Goal: Task Accomplishment & Management: Manage account settings

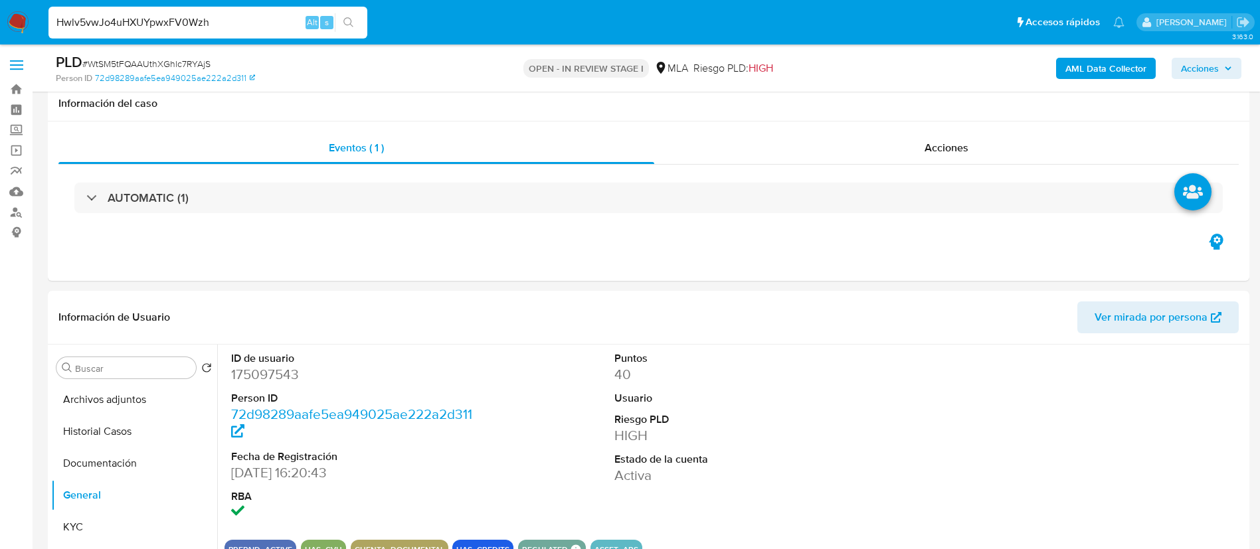
select select "10"
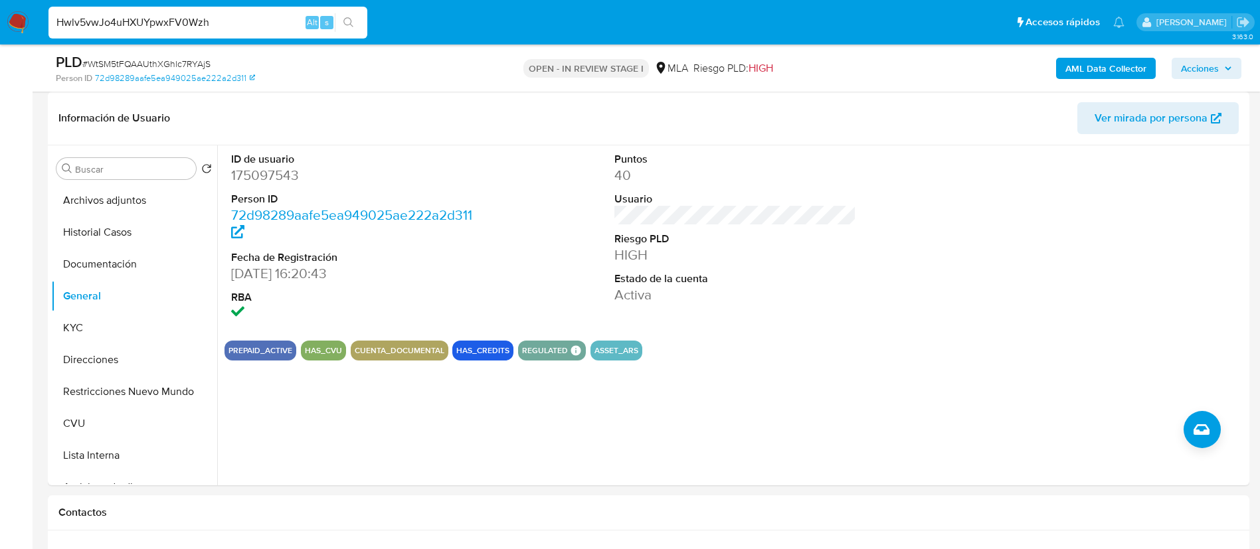
click at [333, 15] on input "Hwlv5vwJo4uHXUYpwxFV0Wzh" at bounding box center [207, 22] width 319 height 17
type input "Hwlv5vwJo4uHXUYpwxFV0Wzh"
click at [351, 25] on icon "search-icon" at bounding box center [348, 22] width 10 height 10
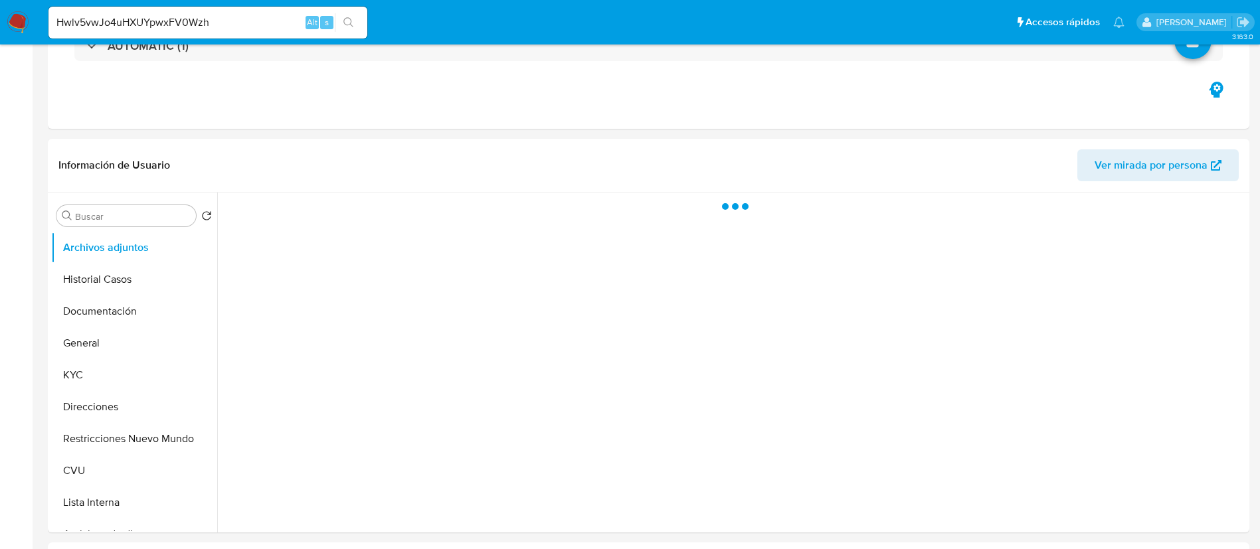
select select "10"
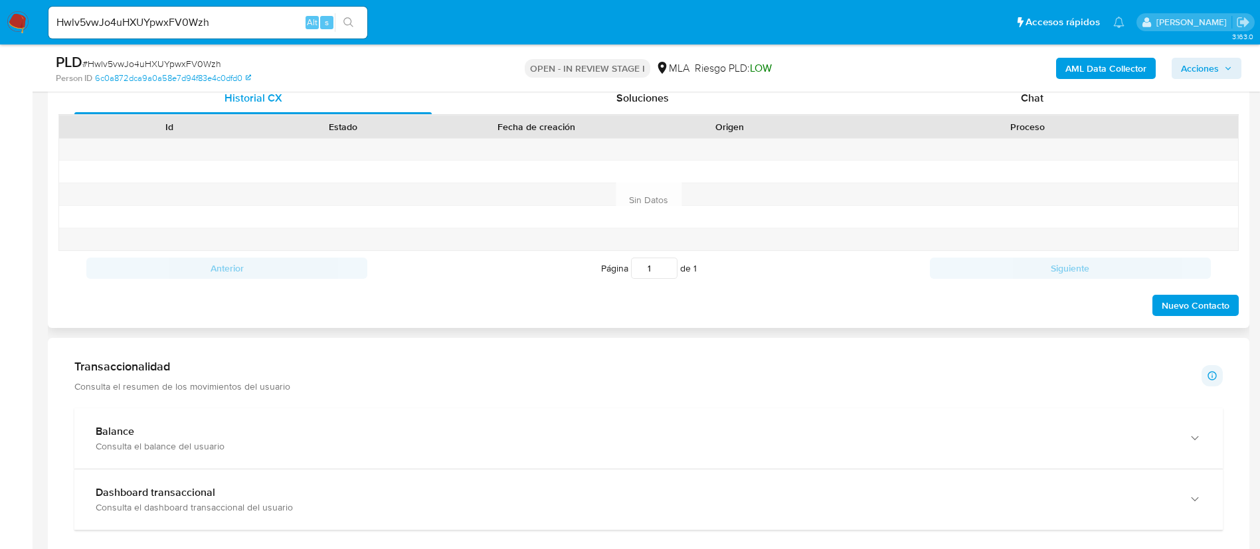
scroll to position [598, 0]
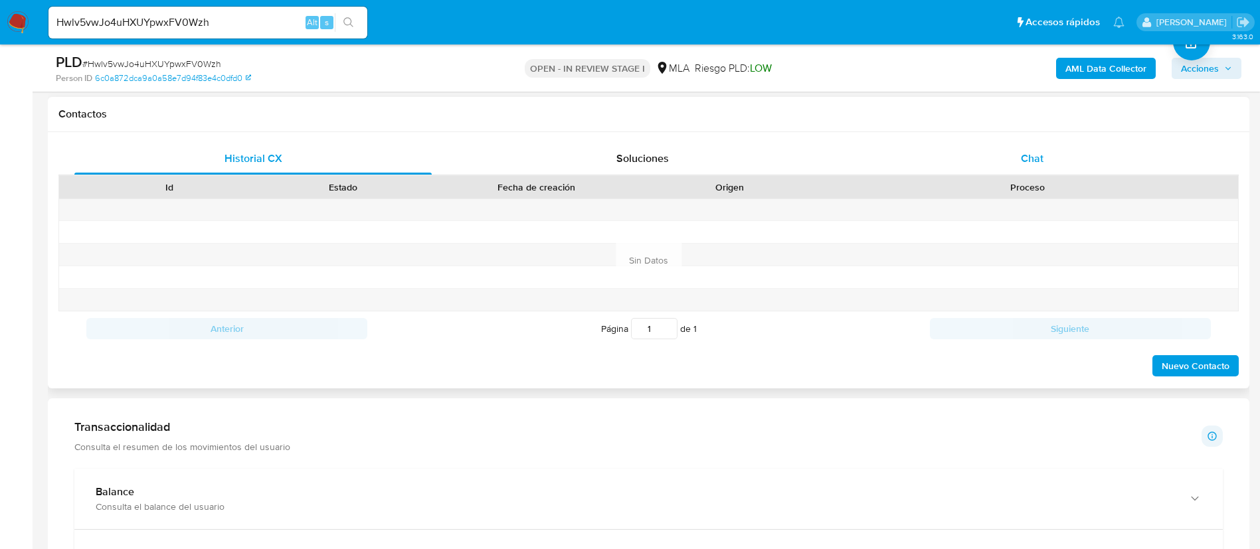
click at [1028, 169] on div "Chat" at bounding box center [1032, 159] width 357 height 32
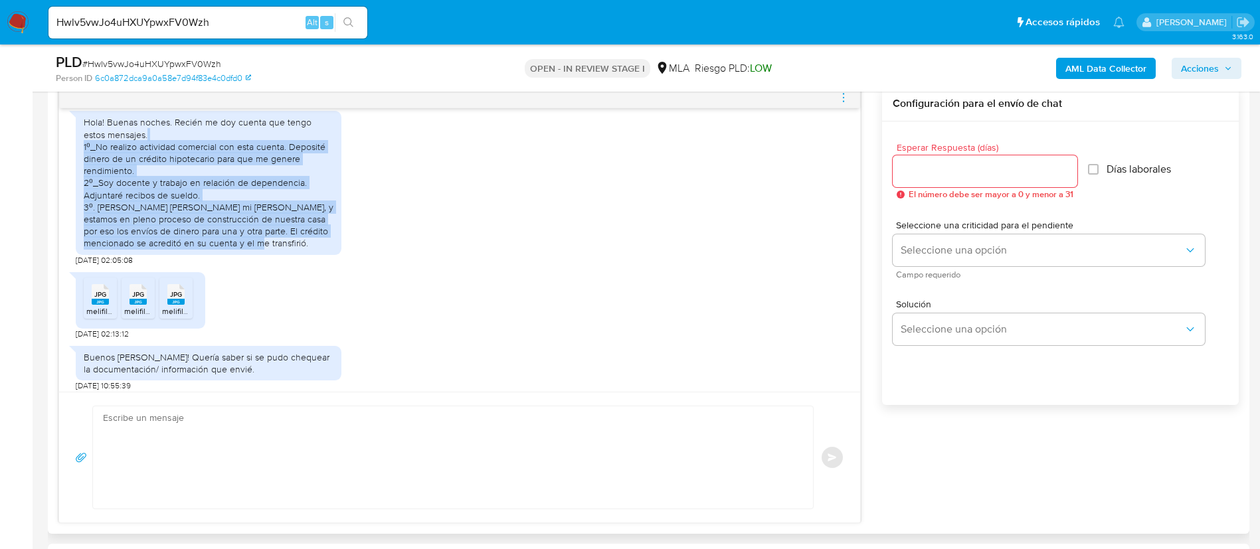
scroll to position [1518, 0]
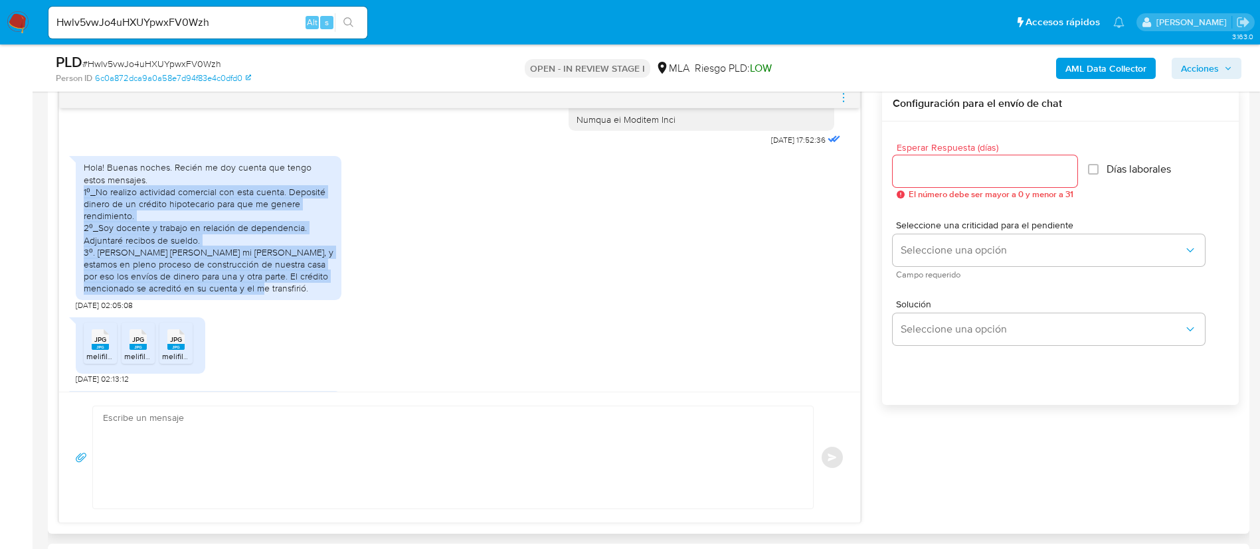
drag, startPoint x: 252, startPoint y: 235, endPoint x: 68, endPoint y: 242, distance: 184.1
click at [68, 242] on div "17/09/2025 14:46:59 Hola, Esperamos que te encuentres muy bien. Te consultamos …" at bounding box center [459, 250] width 801 height 284
copy div "1⁰_No realizo actividad comercial con esta cuenta. Deposité dinero de un crédit…"
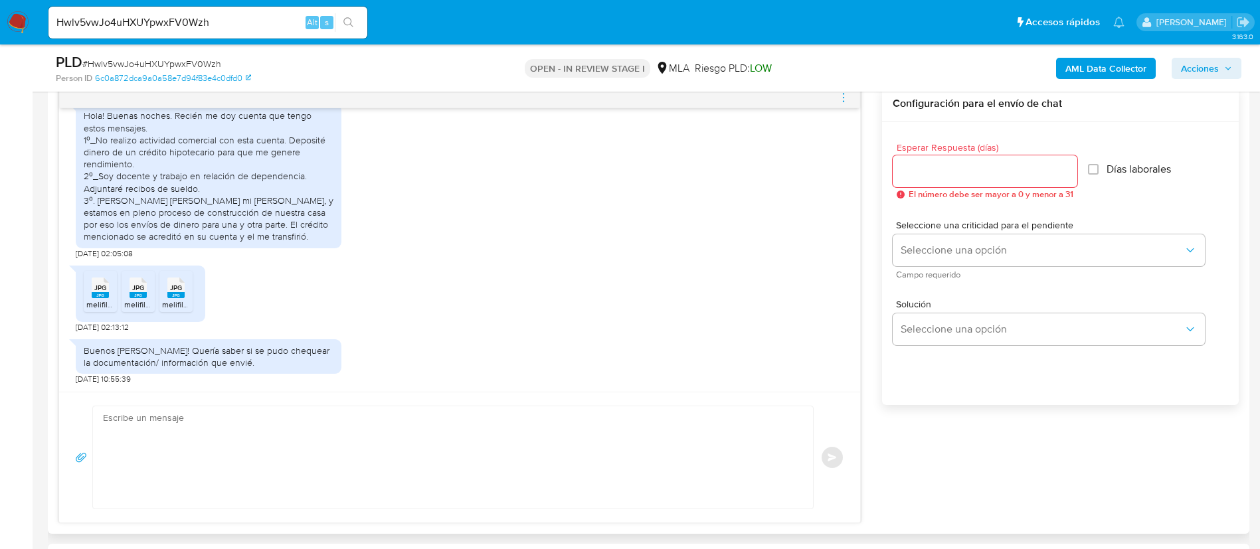
drag, startPoint x: 102, startPoint y: 286, endPoint x: 132, endPoint y: 300, distance: 32.4
click at [102, 287] on span "JPG" at bounding box center [100, 288] width 12 height 9
click at [134, 300] on span "melifile7837330936191170796.jpg" at bounding box center [183, 304] width 119 height 11
click at [165, 304] on span "melifile7431973577466645819.jpg" at bounding box center [222, 304] width 121 height 11
click at [1100, 68] on b "AML Data Collector" at bounding box center [1105, 68] width 81 height 21
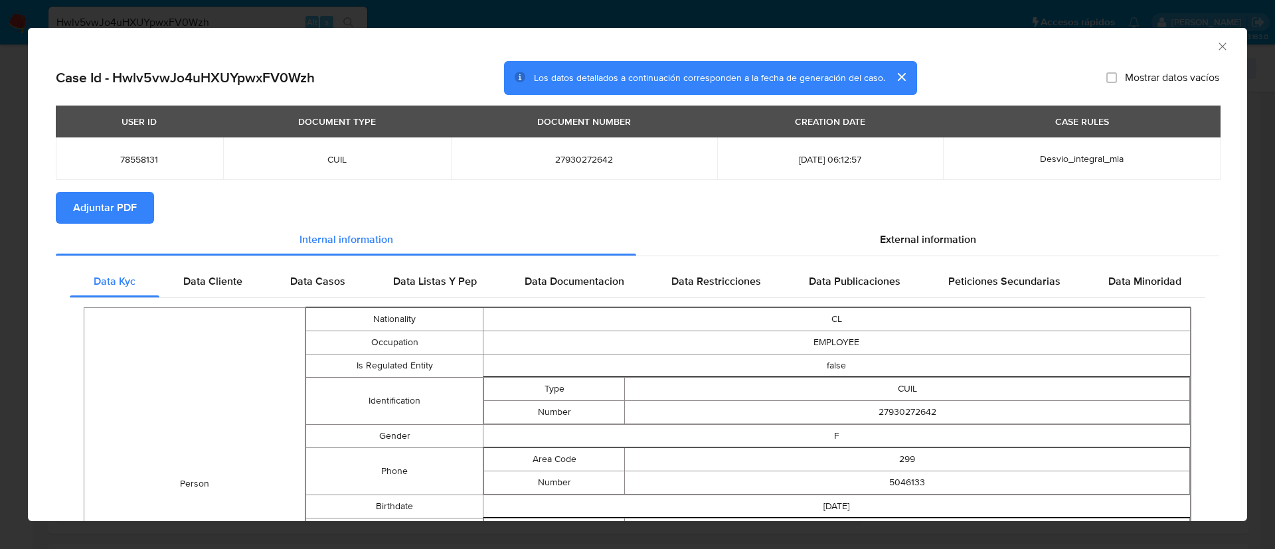
click at [126, 211] on span "Adjuntar PDF" at bounding box center [105, 207] width 64 height 29
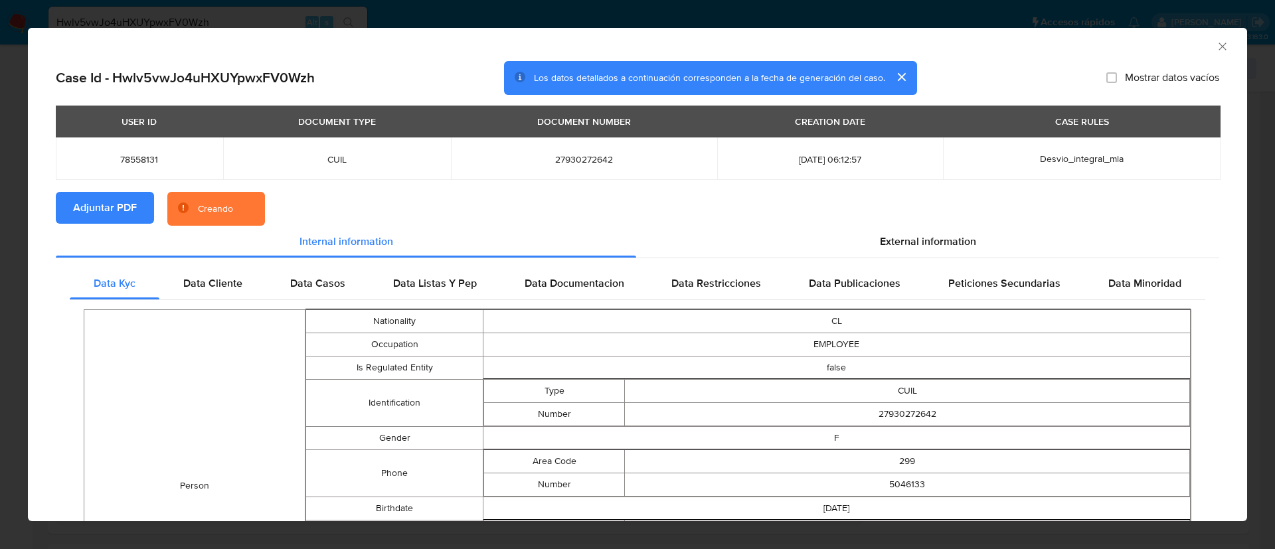
click at [137, 161] on span "78558131" at bounding box center [140, 159] width 136 height 12
copy span "78558131"
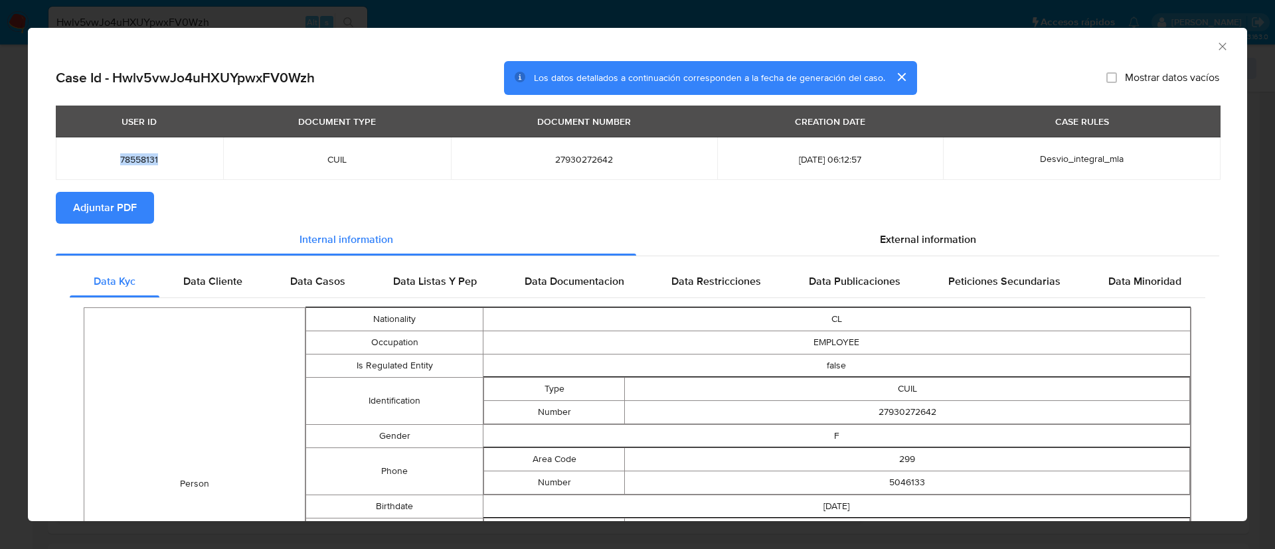
click at [1216, 46] on icon "Cerrar ventana" at bounding box center [1222, 46] width 13 height 13
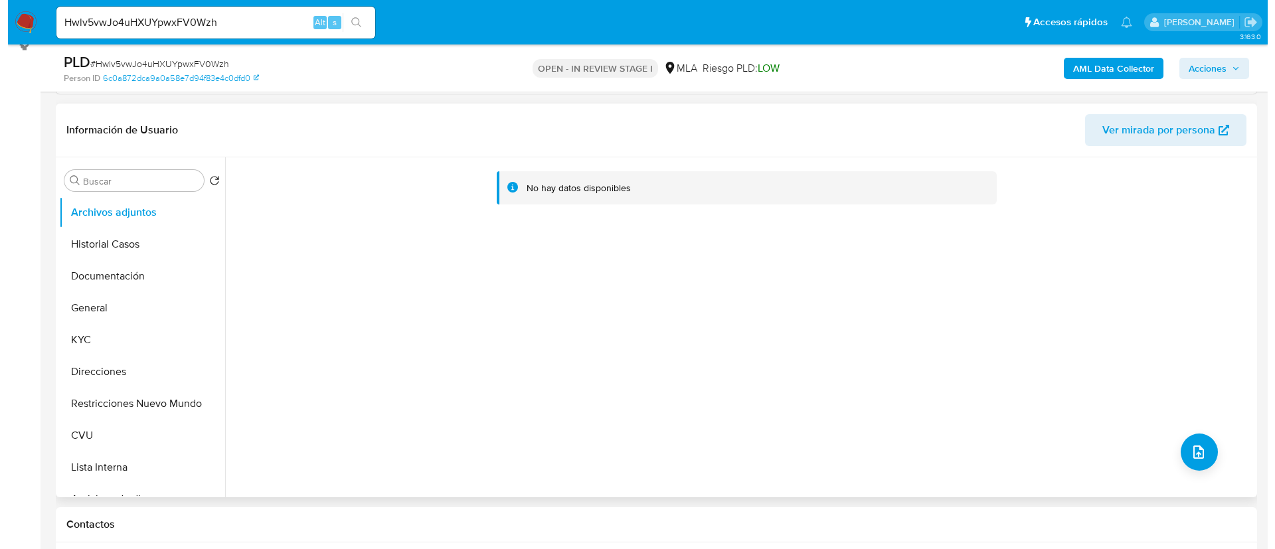
scroll to position [100, 0]
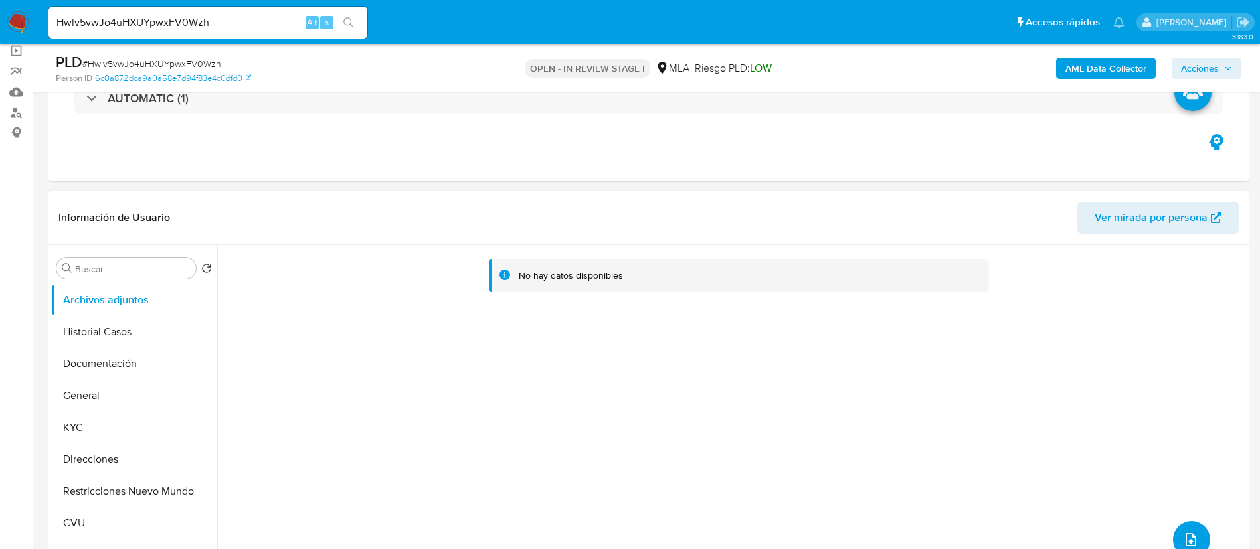
click at [1187, 532] on icon "upload-file" at bounding box center [1191, 540] width 16 height 16
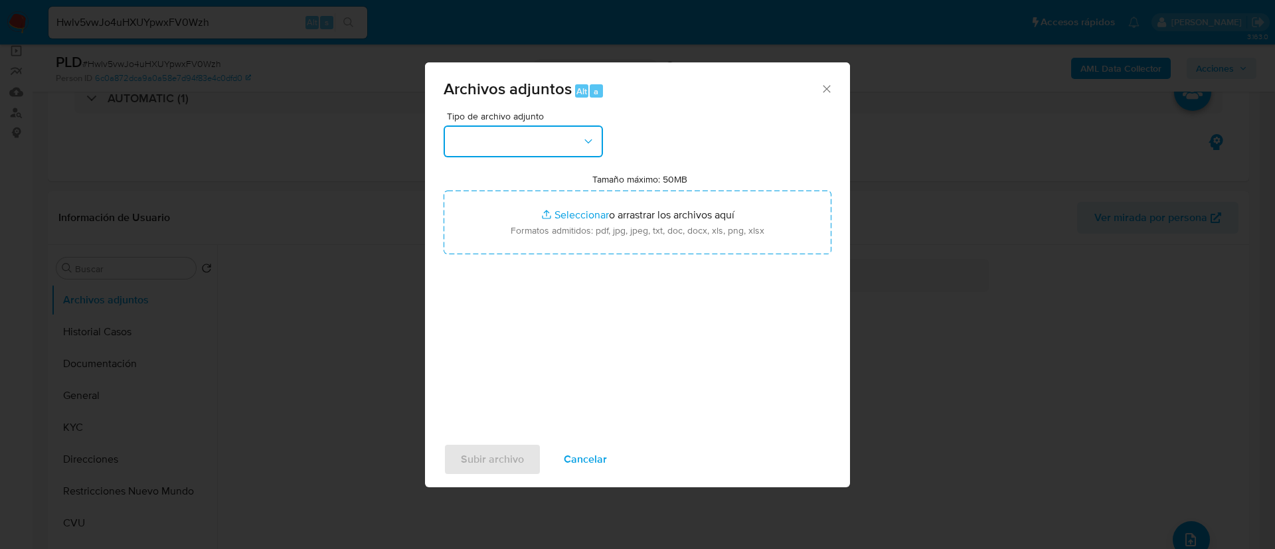
click at [522, 126] on button "button" at bounding box center [523, 142] width 159 height 32
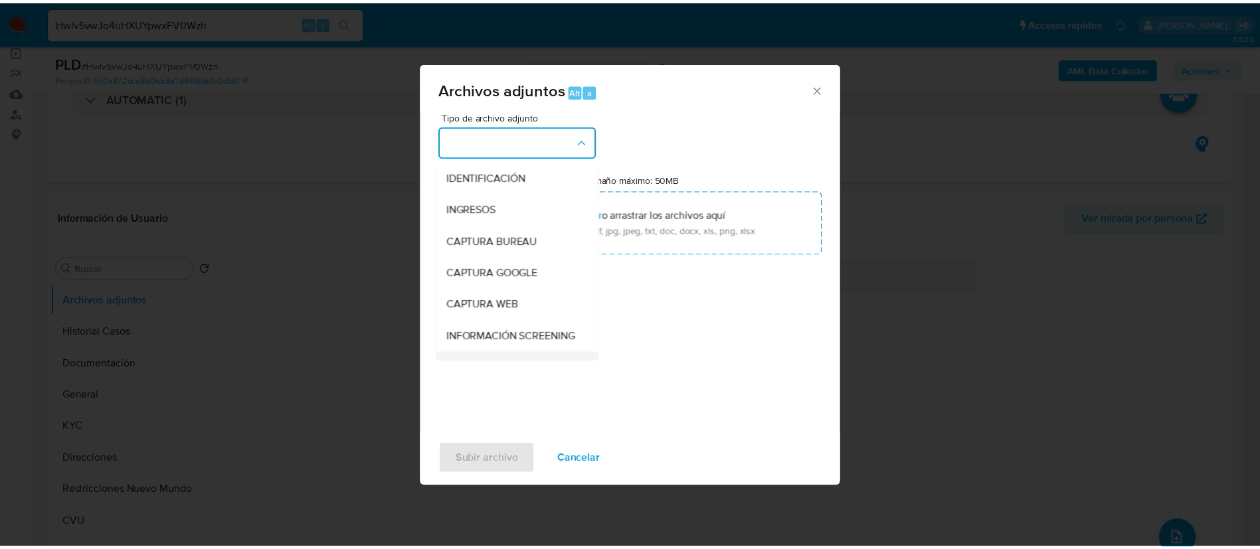
scroll to position [199, 0]
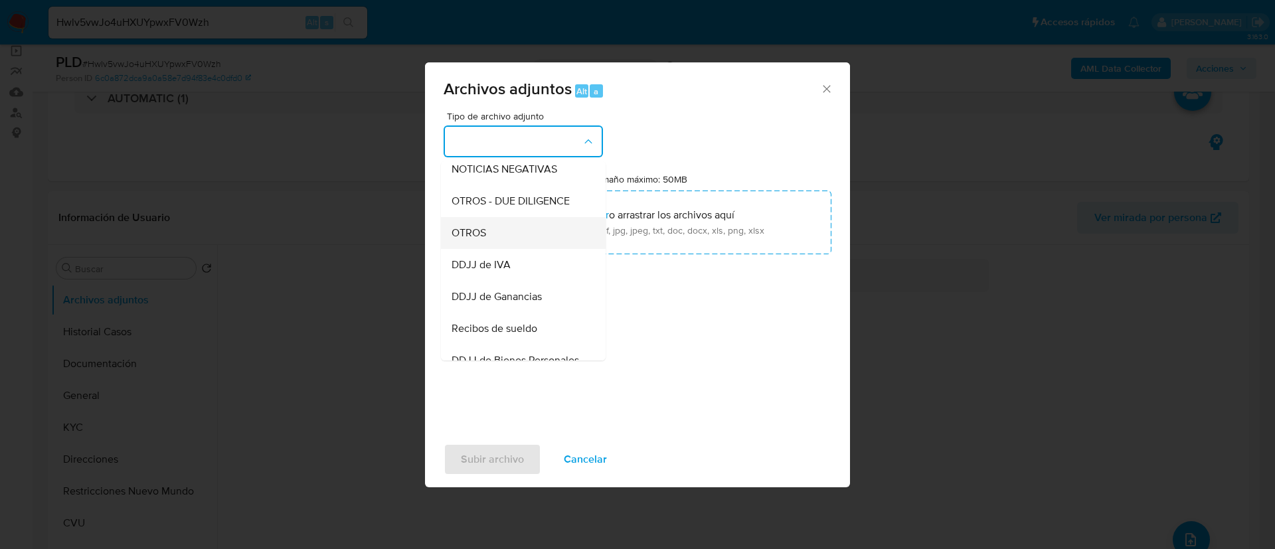
click at [527, 244] on div "OTROS" at bounding box center [520, 233] width 136 height 32
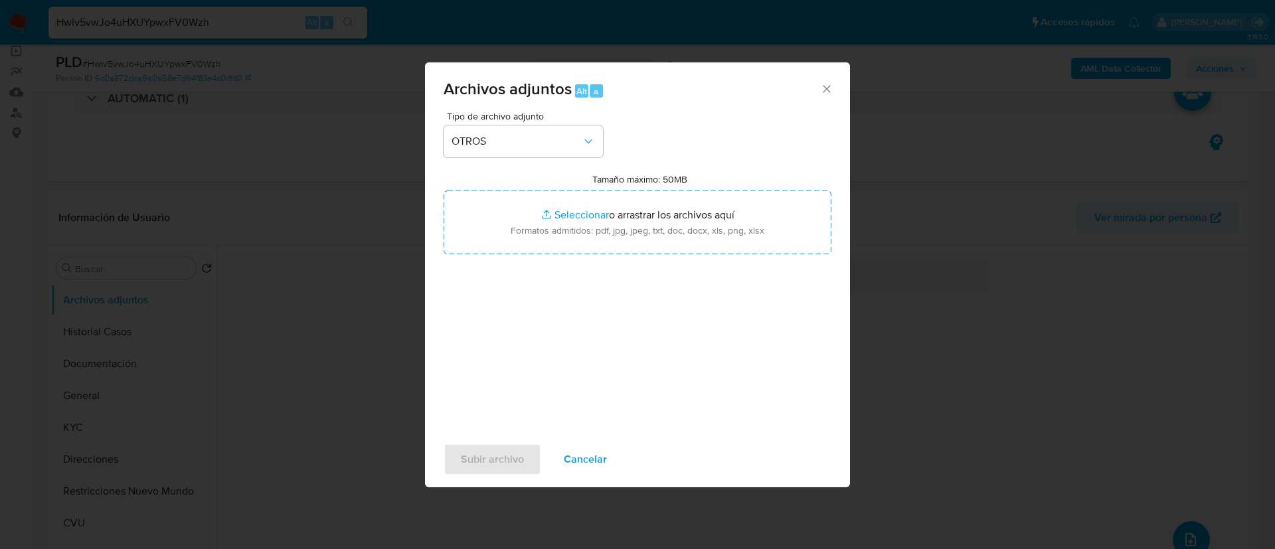
click at [527, 244] on input "Tamaño máximo: 50MB Seleccionar archivos" at bounding box center [638, 223] width 388 height 64
type input "C:\fakepath\78558131 Movimientos.xlsx"
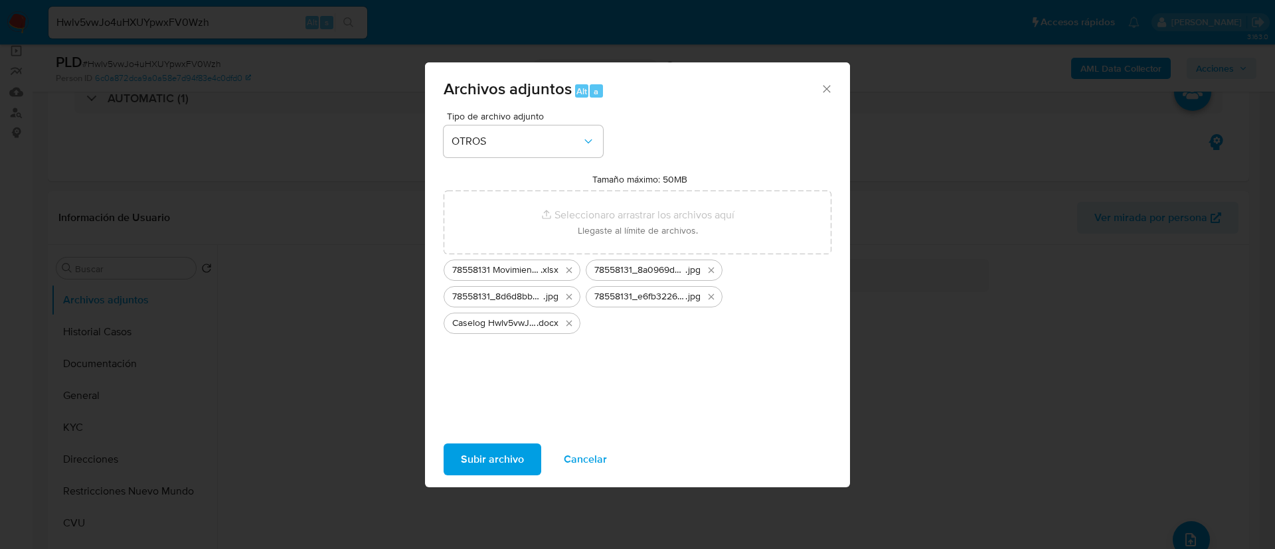
click at [491, 461] on span "Subir archivo" at bounding box center [492, 459] width 63 height 29
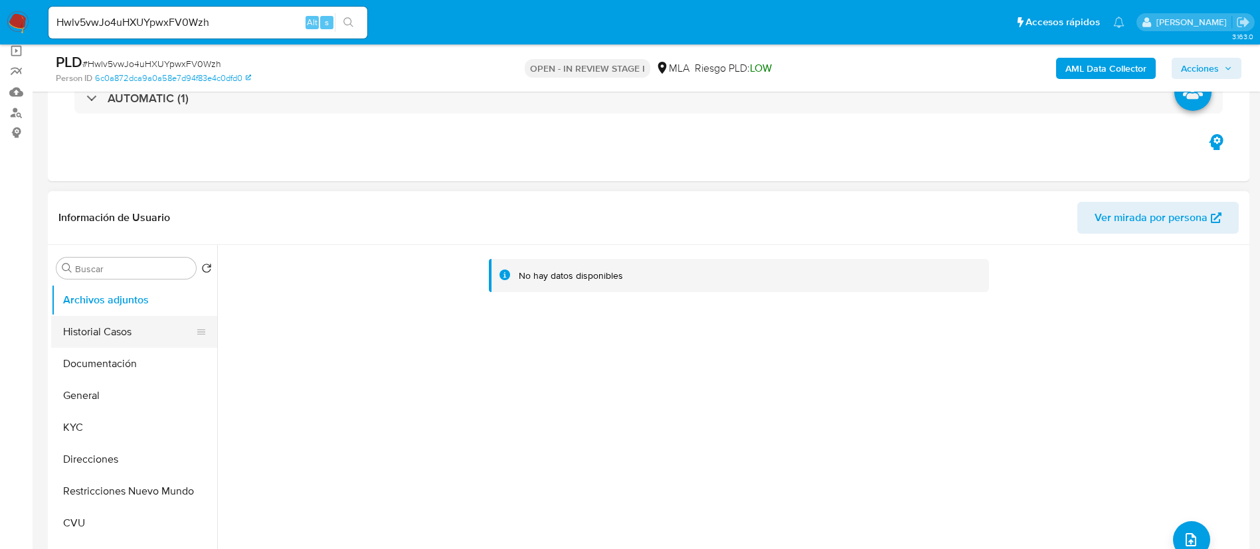
click at [165, 335] on button "Historial Casos" at bounding box center [128, 332] width 155 height 32
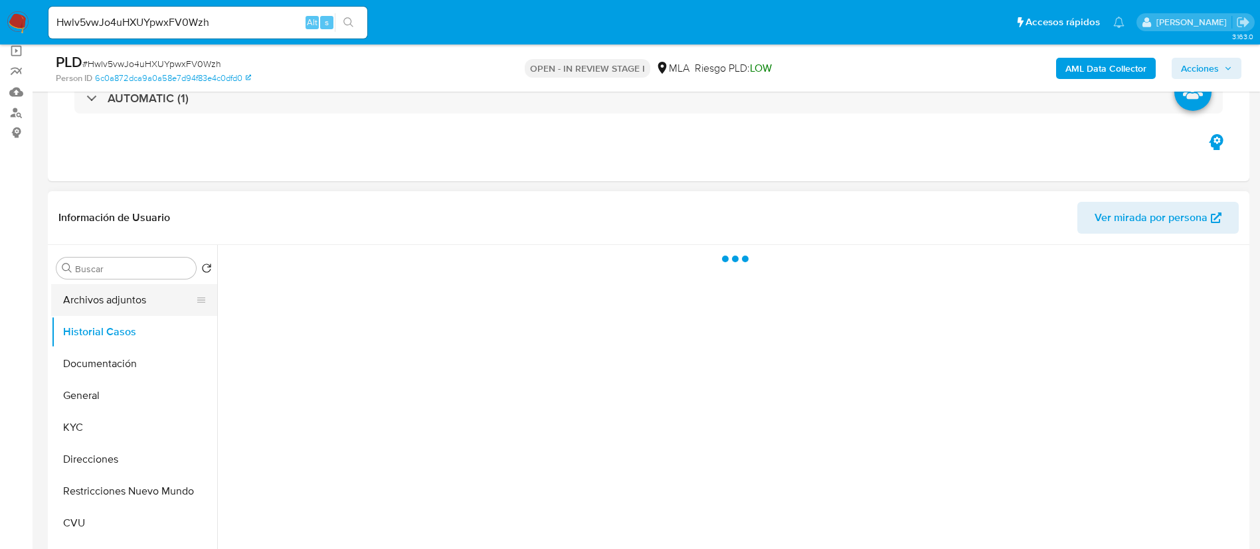
click at [155, 308] on button "Archivos adjuntos" at bounding box center [128, 300] width 155 height 32
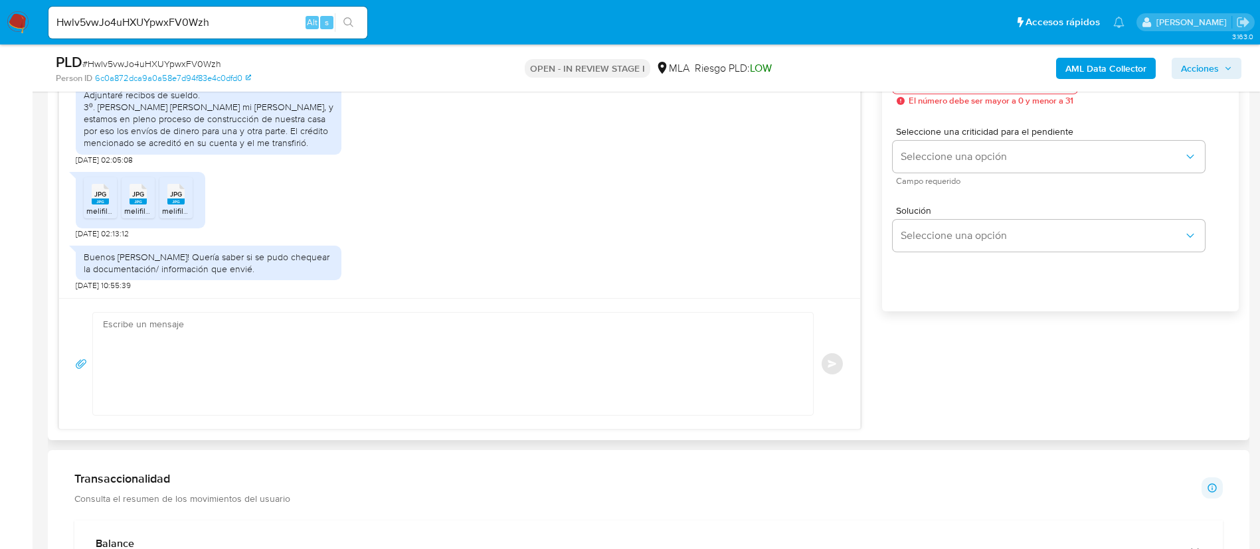
scroll to position [797, 0]
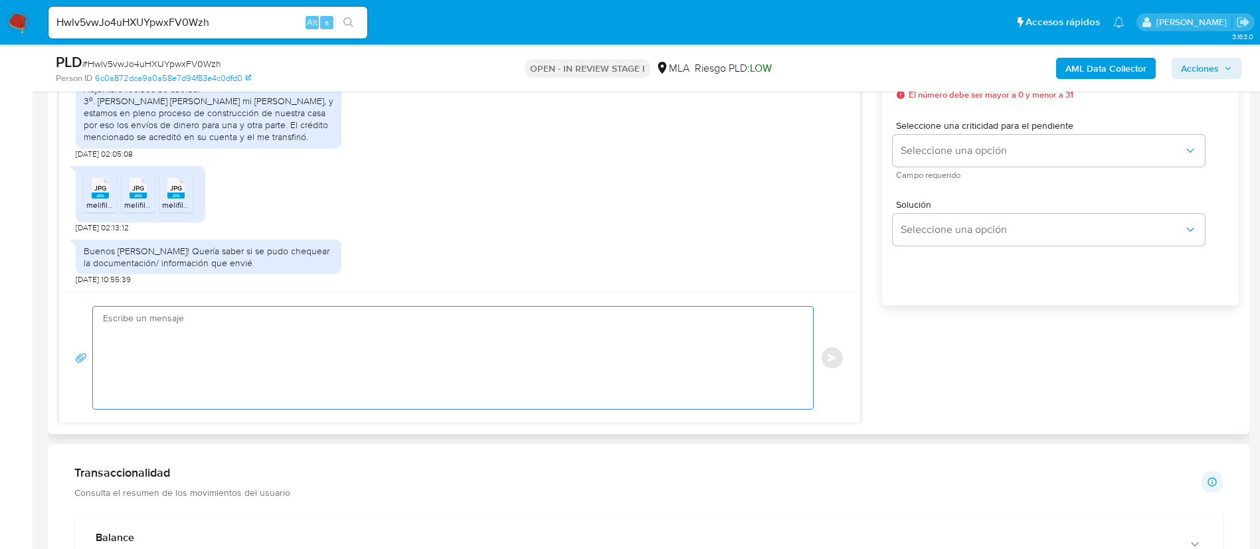
click at [436, 375] on textarea at bounding box center [449, 358] width 693 height 102
type textarea "/"
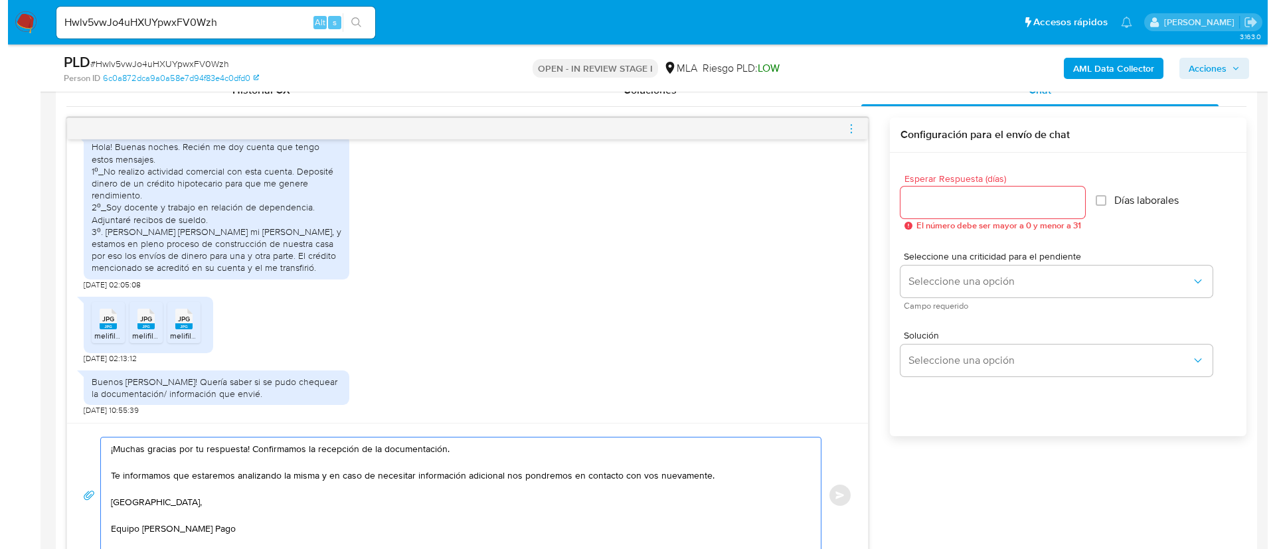
scroll to position [697, 0]
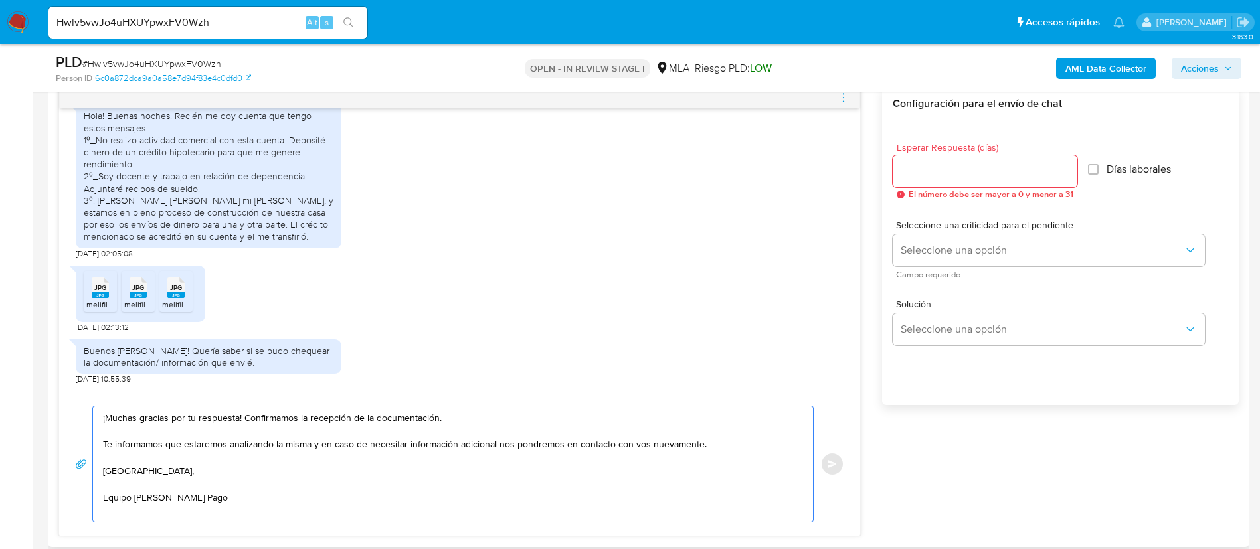
type textarea "¡Muchas gracias por tu respuesta! Confirmamos la recepción de la documentación.…"
click at [911, 164] on input "Esperar Respuesta (días)" at bounding box center [985, 171] width 185 height 17
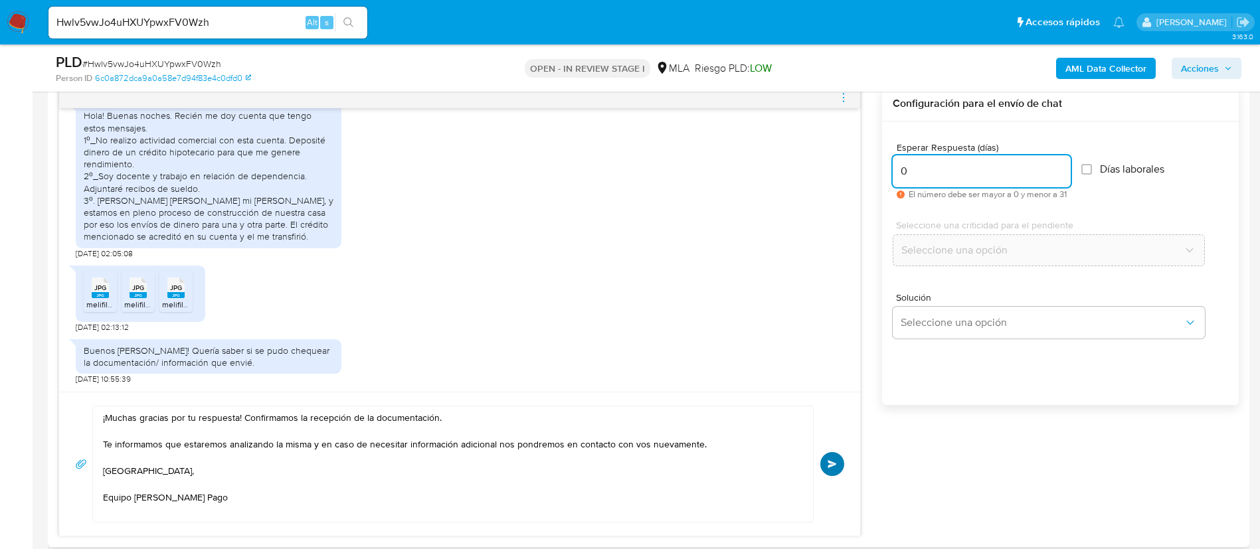
type input "0"
click at [836, 460] on span "Enviar" at bounding box center [832, 464] width 9 height 8
click at [843, 100] on icon "menu-action" at bounding box center [844, 98] width 12 height 12
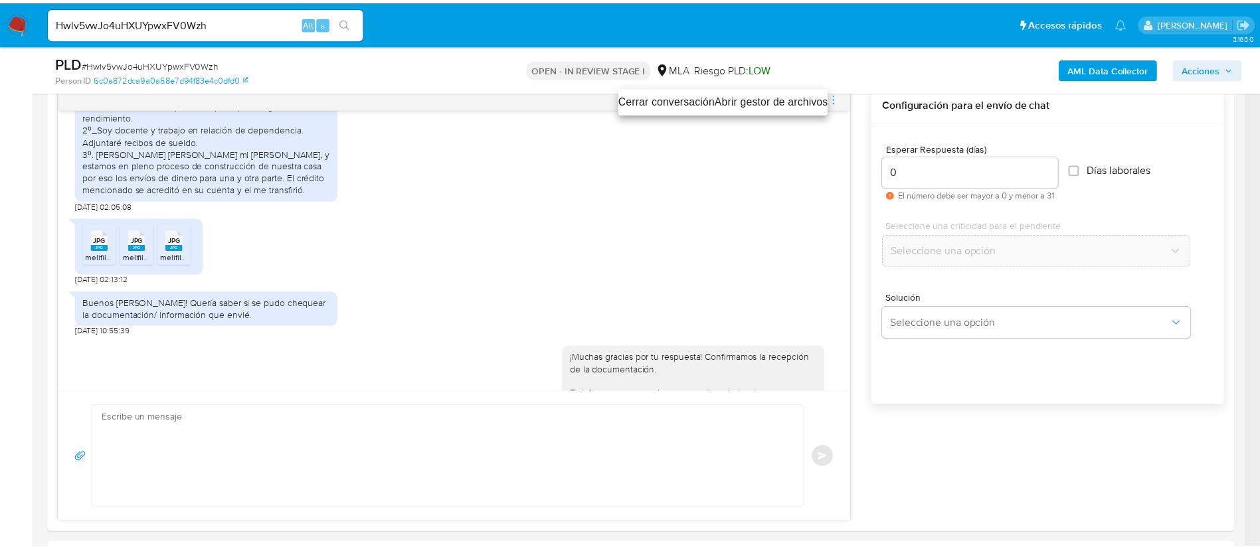
scroll to position [1778, 0]
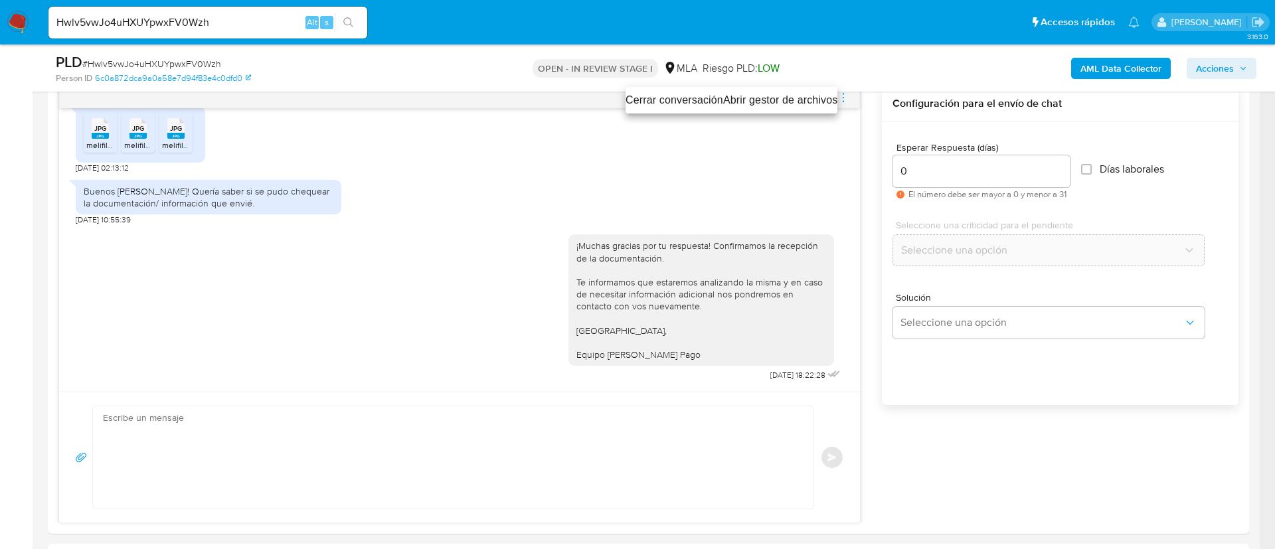
click at [692, 100] on li "Cerrar conversación" at bounding box center [675, 100] width 98 height 16
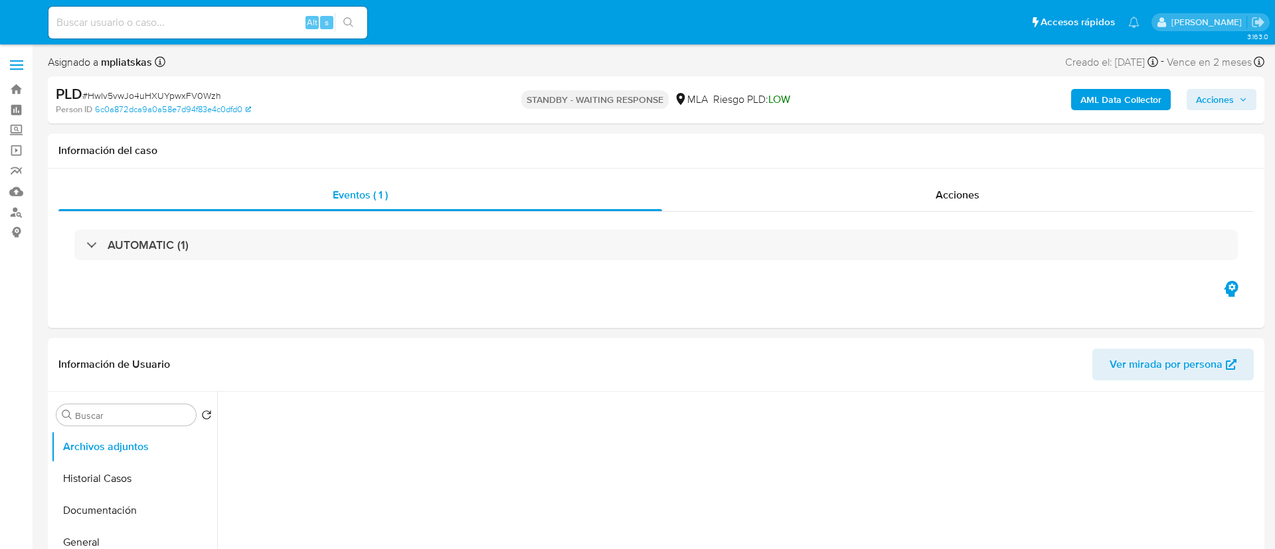
select select "10"
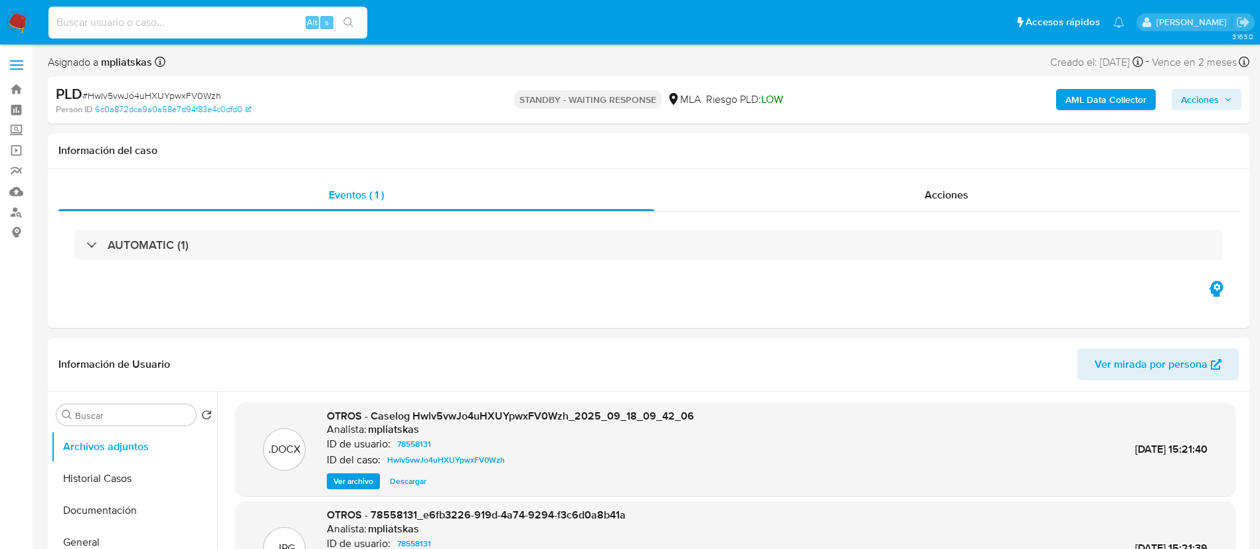
click at [248, 26] on input at bounding box center [207, 22] width 319 height 17
paste input "rpI8zLe19VLqTt2wE7SGbkEI"
type input "rpI8zLe19VLqTt2wE7SGbkEI"
click at [347, 18] on icon "search-icon" at bounding box center [348, 22] width 11 height 11
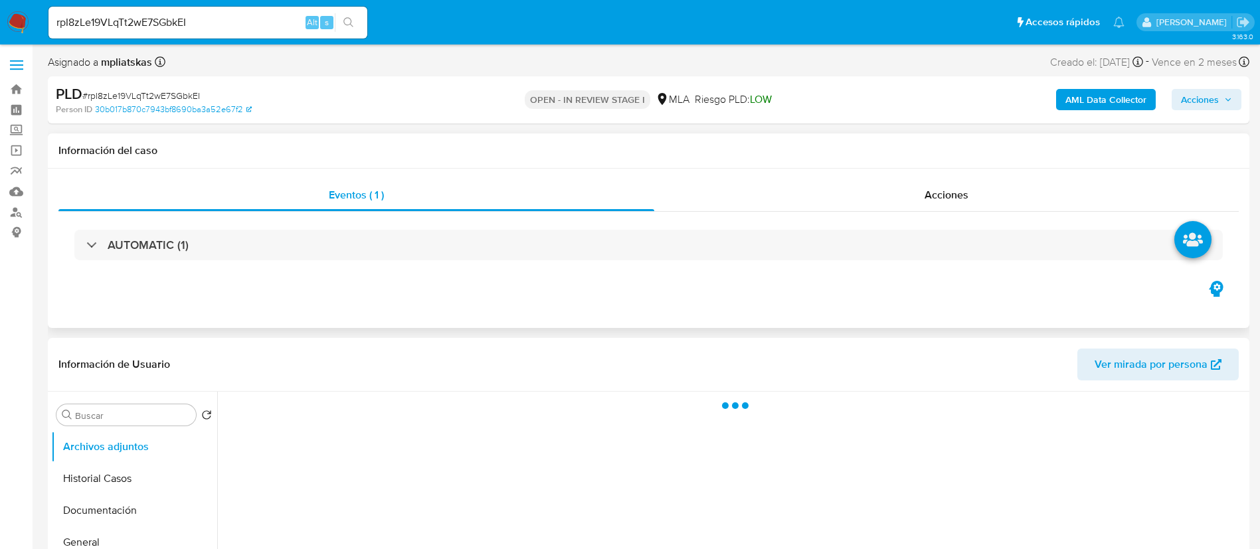
select select "10"
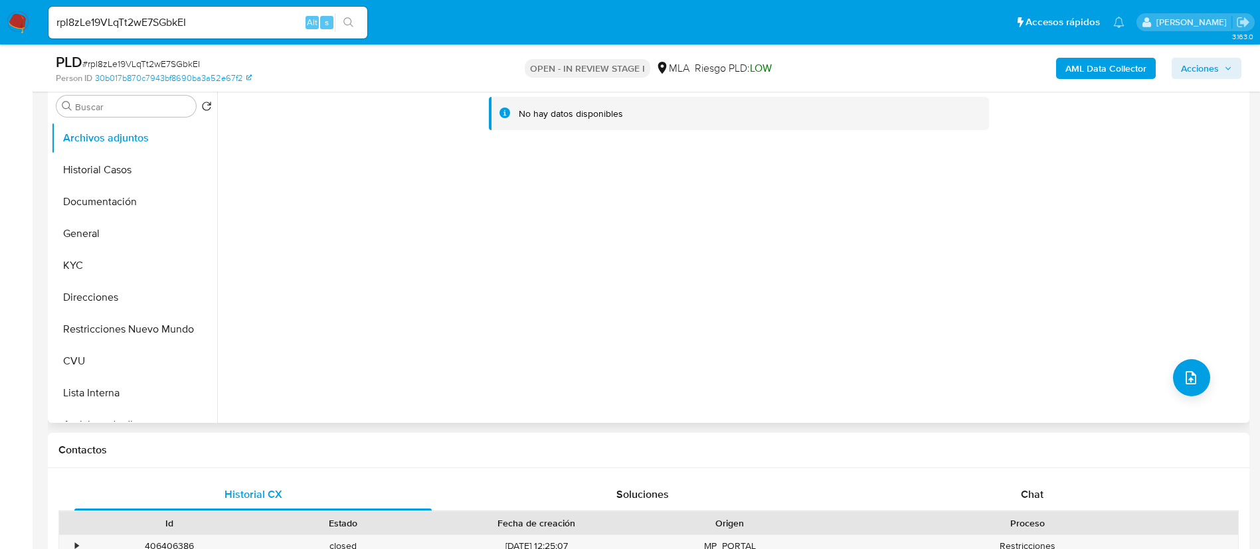
scroll to position [299, 0]
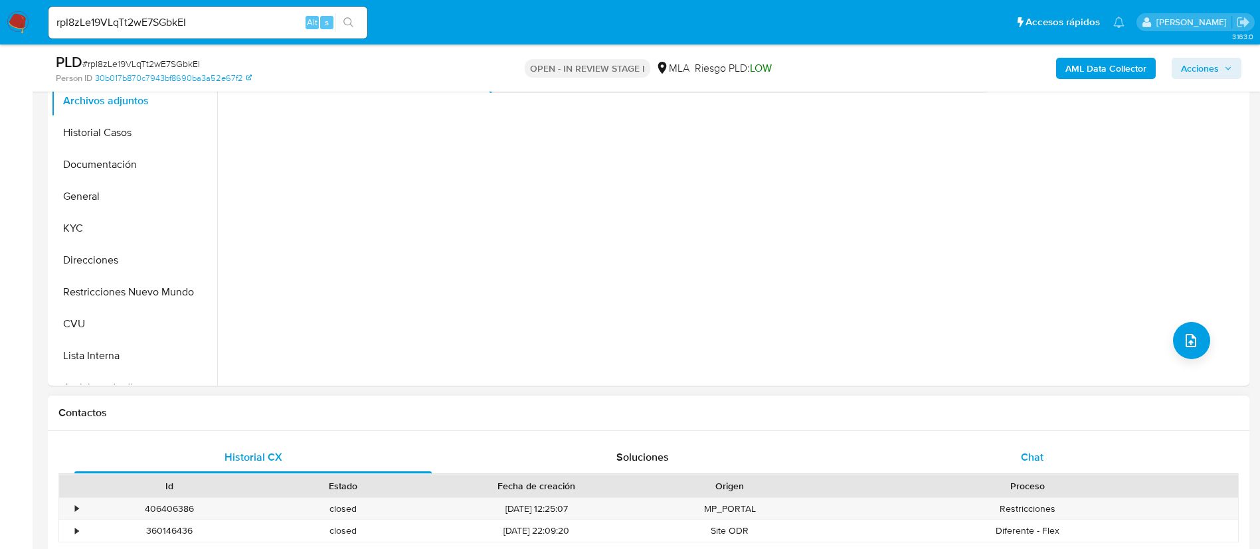
click at [952, 442] on div "Chat" at bounding box center [1032, 458] width 357 height 32
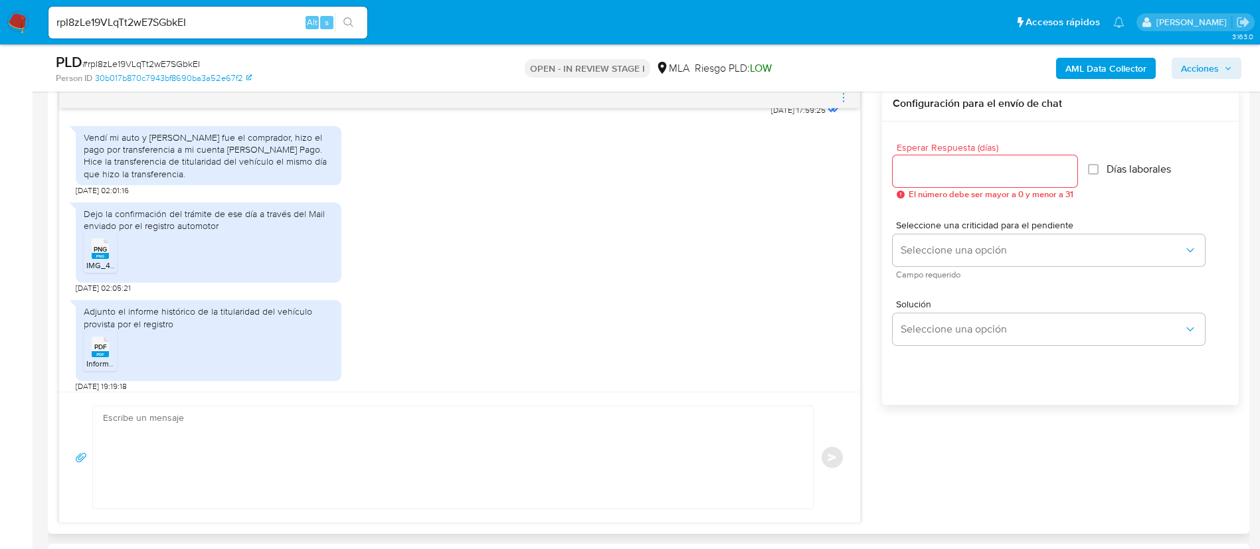
scroll to position [1147, 0]
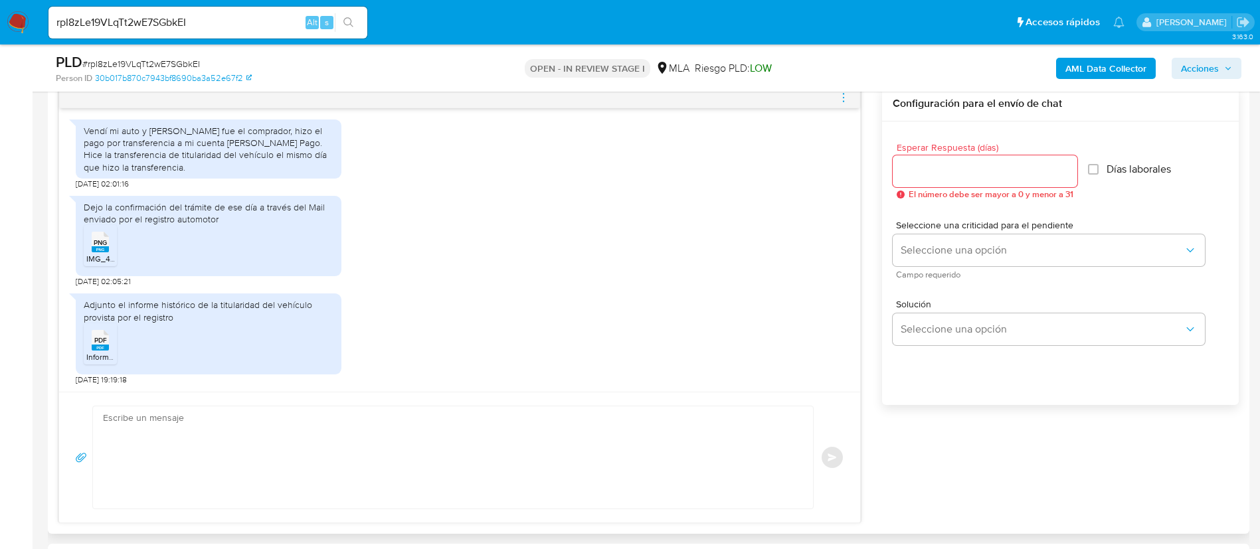
click at [243, 164] on div "Vendí mi auto y [PERSON_NAME] fue el comprador, hizo el pago por transferencia …" at bounding box center [209, 149] width 250 height 48
click at [243, 163] on div "Vendí mi auto y [PERSON_NAME] fue el comprador, hizo el pago por transferencia …" at bounding box center [209, 149] width 250 height 48
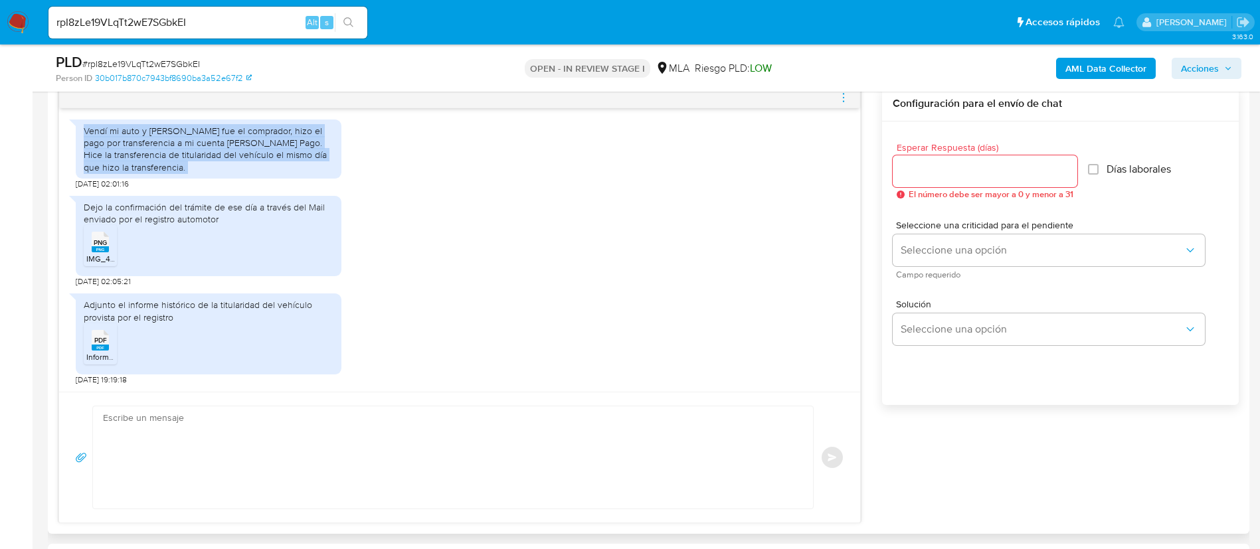
click at [243, 163] on div "Vendí mi auto y Mateo fue el comprador, hizo el pago por transferencia a mi cue…" at bounding box center [209, 149] width 250 height 48
copy div "Vendí mi auto y Mateo fue el comprador, hizo el pago por transferencia a mi cue…"
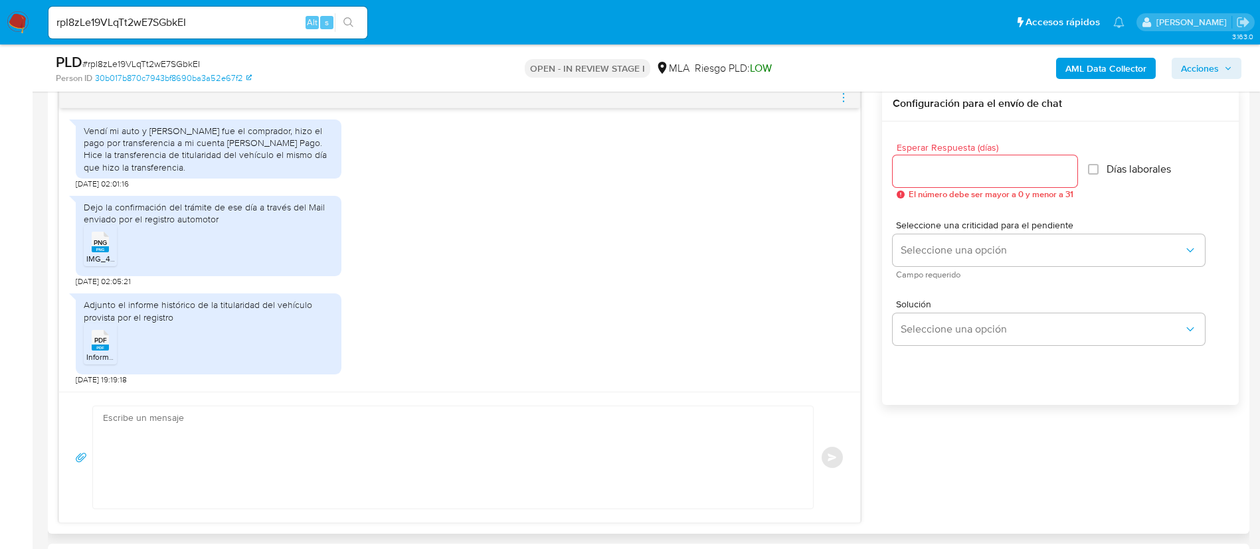
click at [101, 262] on span "IMG_4352.png" at bounding box center [113, 258] width 54 height 11
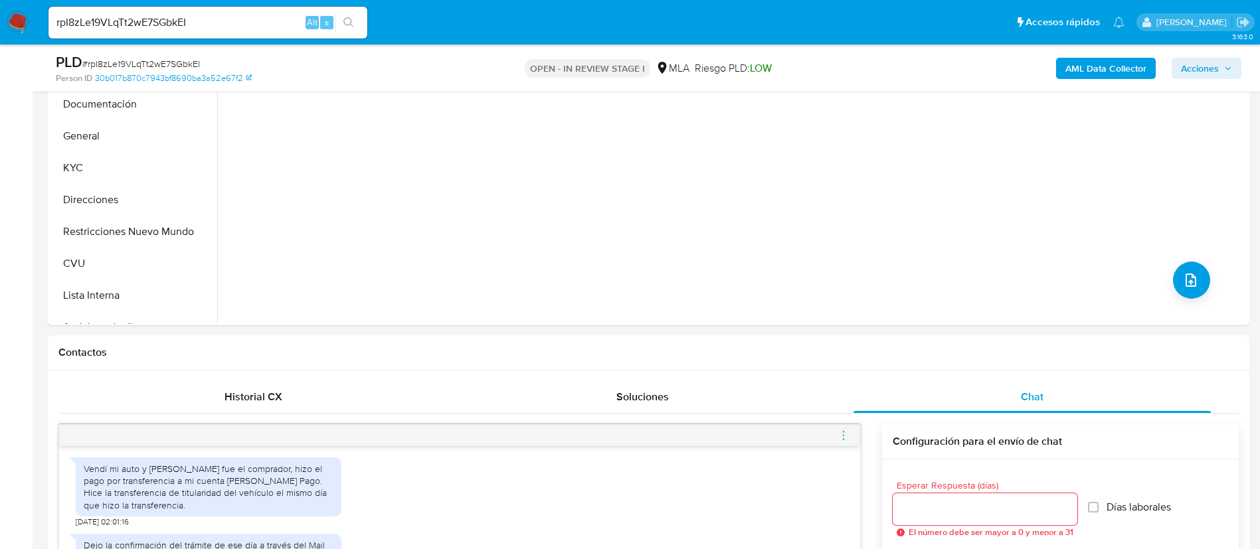
scroll to position [299, 0]
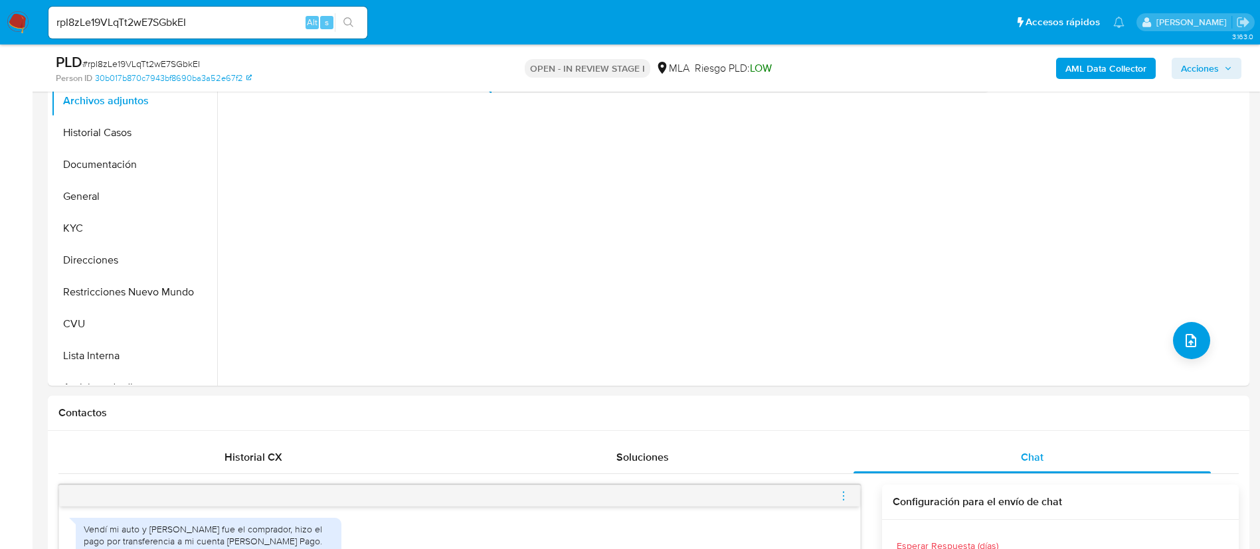
click at [1126, 62] on b "AML Data Collector" at bounding box center [1105, 68] width 81 height 21
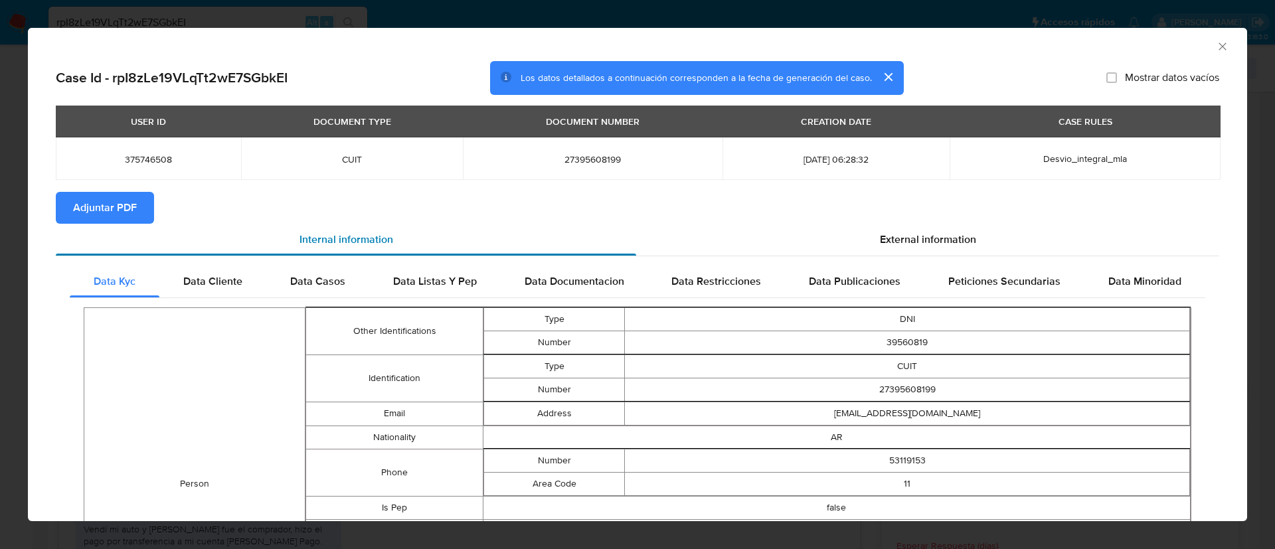
click at [90, 224] on div "Internal information" at bounding box center [346, 240] width 581 height 32
click at [116, 201] on span "Adjuntar PDF" at bounding box center [105, 207] width 64 height 29
click at [139, 163] on span "375746508" at bounding box center [148, 159] width 153 height 12
copy span "375746508"
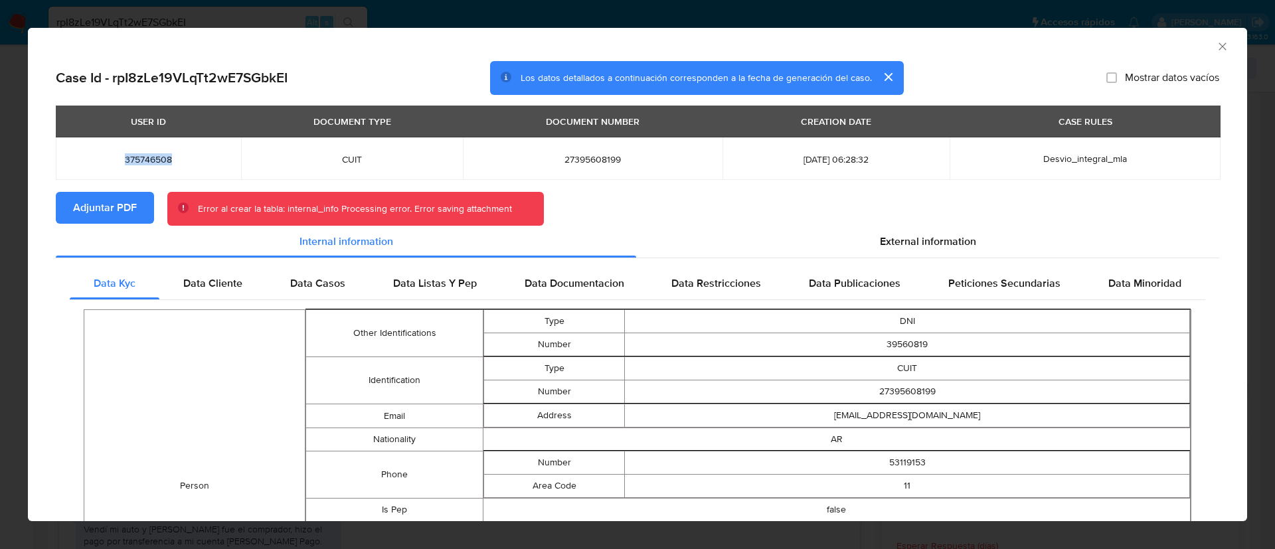
drag, startPoint x: 1207, startPoint y: 47, endPoint x: 1176, endPoint y: 59, distance: 33.4
click at [1219, 46] on icon "Cerrar ventana" at bounding box center [1222, 46] width 7 height 7
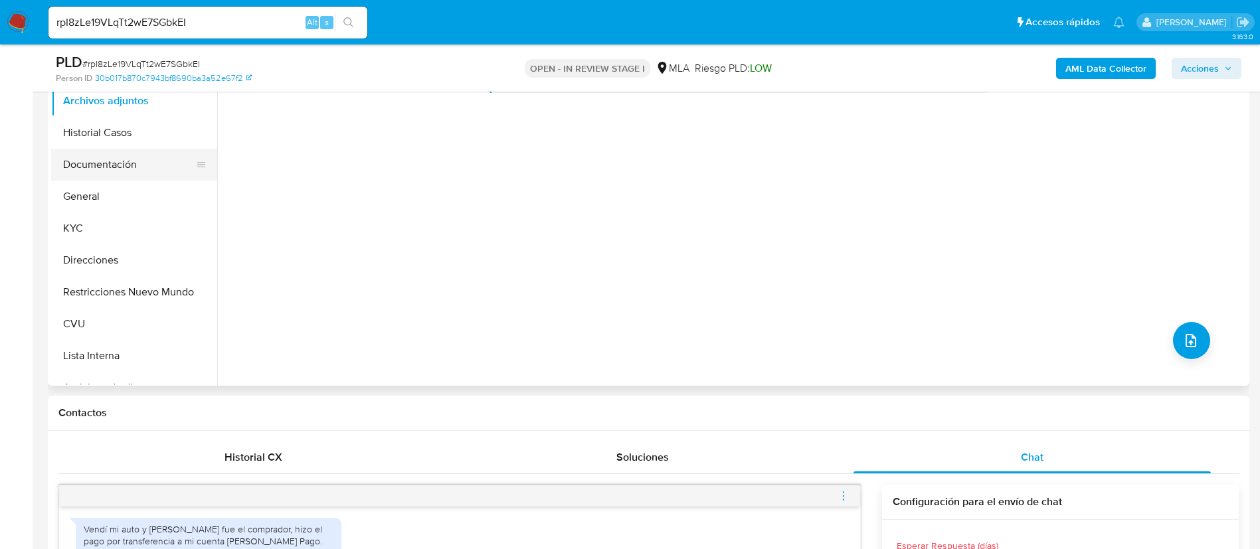
click at [139, 149] on button "Documentación" at bounding box center [128, 165] width 155 height 32
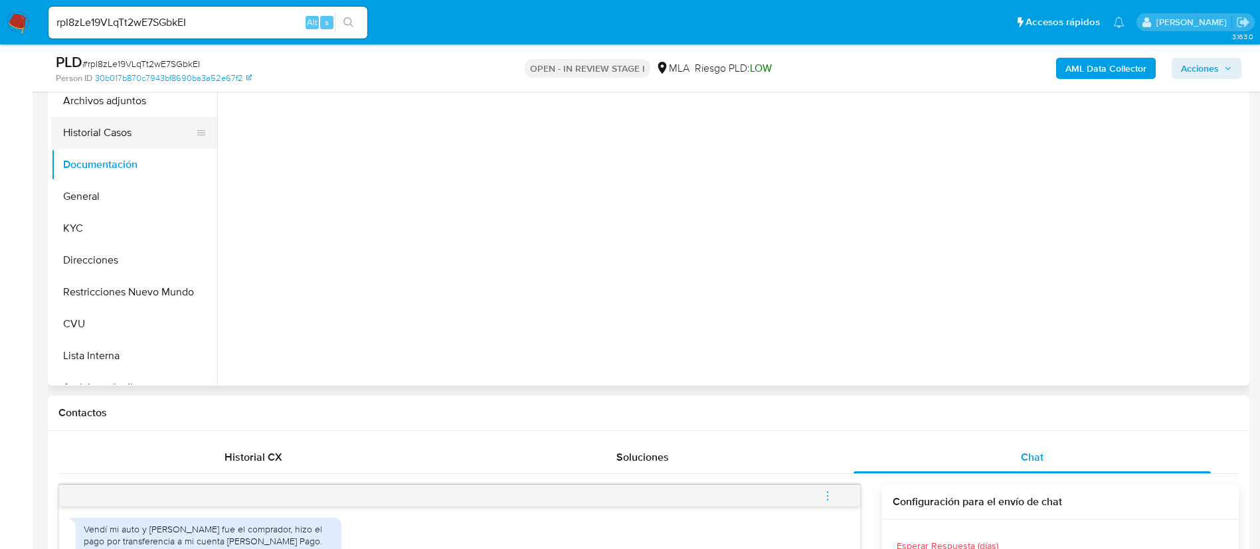
click at [129, 125] on button "Historial Casos" at bounding box center [128, 133] width 155 height 32
click at [122, 100] on button "Archivos adjuntos" at bounding box center [128, 101] width 155 height 32
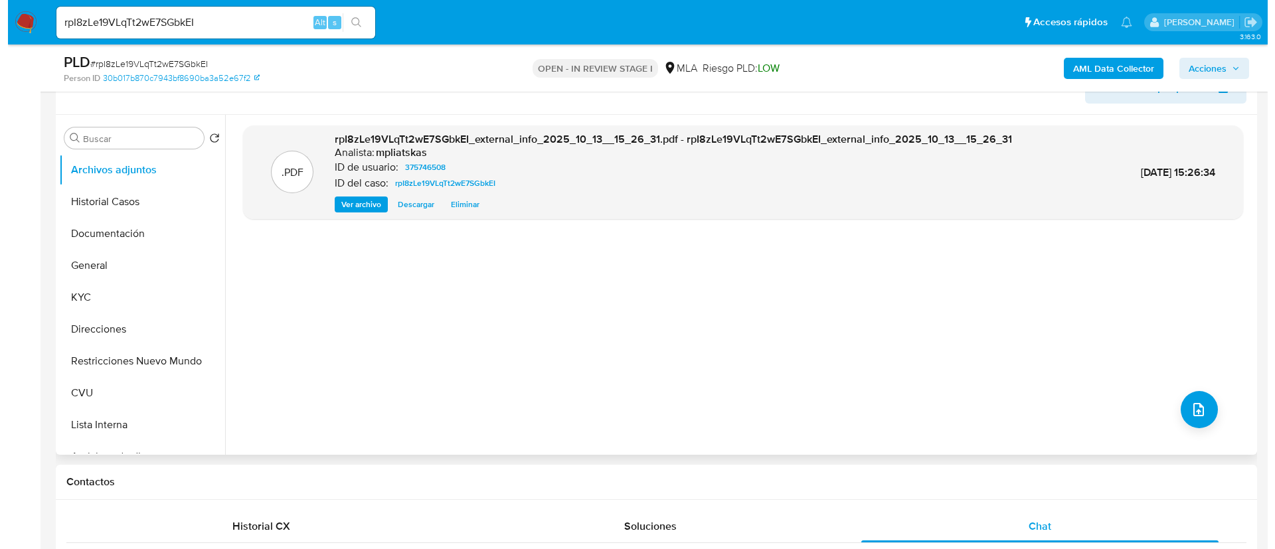
scroll to position [199, 0]
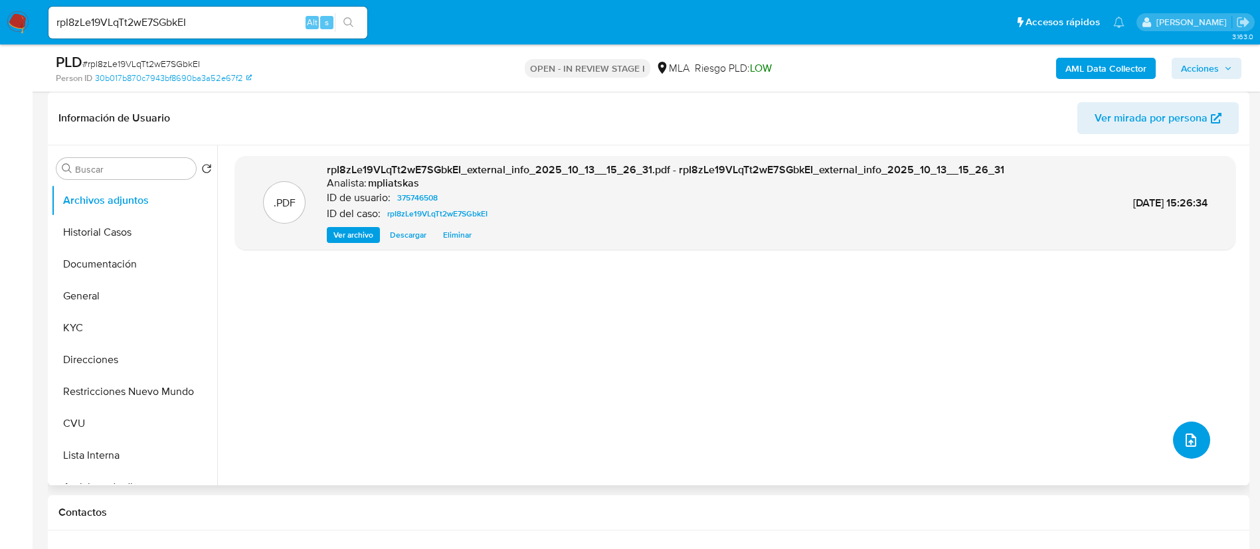
click at [1202, 441] on button "upload-file" at bounding box center [1191, 440] width 37 height 37
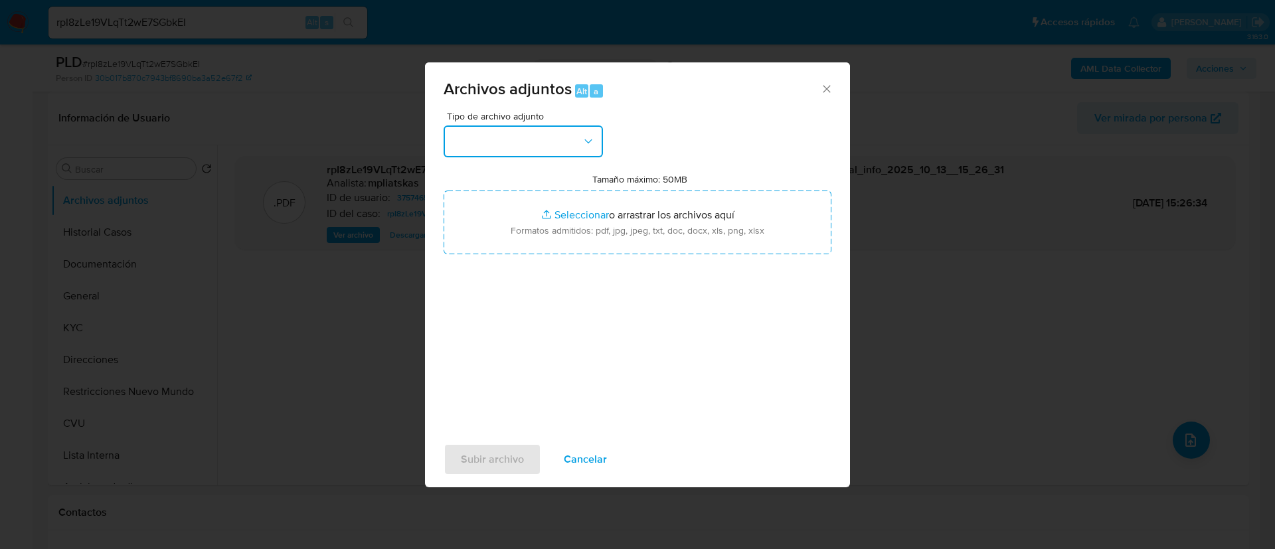
click at [500, 148] on button "button" at bounding box center [523, 142] width 159 height 32
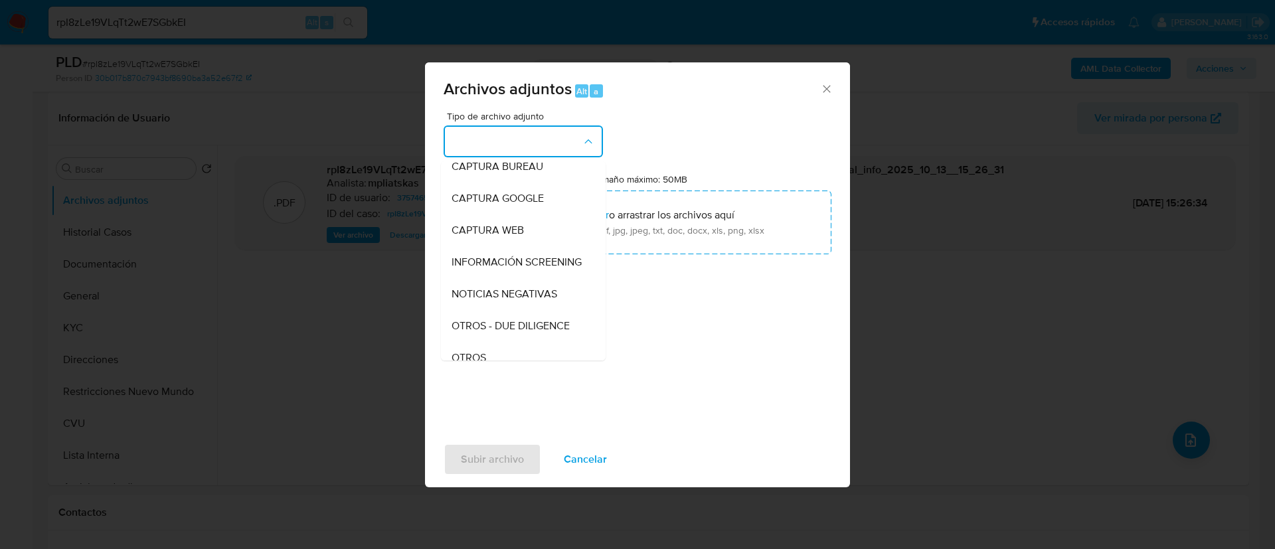
scroll to position [100, 0]
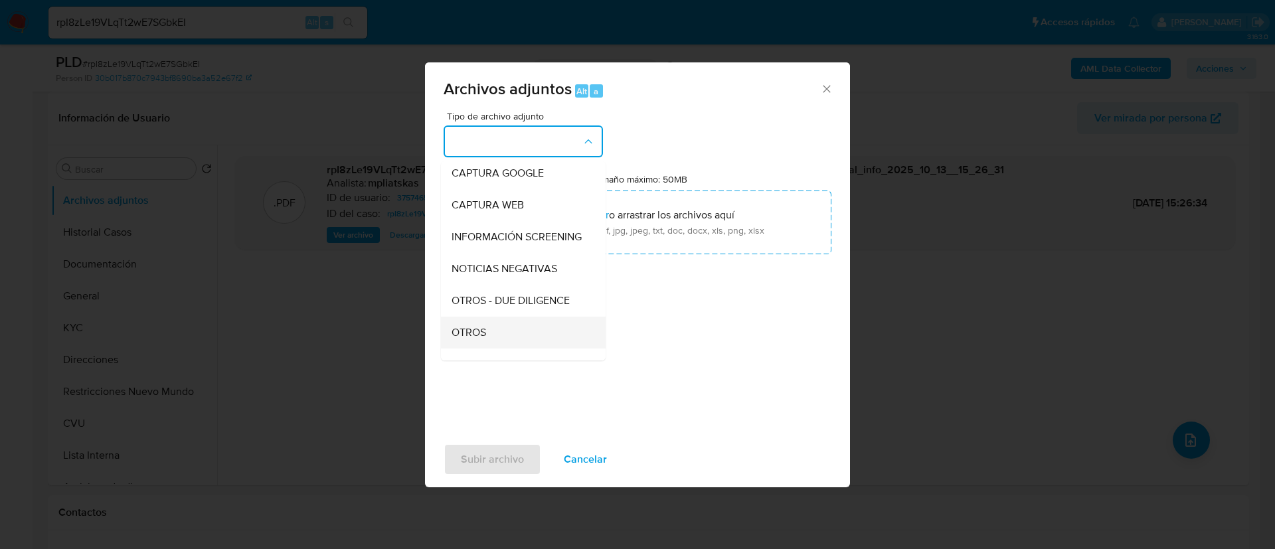
click at [491, 349] on div "OTROS" at bounding box center [520, 333] width 136 height 32
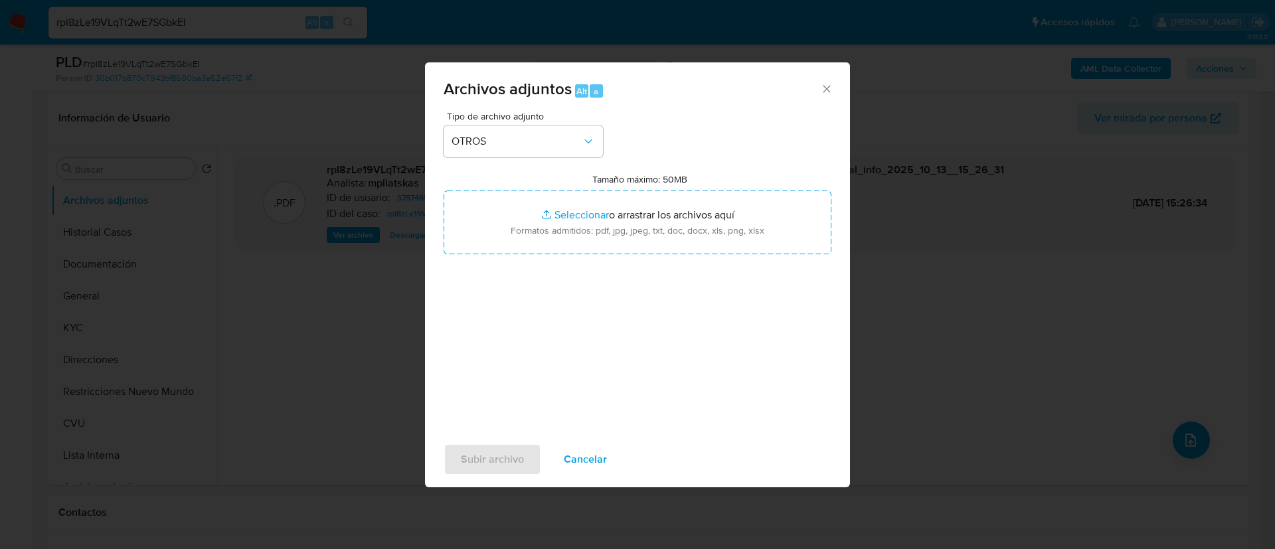
click at [602, 451] on span "Cancelar" at bounding box center [585, 459] width 43 height 29
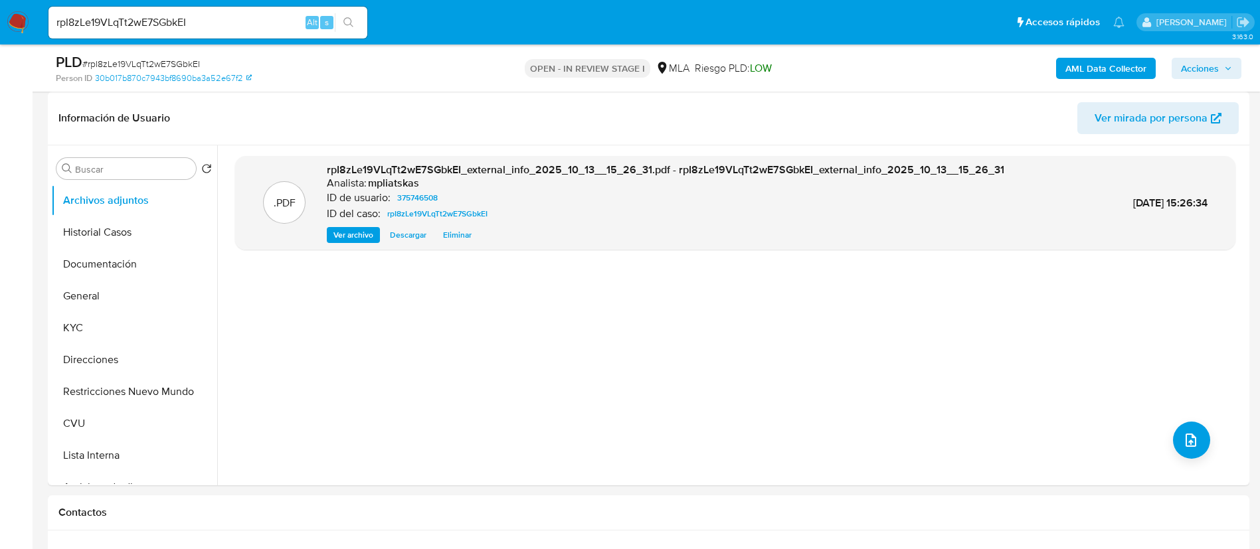
click at [1087, 72] on b "AML Data Collector" at bounding box center [1105, 68] width 81 height 21
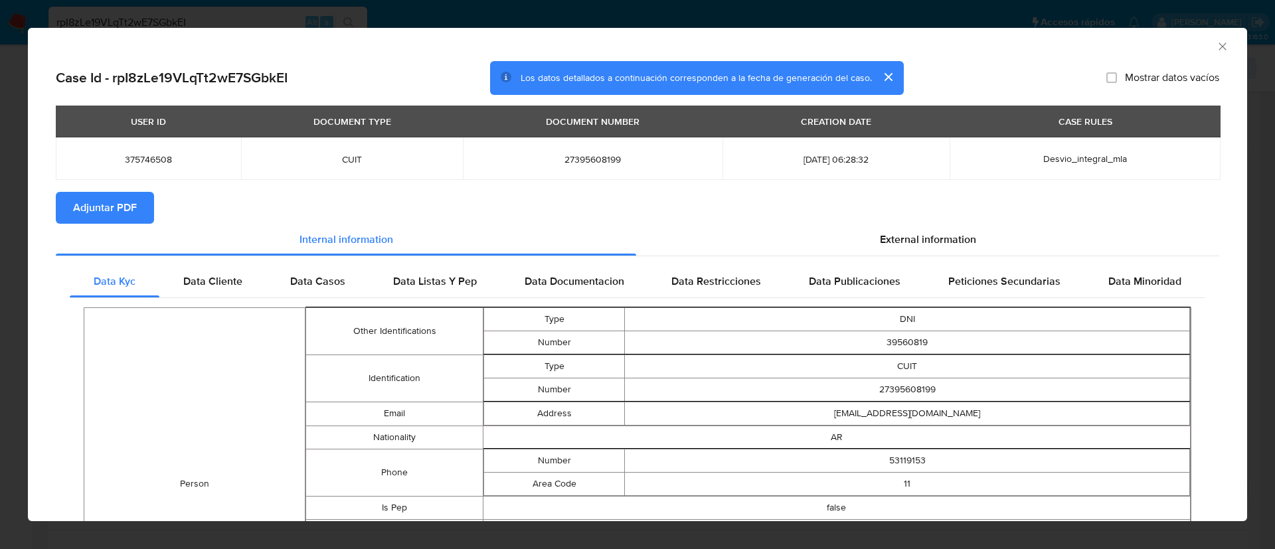
click at [92, 197] on span "Adjuntar PDF" at bounding box center [105, 207] width 64 height 29
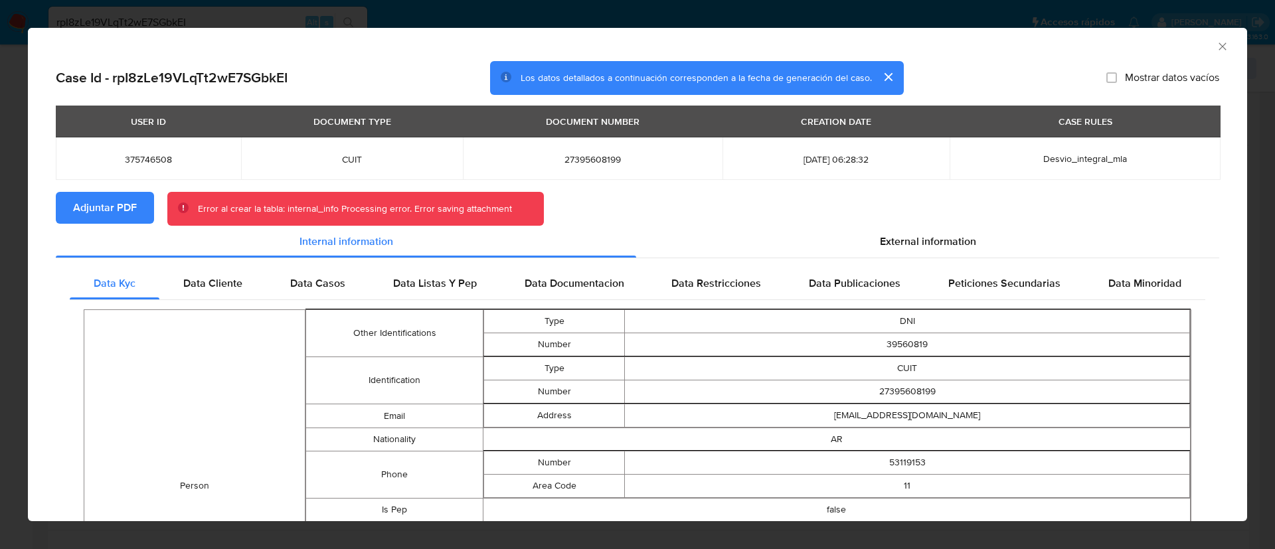
click at [1219, 48] on icon "Cerrar ventana" at bounding box center [1222, 46] width 7 height 7
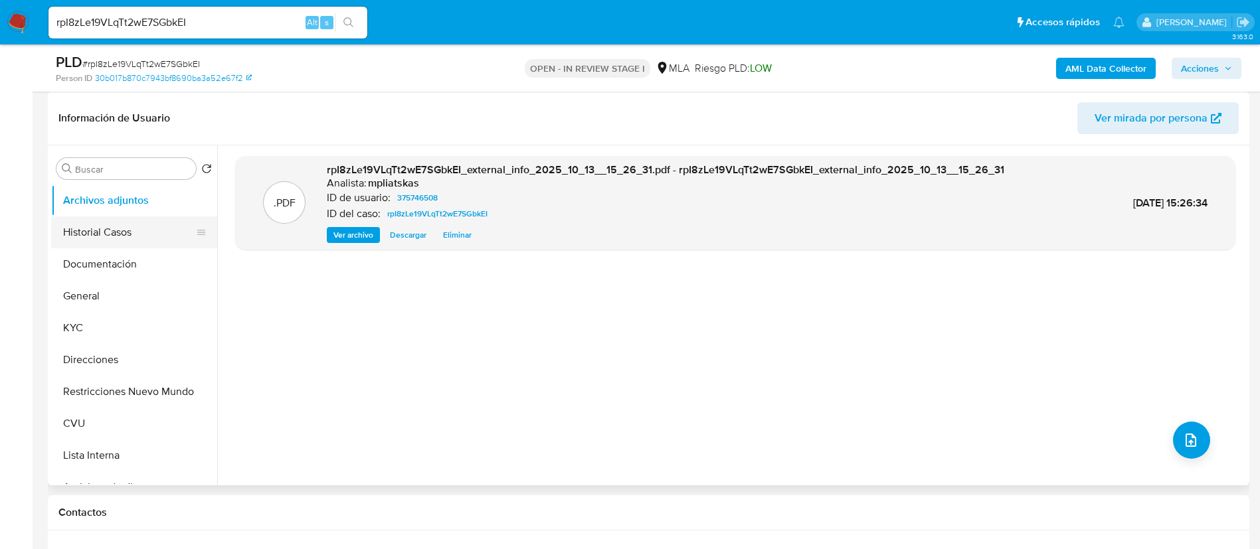
click at [136, 225] on button "Historial Casos" at bounding box center [128, 233] width 155 height 32
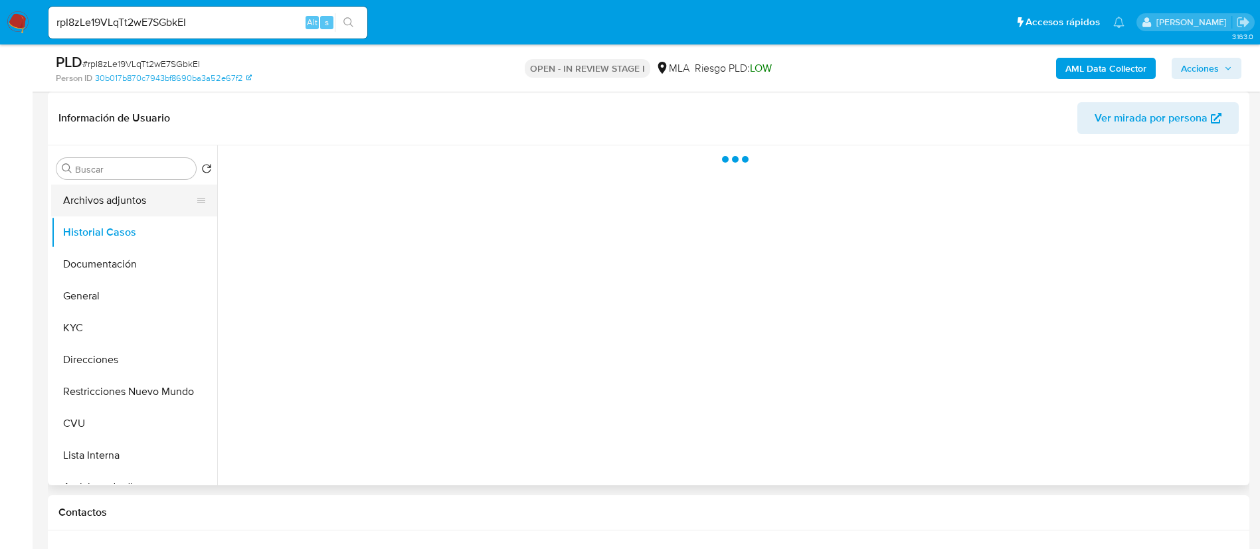
click at [134, 203] on button "Archivos adjuntos" at bounding box center [128, 201] width 155 height 32
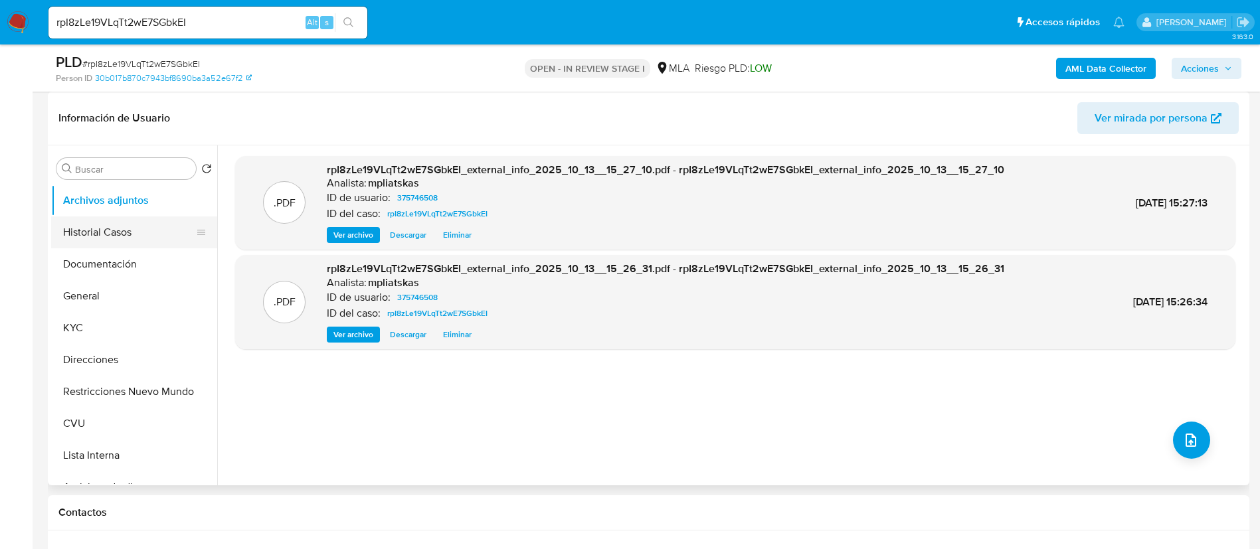
click at [122, 234] on button "Historial Casos" at bounding box center [128, 233] width 155 height 32
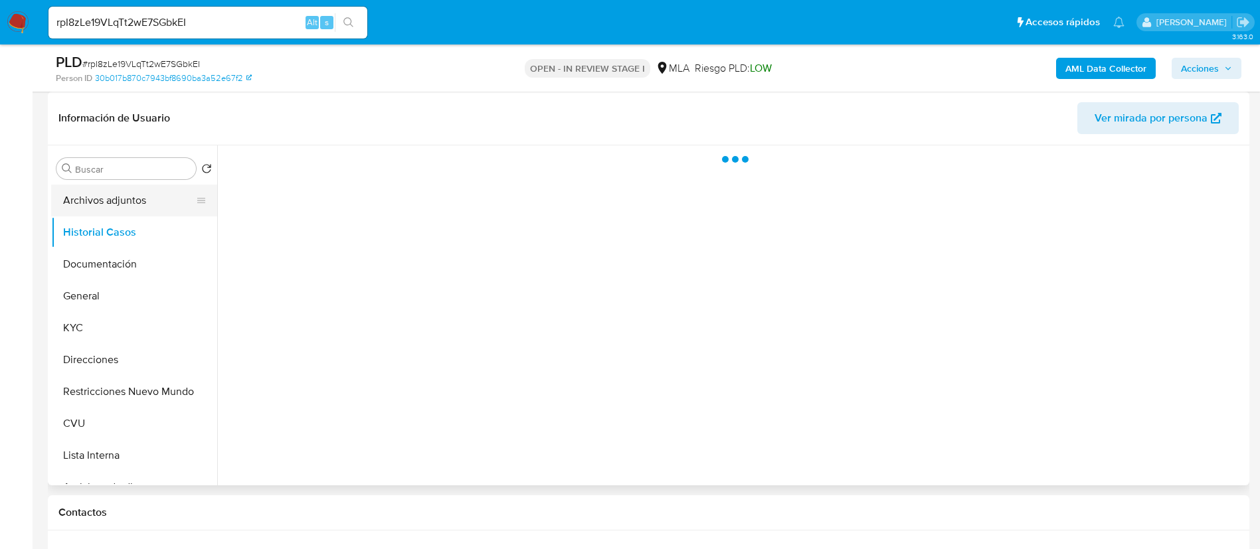
click at [111, 207] on button "Archivos adjuntos" at bounding box center [128, 201] width 155 height 32
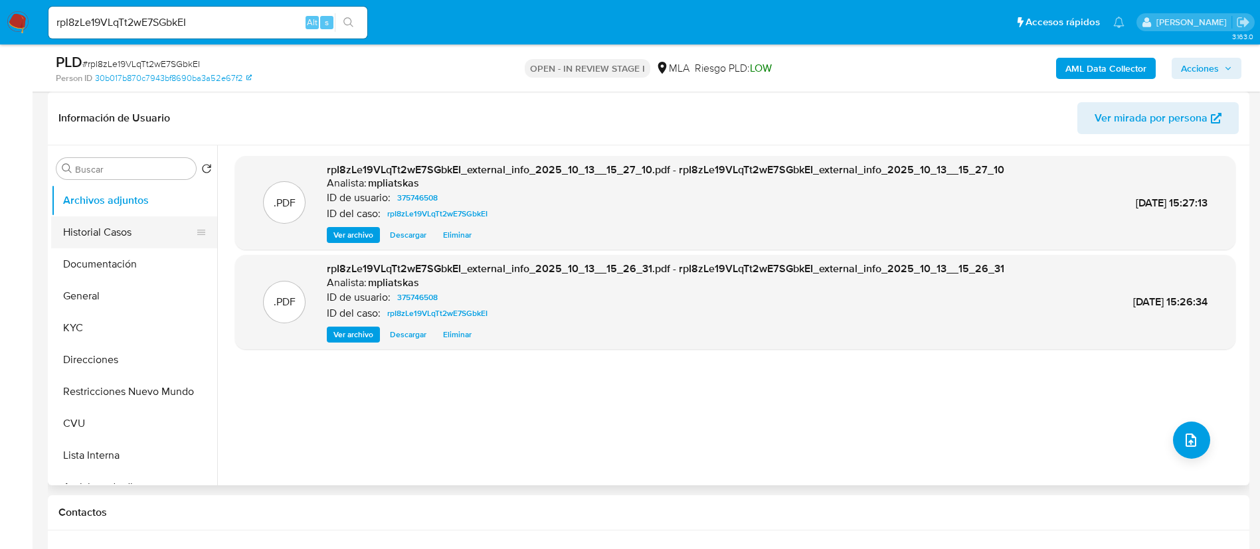
click at [119, 226] on button "Historial Casos" at bounding box center [128, 233] width 155 height 32
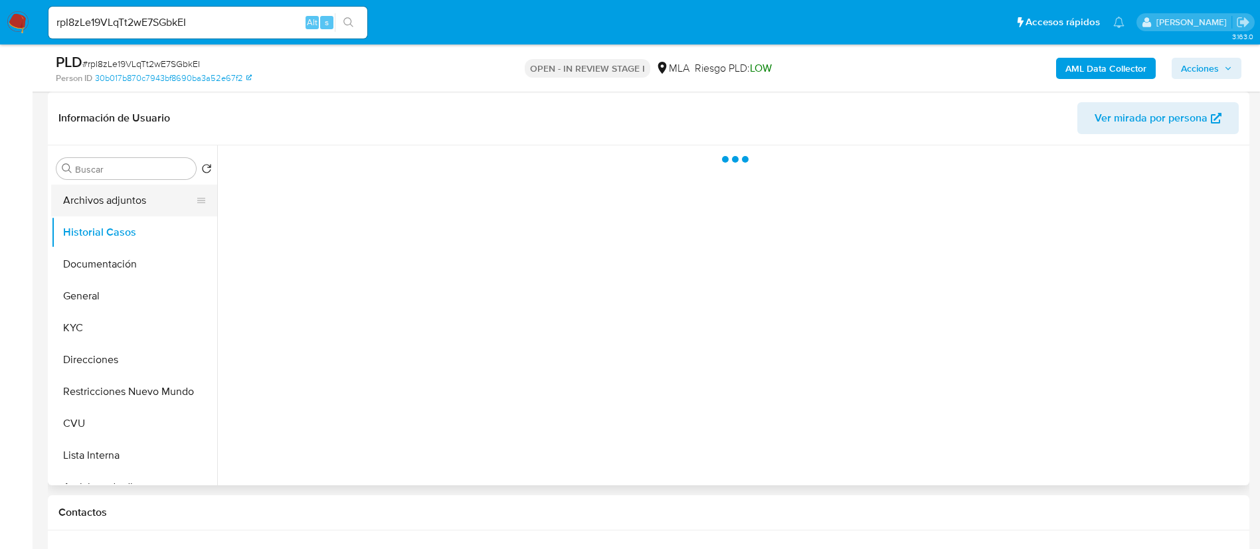
click at [110, 205] on button "Archivos adjuntos" at bounding box center [128, 201] width 155 height 32
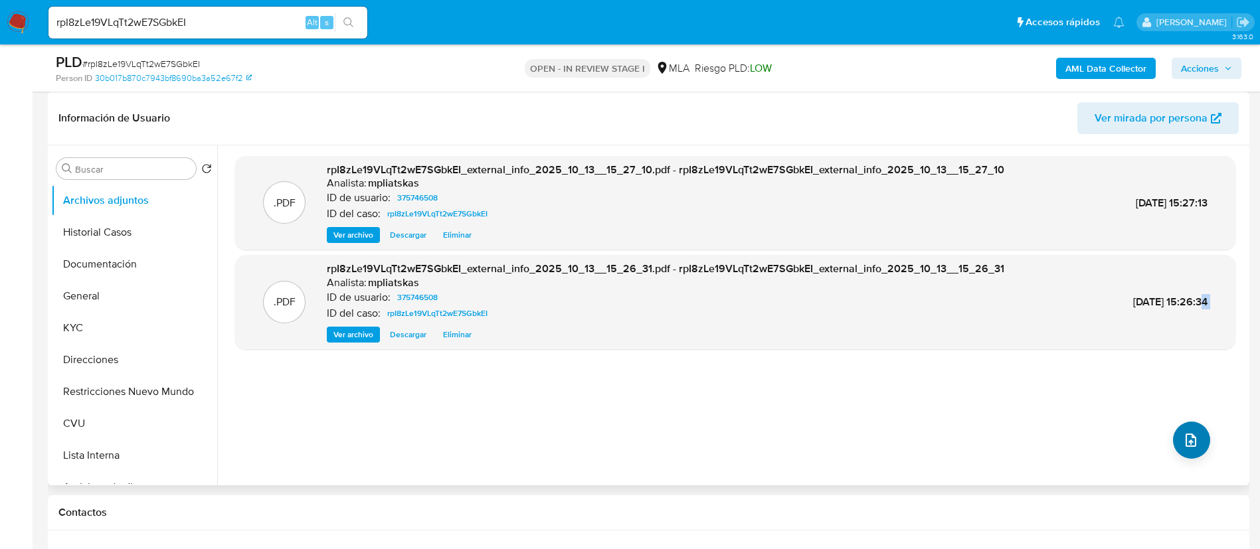
drag, startPoint x: 1174, startPoint y: 429, endPoint x: 1179, endPoint y: 436, distance: 8.7
click at [1175, 430] on div ".PDF rpI8zLe19VLqTt2wE7SGbkEI_external_info_2025_10_13__15_27_10.pdf - rpI8zLe1…" at bounding box center [735, 315] width 1000 height 319
click at [1186, 446] on icon "upload-file" at bounding box center [1191, 440] width 11 height 13
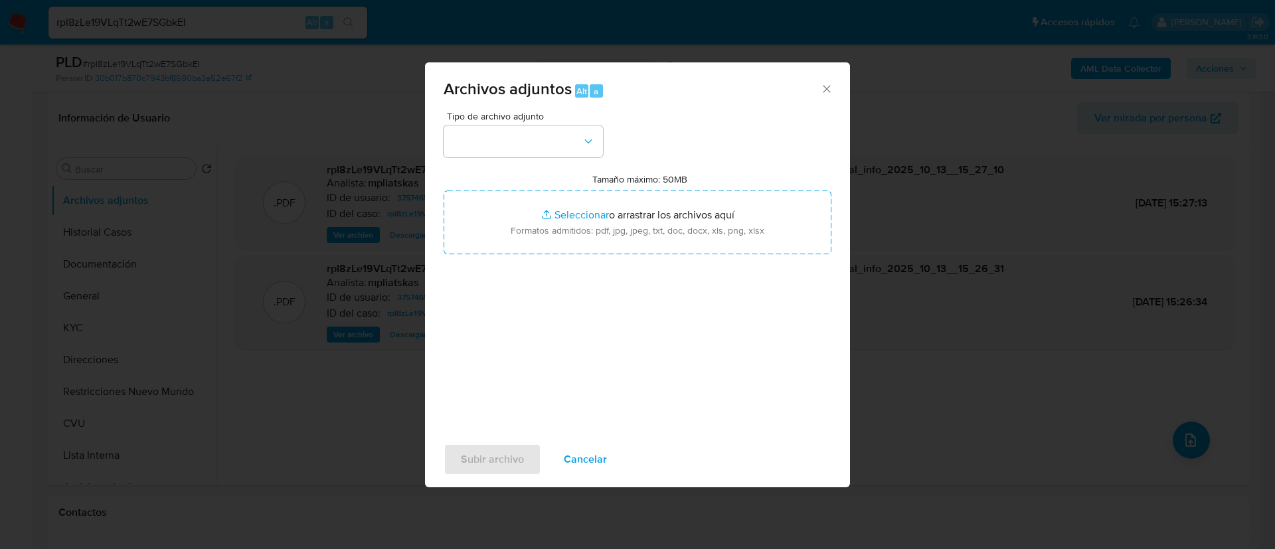
click at [484, 161] on div "Tipo de archivo adjunto Tamaño máximo: 50MB Seleccionar archivos Seleccionar o …" at bounding box center [638, 269] width 388 height 314
click at [482, 155] on button "button" at bounding box center [523, 142] width 159 height 32
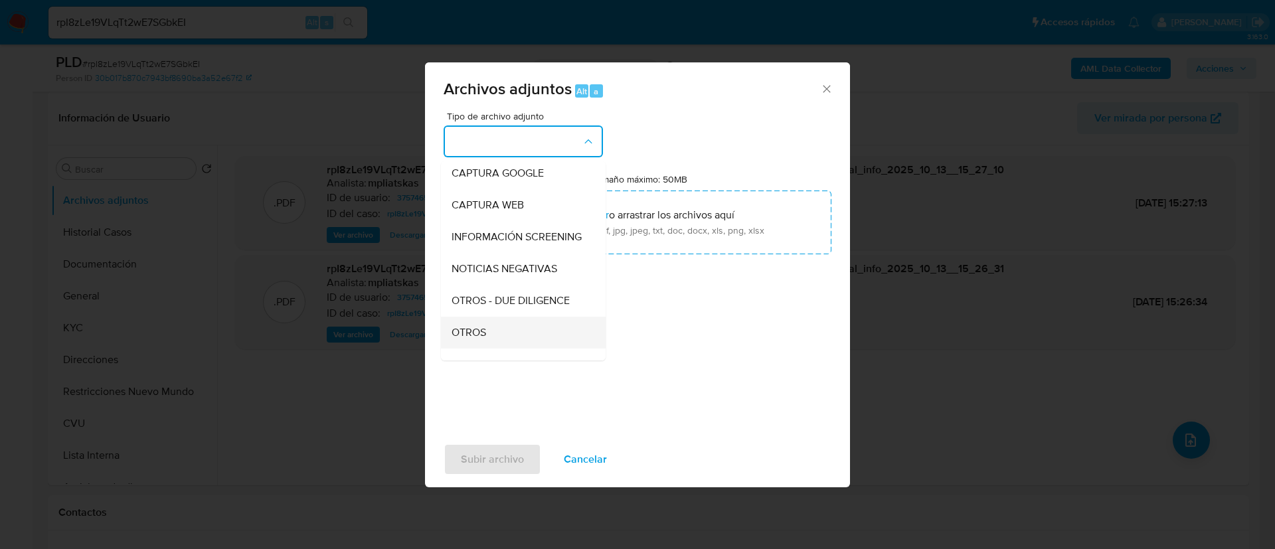
click at [500, 349] on div "OTROS" at bounding box center [520, 333] width 136 height 32
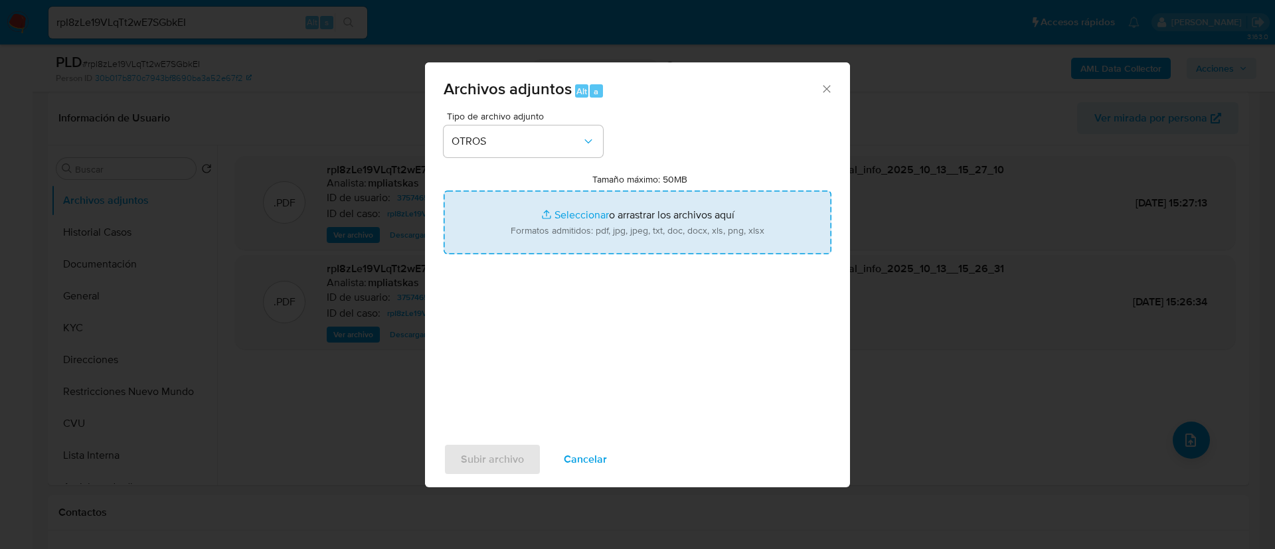
click at [591, 228] on input "Tamaño máximo: 50MB Seleccionar archivos" at bounding box center [638, 223] width 388 height 64
type input "C:\fakepath\375746508 Movimientos.xlsx"
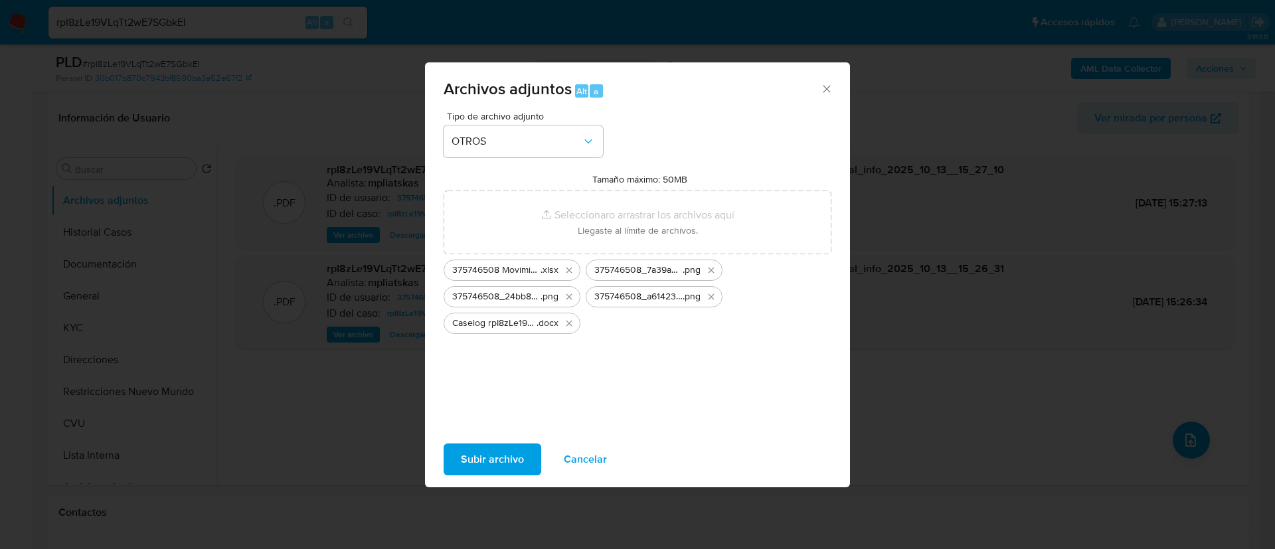
click at [526, 447] on button "Subir archivo" at bounding box center [493, 460] width 98 height 32
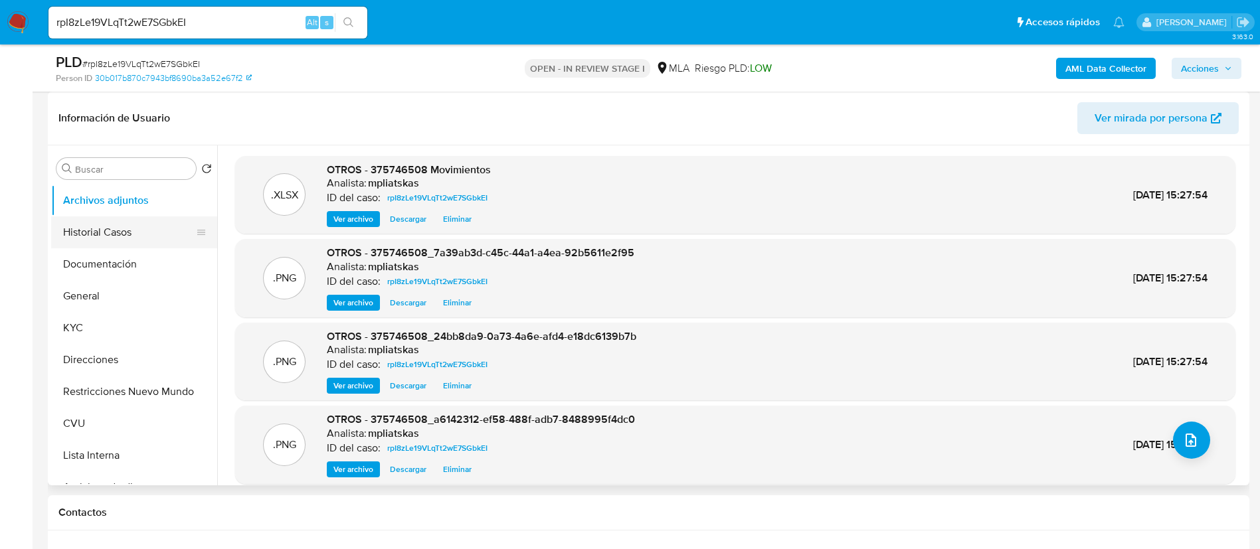
click at [108, 229] on button "Historial Casos" at bounding box center [128, 233] width 155 height 32
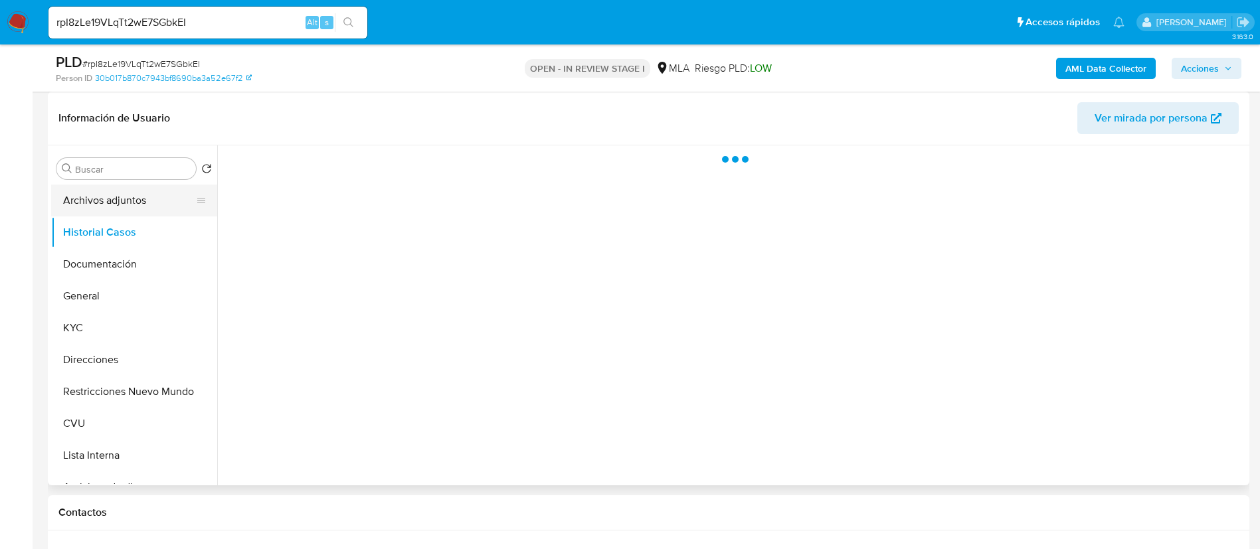
click at [106, 195] on button "Archivos adjuntos" at bounding box center [128, 201] width 155 height 32
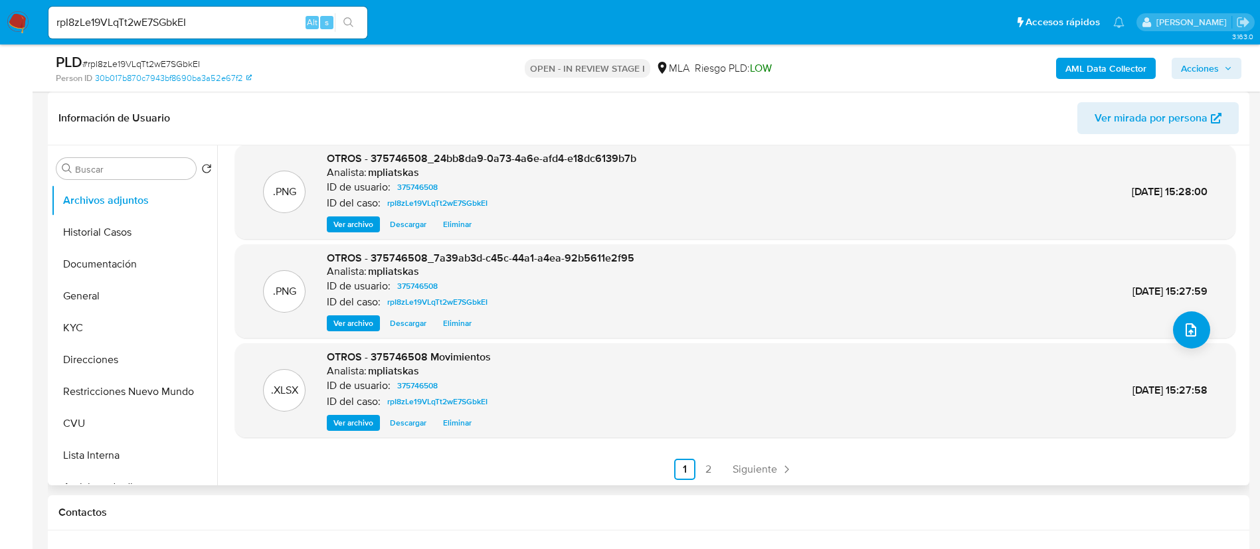
scroll to position [112, 0]
click at [703, 464] on link "2" at bounding box center [708, 468] width 21 height 21
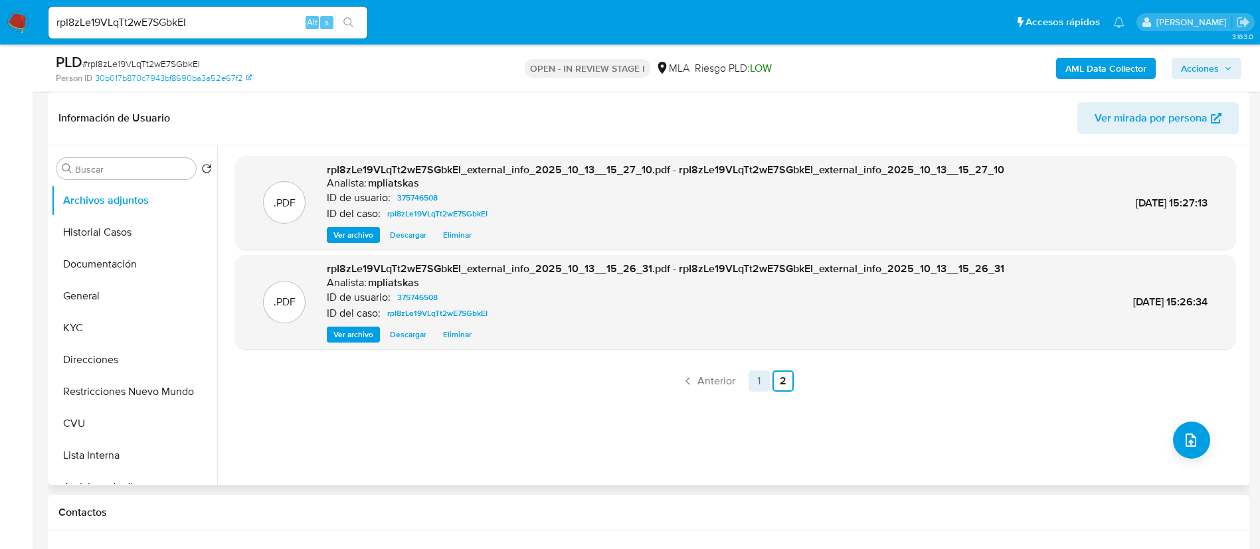
click at [752, 381] on link "1" at bounding box center [759, 381] width 21 height 21
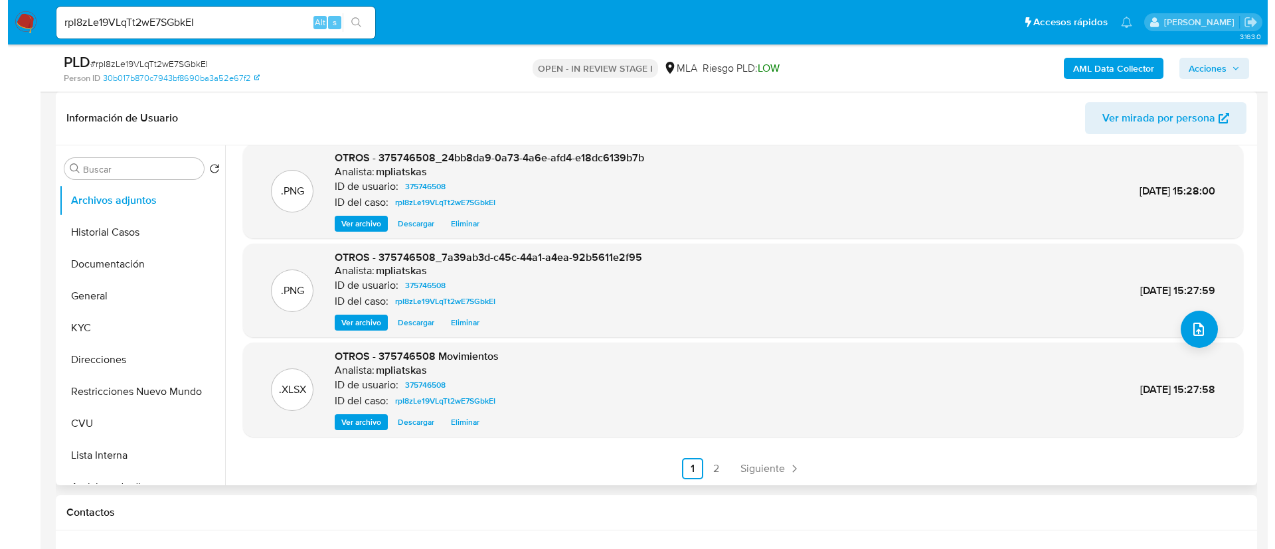
scroll to position [112, 0]
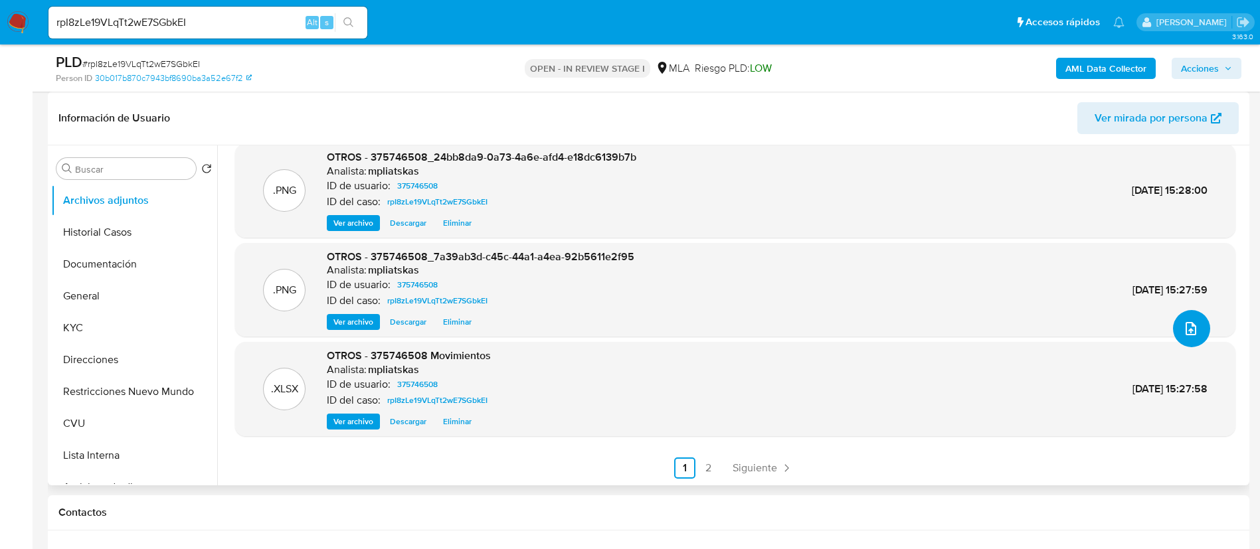
click at [1193, 335] on span "upload-file" at bounding box center [1191, 329] width 16 height 16
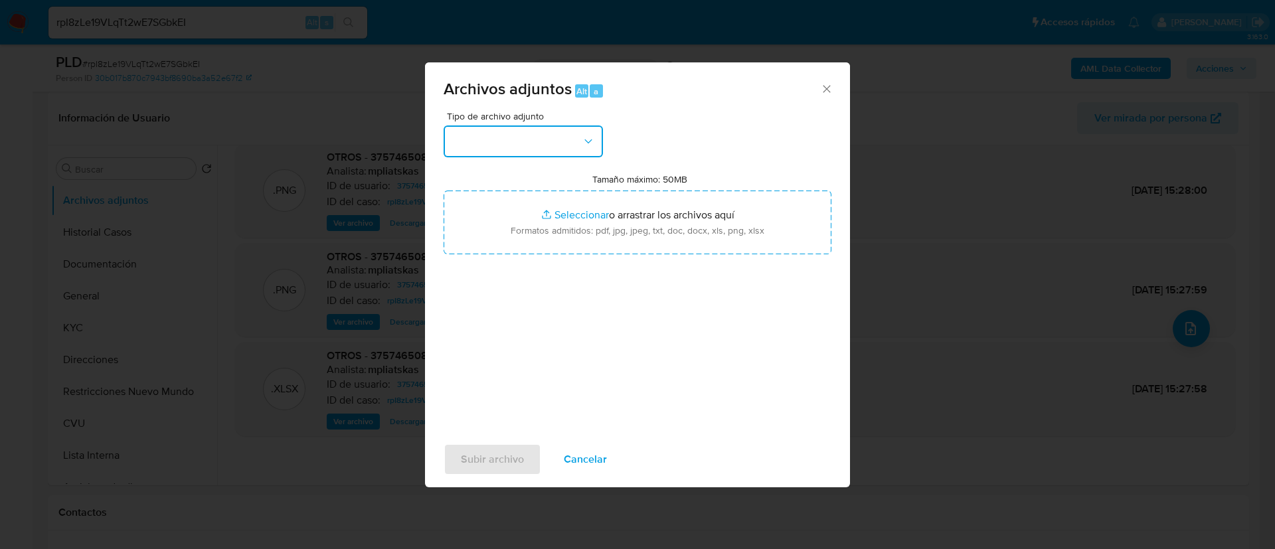
click at [539, 156] on button "button" at bounding box center [523, 142] width 159 height 32
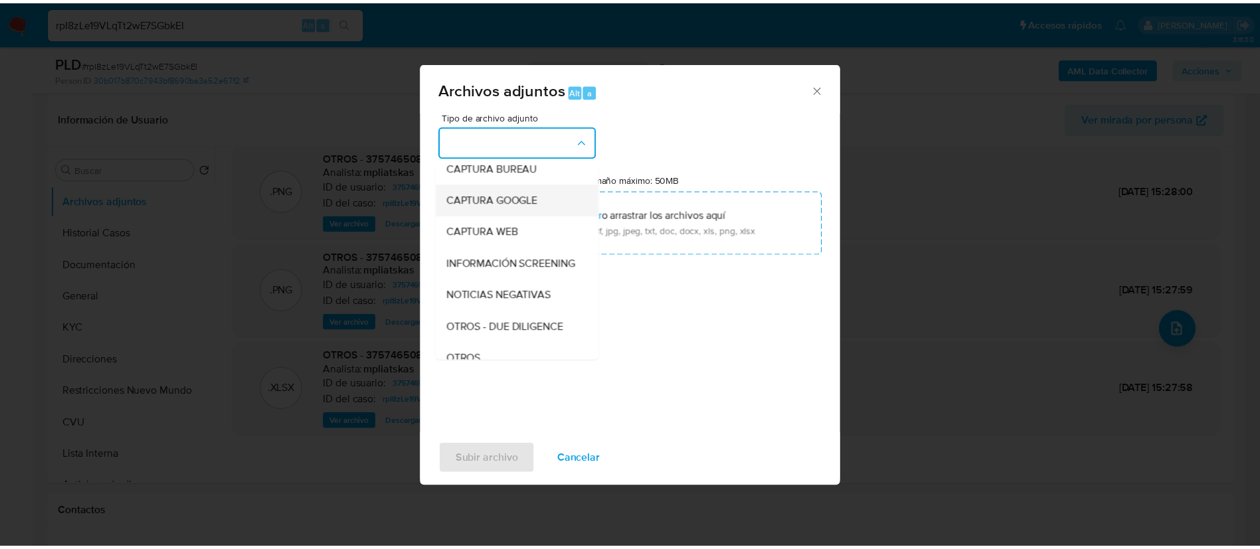
scroll to position [100, 0]
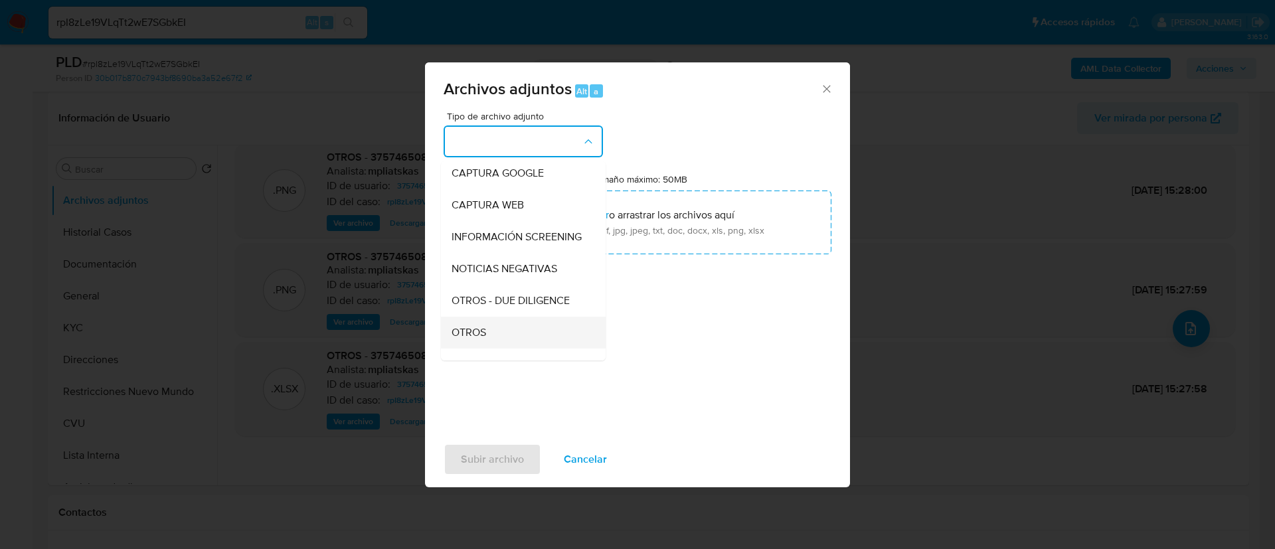
click at [486, 339] on span "OTROS" at bounding box center [469, 332] width 35 height 13
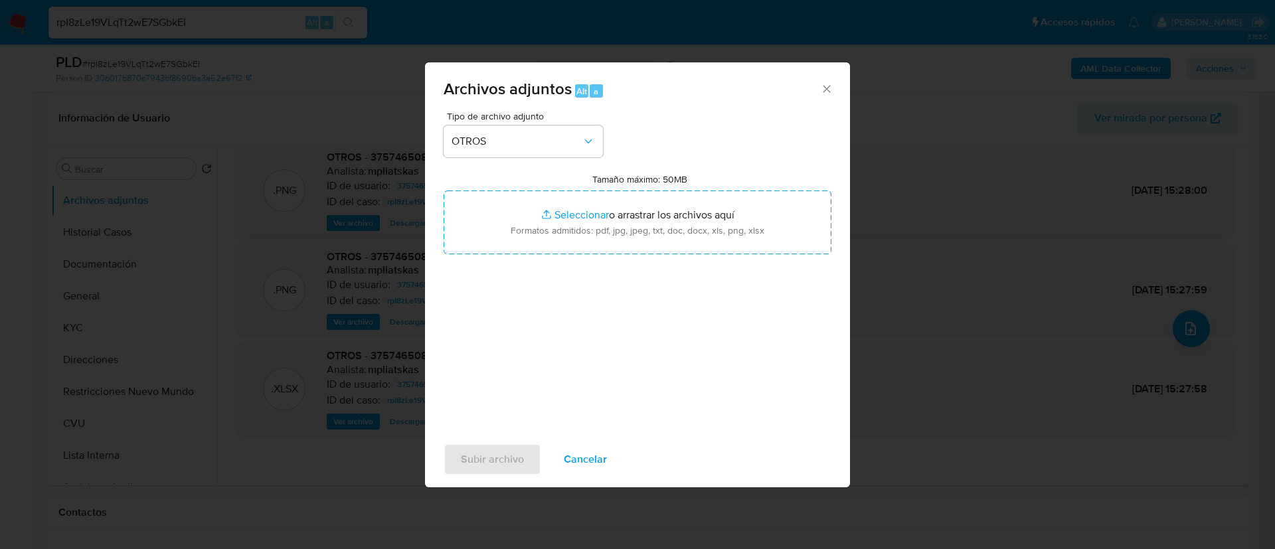
click at [524, 261] on div "Tipo de archivo adjunto OTROS Tamaño máximo: 50MB Seleccionar archivos Seleccio…" at bounding box center [638, 269] width 388 height 314
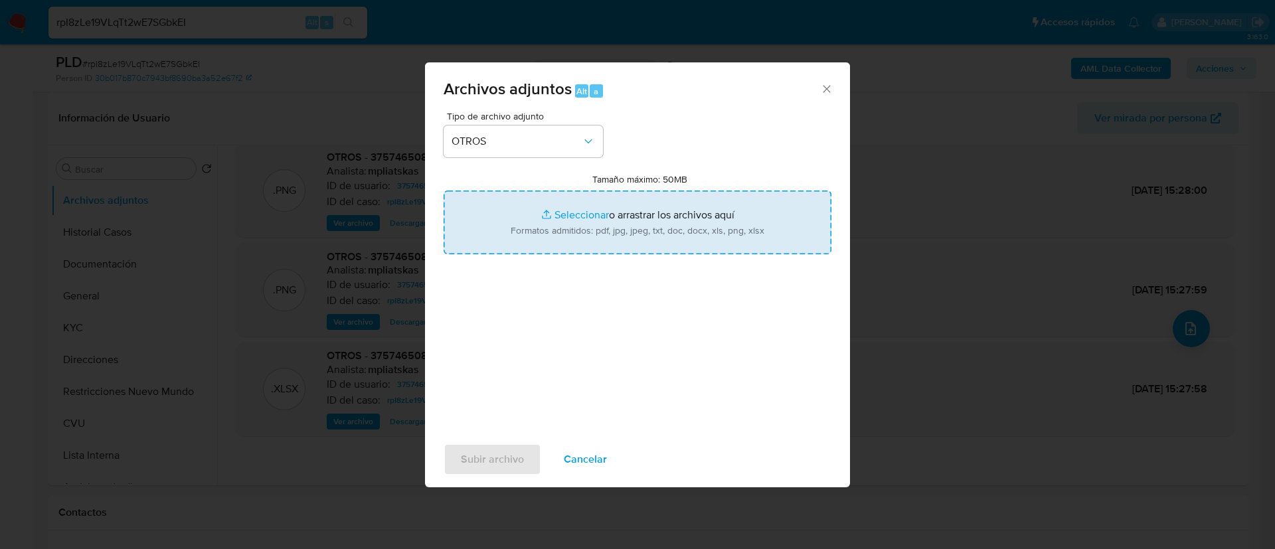
click at [513, 242] on input "Tamaño máximo: 50MB Seleccionar archivos" at bounding box center [638, 223] width 388 height 64
type input "C:\fakepath\Caselog rpI8zLe19VLqTt2wE7SGbkEI_2025_09_18_06_54_28.docx"
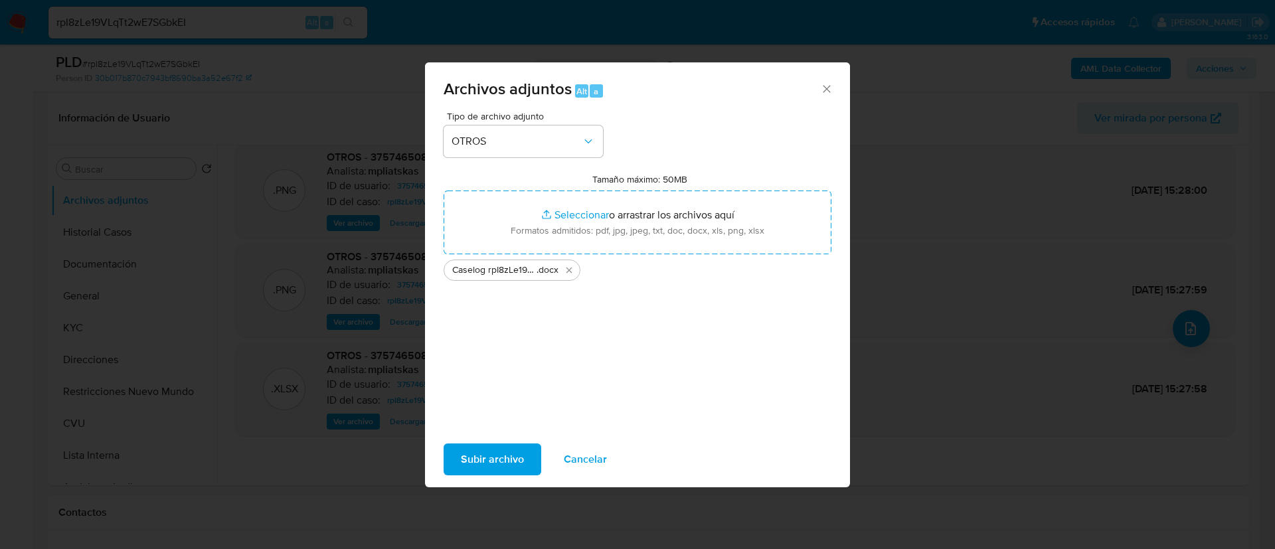
click at [502, 458] on span "Subir archivo" at bounding box center [492, 459] width 63 height 29
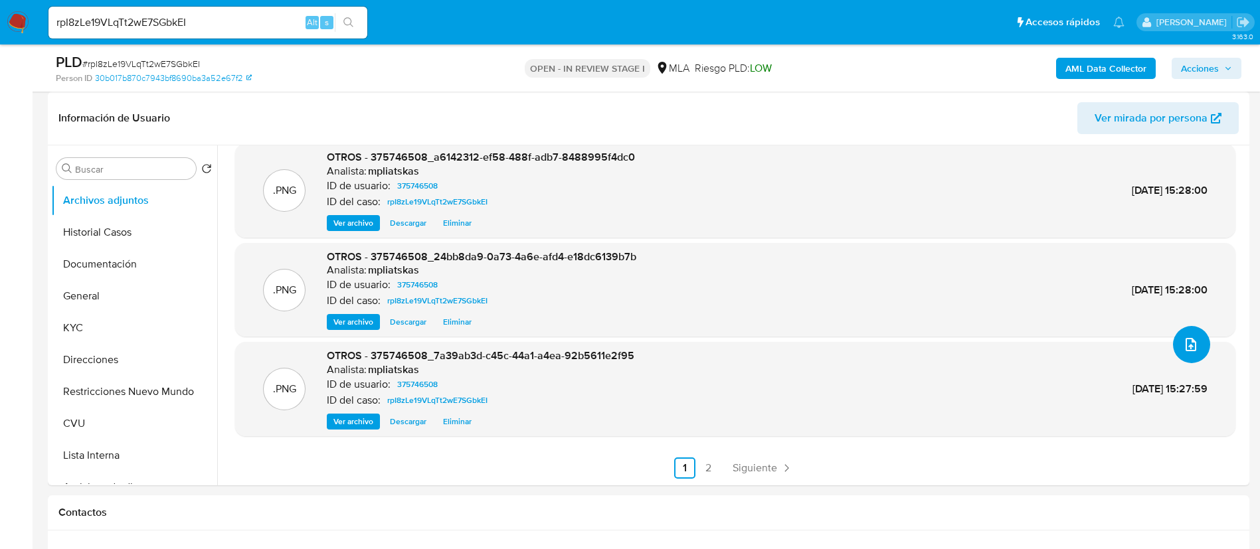
scroll to position [96, 0]
click at [102, 240] on button "Historial Casos" at bounding box center [128, 233] width 155 height 32
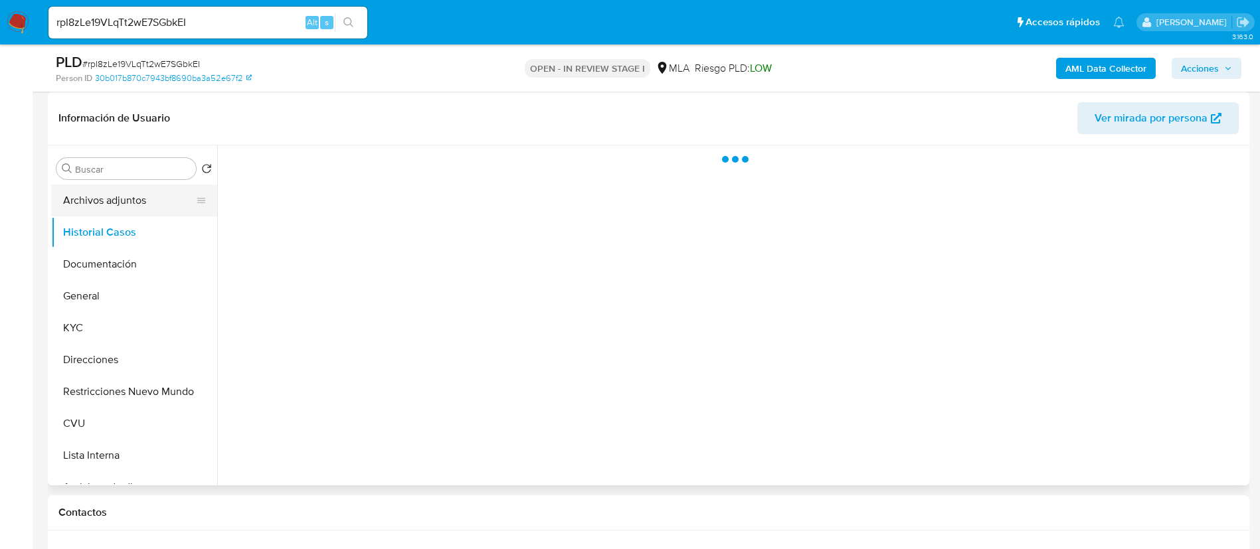
scroll to position [0, 0]
click at [98, 200] on button "Archivos adjuntos" at bounding box center [128, 201] width 155 height 32
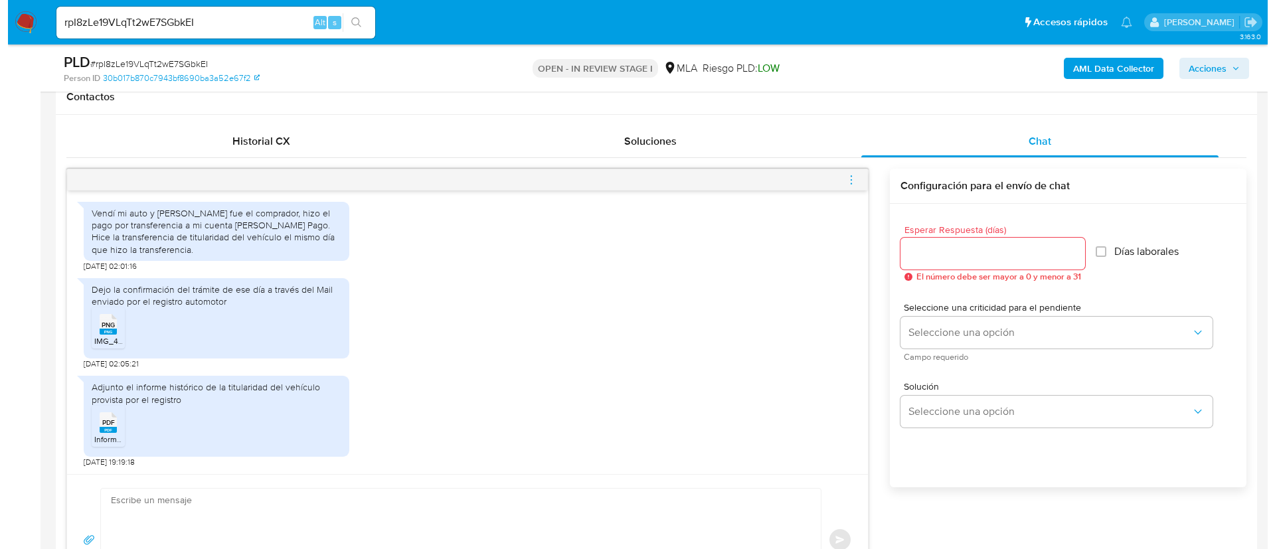
scroll to position [697, 0]
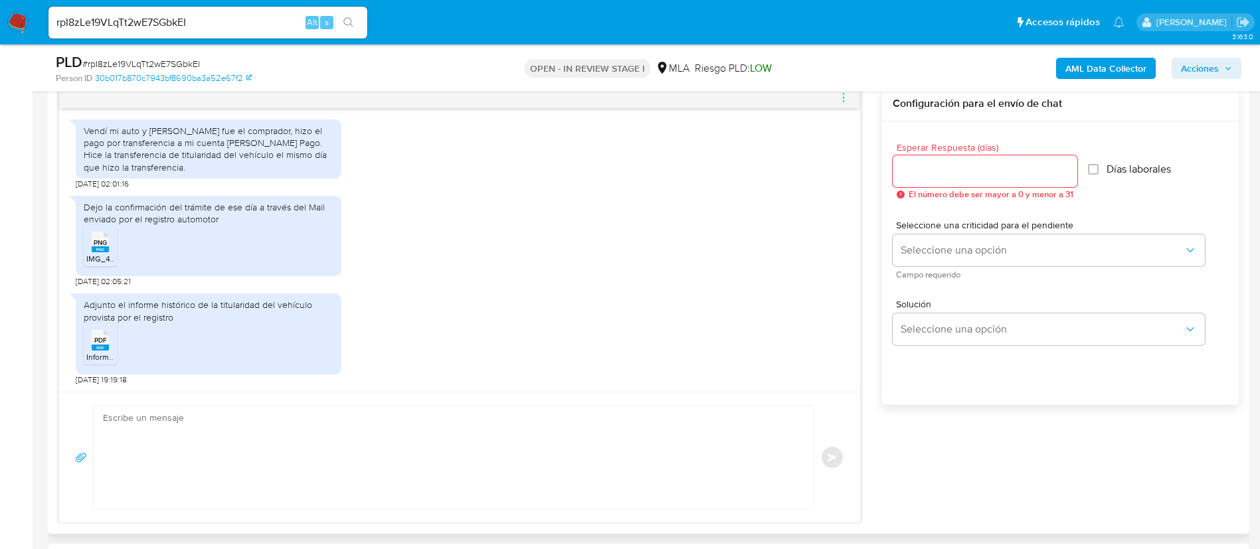
click at [598, 474] on textarea at bounding box center [449, 458] width 693 height 102
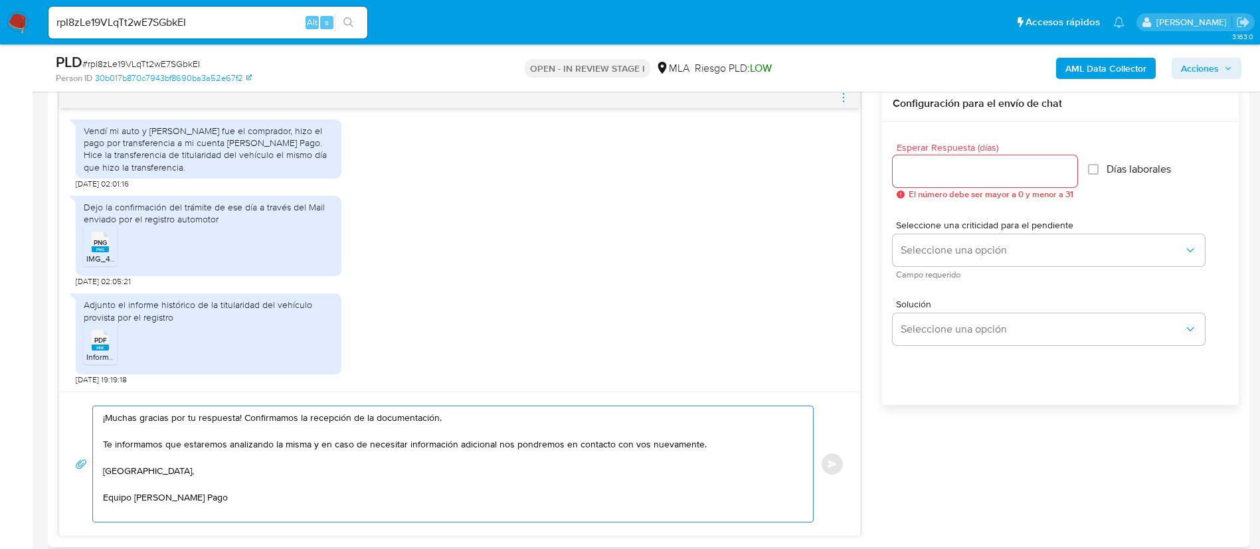
type textarea "¡Muchas gracias por tu respuesta! Confirmamos la recepción de la documentación.…"
click at [964, 178] on input "Esperar Respuesta (días)" at bounding box center [985, 171] width 185 height 17
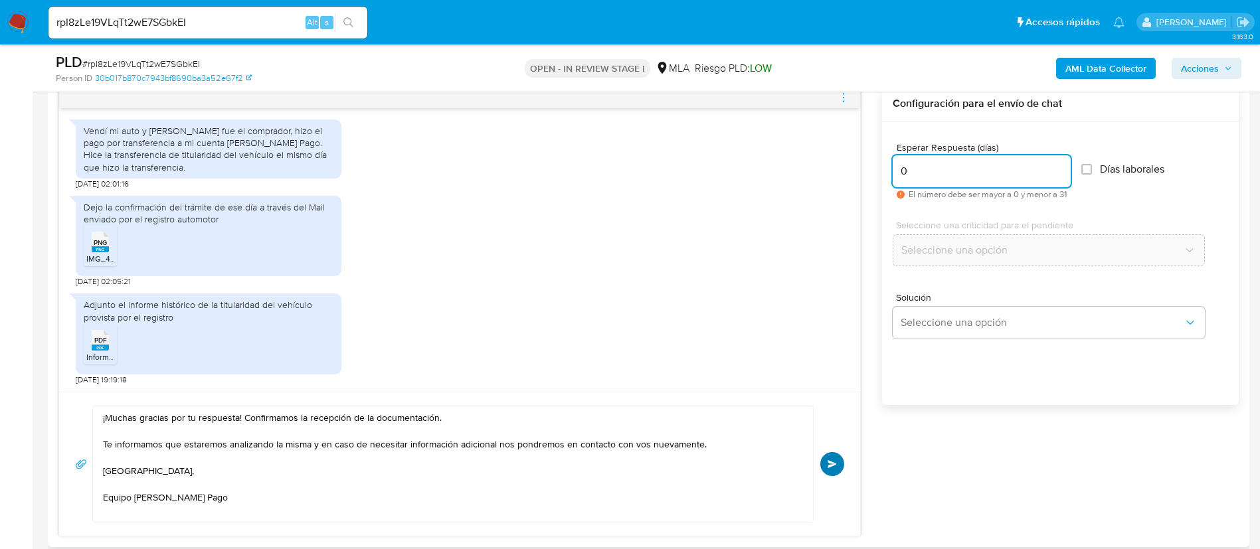
type input "0"
click at [834, 470] on button "Enviar" at bounding box center [832, 464] width 24 height 24
click at [839, 98] on icon "menu-action" at bounding box center [844, 98] width 12 height 12
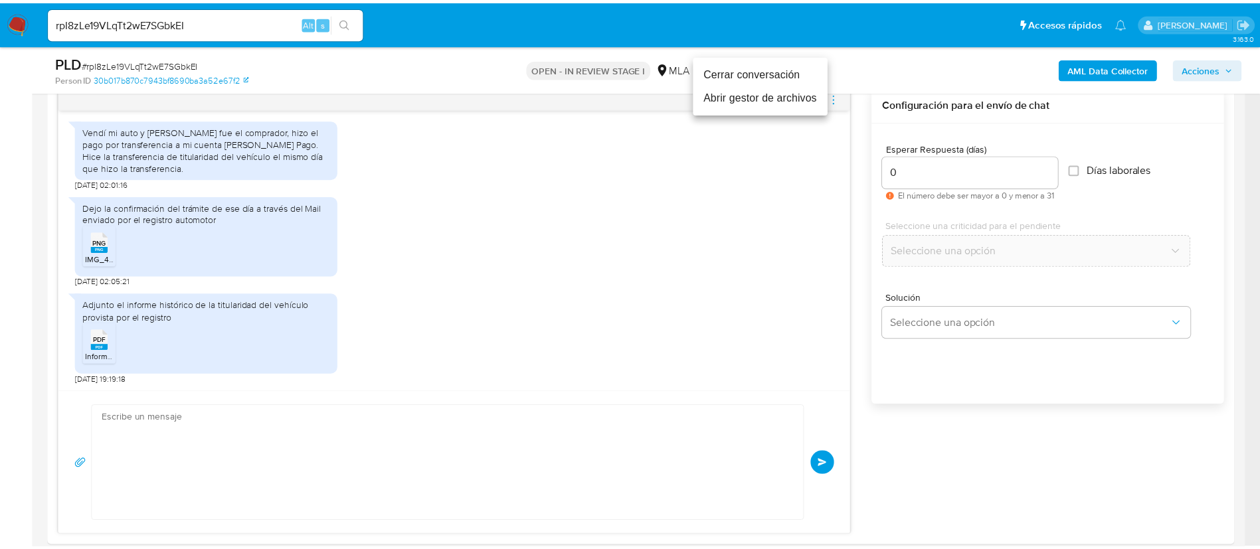
scroll to position [1307, 0]
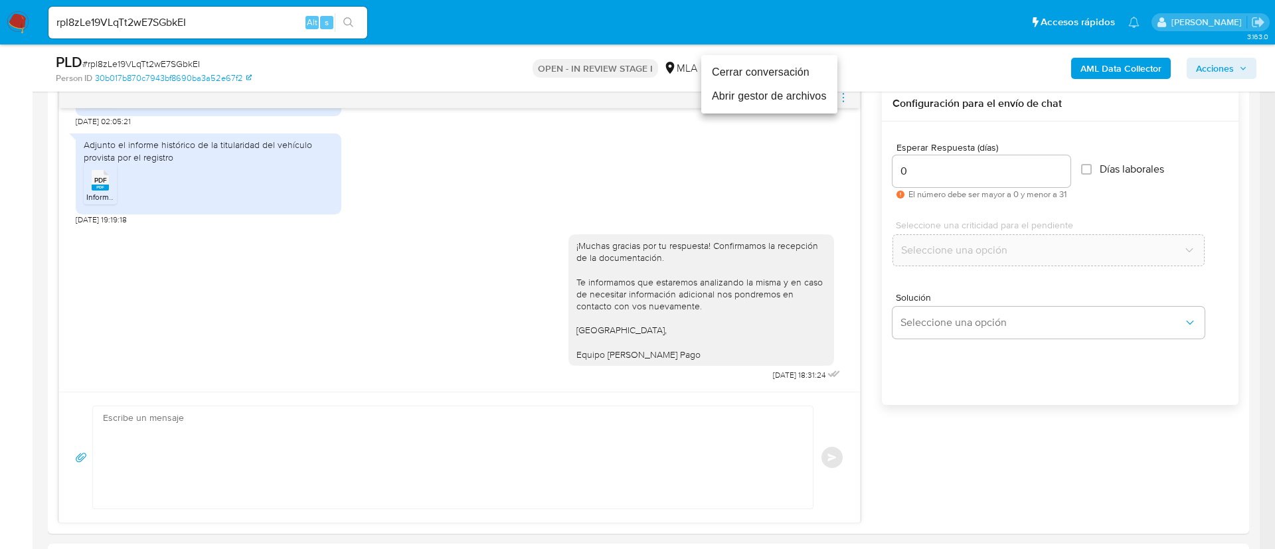
click at [800, 78] on li "Cerrar conversación" at bounding box center [769, 72] width 136 height 24
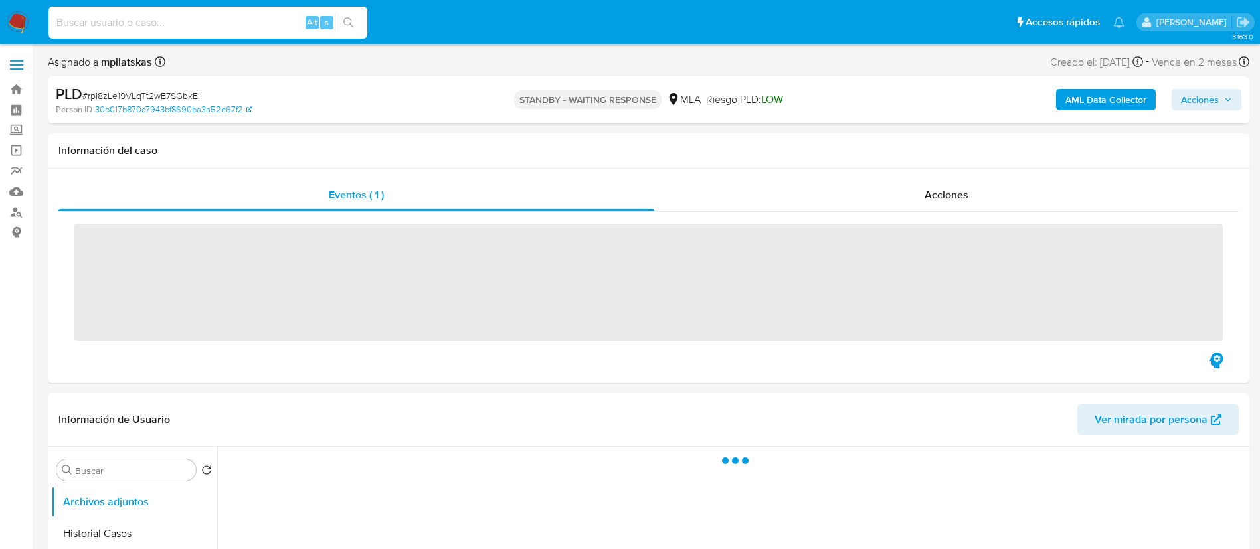
click at [252, 20] on input at bounding box center [207, 22] width 319 height 17
paste input "VxX5cvIplOKx0DPz1YcZkq9y"
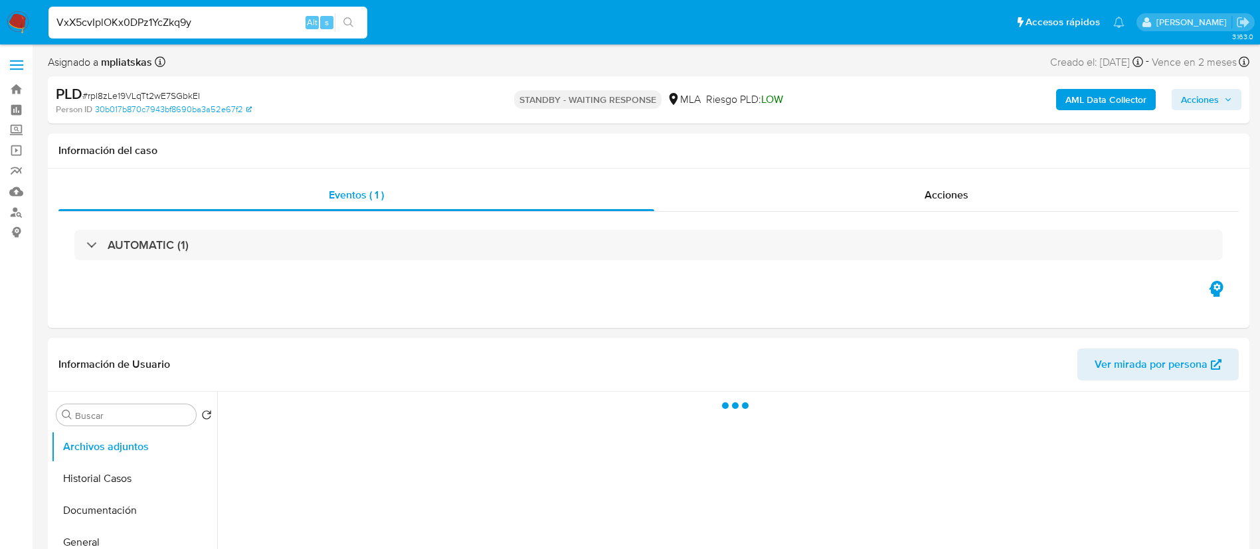
type input "VxX5cvIplOKx0DPz1YcZkq9y"
click at [351, 20] on icon "search-icon" at bounding box center [348, 22] width 10 height 10
select select "10"
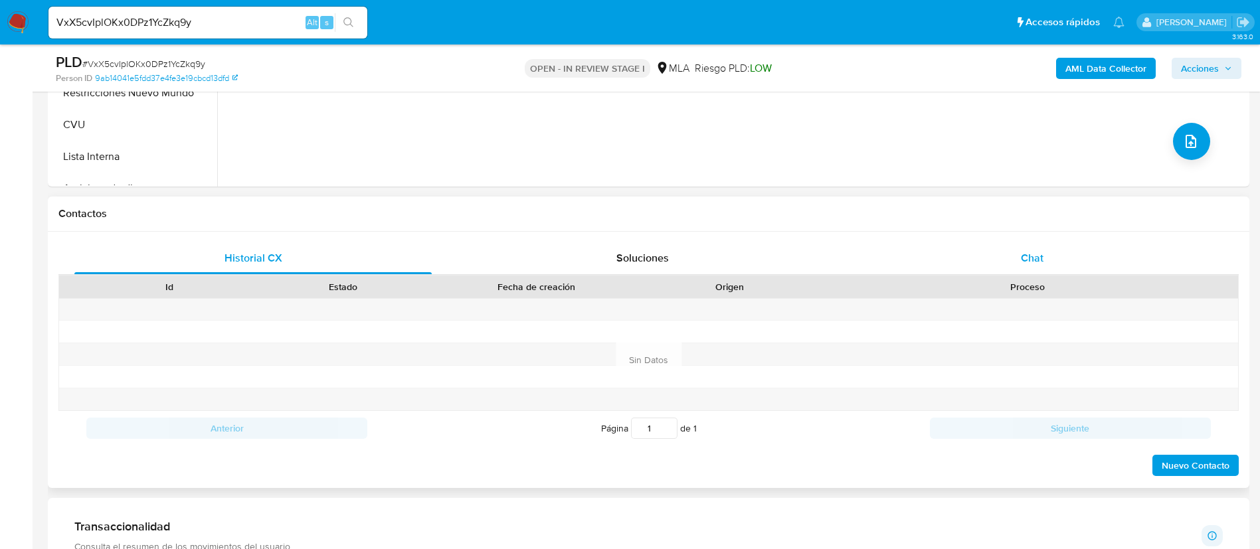
click at [996, 274] on div "Chat" at bounding box center [1032, 258] width 357 height 32
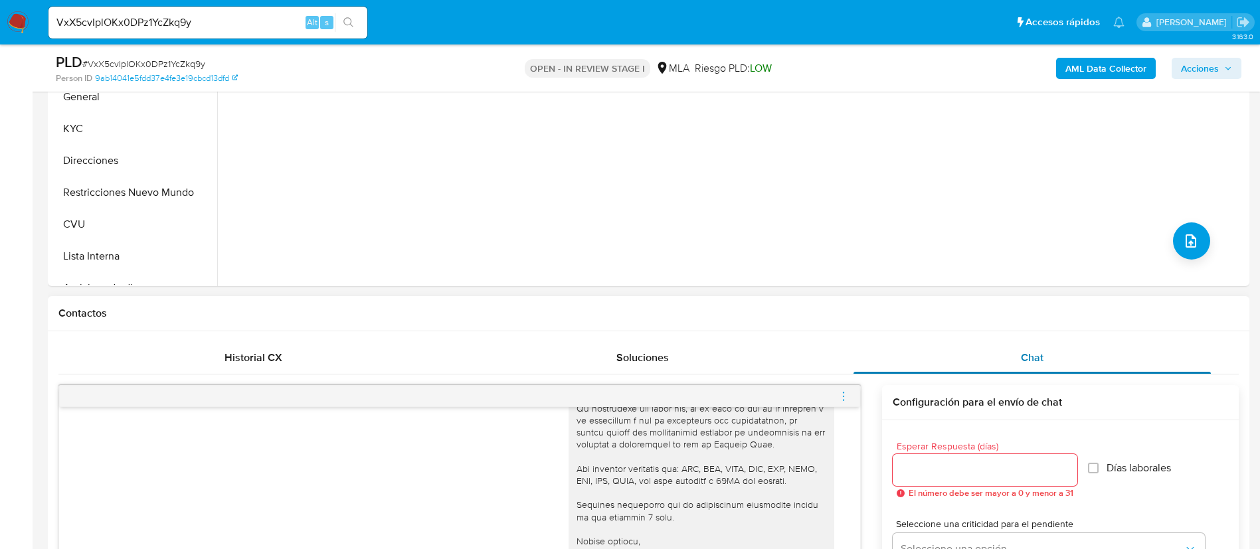
scroll to position [299, 0]
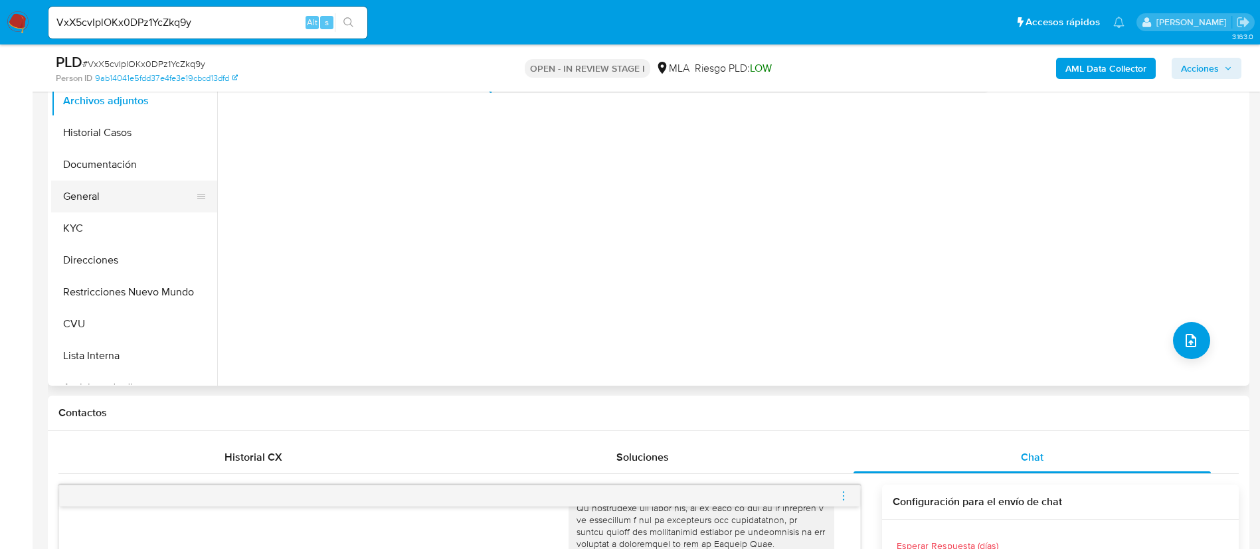
click at [132, 207] on button "General" at bounding box center [128, 197] width 155 height 32
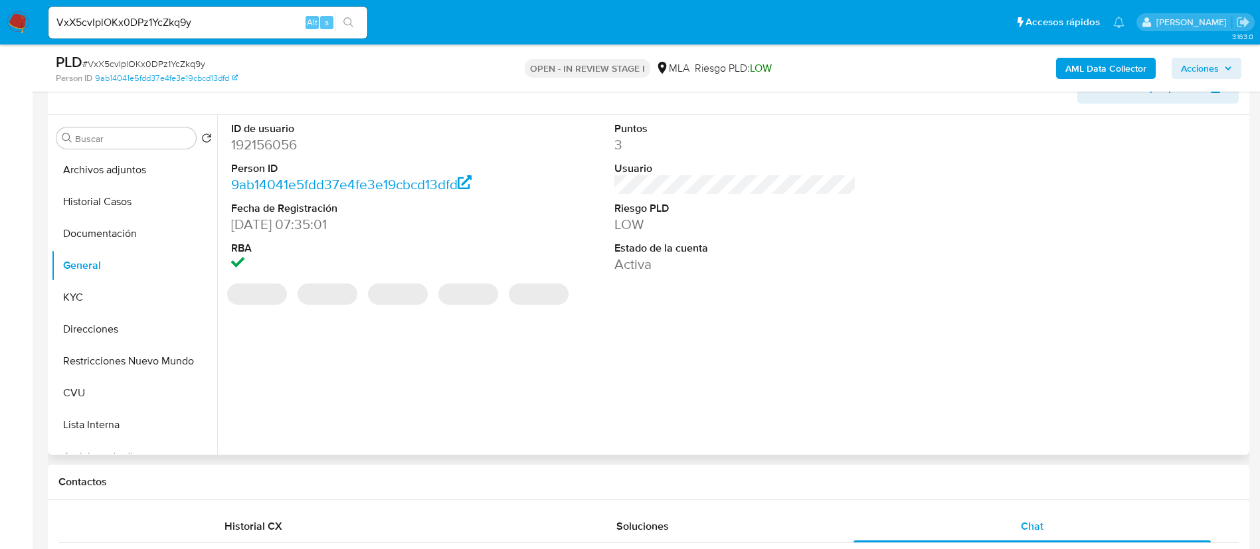
scroll to position [199, 0]
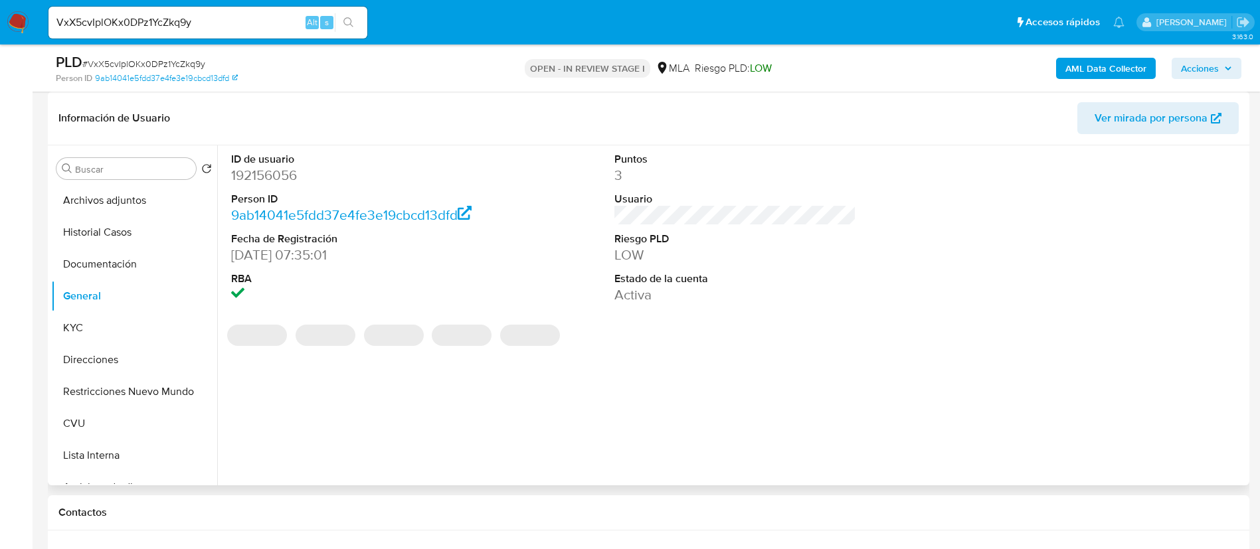
click at [268, 173] on dd "192156056" at bounding box center [352, 175] width 242 height 19
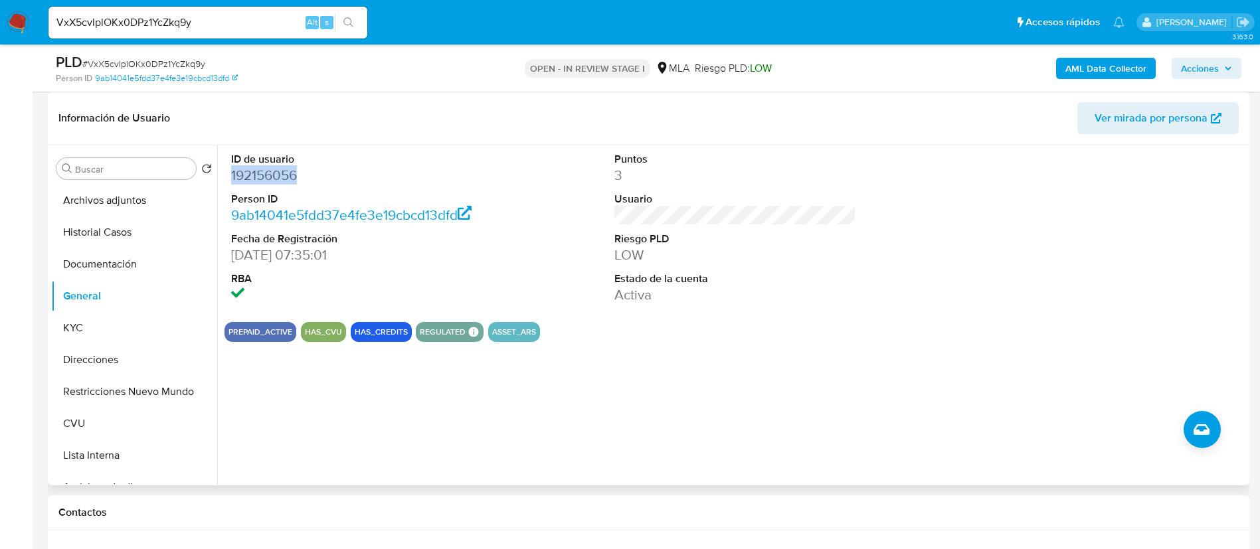
copy dd "192156056"
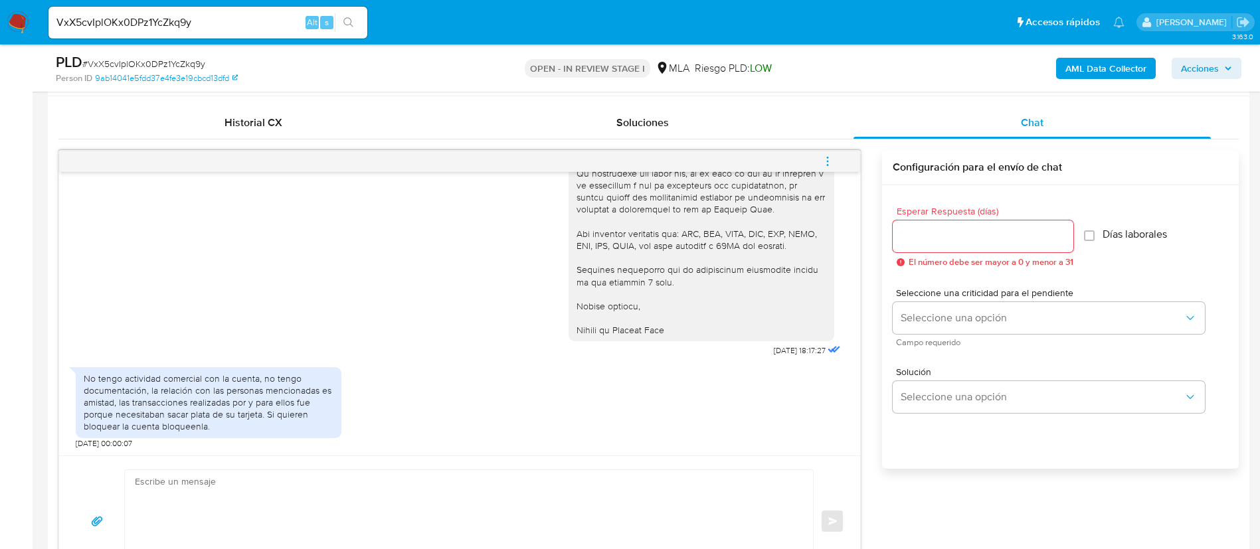
scroll to position [697, 0]
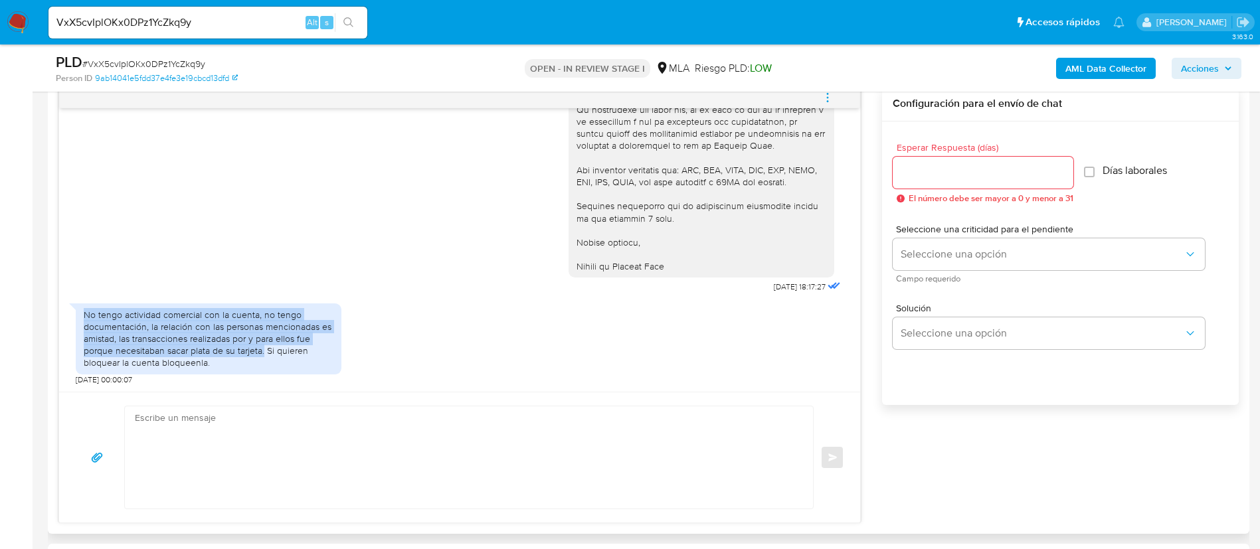
drag, startPoint x: 79, startPoint y: 314, endPoint x: 264, endPoint y: 349, distance: 188.1
click at [264, 349] on div "No tengo actividad comercial con la cuenta, no tengo documentación, la relación…" at bounding box center [209, 339] width 266 height 71
copy div "No tengo actividad comercial con la cuenta, no tengo documentación, la relación…"
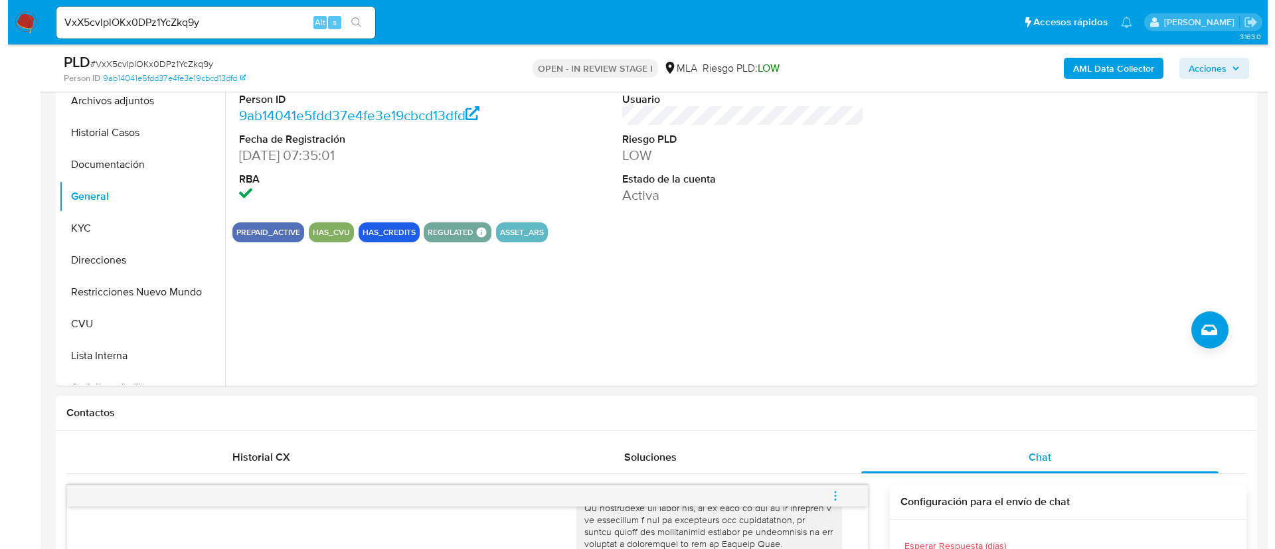
scroll to position [199, 0]
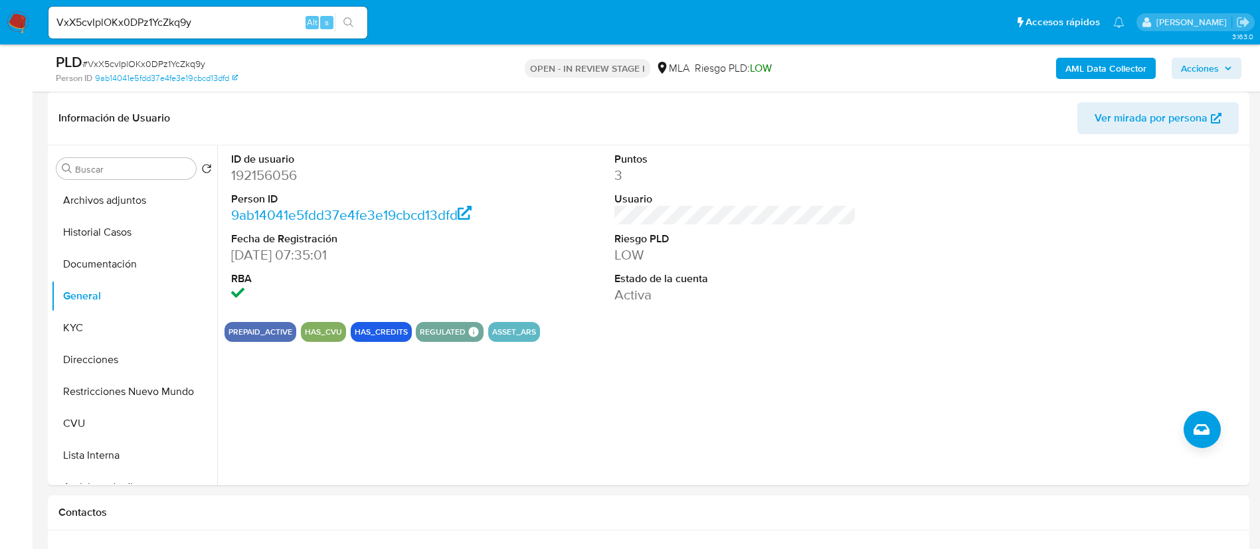
click at [1154, 66] on button "AML Data Collector" at bounding box center [1106, 68] width 100 height 21
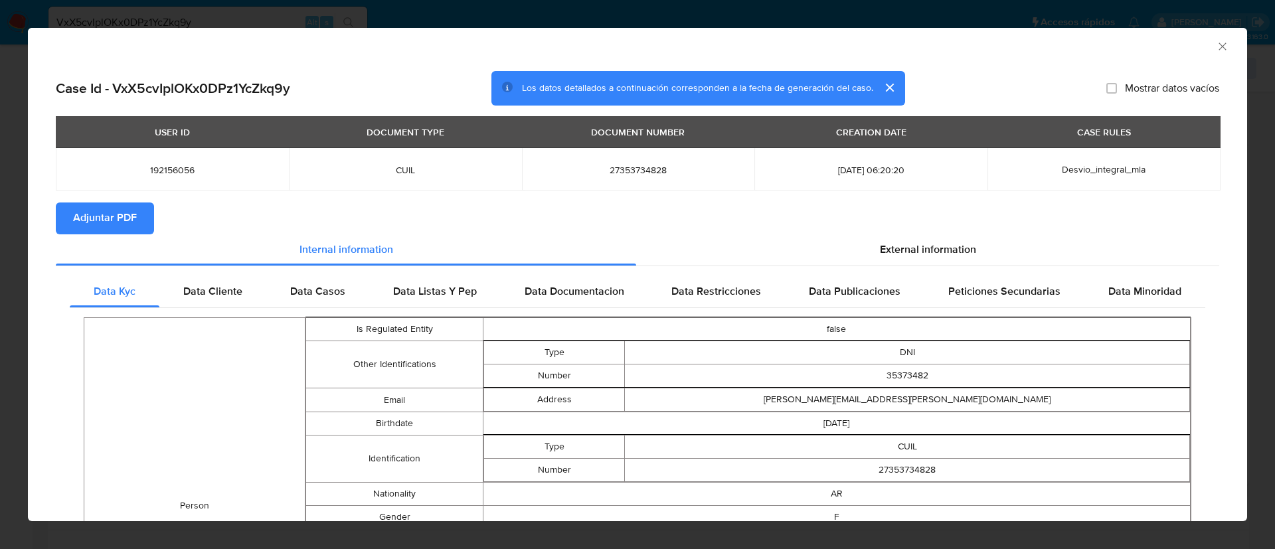
drag, startPoint x: 125, startPoint y: 221, endPoint x: 133, endPoint y: 218, distance: 8.6
click at [127, 221] on span "Adjuntar PDF" at bounding box center [105, 218] width 64 height 29
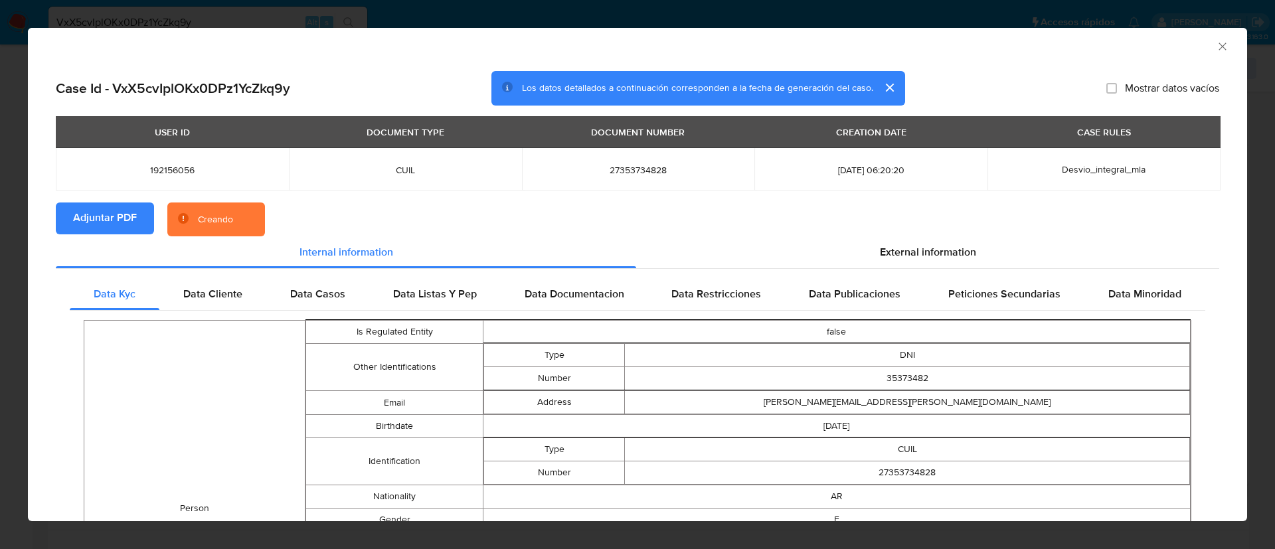
click at [165, 175] on span "192156056" at bounding box center [172, 170] width 201 height 12
copy span "192156056"
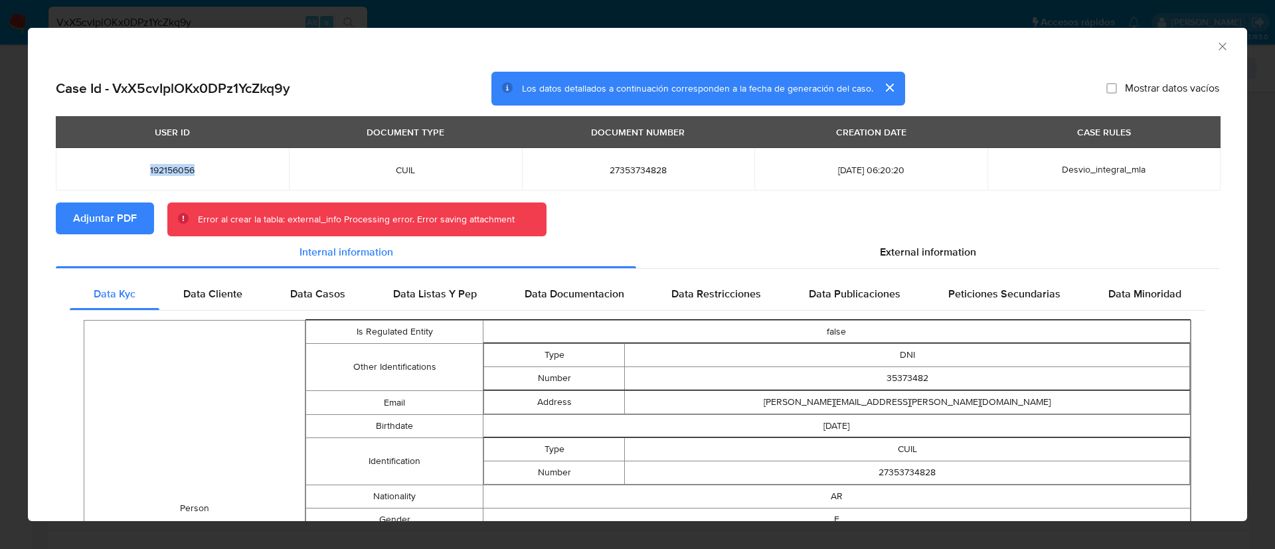
click at [1219, 46] on icon "Cerrar ventana" at bounding box center [1222, 46] width 7 height 7
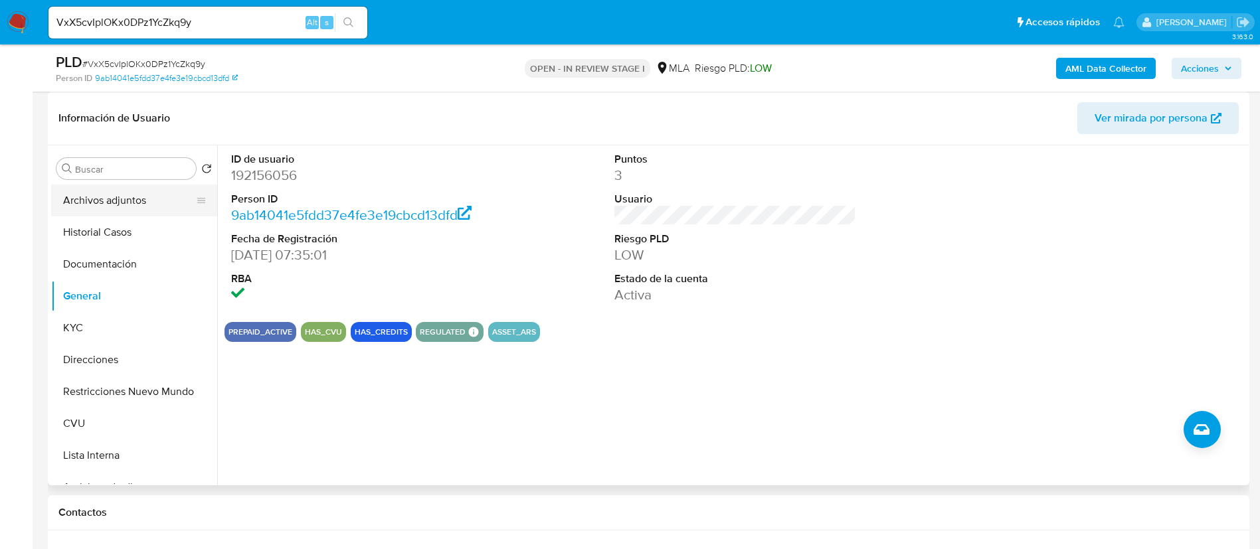
click at [113, 208] on button "Archivos adjuntos" at bounding box center [128, 201] width 155 height 32
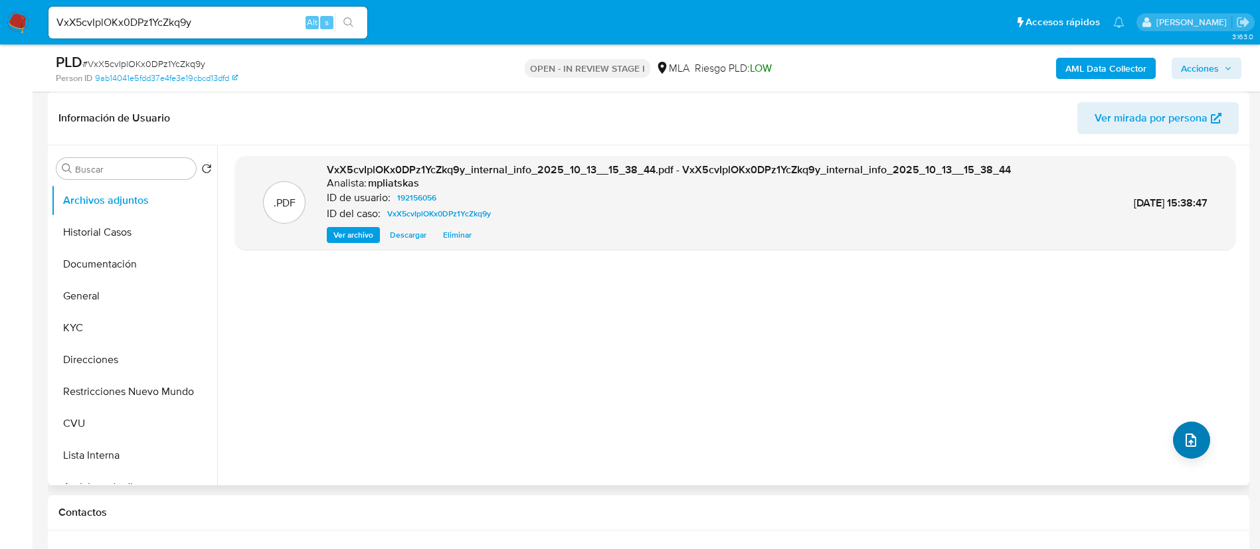
click at [1164, 448] on div ".PDF VxX5cvIplOKx0DPz1YcZkq9y_internal_info_2025_10_13__15_38_44.pdf - VxX5cvIp…" at bounding box center [735, 315] width 1000 height 319
click at [1183, 438] on icon "upload-file" at bounding box center [1191, 440] width 16 height 16
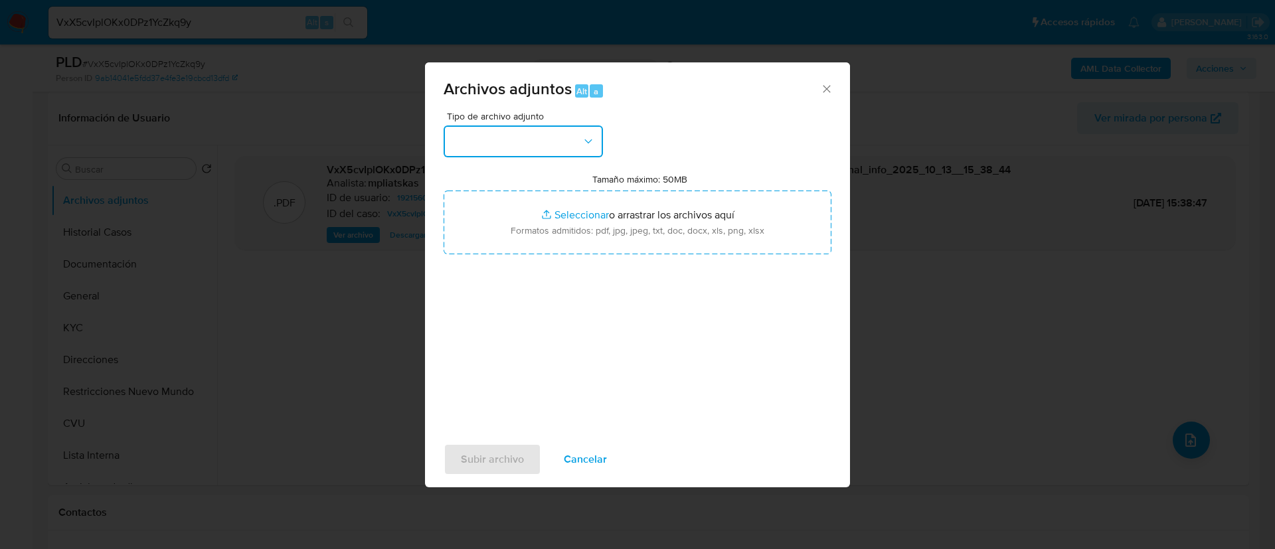
click at [569, 143] on button "button" at bounding box center [523, 142] width 159 height 32
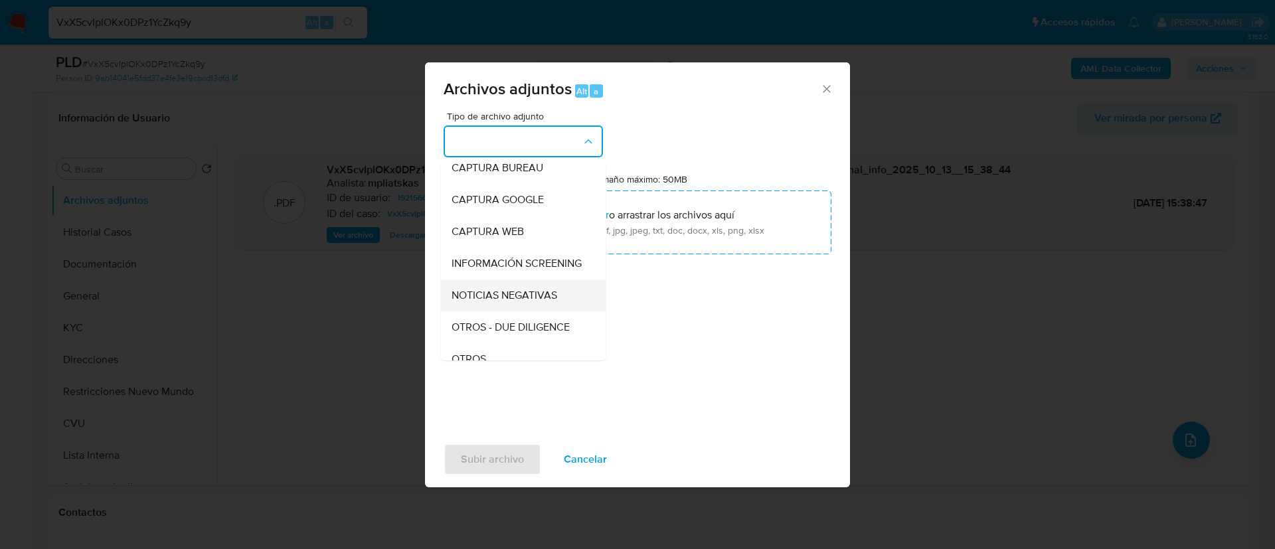
scroll to position [100, 0]
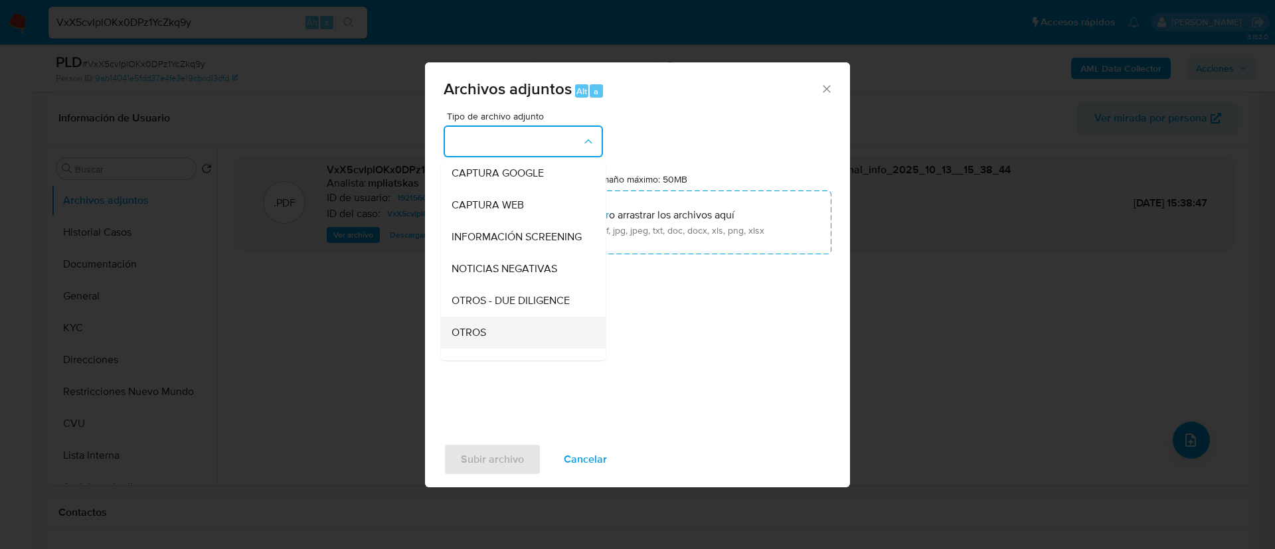
click at [528, 338] on div "OTROS" at bounding box center [520, 333] width 136 height 32
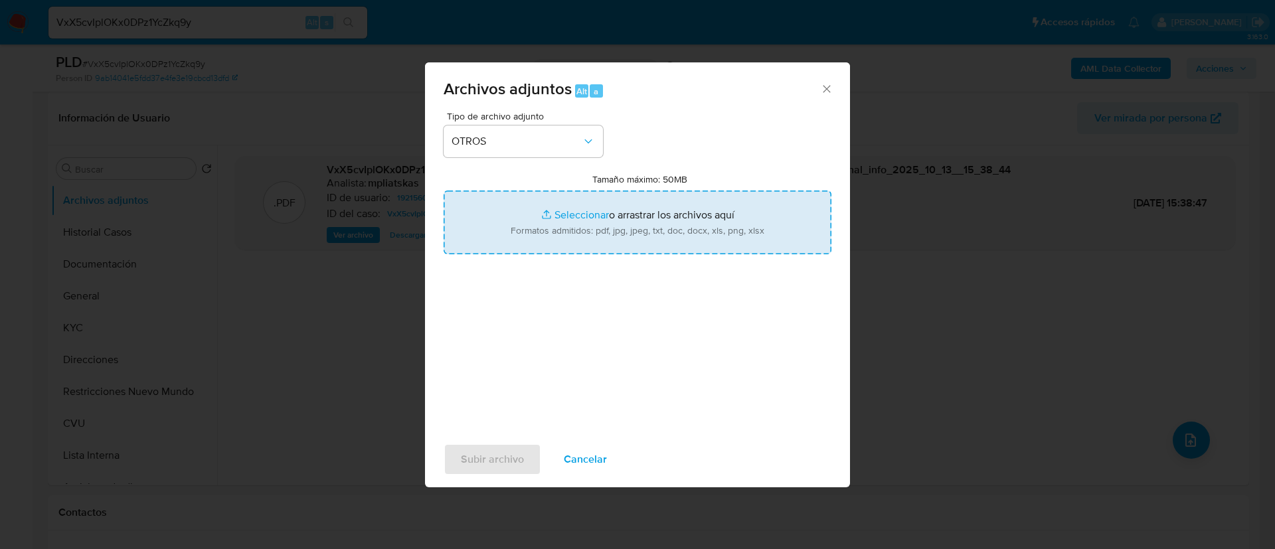
click at [561, 230] on input "Tamaño máximo: 50MB Seleccionar archivos" at bounding box center [638, 223] width 388 height 64
type input "C:\fakepath\192156056 Movimientos.xlsx"
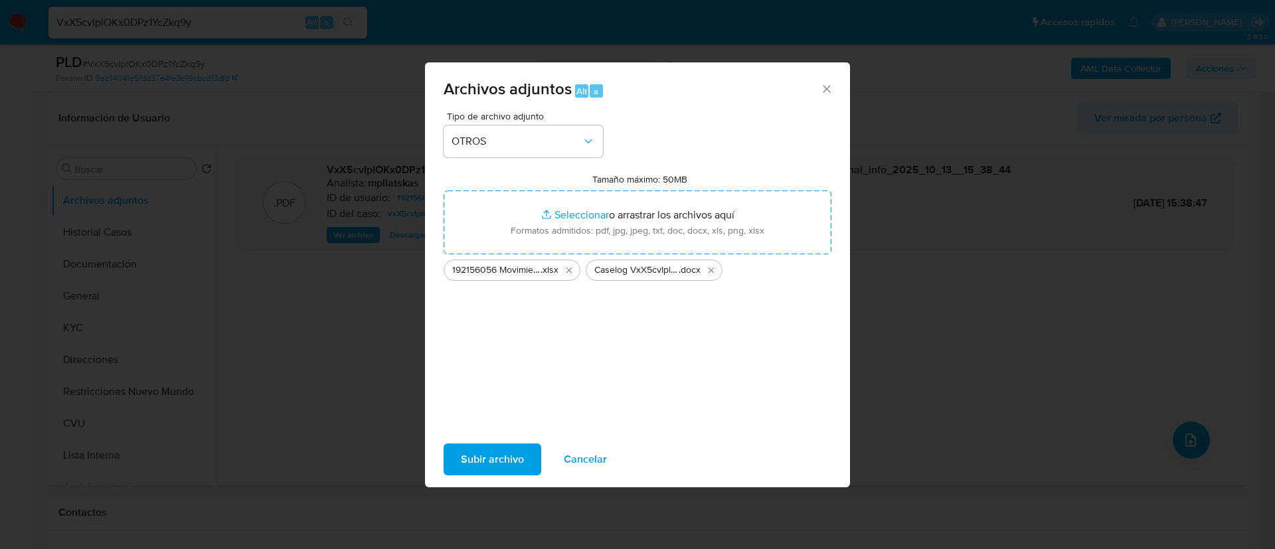
drag, startPoint x: 561, startPoint y: 230, endPoint x: 490, endPoint y: 452, distance: 233.2
click at [490, 452] on span "Subir archivo" at bounding box center [492, 459] width 63 height 29
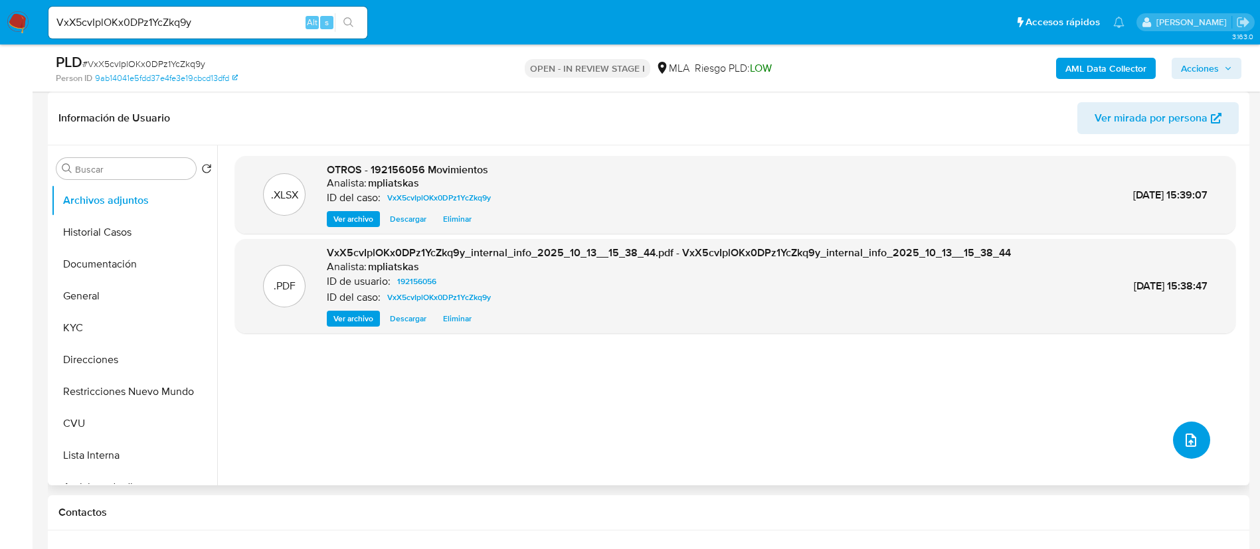
click at [1186, 444] on icon "upload-file" at bounding box center [1191, 440] width 16 height 16
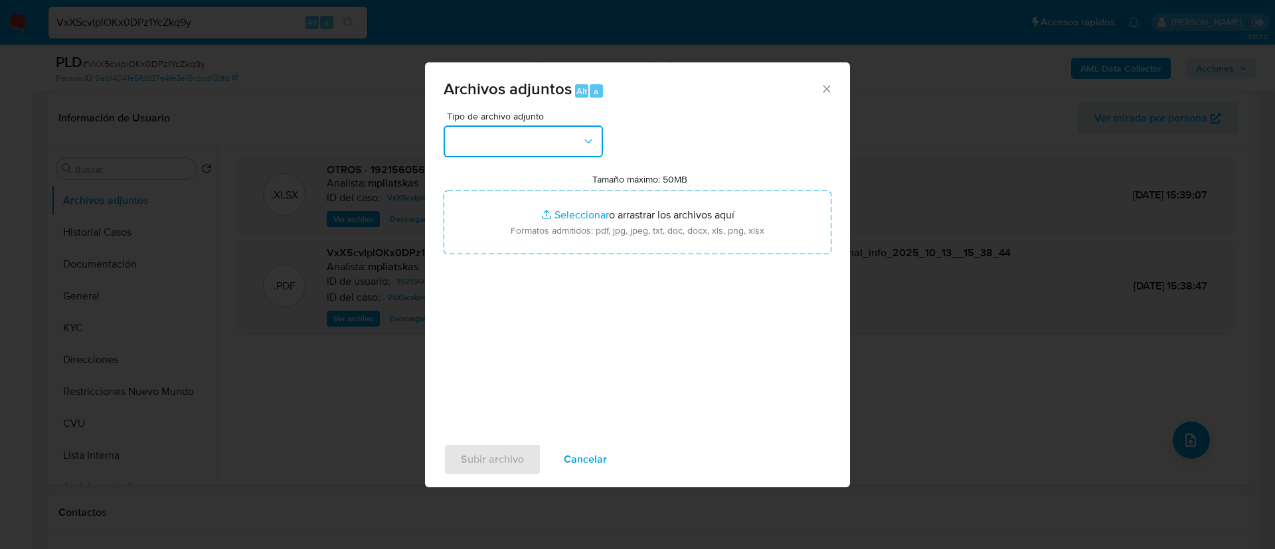
click at [541, 128] on button "button" at bounding box center [523, 142] width 159 height 32
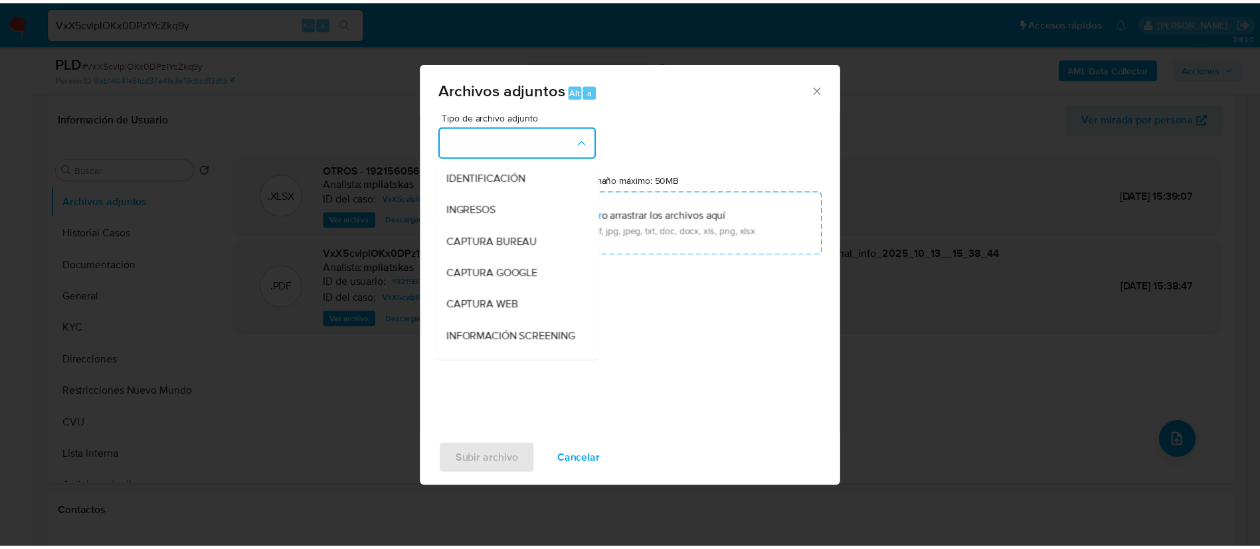
scroll to position [199, 0]
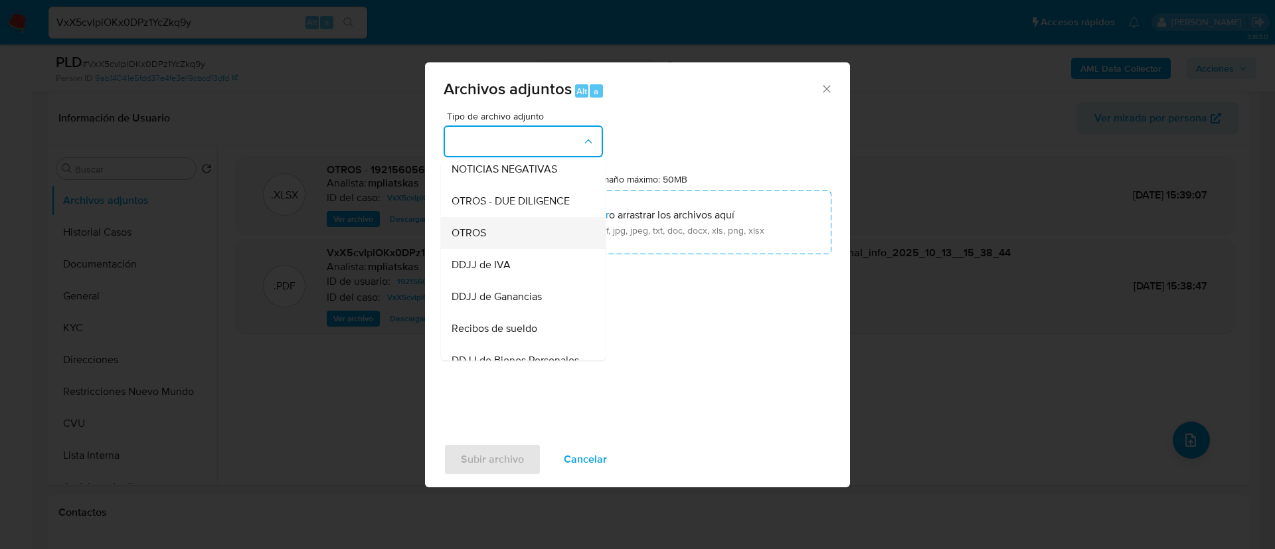
click at [529, 246] on div "OTROS" at bounding box center [520, 233] width 136 height 32
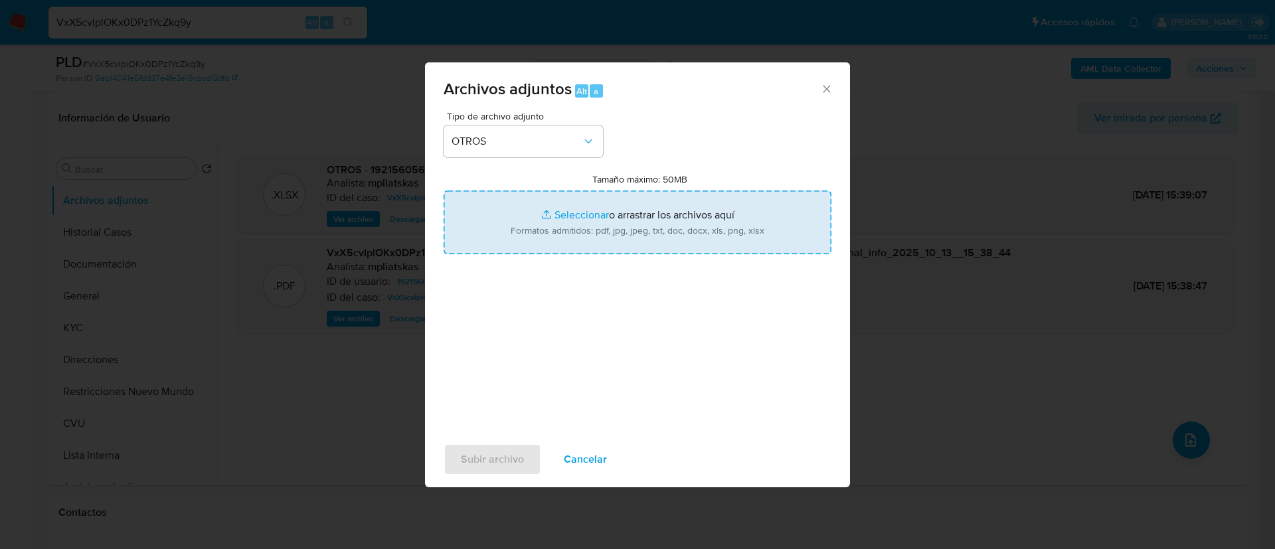
click at [525, 230] on input "Tamaño máximo: 50MB Seleccionar archivos" at bounding box center [638, 223] width 388 height 64
type input "C:\fakepath\Caselog VxX5cvIplOKx0DPz1YcZkq9y_2025_09_18_04_55_09.docx"
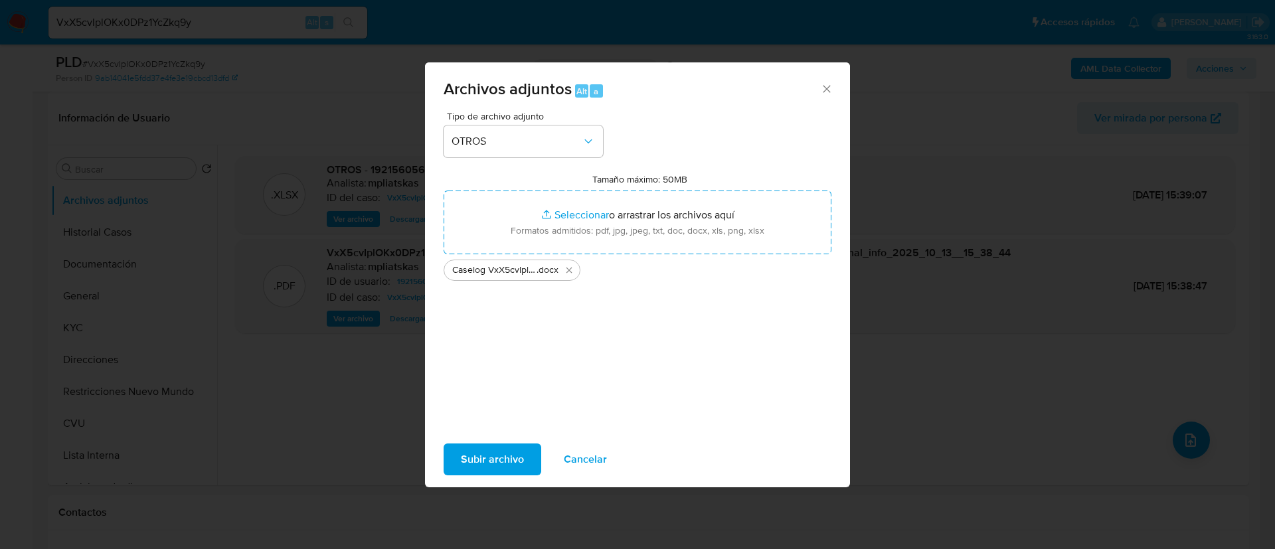
click at [519, 470] on span "Subir archivo" at bounding box center [492, 459] width 63 height 29
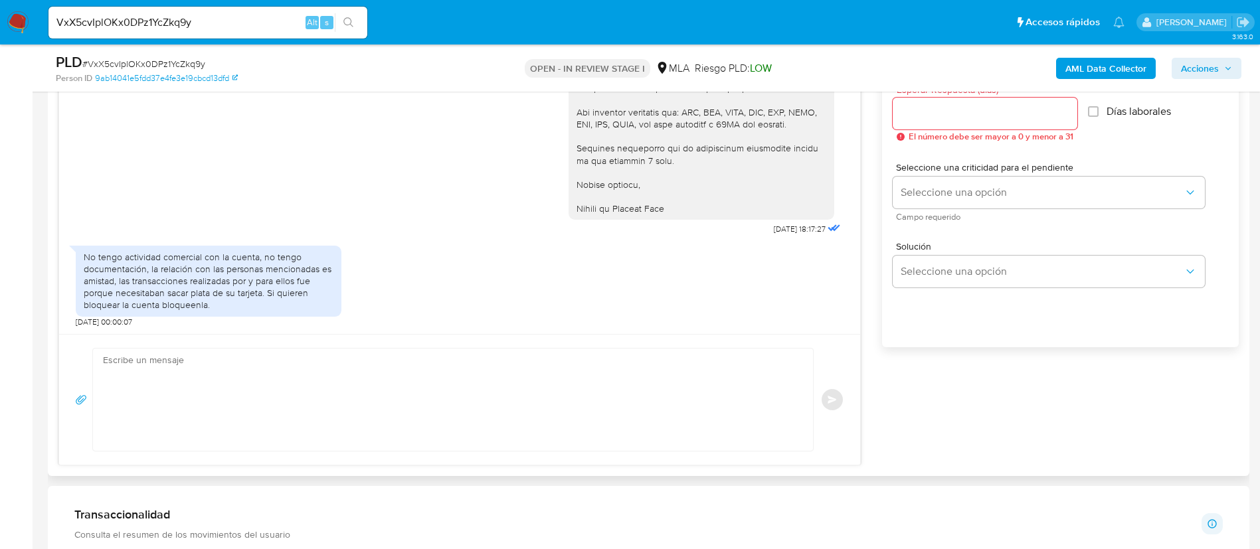
scroll to position [797, 0]
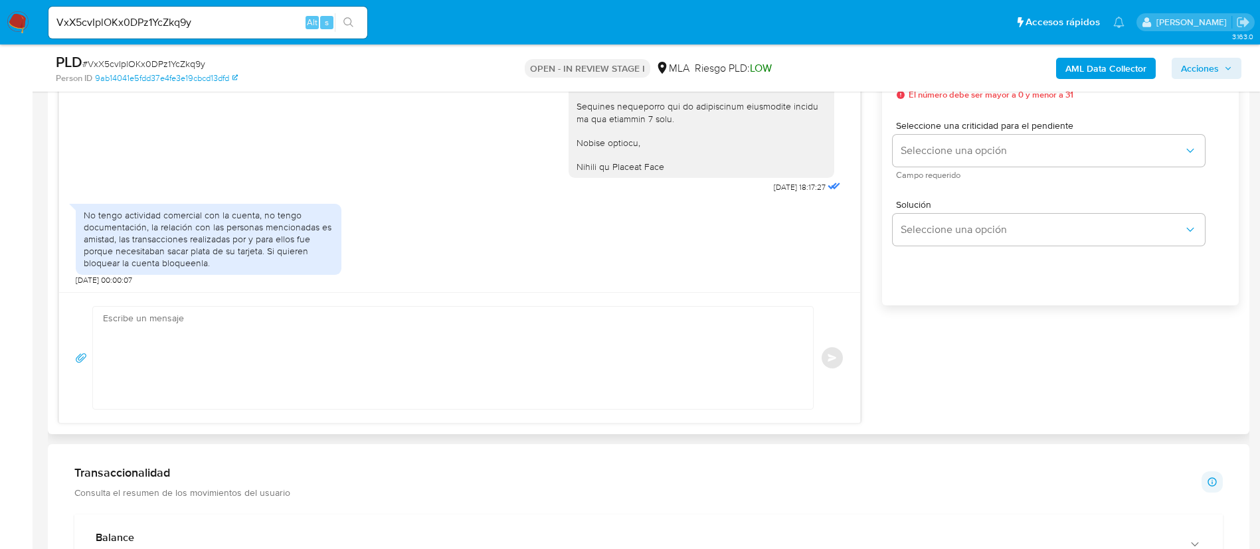
click at [626, 371] on textarea at bounding box center [449, 358] width 693 height 102
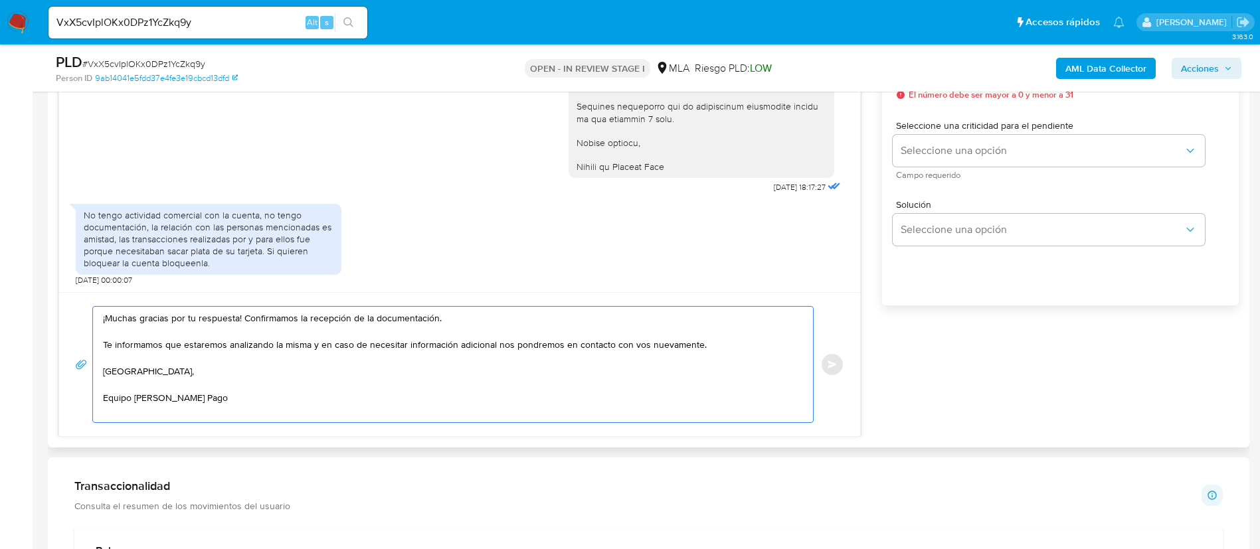
drag, startPoint x: 242, startPoint y: 315, endPoint x: 443, endPoint y: 314, distance: 200.6
click at [443, 314] on textarea "¡Muchas gracias por tu respuesta! Confirmamos la recepción de la documentación.…" at bounding box center [449, 365] width 693 height 116
click at [106, 317] on textarea "¡Muchas gracias por tu respuesta. Te informamos que estaremos analizando la mis…" at bounding box center [449, 365] width 693 height 116
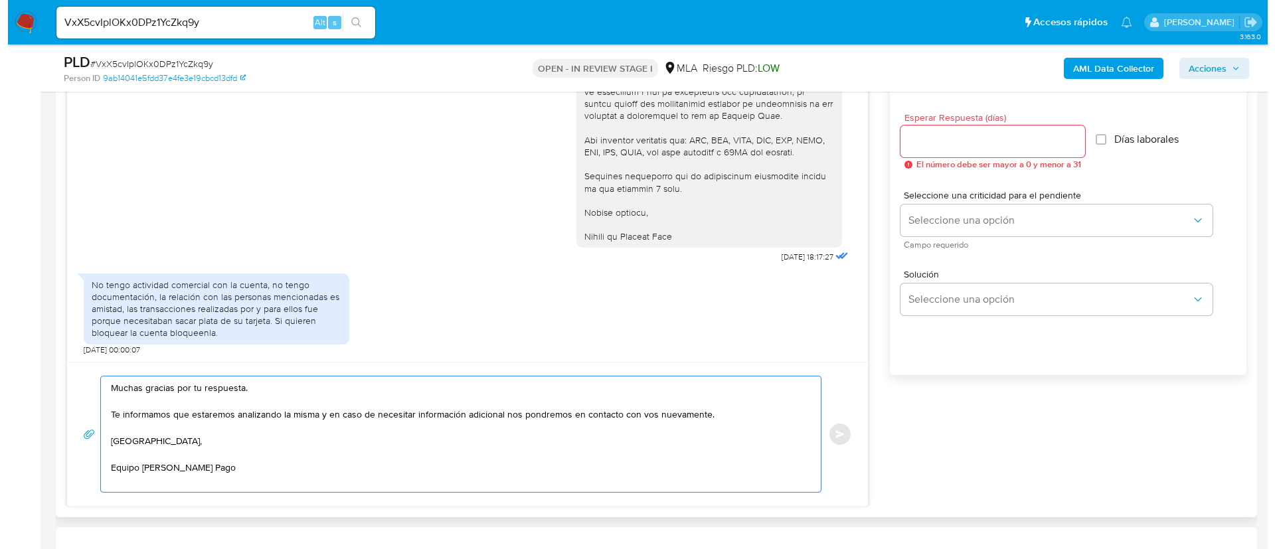
scroll to position [697, 0]
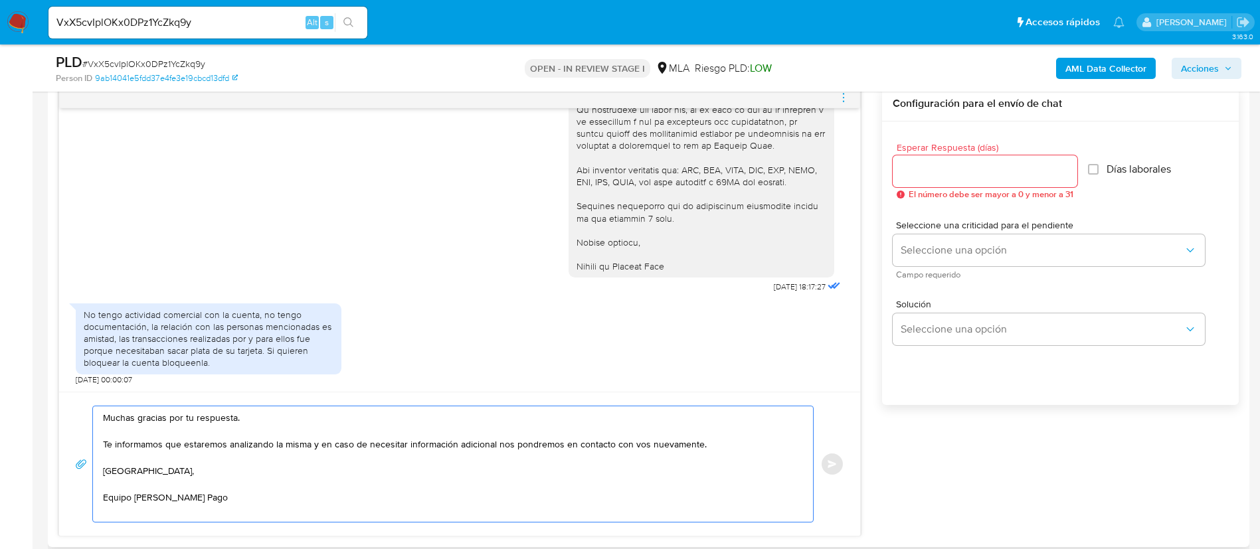
type textarea "Muchas gracias por tu respuesta. Te informamos que estaremos analizando la mism…"
click at [937, 151] on span "Esperar Respuesta (días)" at bounding box center [989, 148] width 185 height 10
click at [937, 163] on input "Esperar Respuesta (días)" at bounding box center [985, 171] width 185 height 17
click at [943, 163] on input "Esperar Respuesta (días)" at bounding box center [985, 171] width 185 height 17
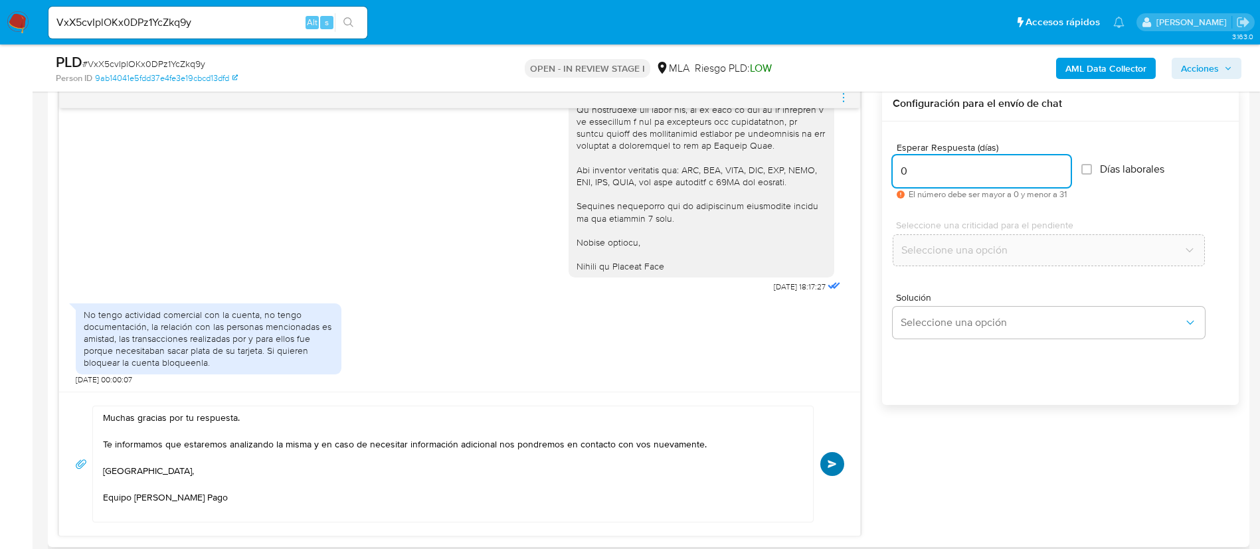
type input "0"
click at [824, 465] on button "Enviar" at bounding box center [832, 464] width 24 height 24
click at [842, 94] on icon "menu-action" at bounding box center [844, 98] width 12 height 12
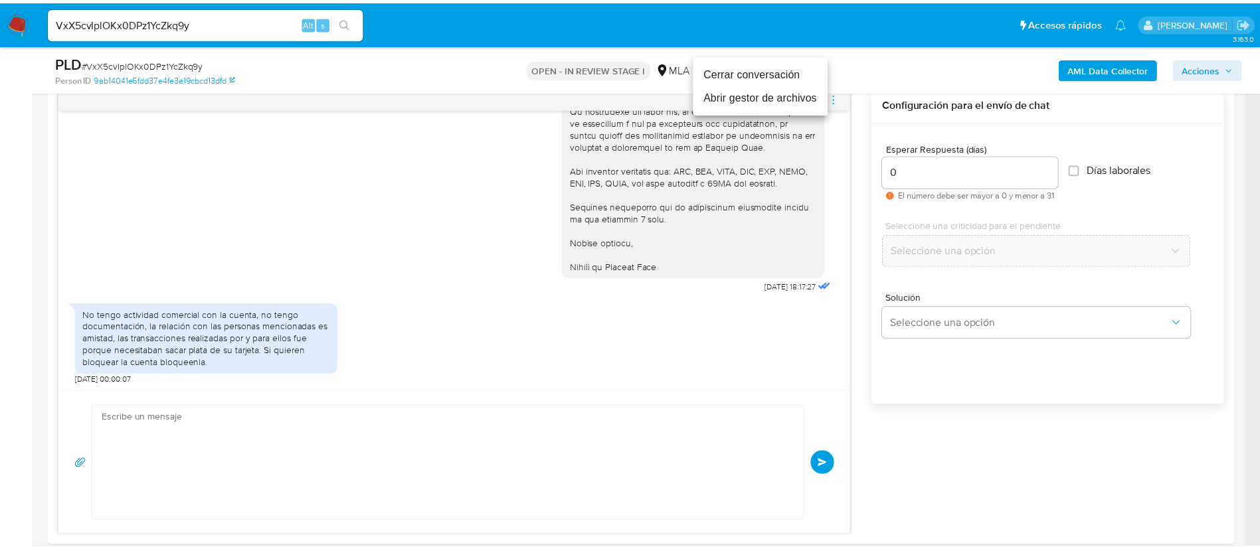
scroll to position [1364, 0]
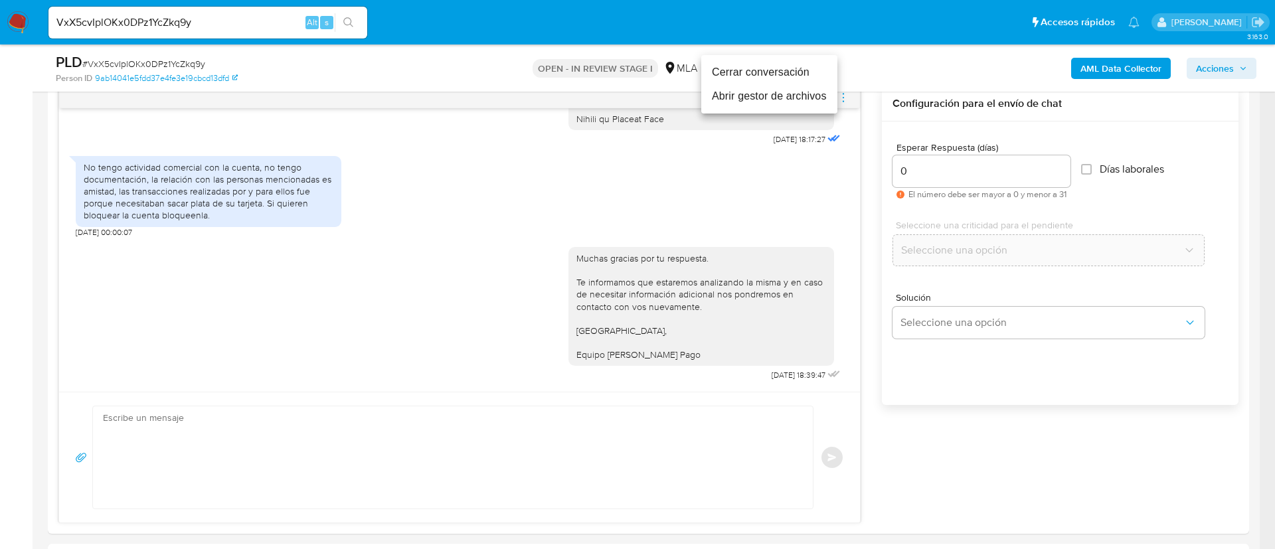
click at [778, 80] on li "Cerrar conversación" at bounding box center [769, 72] width 136 height 24
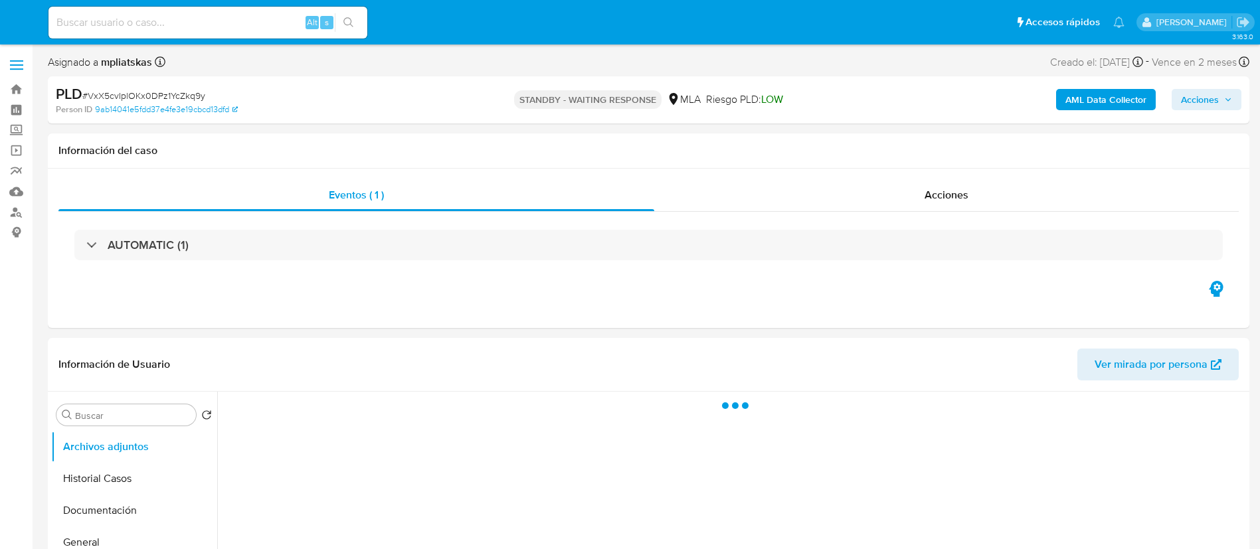
select select "10"
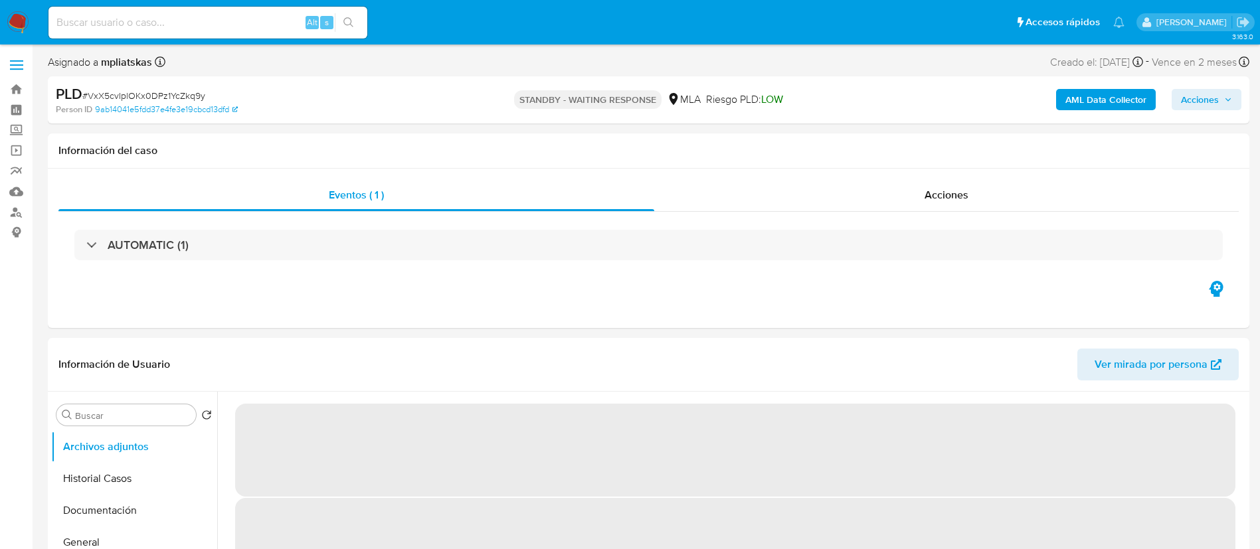
click at [258, 15] on input at bounding box center [207, 22] width 319 height 17
paste input "XEkOfsMu41CuCGdN6TzM5KdE"
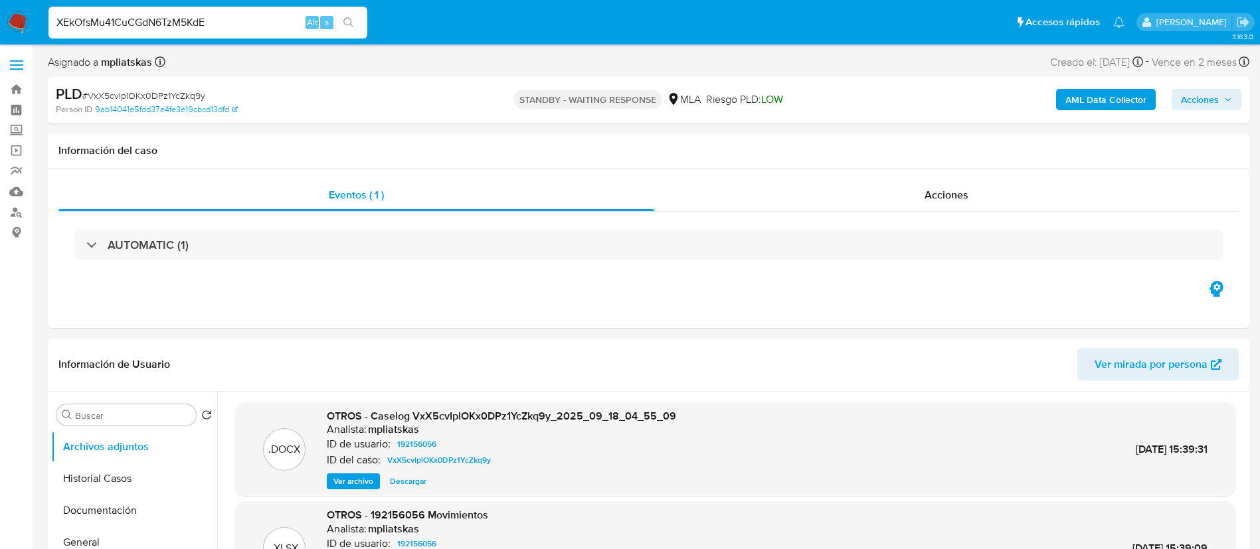
type input "XEkOfsMu41CuCGdN6TzM5KdE"
click at [367, 17] on div "XEkOfsMu41CuCGdN6TzM5KdE Alt s" at bounding box center [207, 23] width 319 height 32
click at [362, 19] on button "search-icon" at bounding box center [348, 22] width 27 height 19
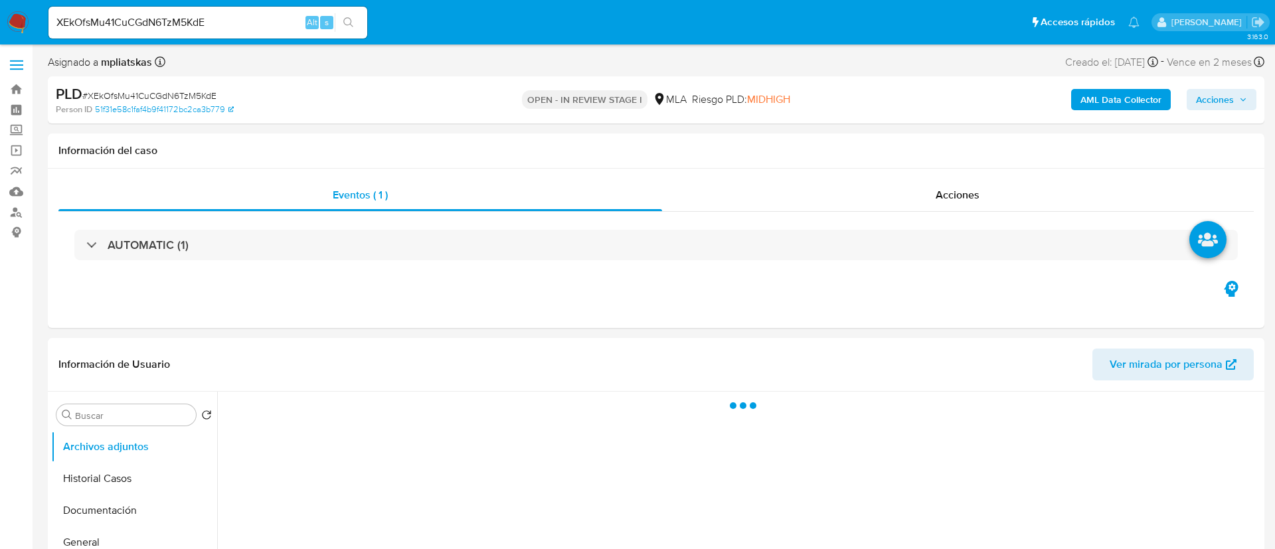
select select "10"
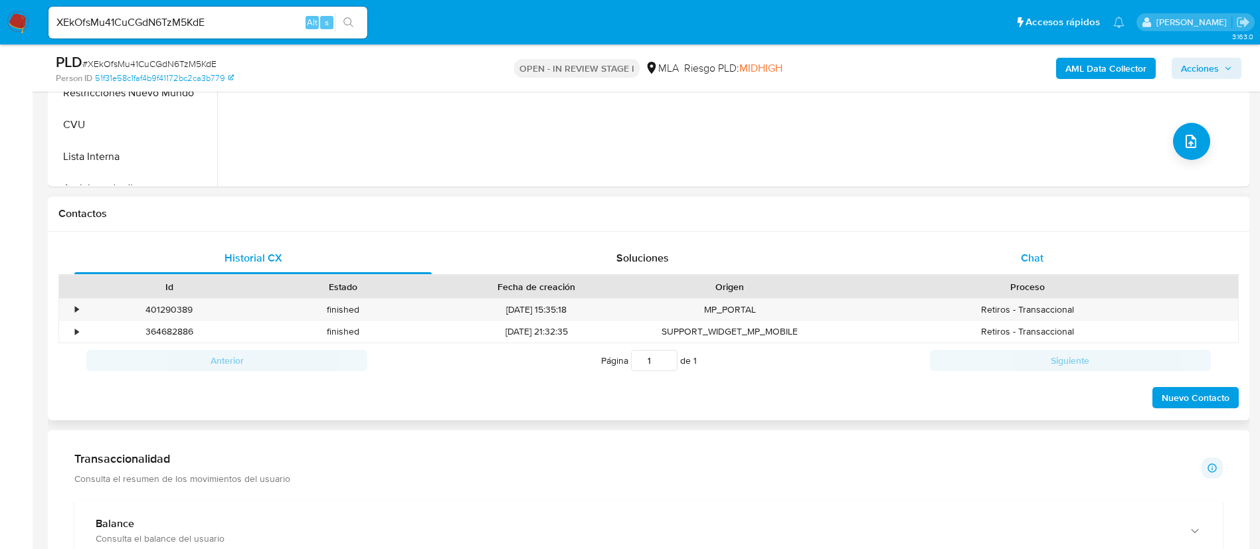
drag, startPoint x: 1022, startPoint y: 231, endPoint x: 1018, endPoint y: 260, distance: 28.9
click at [1020, 247] on div "Historial CX Soluciones Chat Id Estado Fecha de creación Origen Proceso • 40129…" at bounding box center [649, 326] width 1202 height 189
click at [1018, 260] on div "Chat" at bounding box center [1032, 258] width 357 height 32
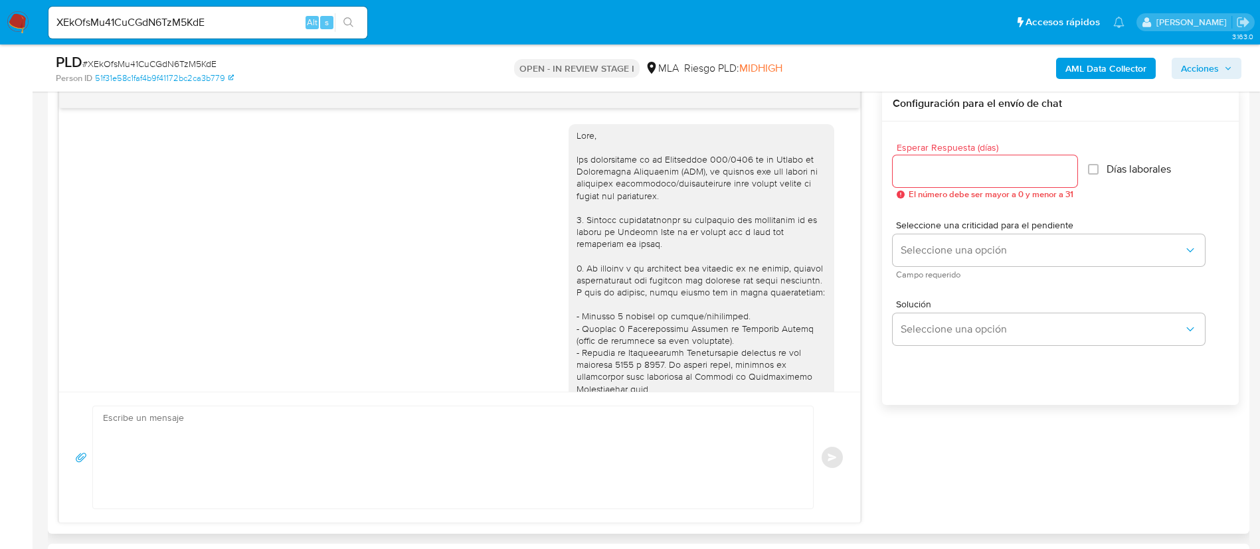
scroll to position [862, 0]
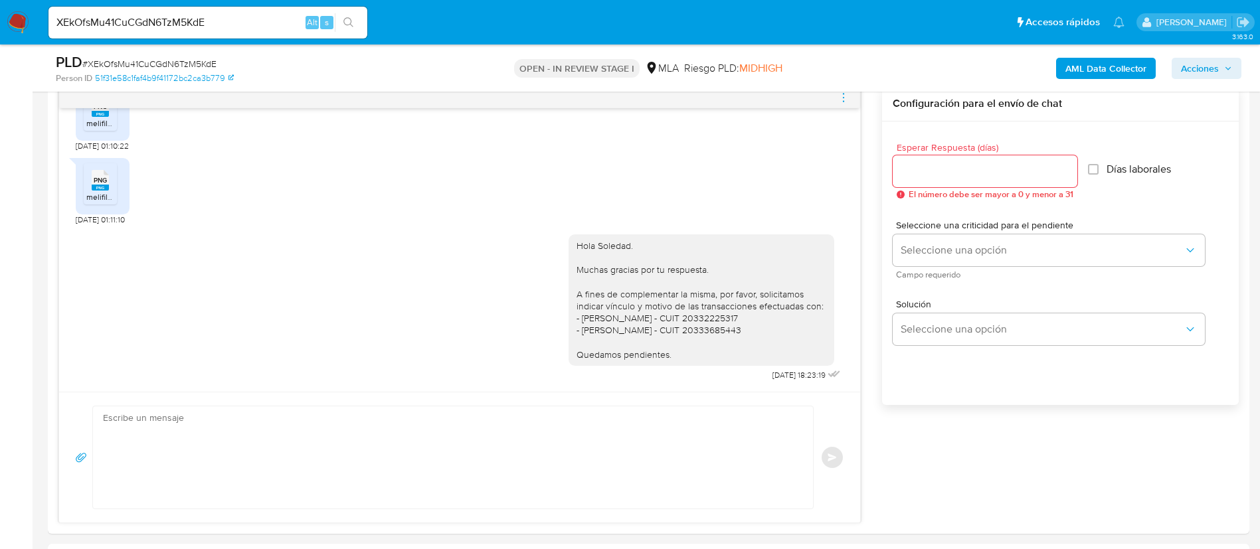
click at [1088, 78] on b "AML Data Collector" at bounding box center [1105, 68] width 81 height 21
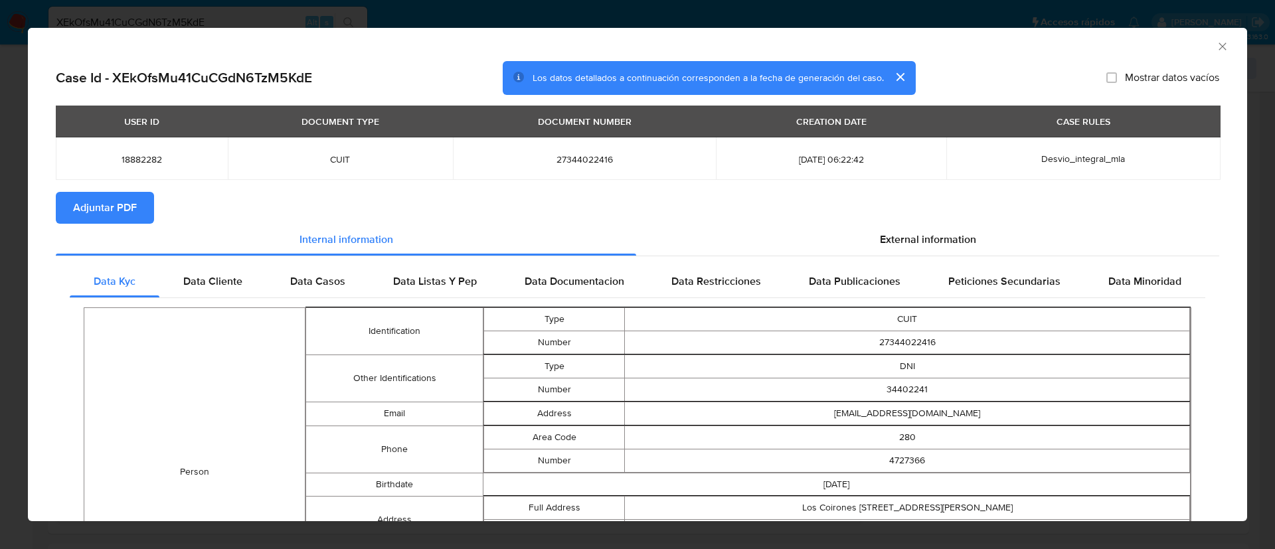
click at [134, 203] on span "Adjuntar PDF" at bounding box center [105, 207] width 64 height 29
click at [136, 163] on span "18882282" at bounding box center [142, 159] width 140 height 12
copy span "18882282"
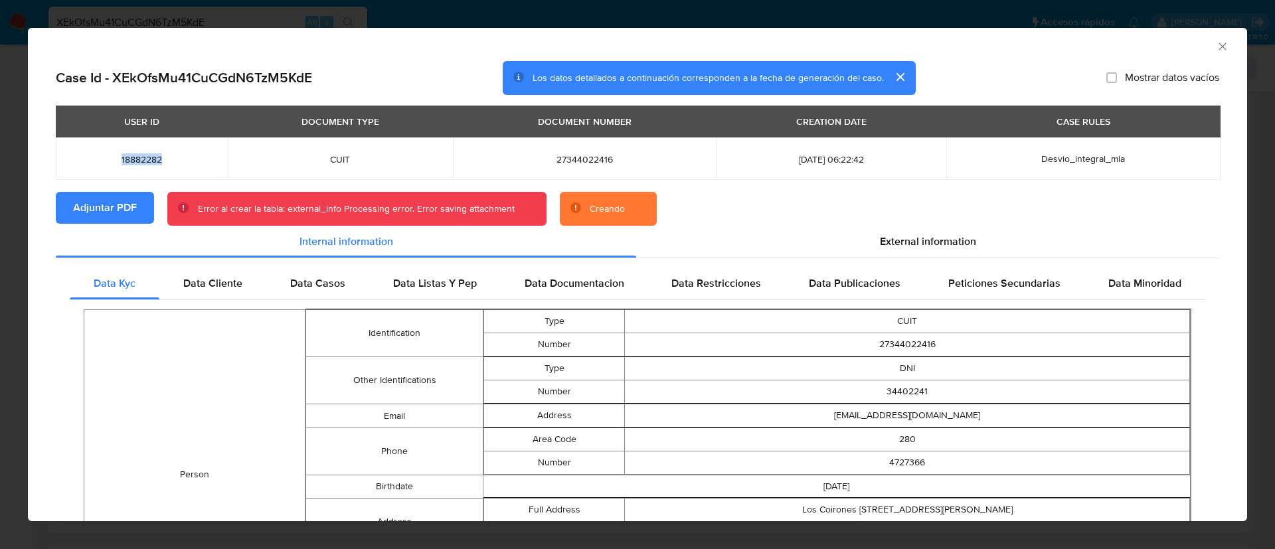
click at [1216, 43] on icon "Cerrar ventana" at bounding box center [1222, 46] width 13 height 13
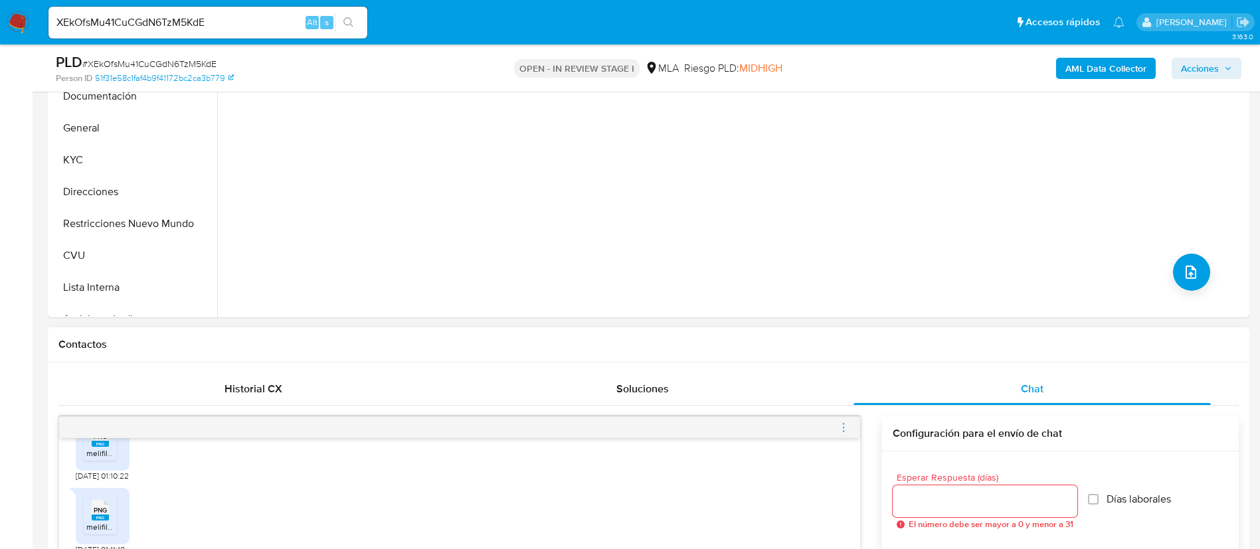
scroll to position [399, 0]
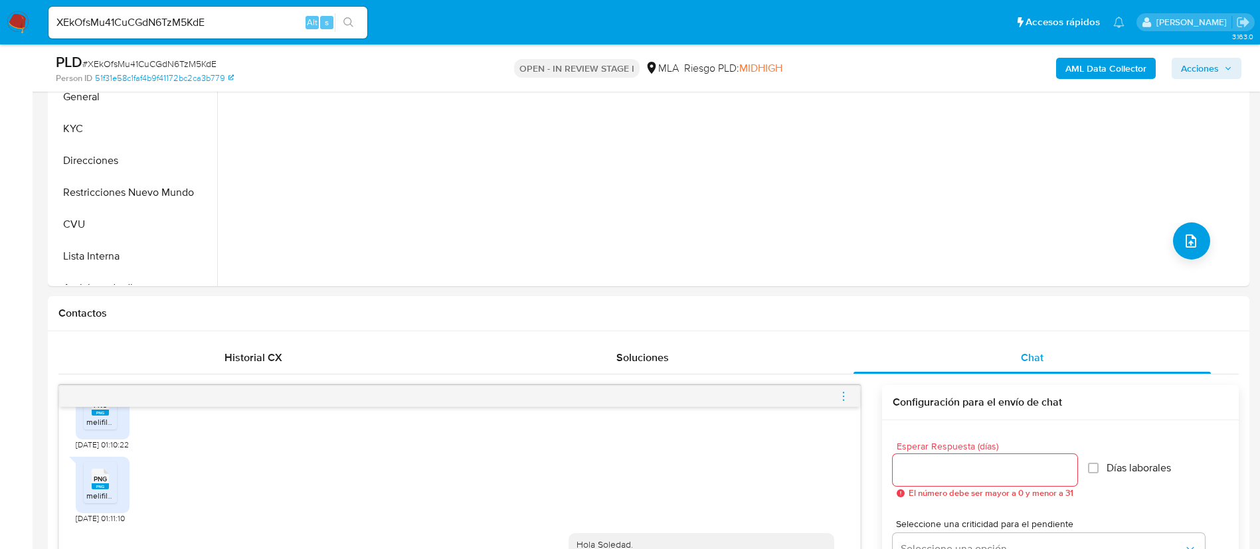
click at [844, 395] on icon "menu-action" at bounding box center [844, 397] width 12 height 12
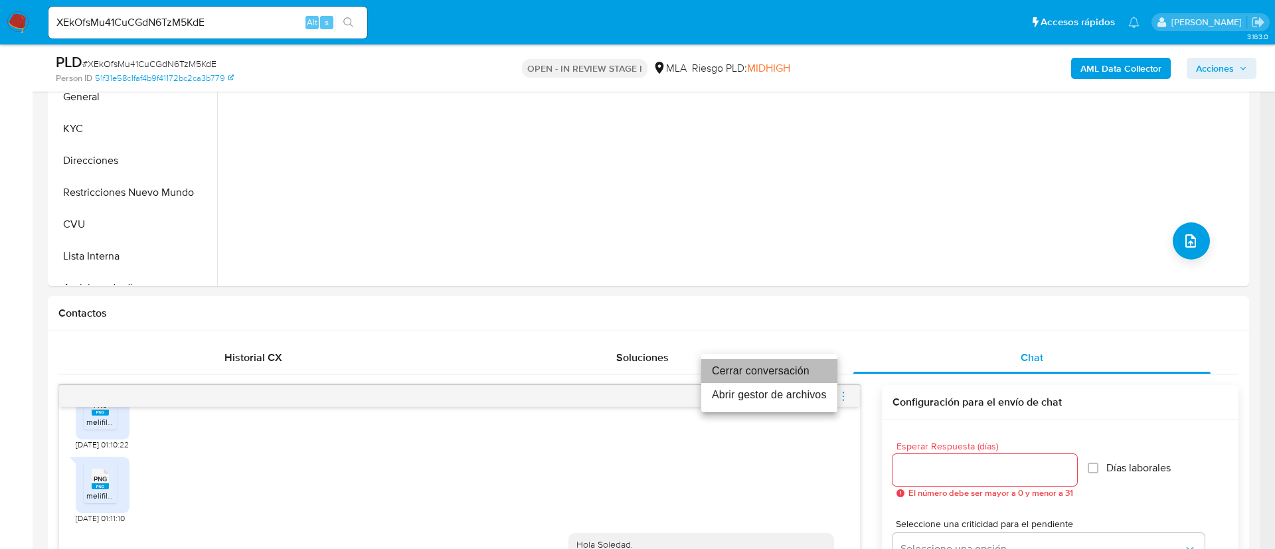
click at [788, 365] on li "Cerrar conversación" at bounding box center [769, 371] width 136 height 24
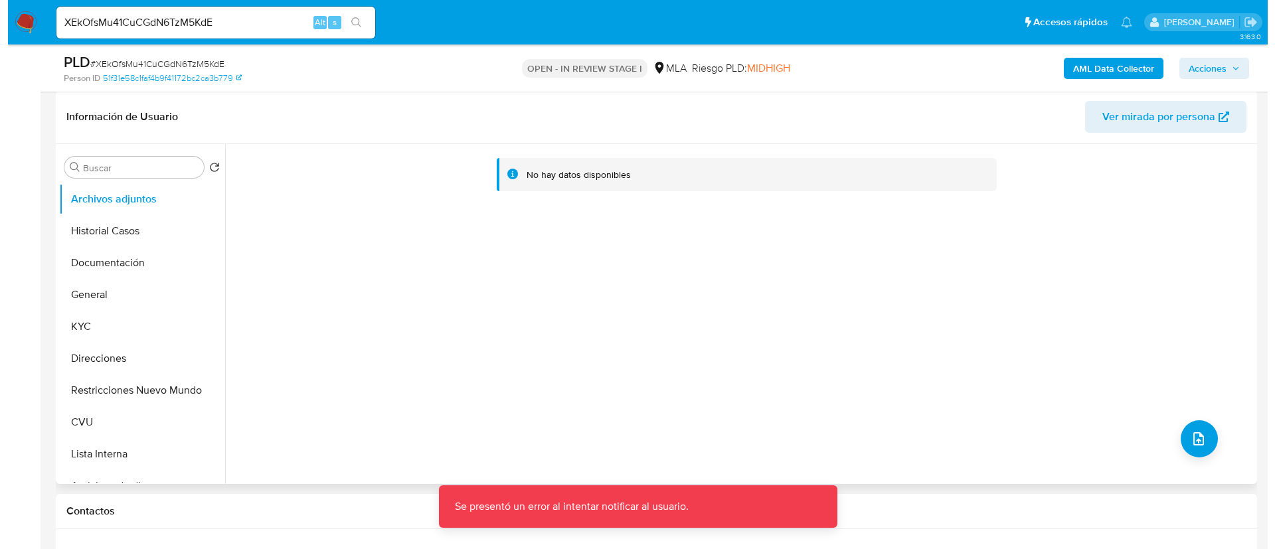
scroll to position [199, 0]
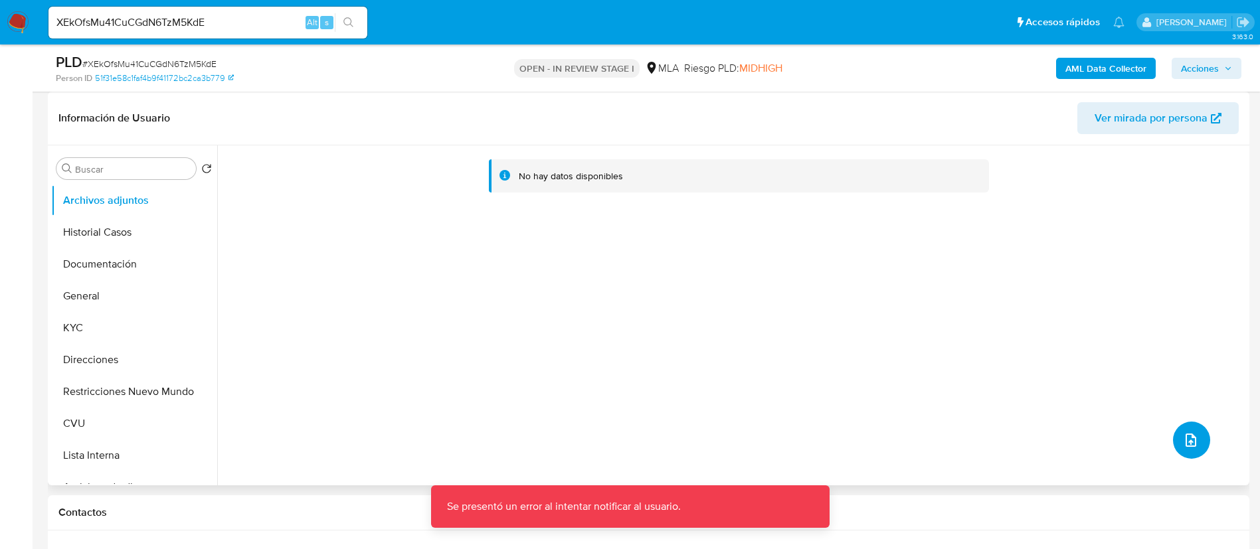
click at [1183, 432] on span "upload-file" at bounding box center [1191, 440] width 16 height 16
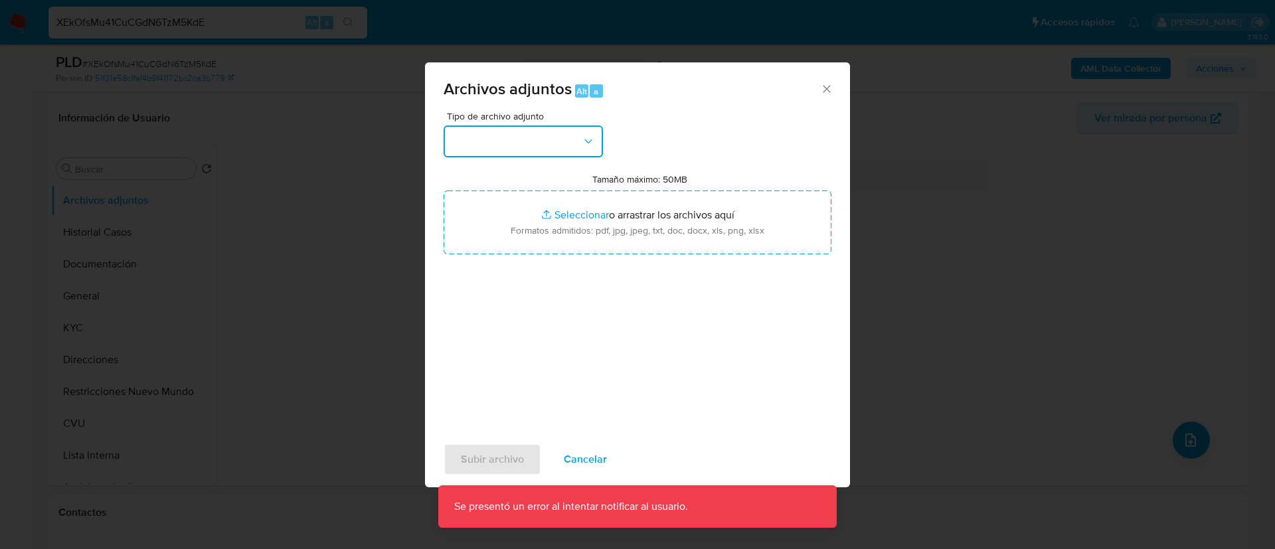
click at [563, 149] on button "button" at bounding box center [523, 142] width 159 height 32
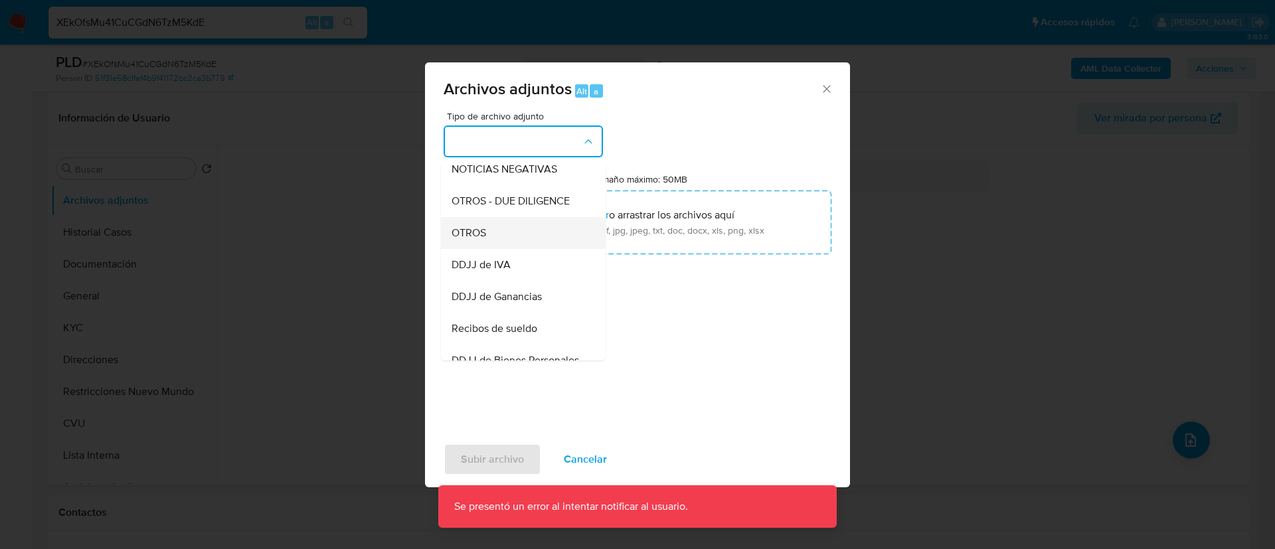
click at [513, 236] on div "OTROS" at bounding box center [520, 233] width 136 height 32
click at [513, 236] on input "Tamaño máximo: 50MB Seleccionar archivos" at bounding box center [638, 223] width 388 height 64
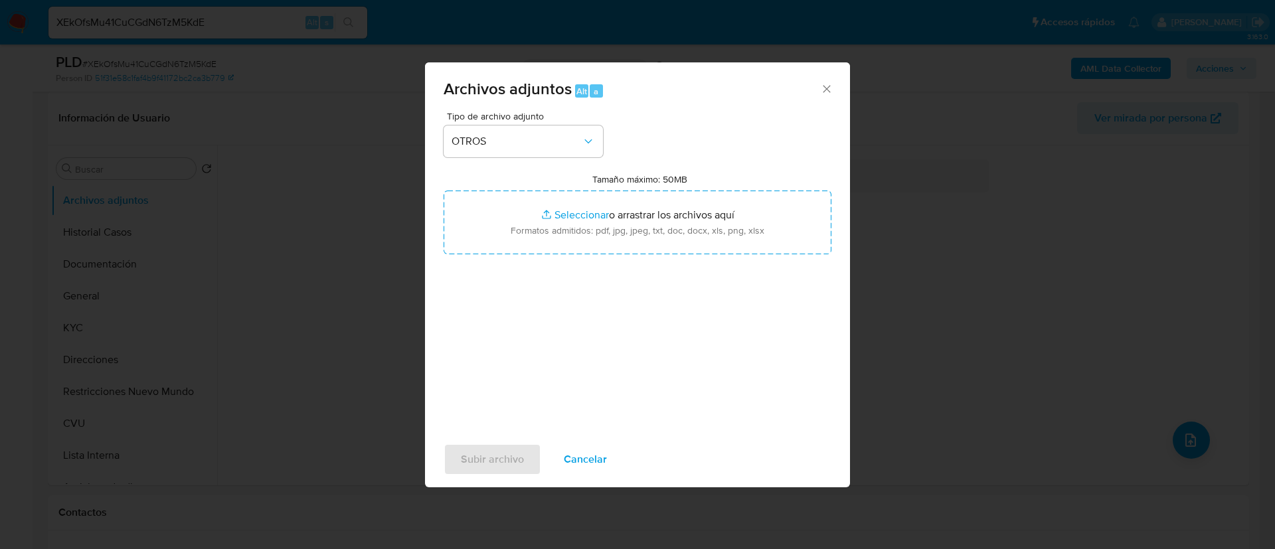
type input "C:\fakepath\18882282 Movimientos.xlsx"
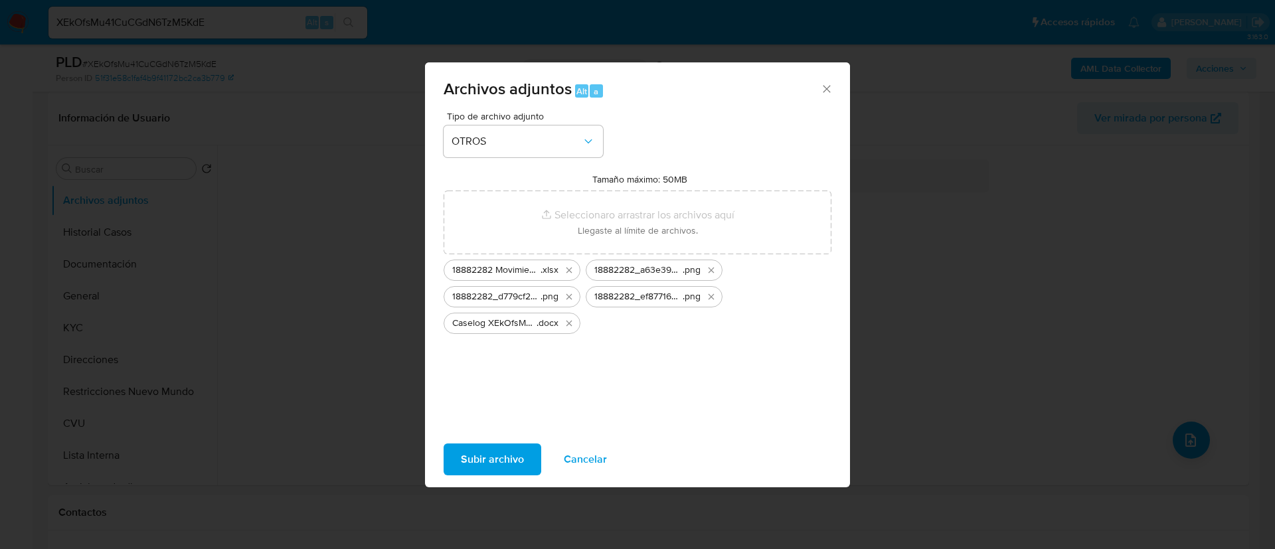
click at [473, 463] on span "Subir archivo" at bounding box center [492, 459] width 63 height 29
click at [596, 448] on span "Cancelar" at bounding box center [585, 459] width 43 height 29
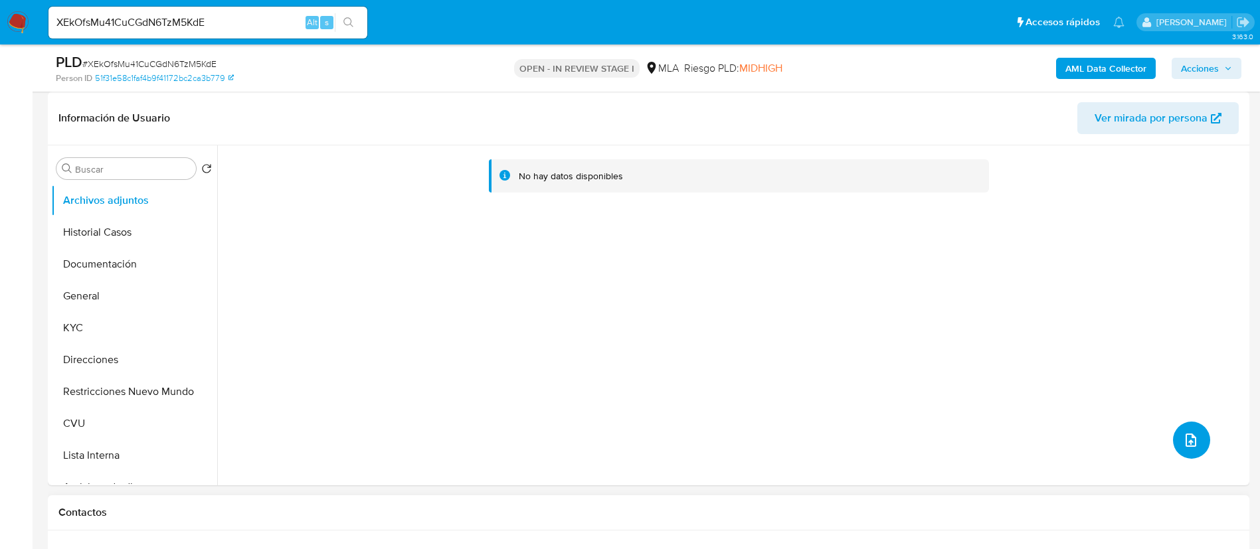
scroll to position [399, 0]
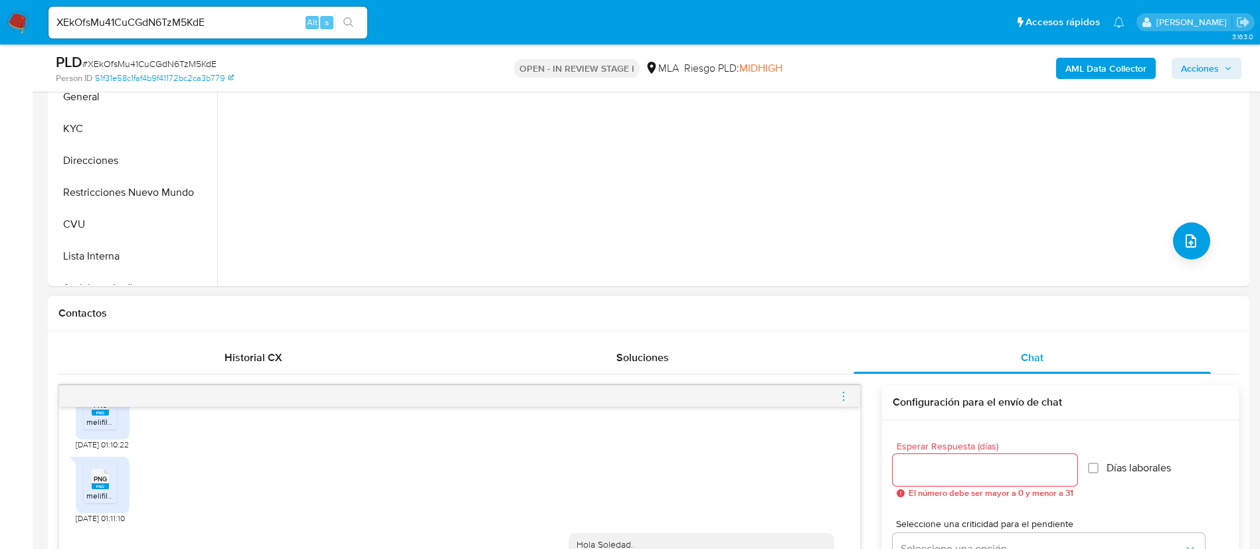
click at [842, 400] on icon "menu-action" at bounding box center [844, 397] width 12 height 12
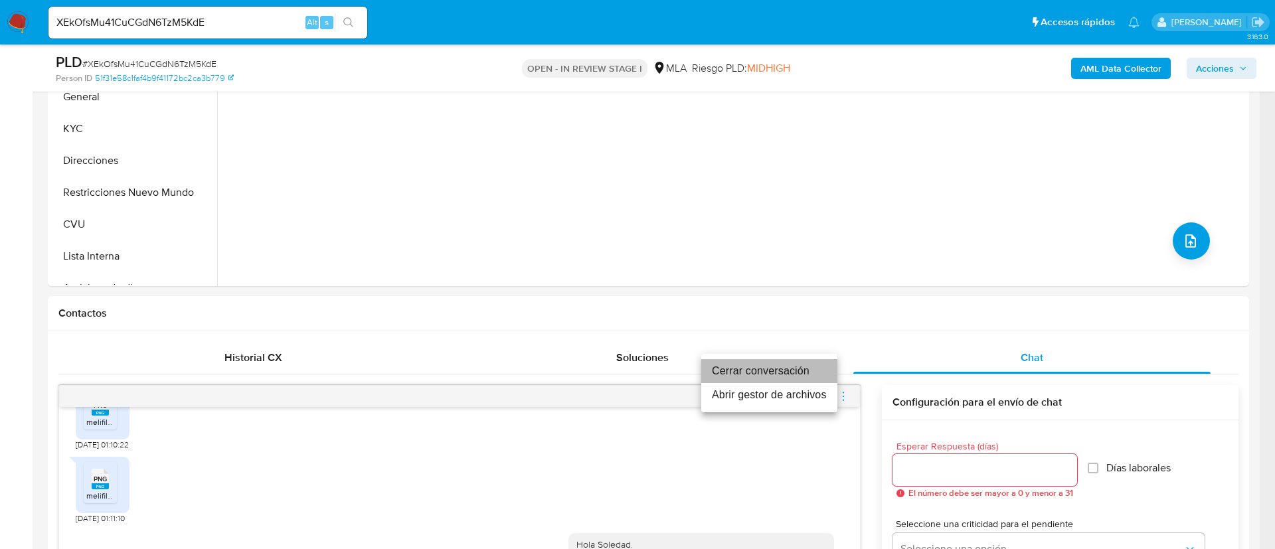
click at [754, 361] on li "Cerrar conversación" at bounding box center [769, 371] width 136 height 24
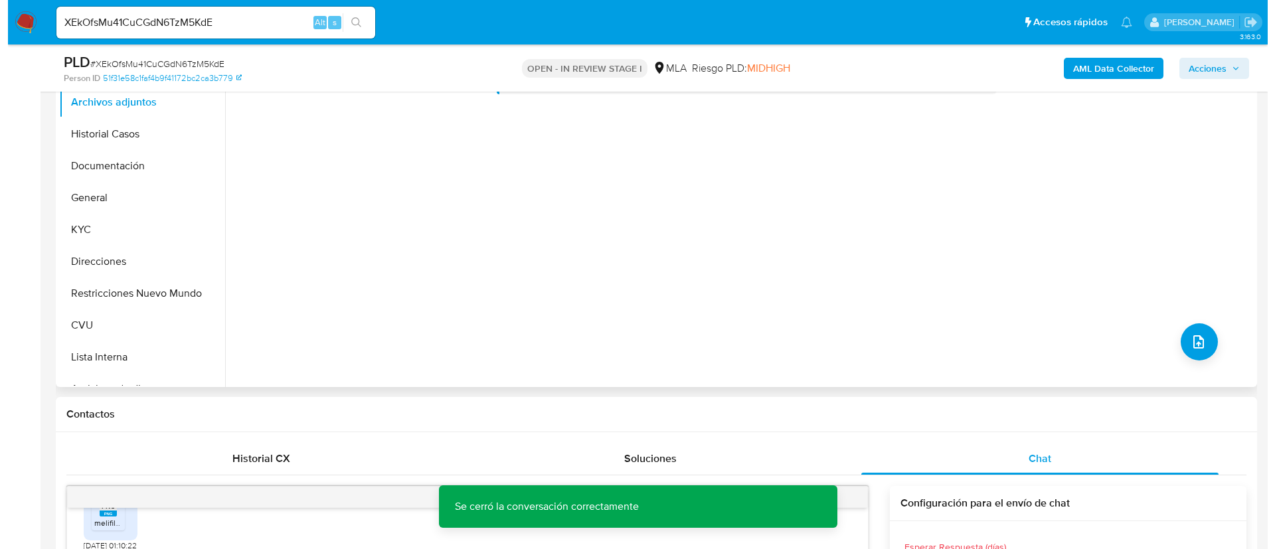
scroll to position [199, 0]
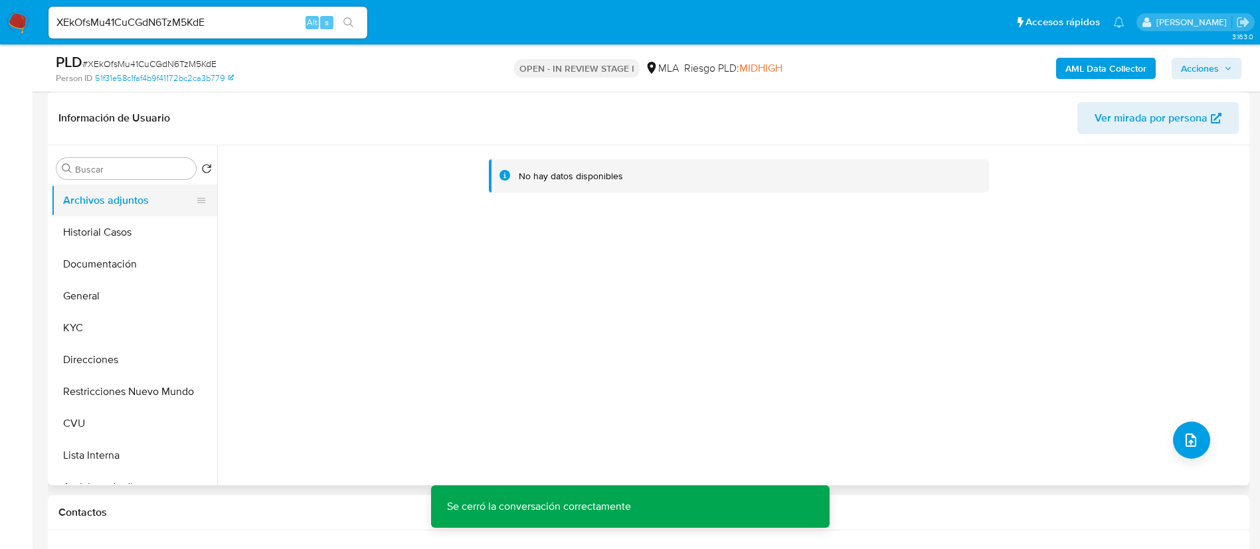
drag, startPoint x: 126, startPoint y: 228, endPoint x: 111, endPoint y: 197, distance: 34.5
click at [124, 227] on button "Historial Casos" at bounding box center [134, 233] width 166 height 32
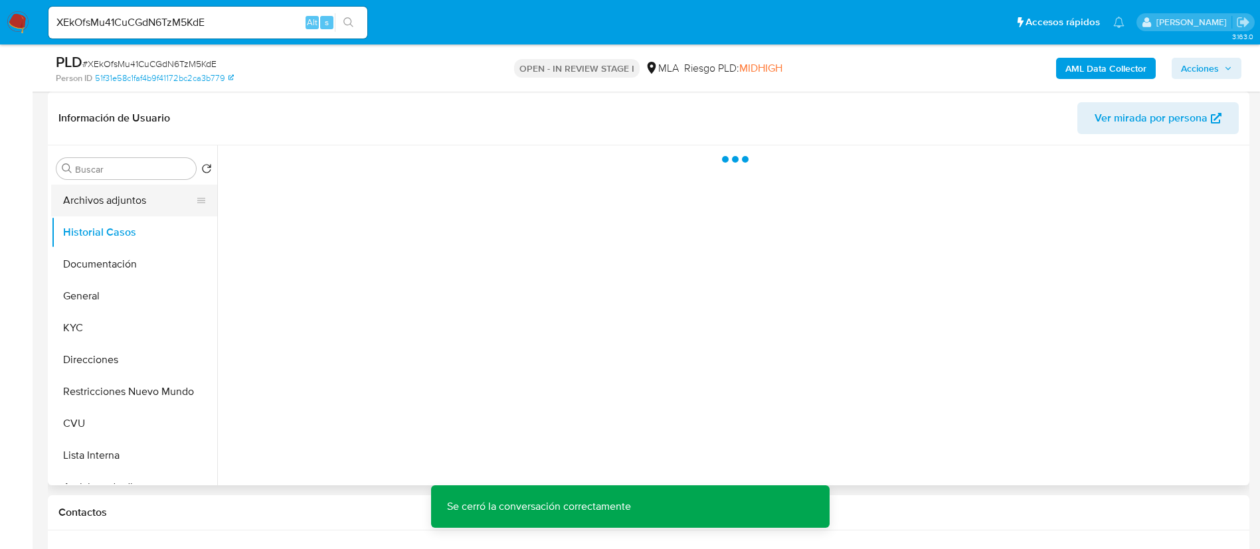
click at [110, 195] on button "Archivos adjuntos" at bounding box center [128, 201] width 155 height 32
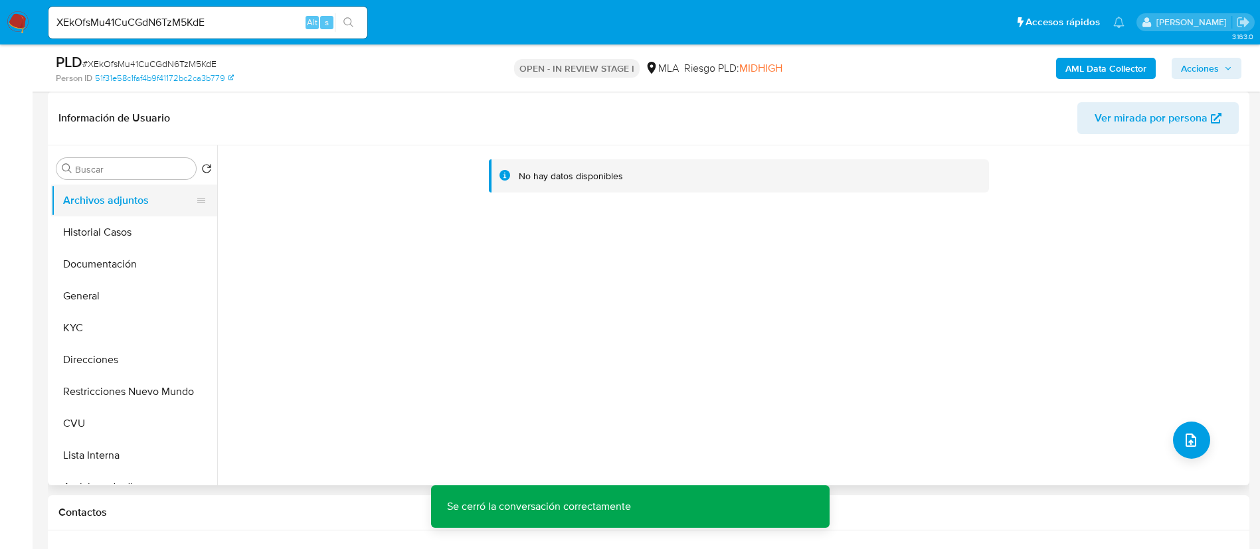
click at [119, 215] on button "Archivos adjuntos" at bounding box center [128, 201] width 155 height 32
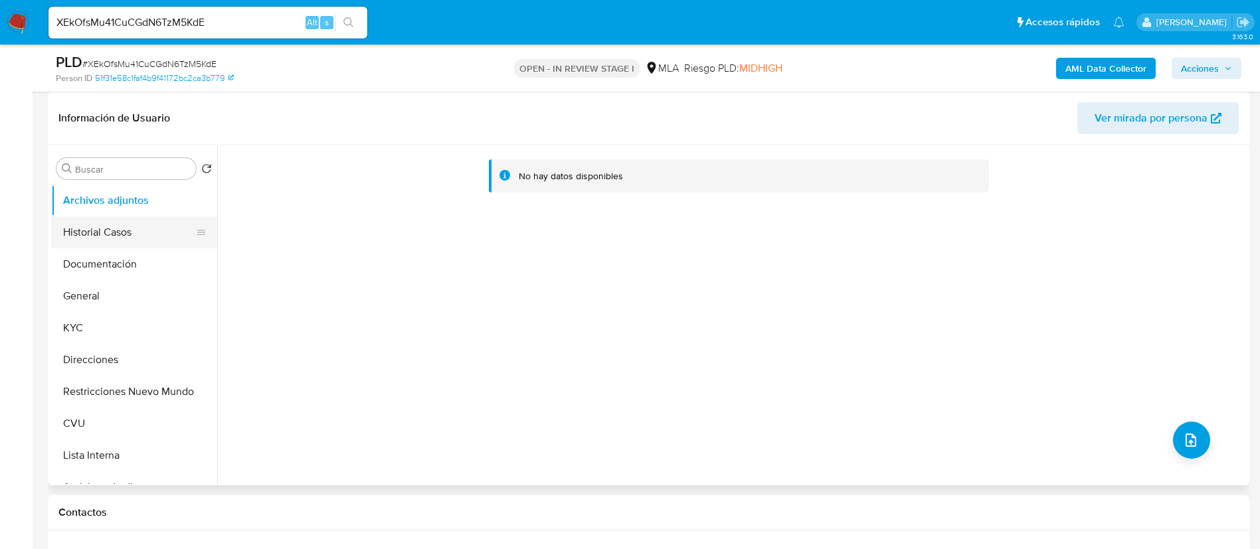
click at [121, 227] on button "Historial Casos" at bounding box center [128, 233] width 155 height 32
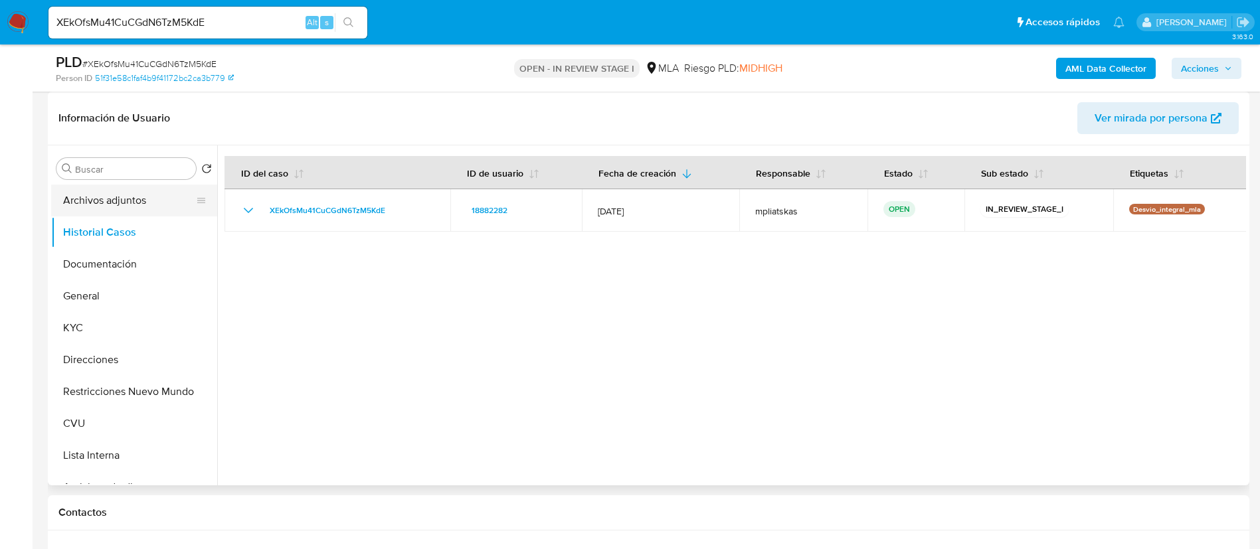
click at [108, 208] on button "Archivos adjuntos" at bounding box center [128, 201] width 155 height 32
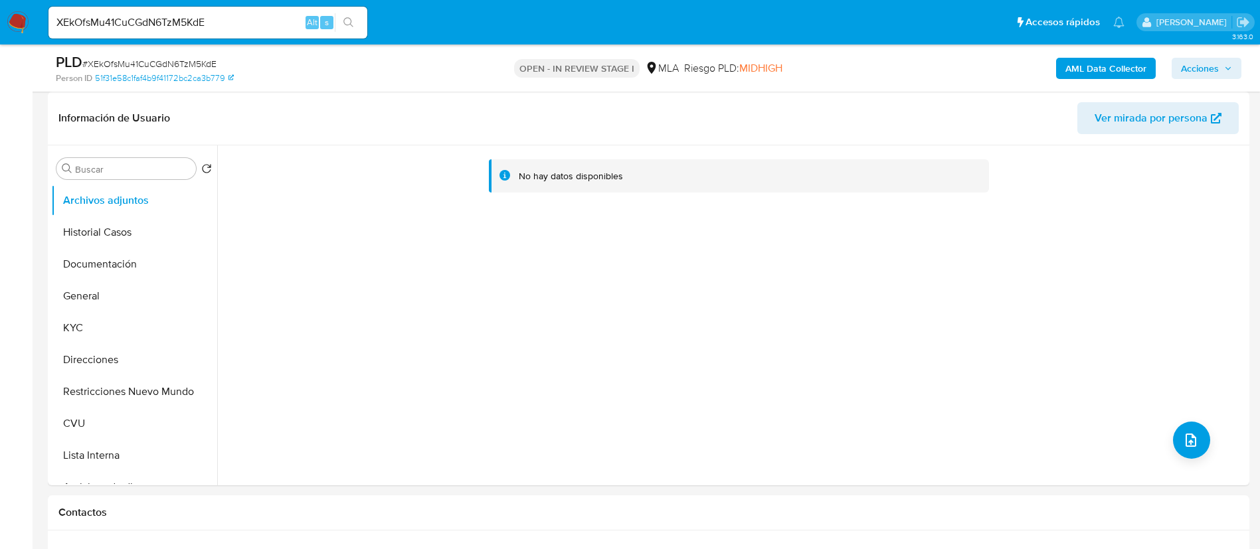
click at [1075, 68] on b "AML Data Collector" at bounding box center [1105, 68] width 81 height 21
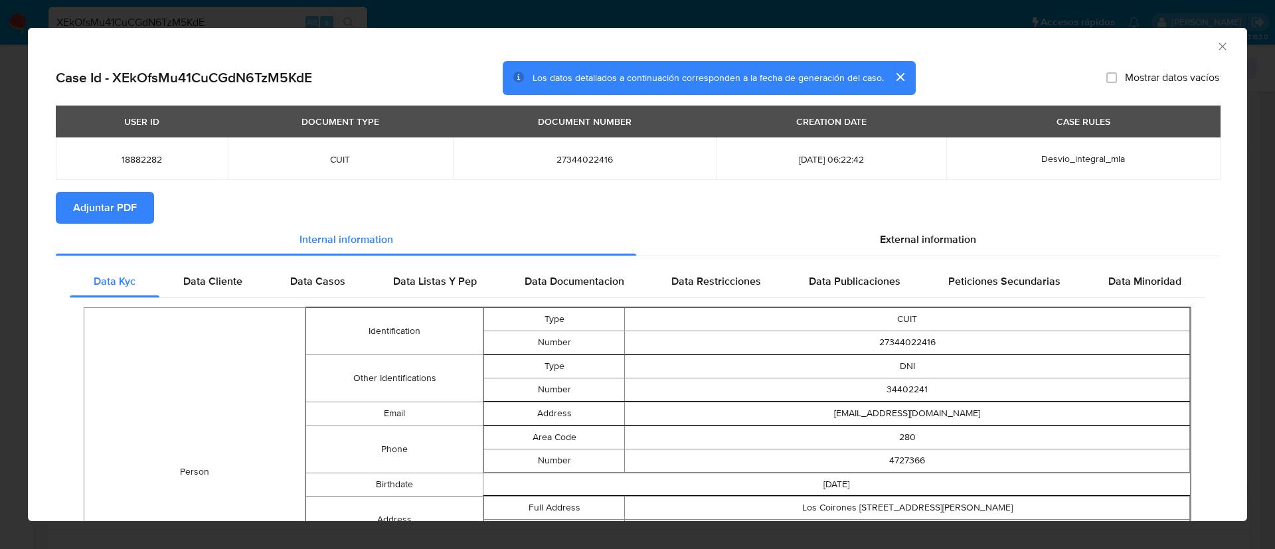
click at [121, 217] on span "Adjuntar PDF" at bounding box center [105, 207] width 64 height 29
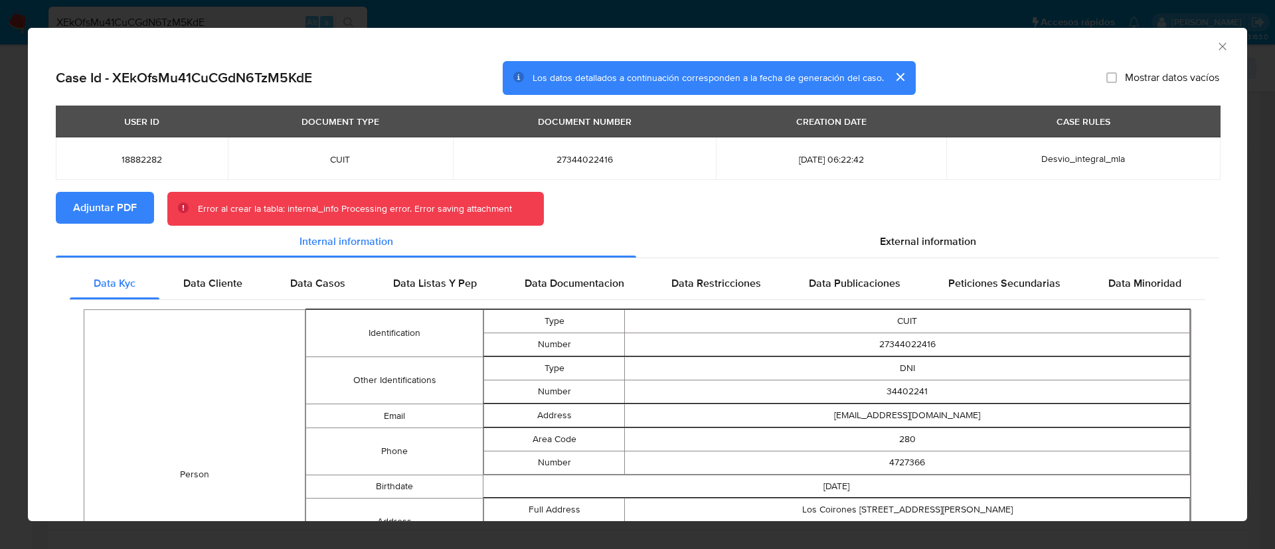
click at [1216, 46] on icon "Cerrar ventana" at bounding box center [1222, 46] width 13 height 13
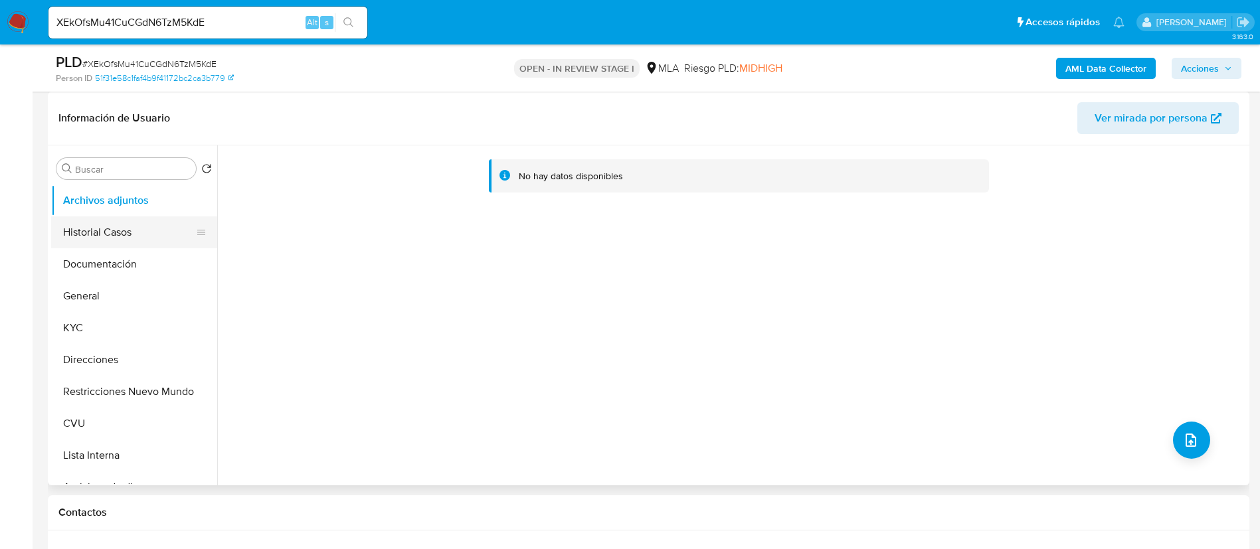
click at [86, 236] on button "Historial Casos" at bounding box center [128, 233] width 155 height 32
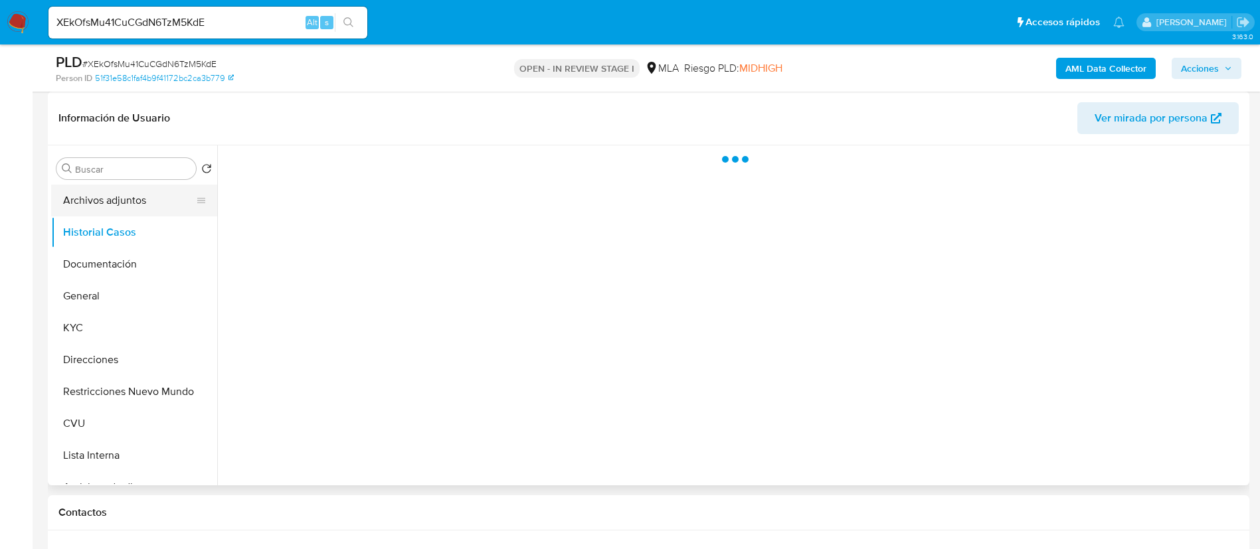
click at [94, 213] on button "Archivos adjuntos" at bounding box center [128, 201] width 155 height 32
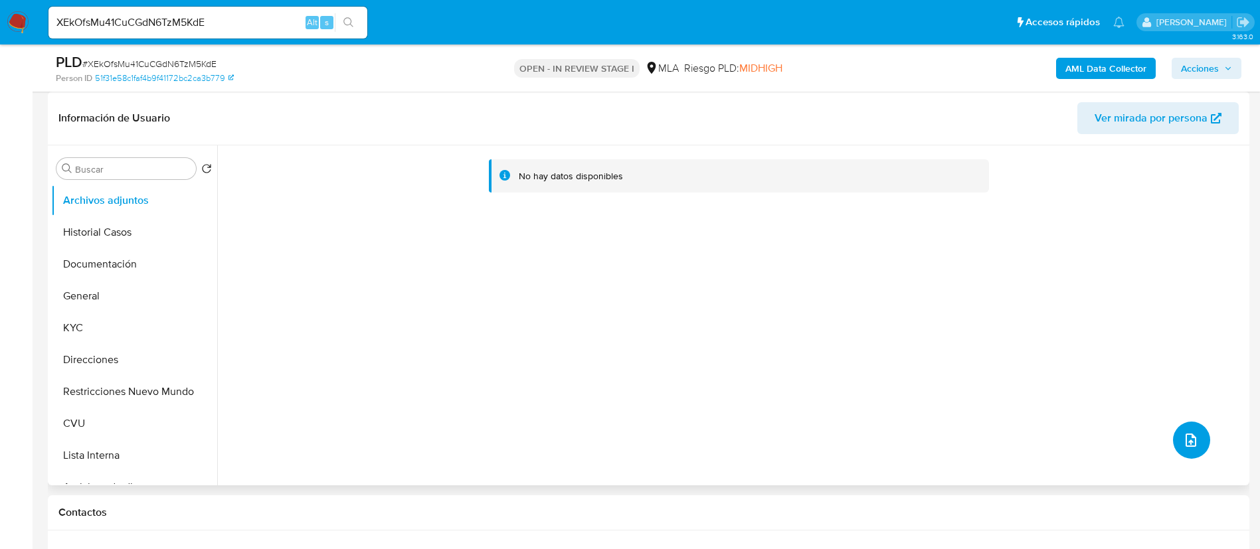
click at [1186, 437] on icon "upload-file" at bounding box center [1191, 440] width 16 height 16
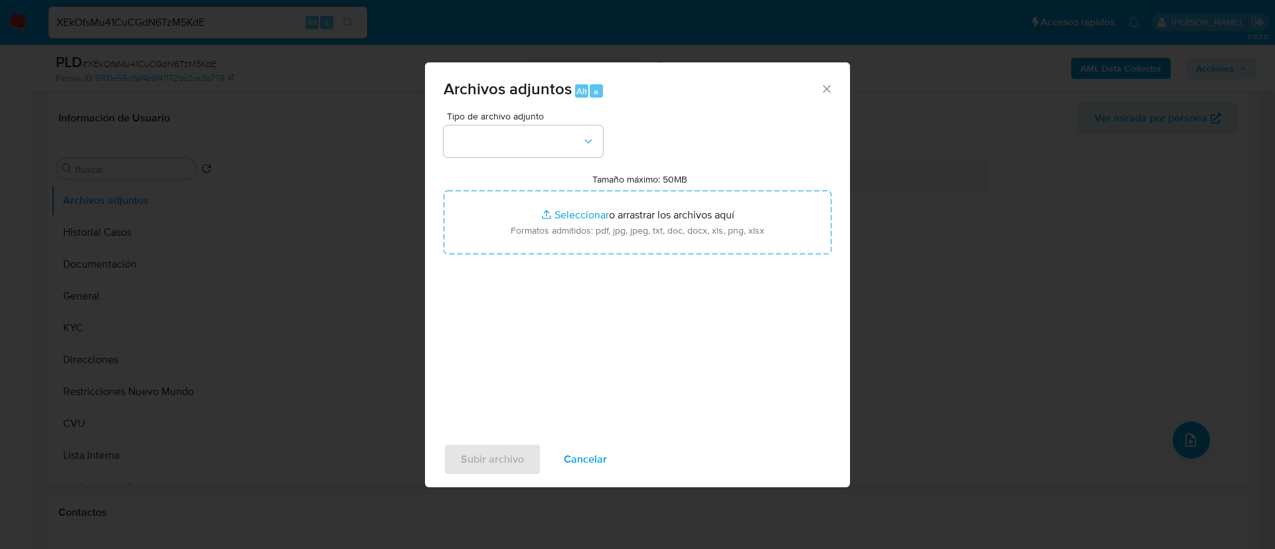
click at [488, 157] on div "Tipo de archivo adjunto Tamaño máximo: 50MB Seleccionar archivos Seleccionar o …" at bounding box center [638, 269] width 388 height 314
click at [485, 147] on button "button" at bounding box center [523, 142] width 159 height 32
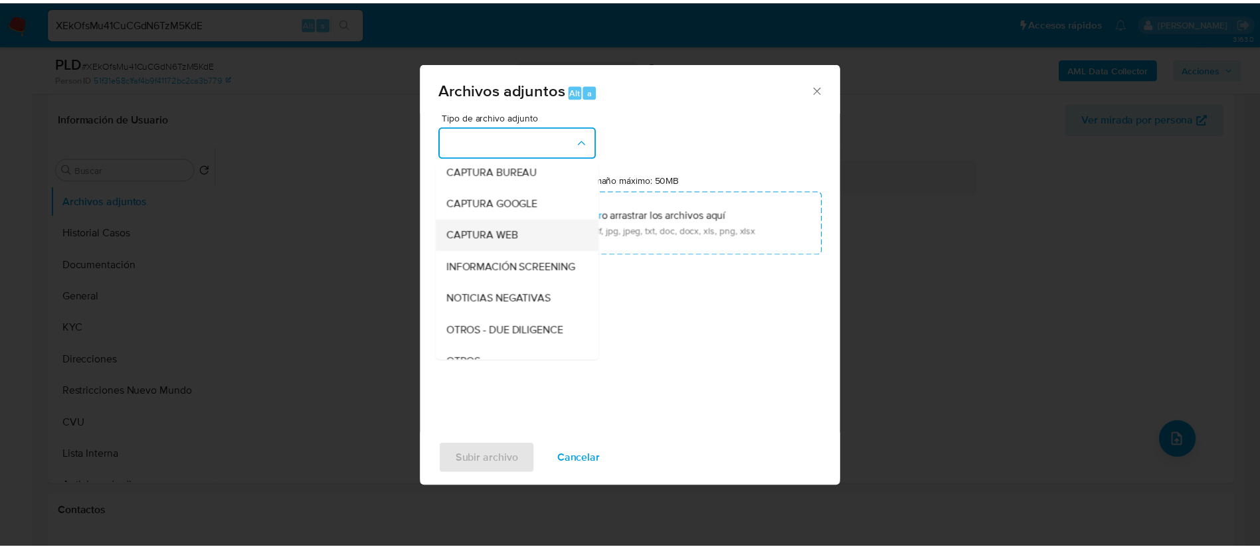
scroll to position [100, 0]
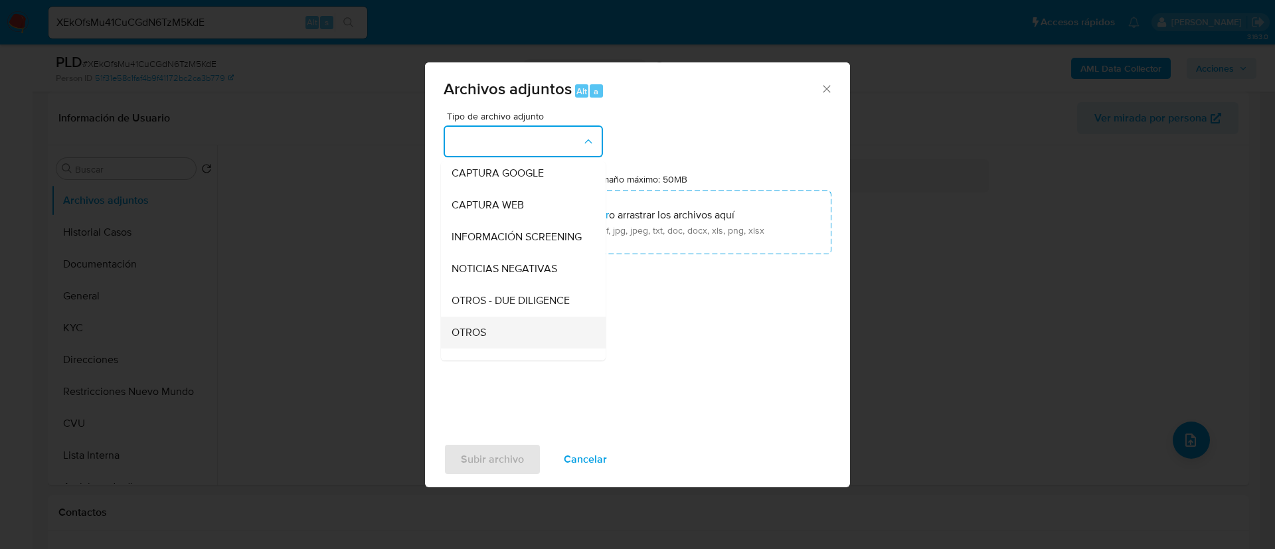
click at [493, 338] on div "OTROS" at bounding box center [520, 333] width 136 height 32
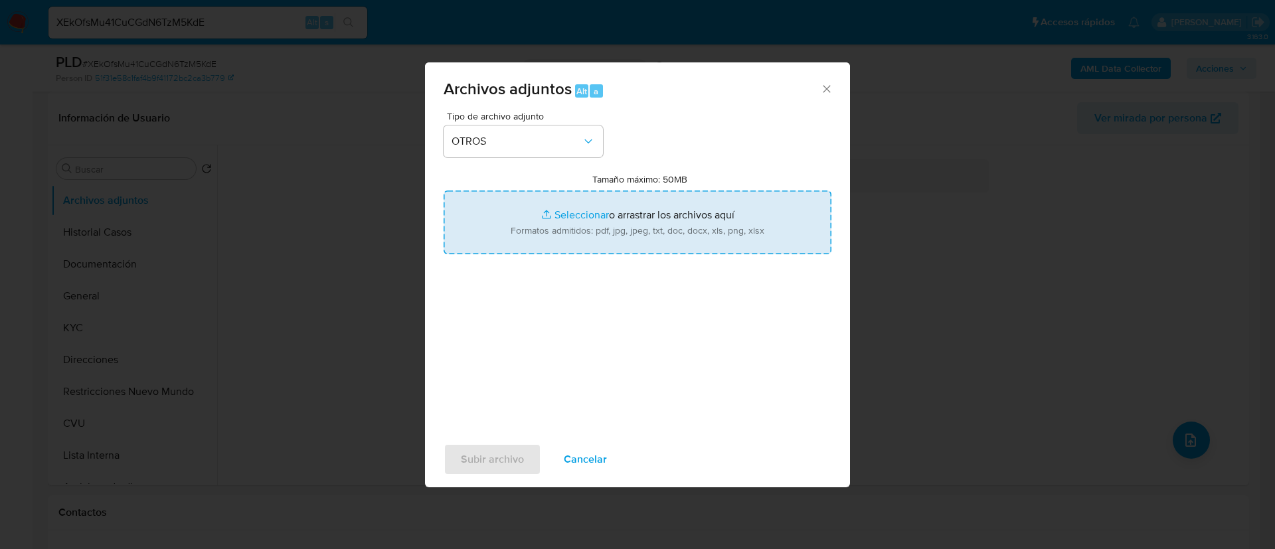
click at [545, 244] on input "Tamaño máximo: 50MB Seleccionar archivos" at bounding box center [638, 223] width 388 height 64
type input "C:\fakepath\18882282 Movimientos.xlsx"
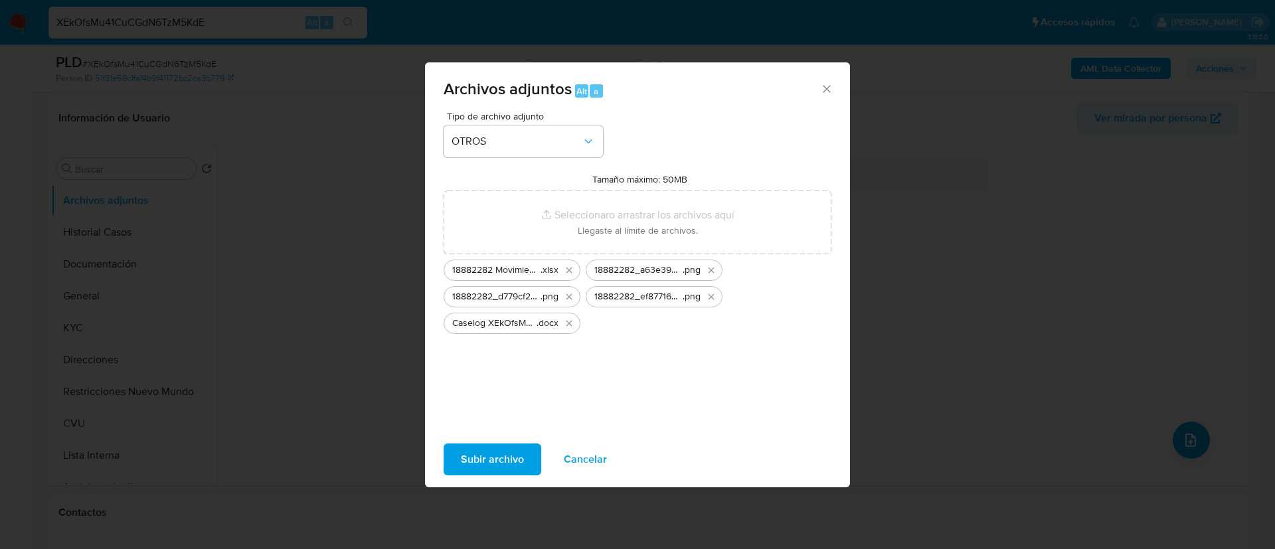
click at [464, 450] on span "Subir archivo" at bounding box center [492, 459] width 63 height 29
click at [564, 461] on span "Cancelar" at bounding box center [585, 459] width 43 height 29
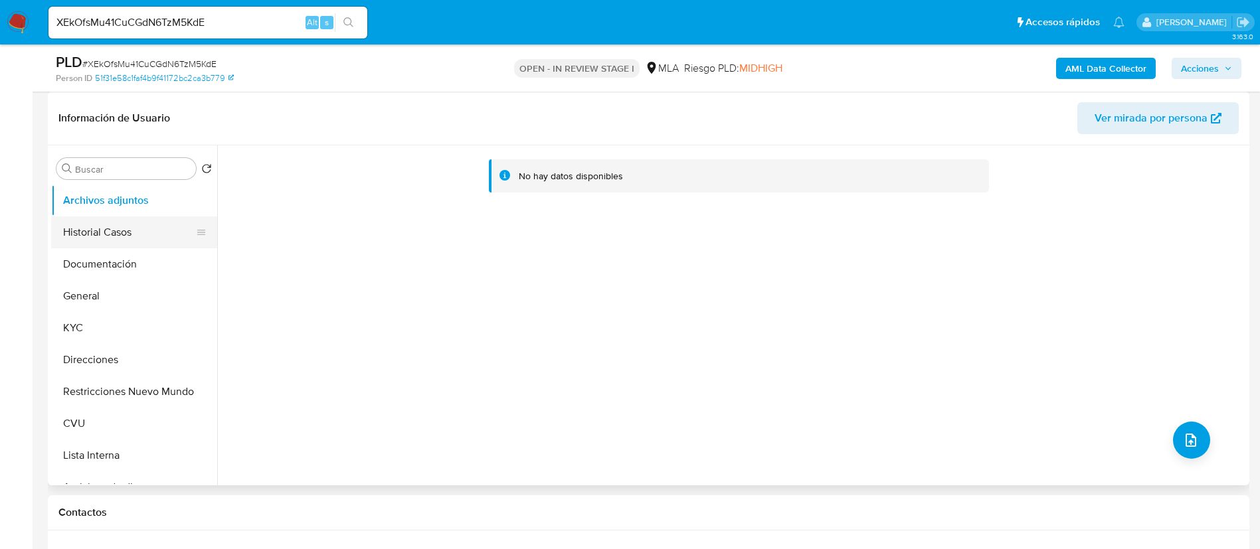
click at [77, 232] on button "Historial Casos" at bounding box center [128, 233] width 155 height 32
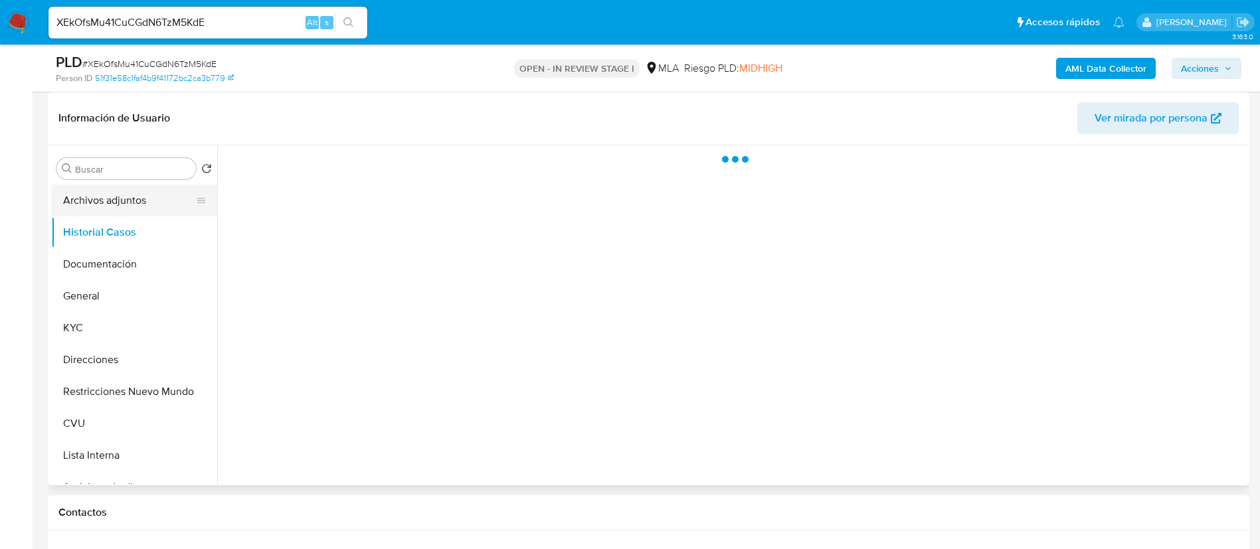
click at [91, 201] on button "Archivos adjuntos" at bounding box center [128, 201] width 155 height 32
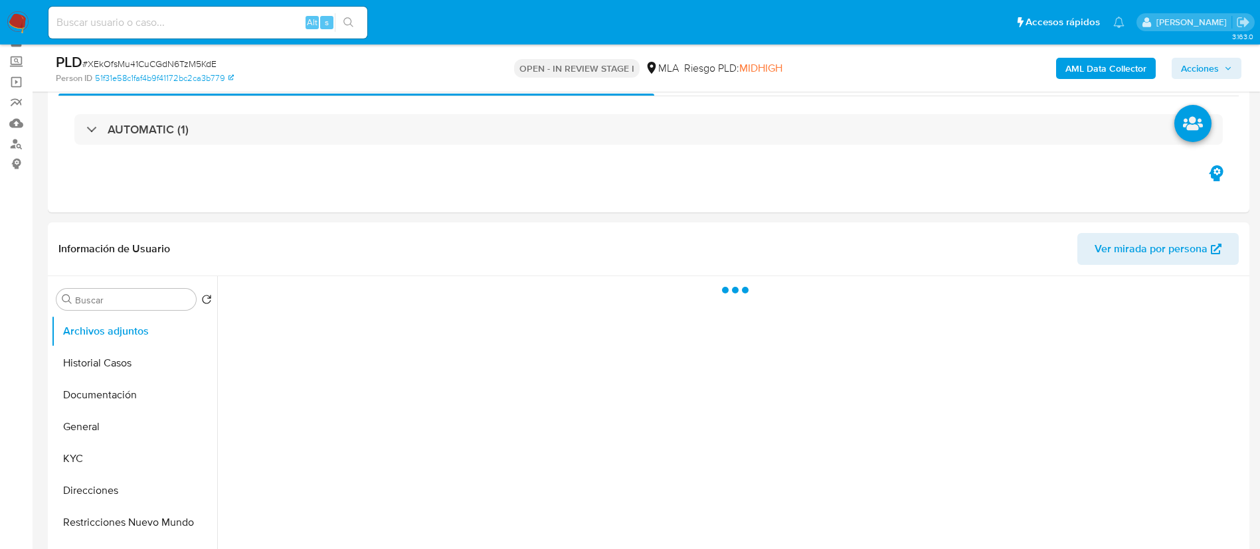
scroll to position [100, 0]
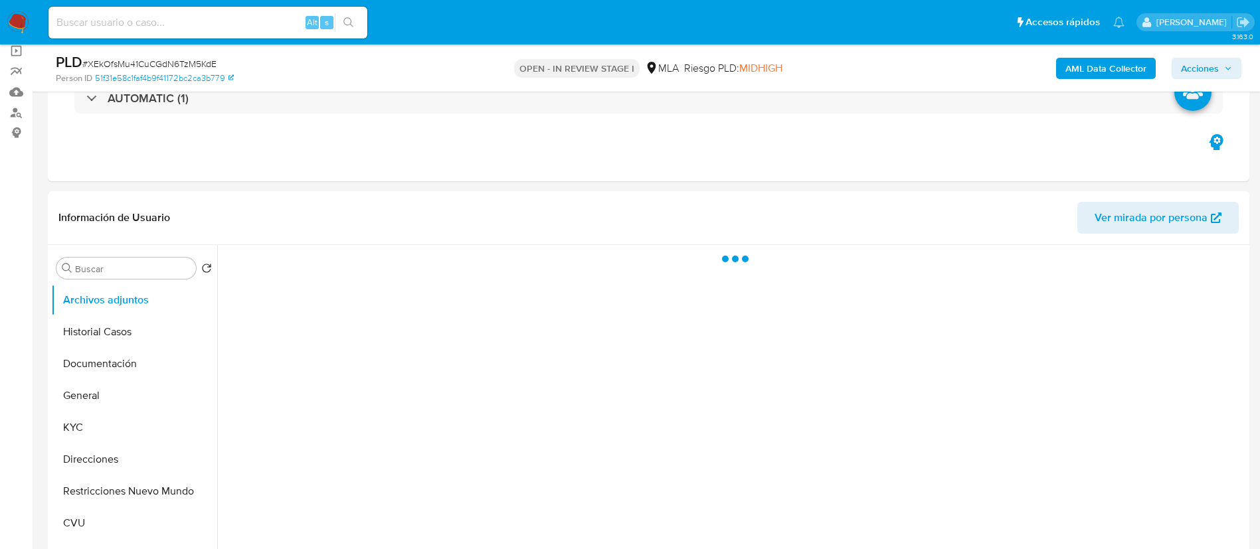
select select "10"
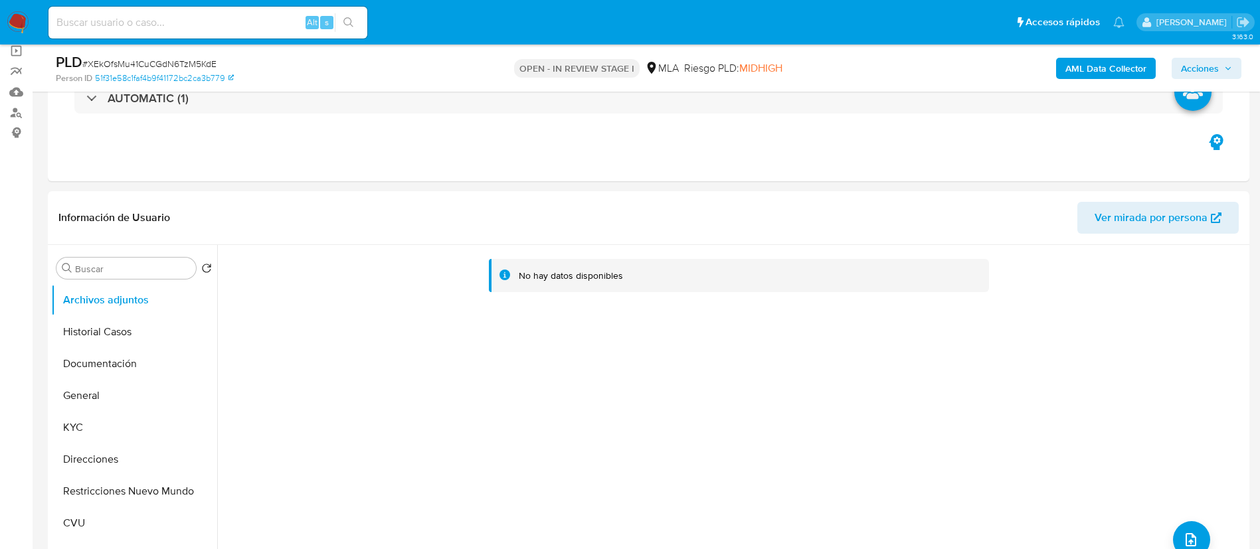
click at [1074, 59] on b "AML Data Collector" at bounding box center [1105, 68] width 81 height 21
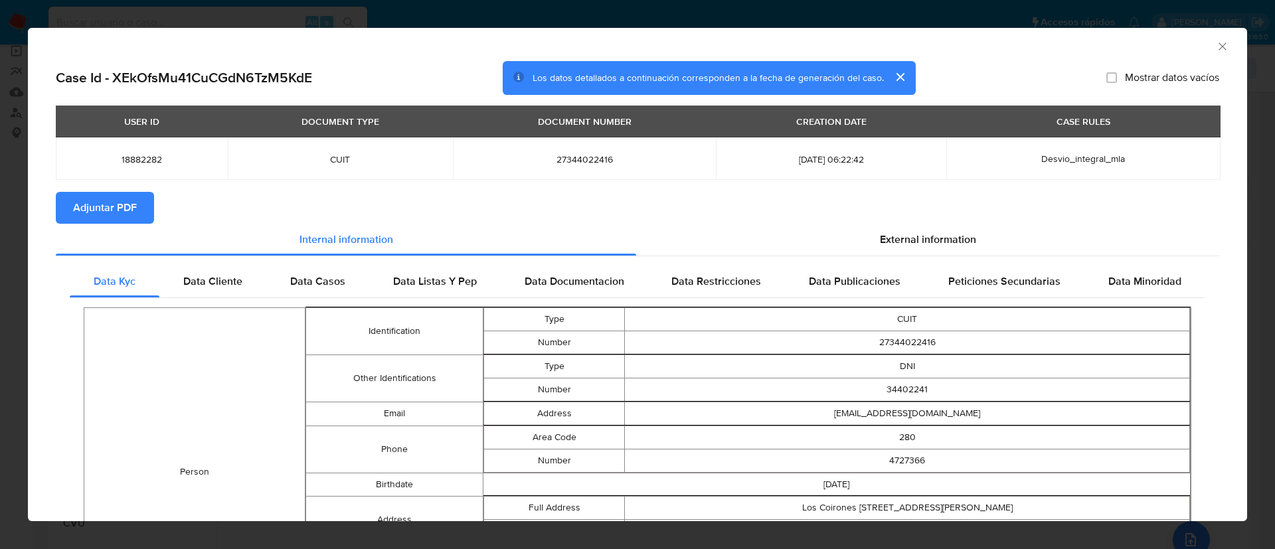
click at [109, 207] on span "Adjuntar PDF" at bounding box center [105, 207] width 64 height 29
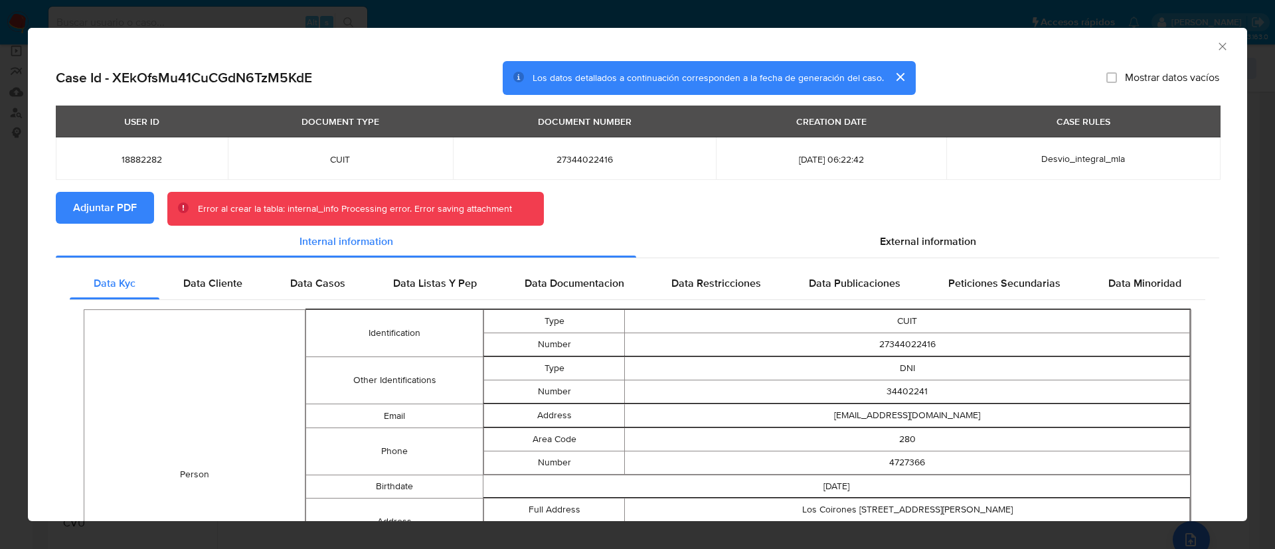
click at [1216, 45] on icon "Cerrar ventana" at bounding box center [1222, 46] width 13 height 13
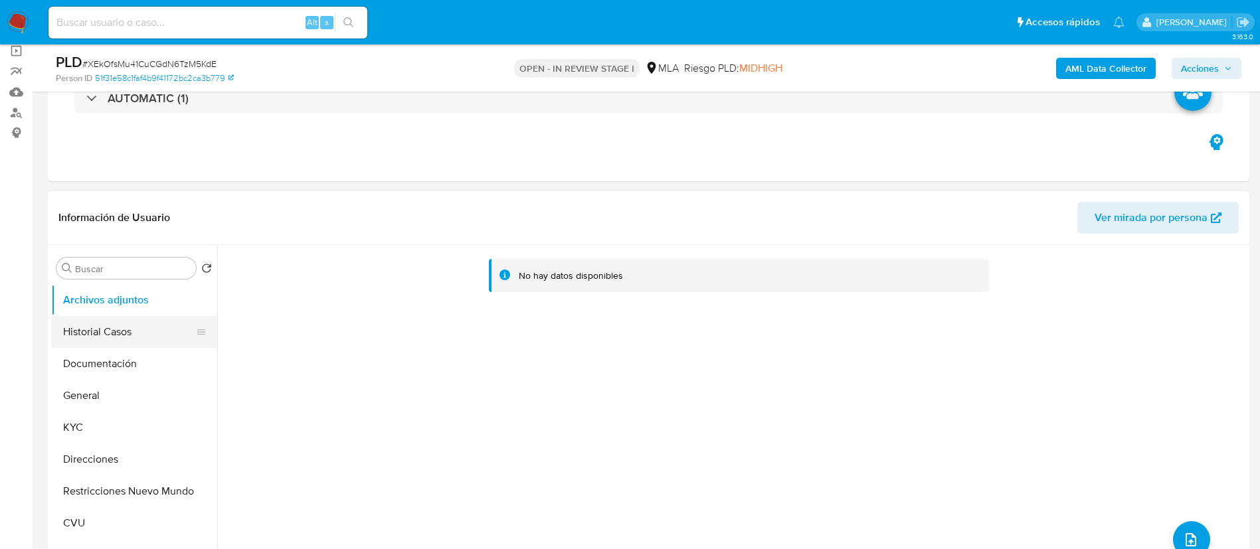
click at [120, 321] on button "Historial Casos" at bounding box center [128, 332] width 155 height 32
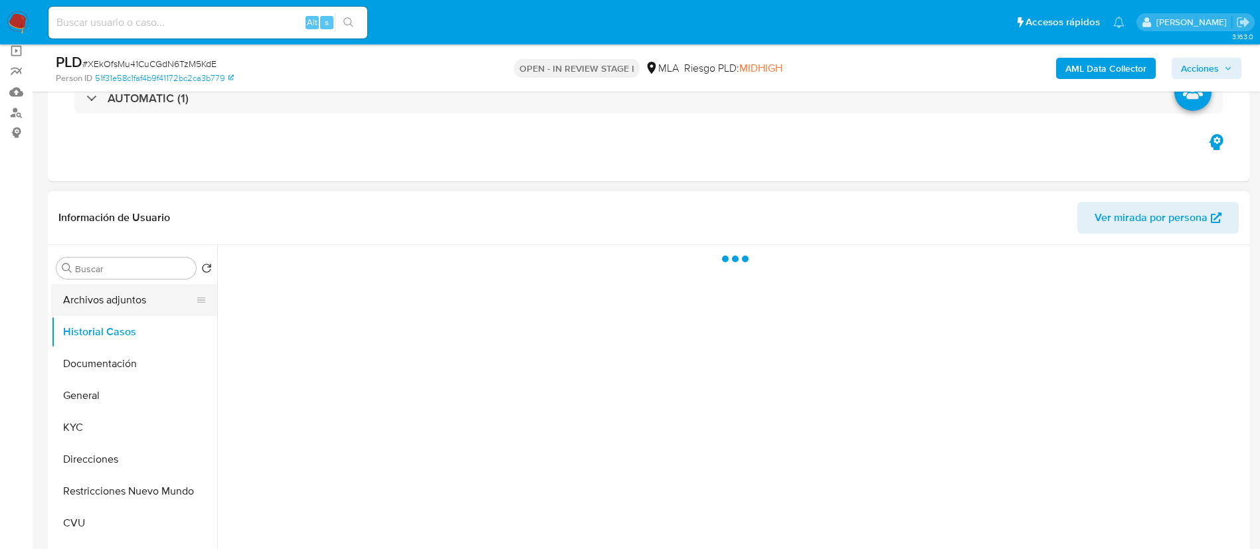
click at [117, 298] on button "Archivos adjuntos" at bounding box center [128, 300] width 155 height 32
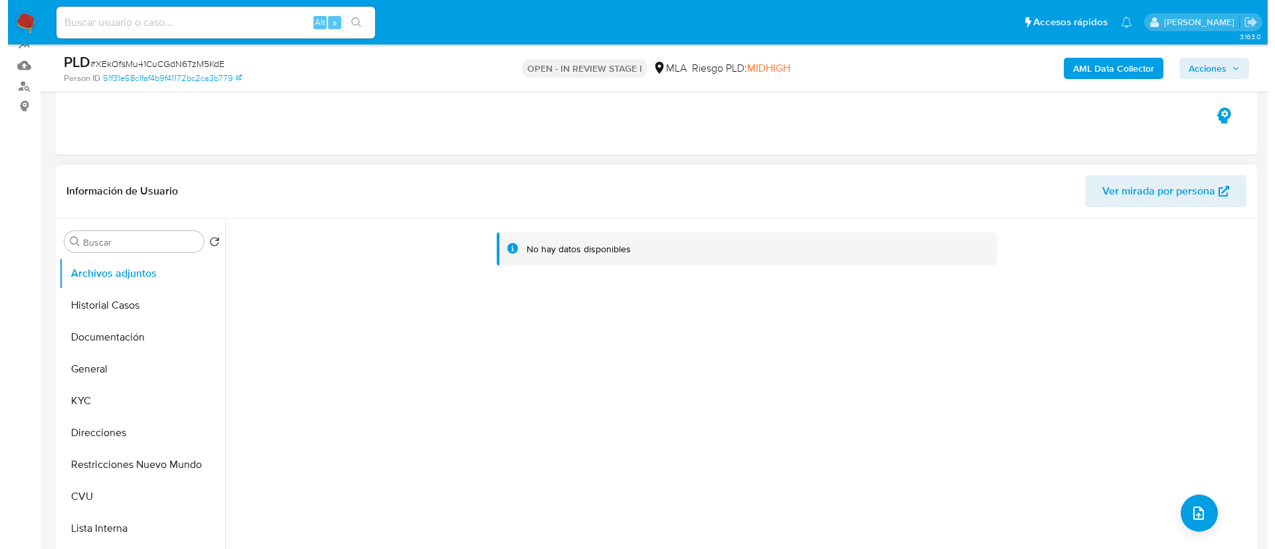
scroll to position [199, 0]
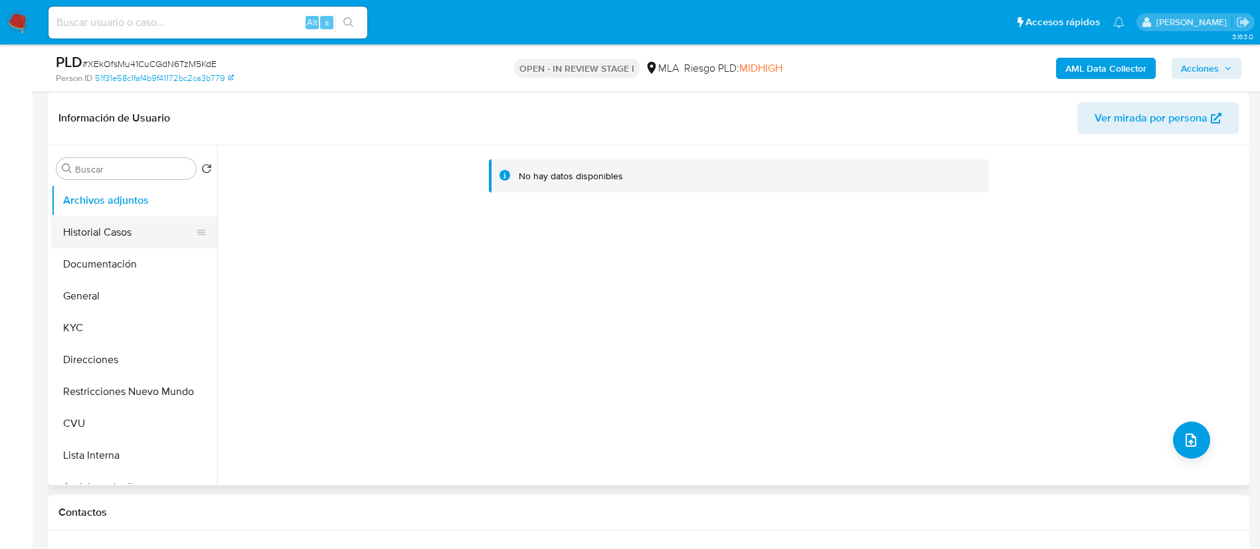
click at [113, 237] on button "Historial Casos" at bounding box center [128, 233] width 155 height 32
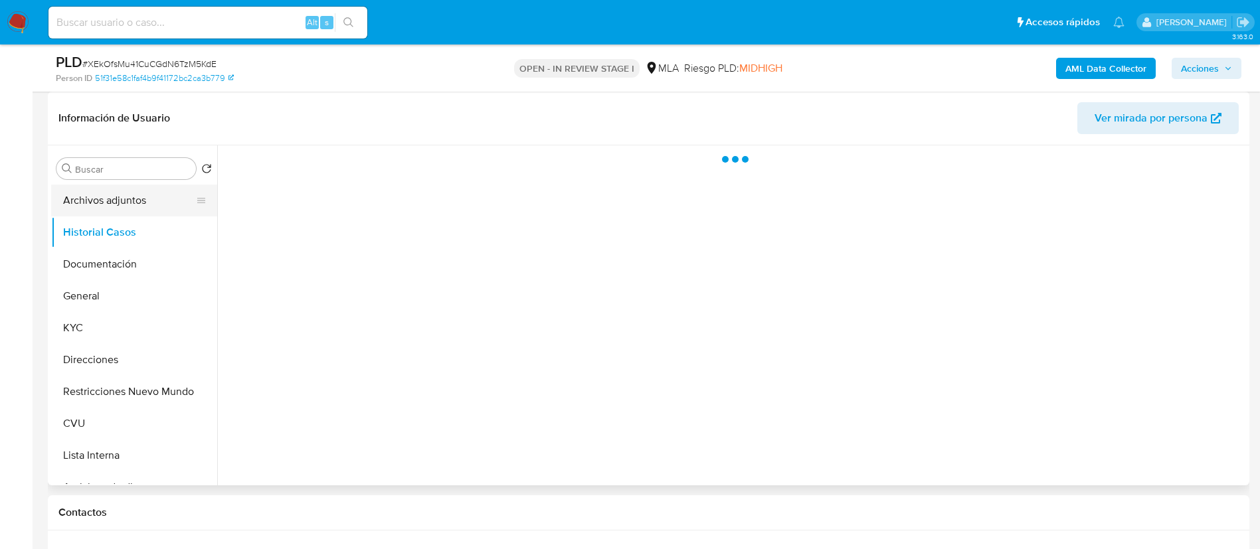
click at [114, 209] on button "Archivos adjuntos" at bounding box center [128, 201] width 155 height 32
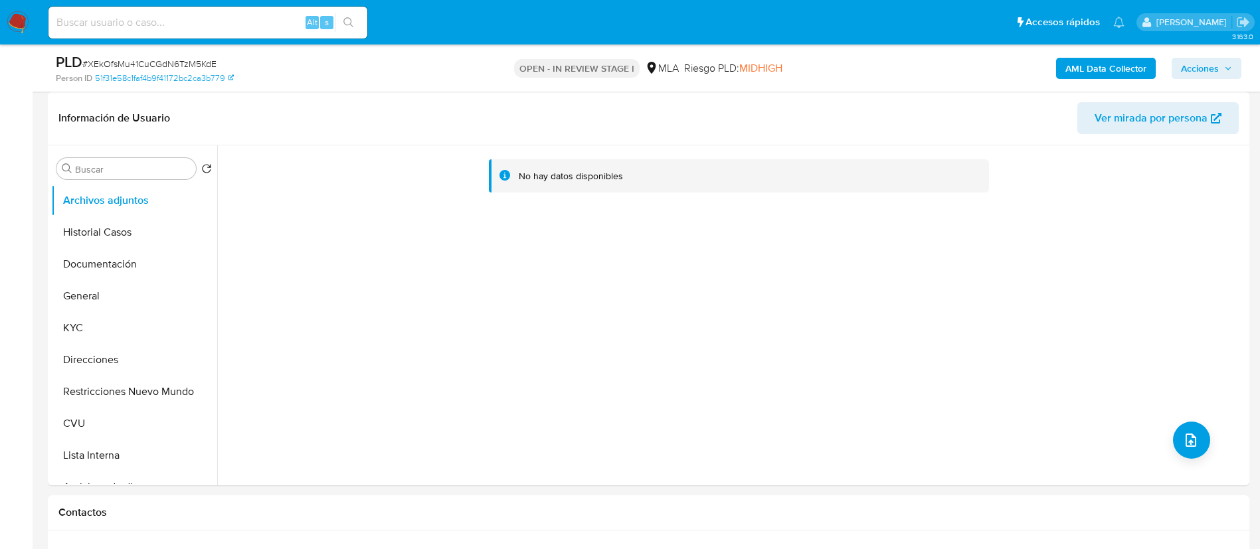
click at [1088, 68] on b "AML Data Collector" at bounding box center [1105, 68] width 81 height 21
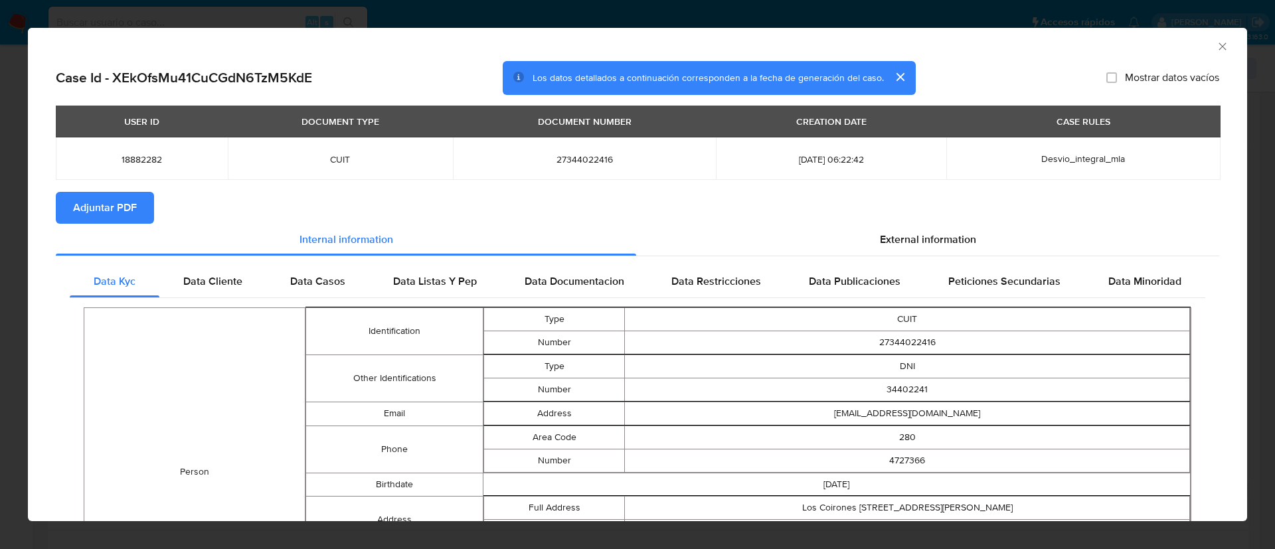
click at [100, 215] on span "Adjuntar PDF" at bounding box center [105, 207] width 64 height 29
drag, startPoint x: 1210, startPoint y: 45, endPoint x: 1099, endPoint y: 106, distance: 126.6
click at [1216, 45] on icon "Cerrar ventana" at bounding box center [1222, 46] width 13 height 13
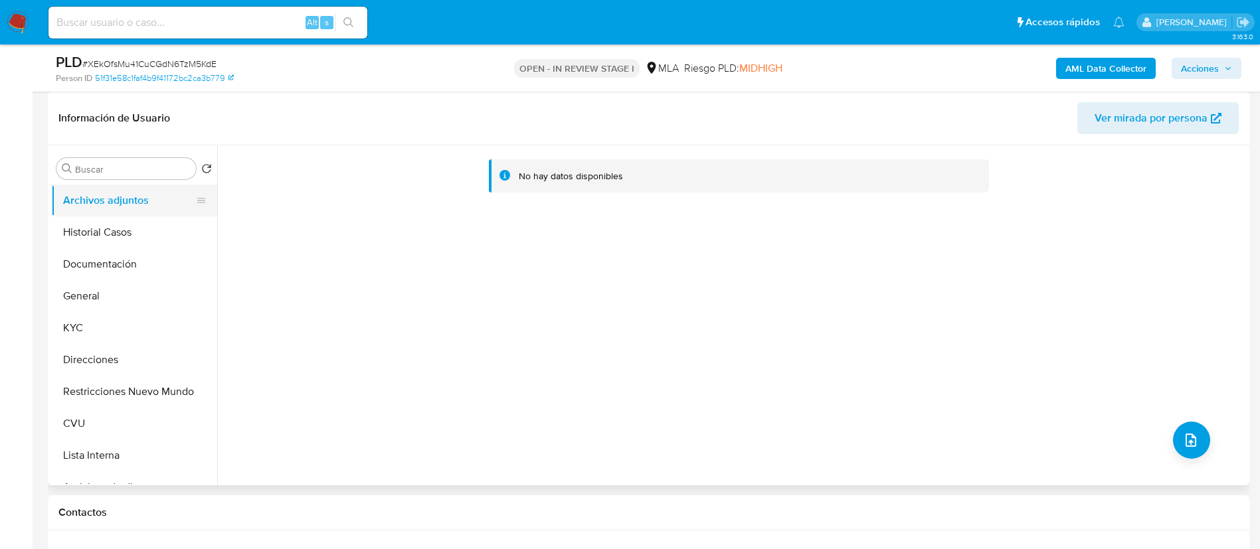
click at [122, 214] on button "Archivos adjuntos" at bounding box center [128, 201] width 155 height 32
click at [128, 230] on button "Historial Casos" at bounding box center [128, 233] width 155 height 32
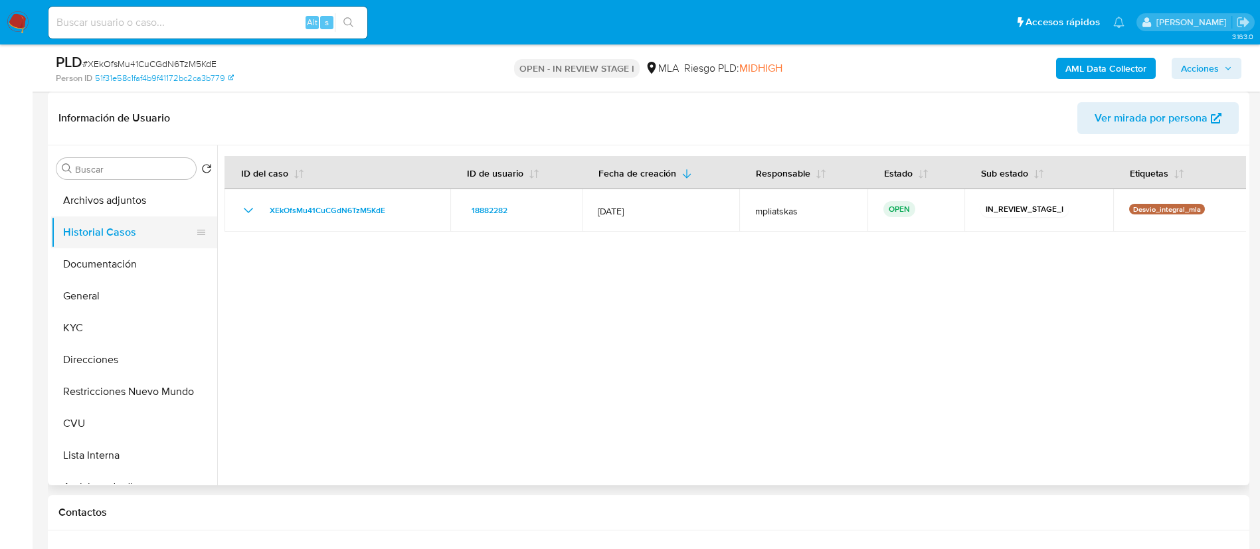
click at [128, 219] on button "Historial Casos" at bounding box center [128, 233] width 155 height 32
click at [146, 185] on button "Archivos adjuntos" at bounding box center [128, 201] width 155 height 32
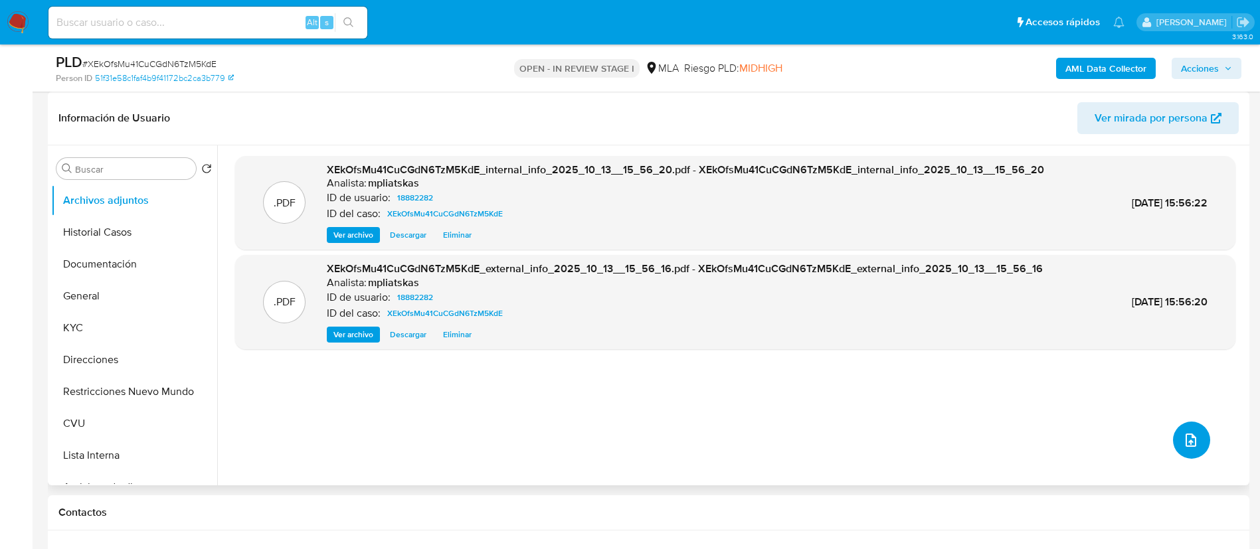
click at [1197, 434] on button "upload-file" at bounding box center [1191, 440] width 37 height 37
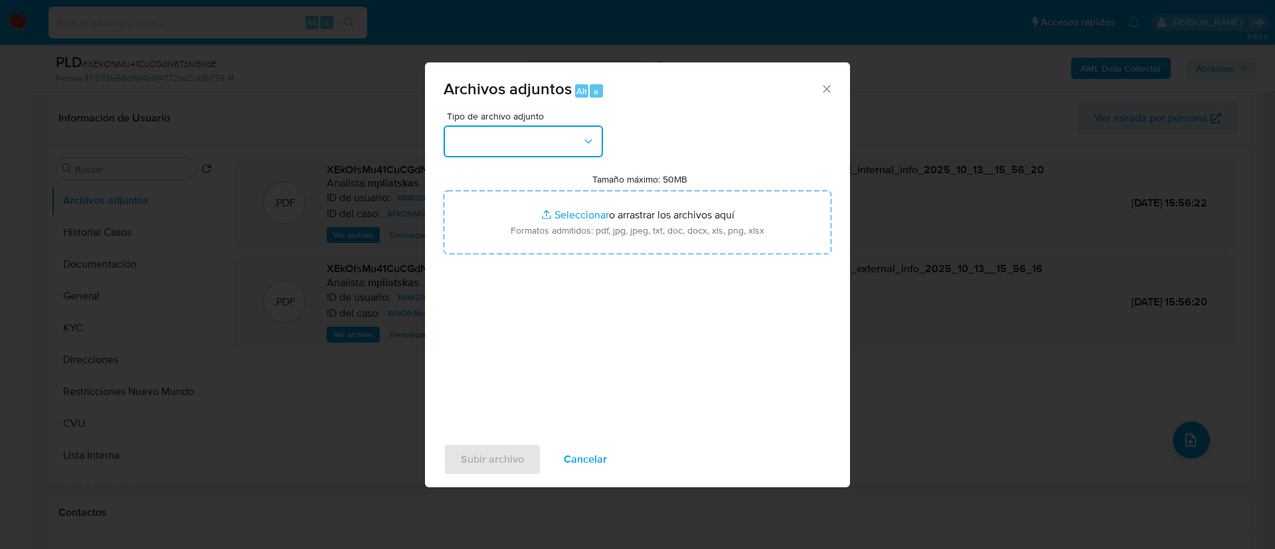
click at [481, 139] on button "button" at bounding box center [523, 142] width 159 height 32
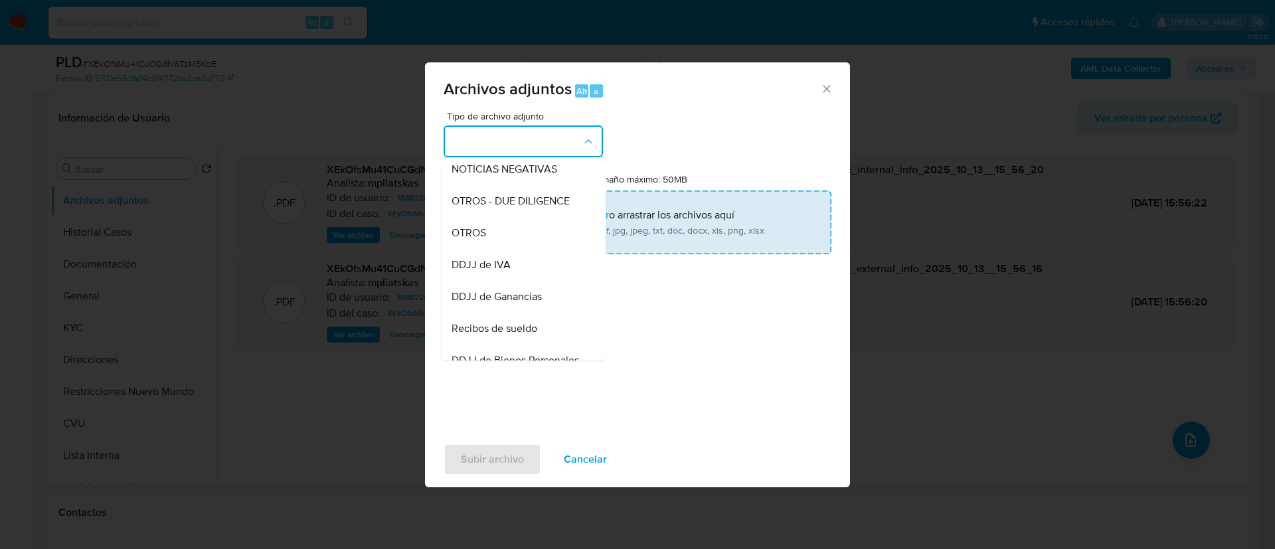
click at [528, 249] on div "OTROS" at bounding box center [520, 233] width 136 height 32
click at [528, 251] on input "Tamaño máximo: 50MB Seleccionar archivos" at bounding box center [638, 223] width 388 height 64
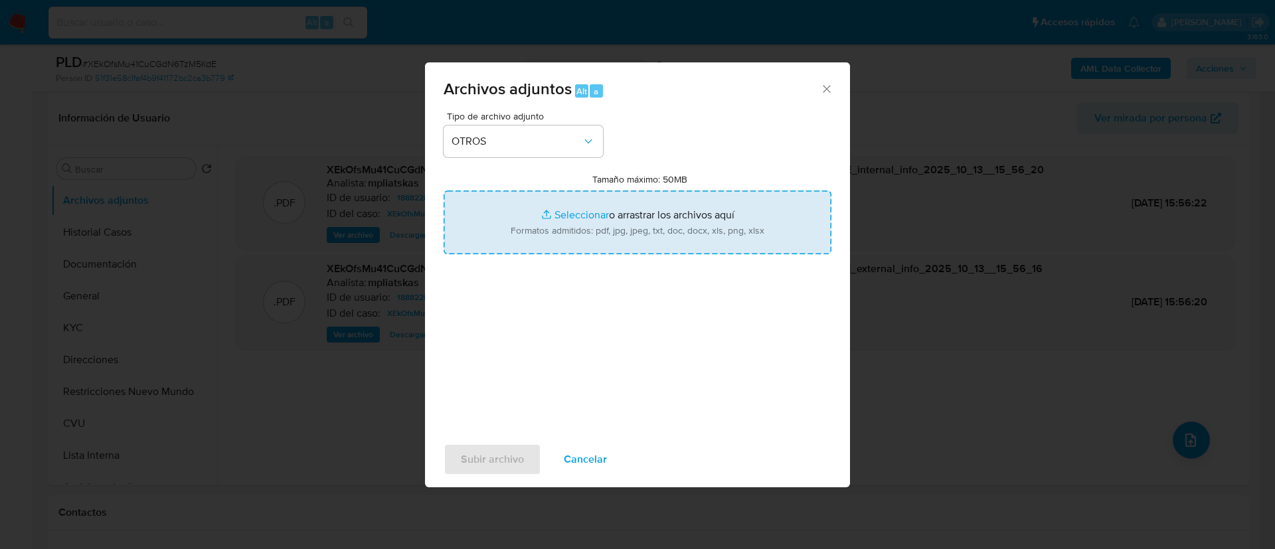
type input "C:\fakepath\18882282 Movimientos.xlsx"
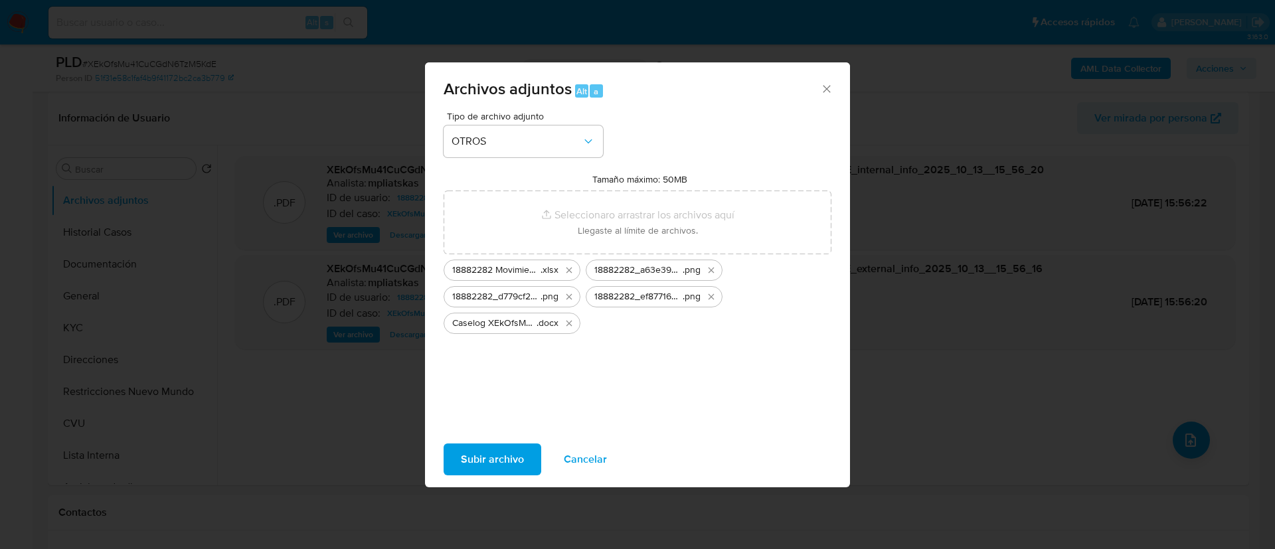
click at [506, 460] on span "Subir archivo" at bounding box center [492, 459] width 63 height 29
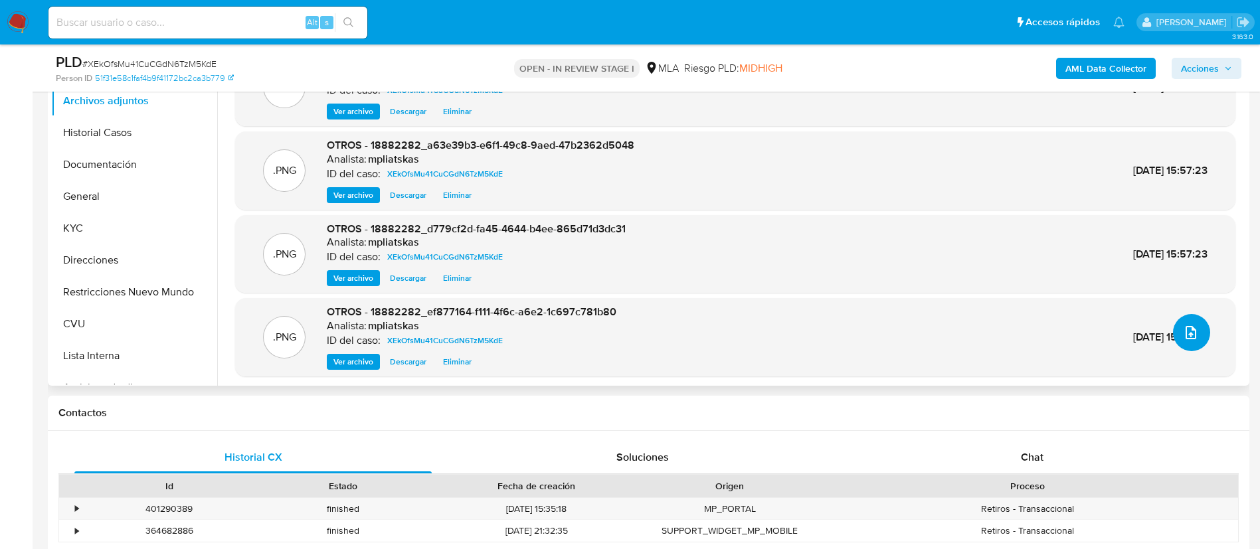
scroll to position [11, 0]
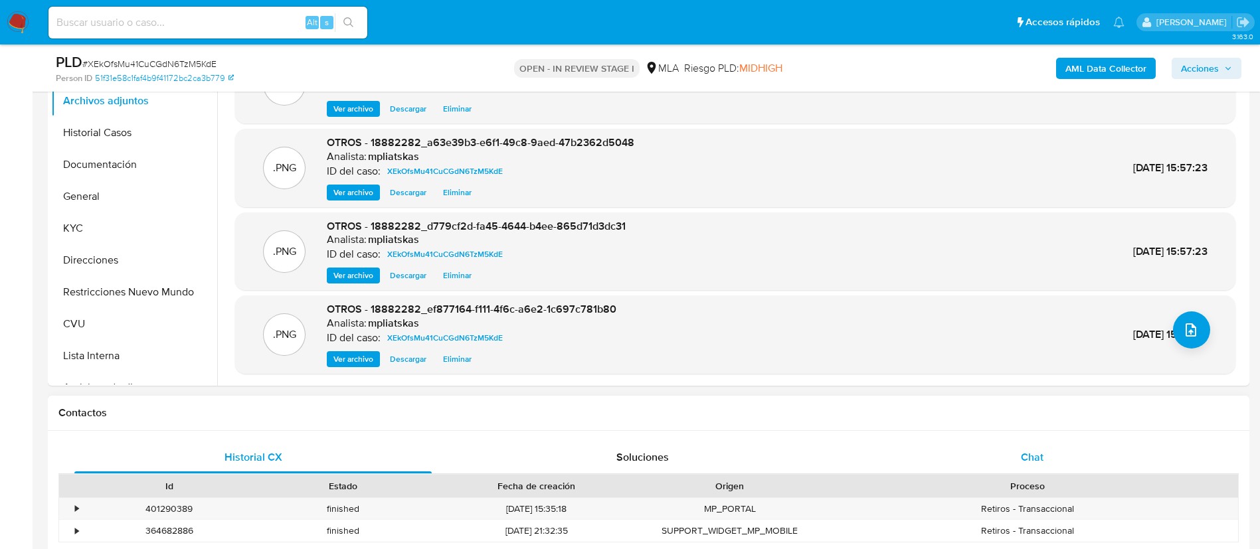
click at [1012, 453] on div "Chat" at bounding box center [1032, 458] width 357 height 32
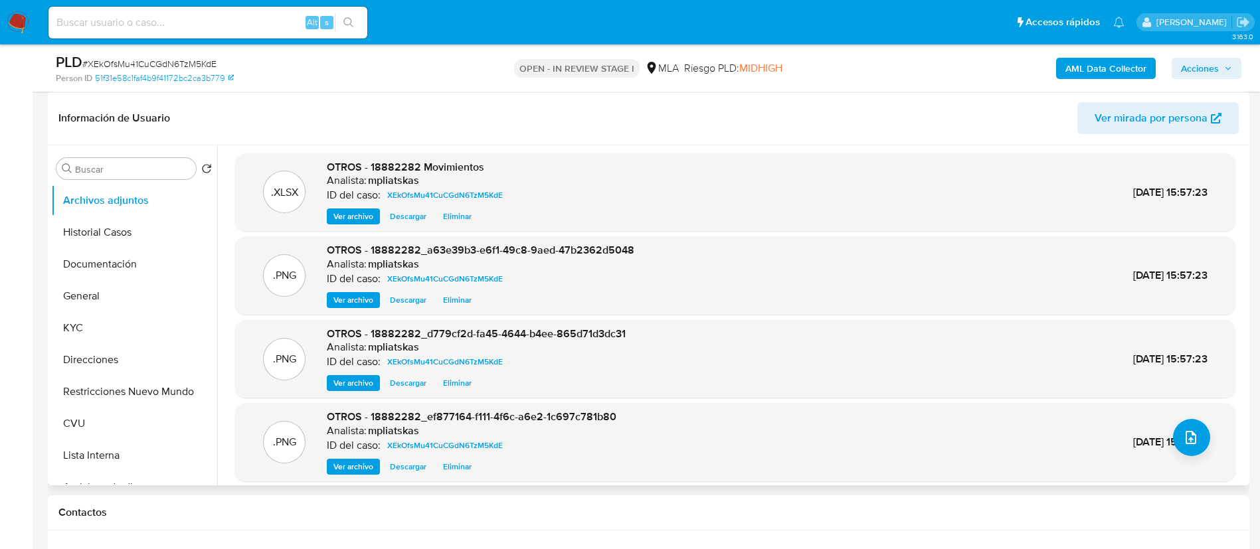
scroll to position [0, 0]
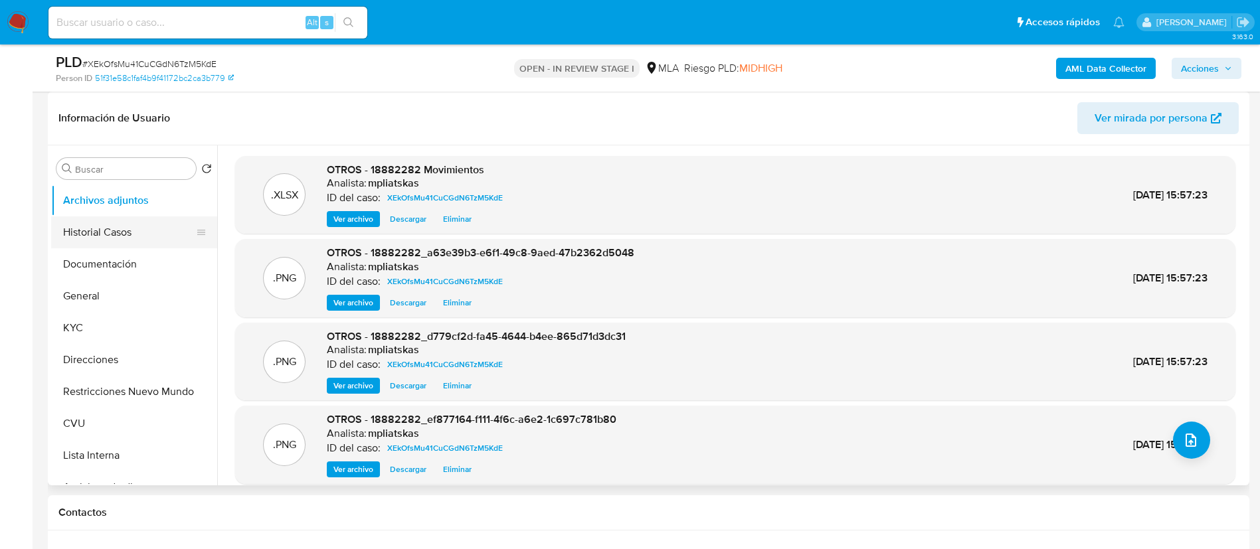
click at [106, 232] on button "Historial Casos" at bounding box center [128, 233] width 155 height 32
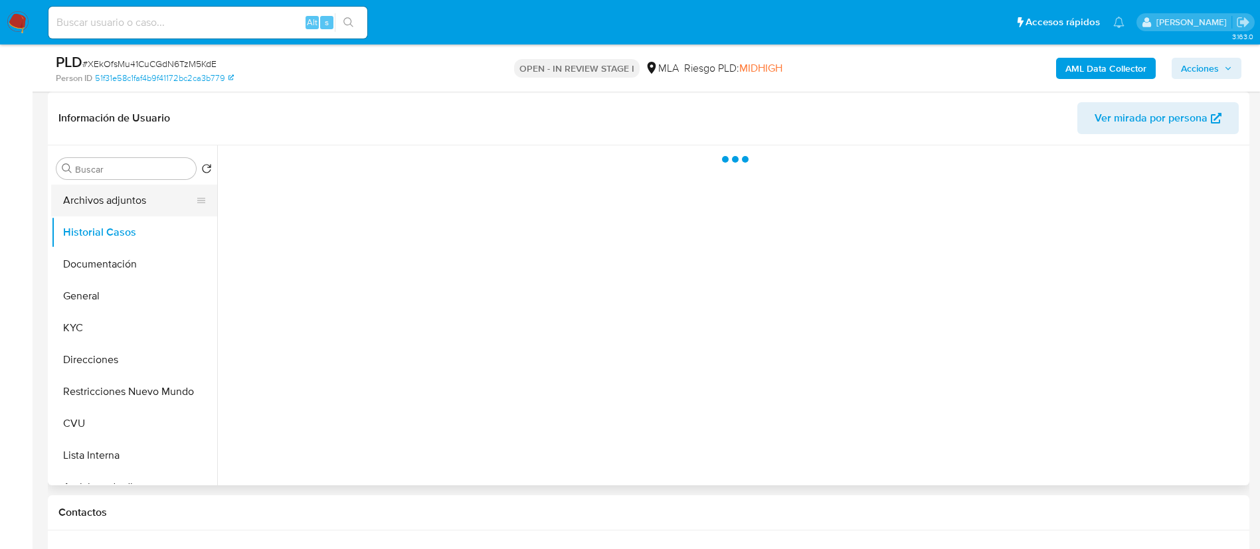
click at [99, 201] on button "Archivos adjuntos" at bounding box center [128, 201] width 155 height 32
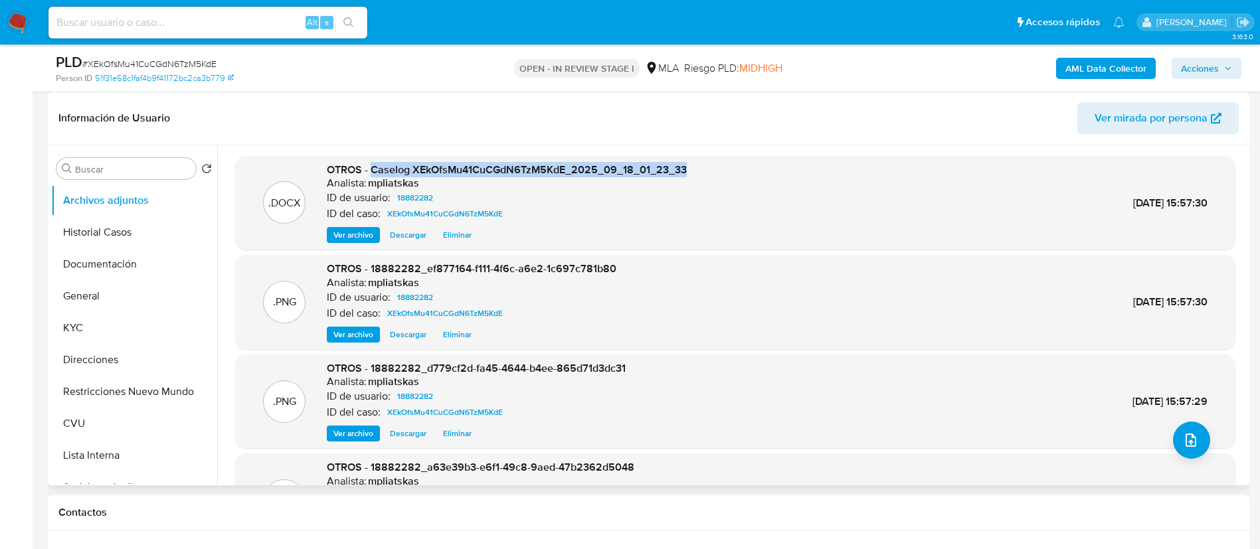
drag, startPoint x: 371, startPoint y: 165, endPoint x: 773, endPoint y: 154, distance: 402.0
click at [773, 154] on div ".DOCX OTROS - Caselog XEkOfsMu41CuCGdN6TzM5KdE_2025_09_18_01_23_33 Analista: mp…" at bounding box center [731, 315] width 1029 height 340
copy span "Caselog XEkOfsMu41CuCGdN6TzM5KdE_2025_09_18_01_23_33"
click at [1206, 70] on span "Acciones" at bounding box center [1200, 68] width 38 height 21
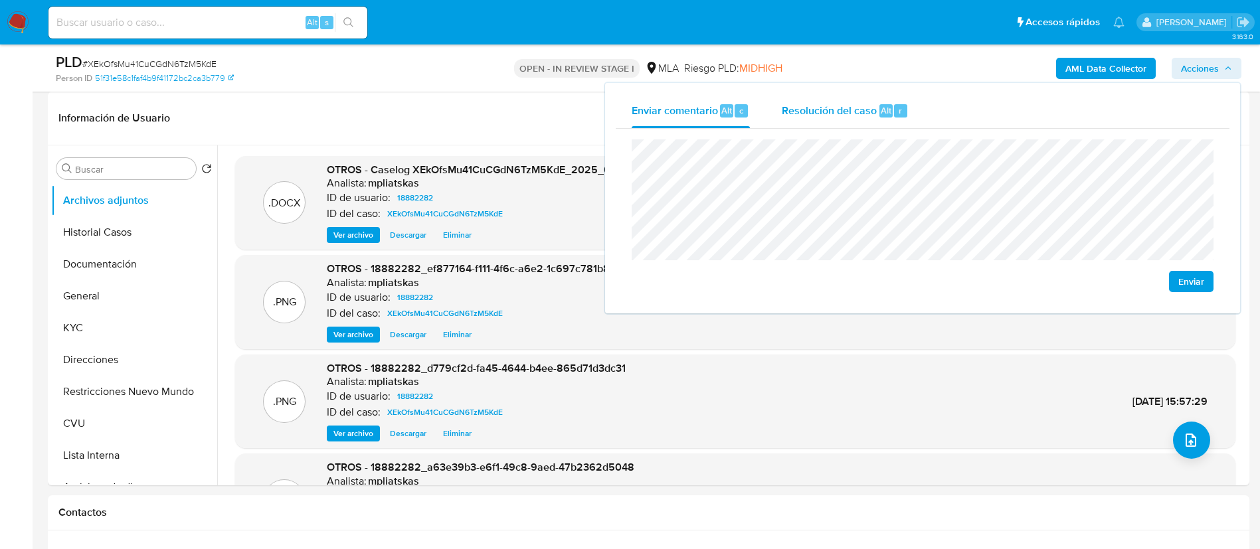
drag, startPoint x: 892, startPoint y: 132, endPoint x: 885, endPoint y: 125, distance: 9.9
click at [891, 131] on div "Enviar" at bounding box center [923, 216] width 614 height 174
click at [885, 124] on div "Resolución del caso Alt r" at bounding box center [845, 111] width 127 height 35
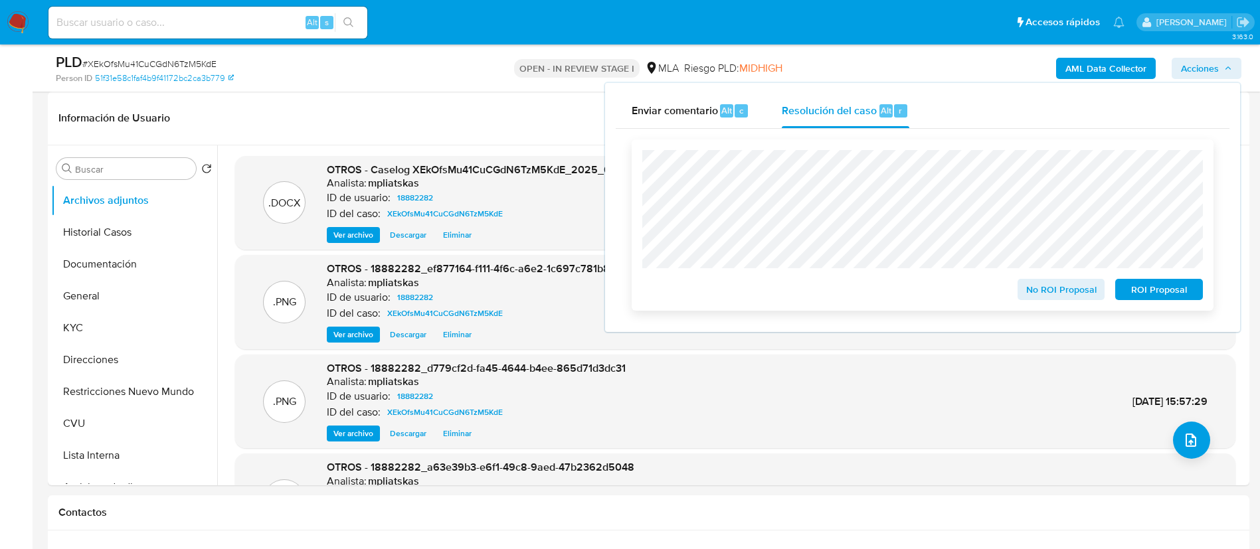
click at [1033, 296] on span "No ROI Proposal" at bounding box center [1061, 289] width 69 height 19
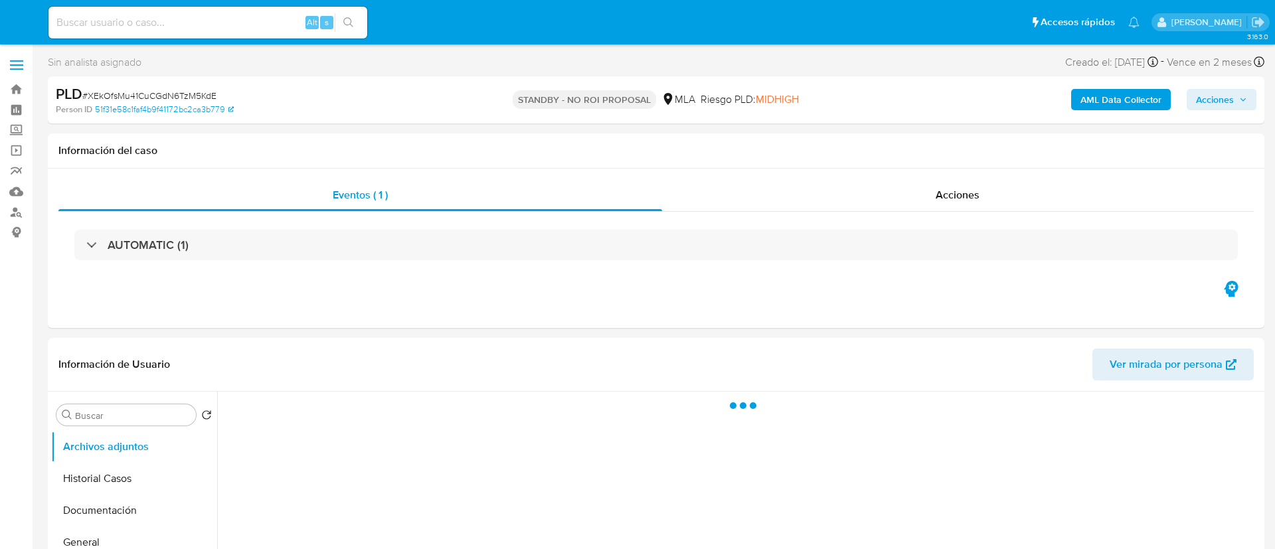
select select "10"
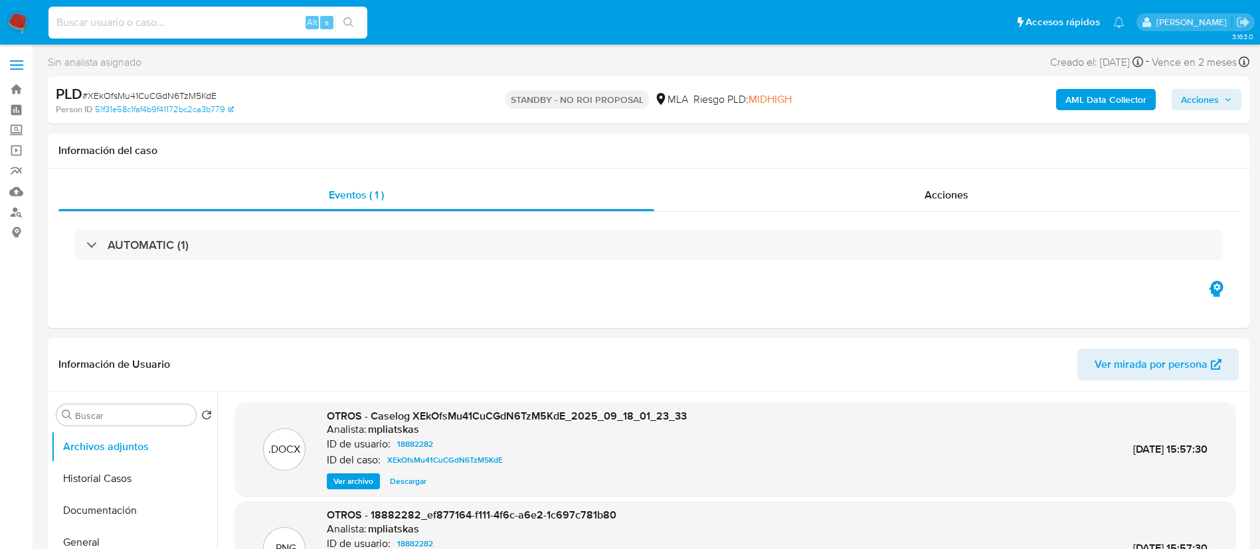
click at [248, 26] on input at bounding box center [207, 22] width 319 height 17
paste input "2OQIk5xrtIskcyNlOiN3hV8Y"
type input "2OQIk5xrtIskcyNlOiN3hV8Y"
click at [351, 21] on icon "search-icon" at bounding box center [348, 22] width 10 height 10
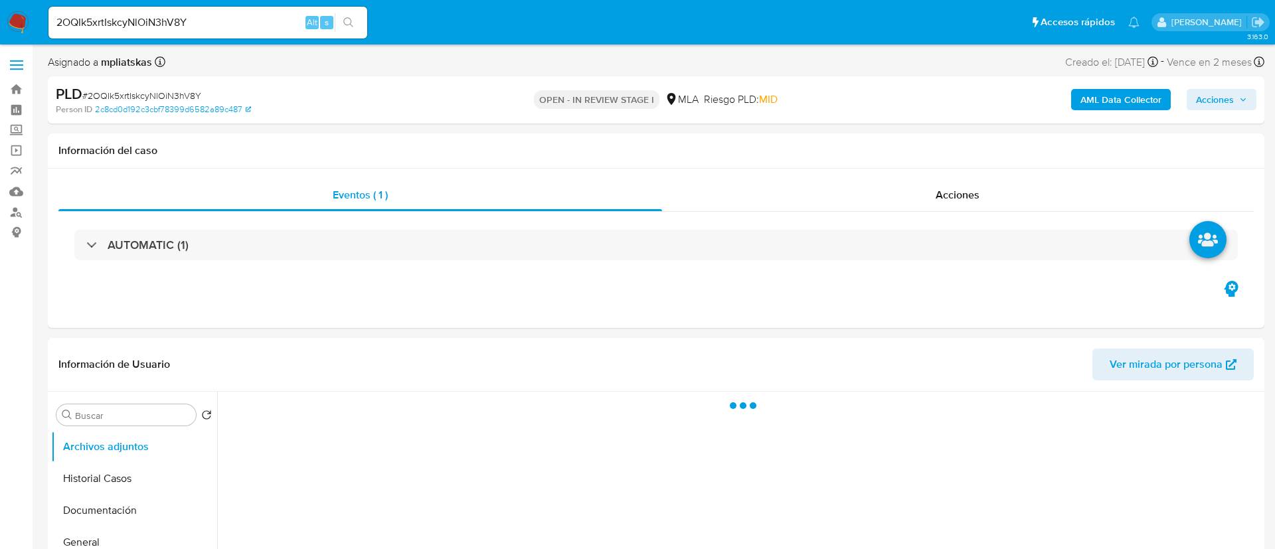
select select "10"
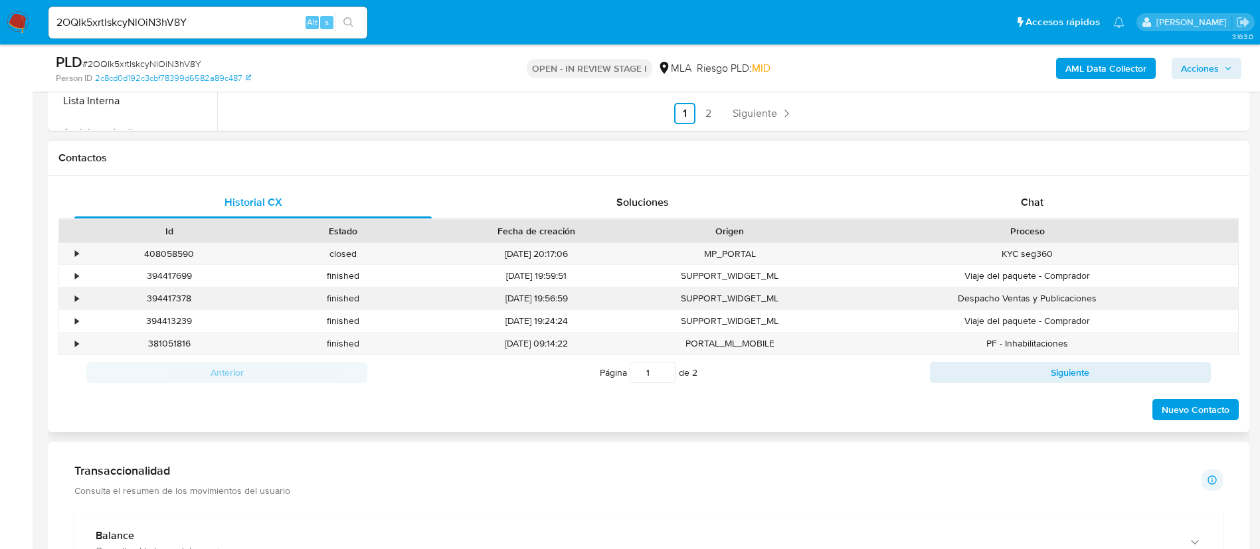
scroll to position [598, 0]
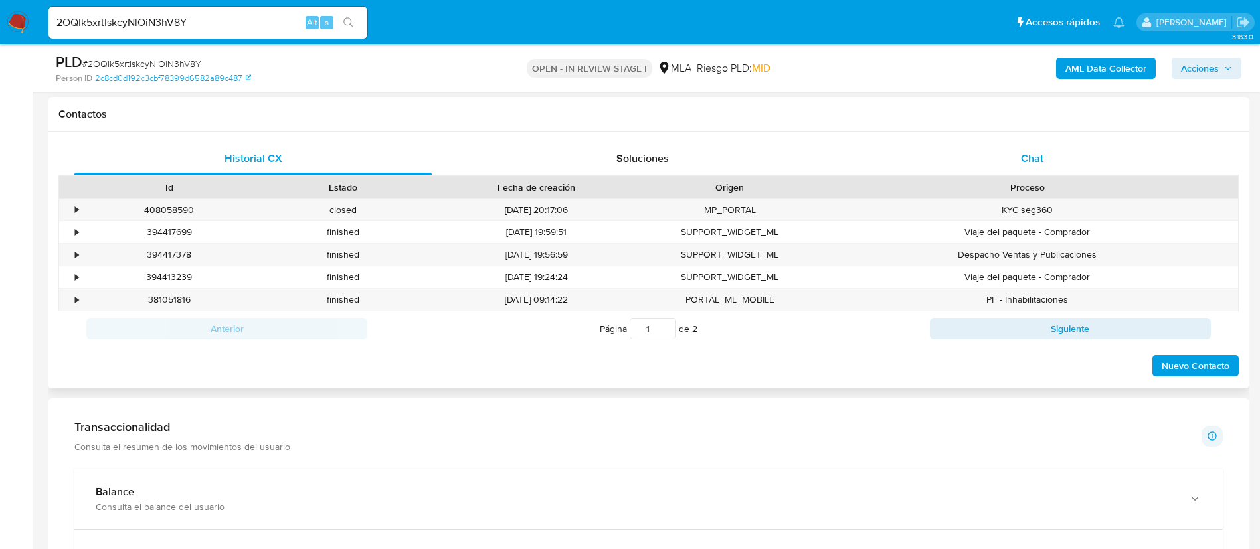
click at [1015, 151] on div "Chat" at bounding box center [1032, 159] width 357 height 32
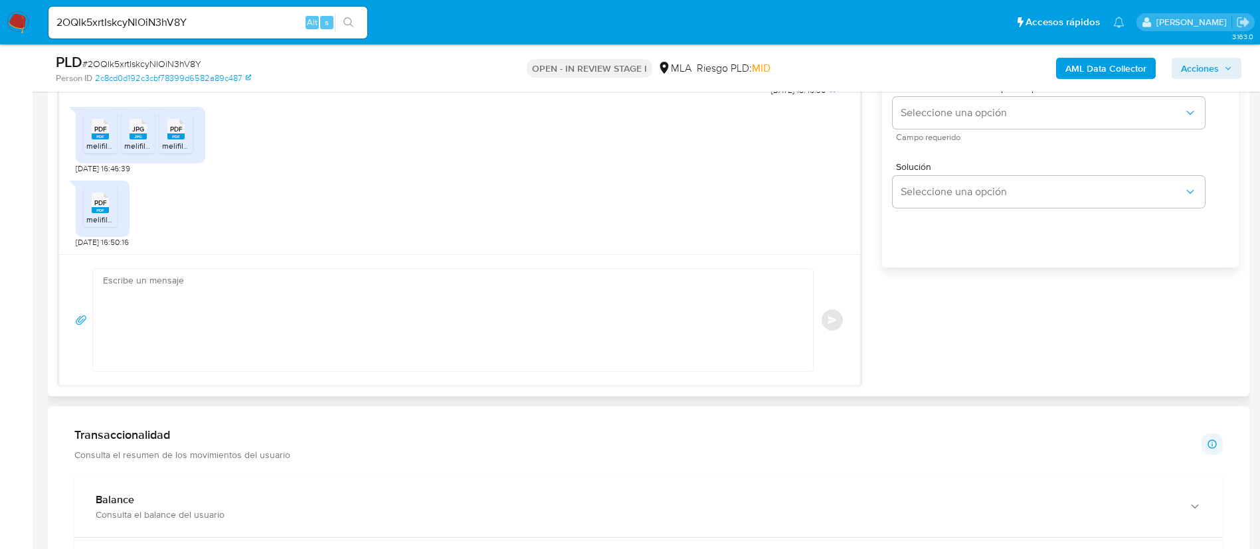
scroll to position [697, 0]
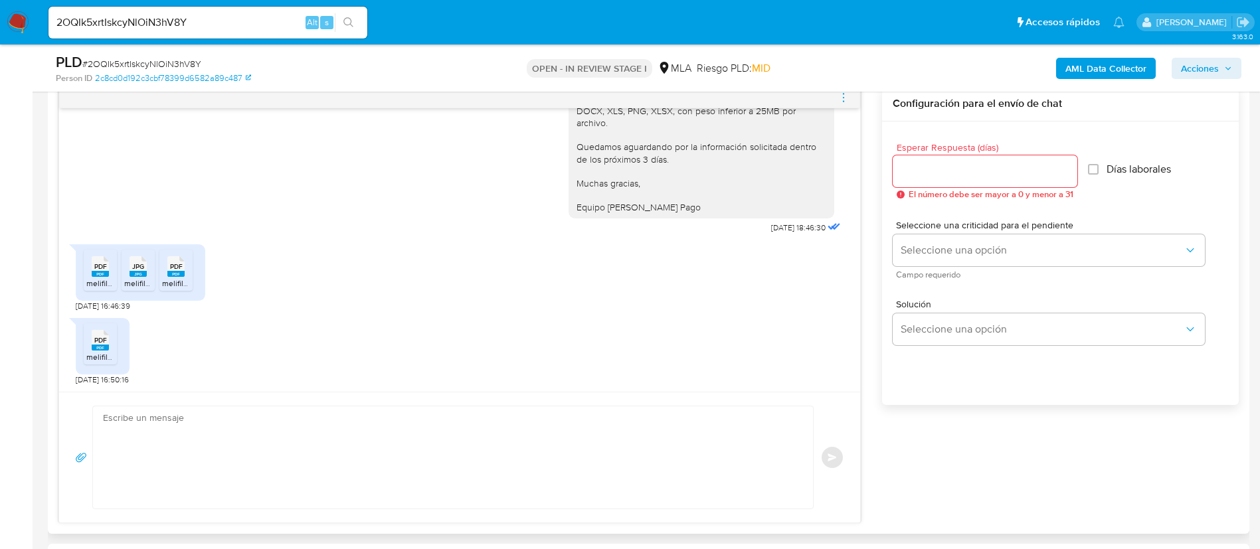
click at [103, 277] on icon "PDF" at bounding box center [100, 266] width 17 height 23
click at [147, 283] on span "melifile4658529952329309987.jpg" at bounding box center [187, 283] width 126 height 11
click at [179, 276] on rect at bounding box center [175, 274] width 17 height 6
click at [102, 331] on icon at bounding box center [100, 340] width 17 height 21
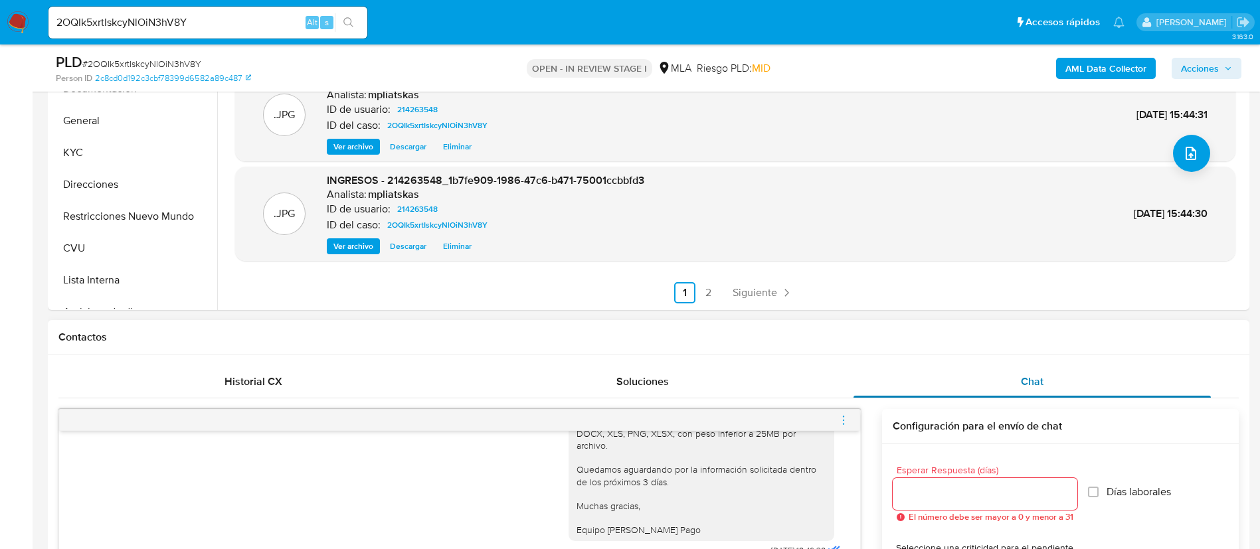
scroll to position [299, 0]
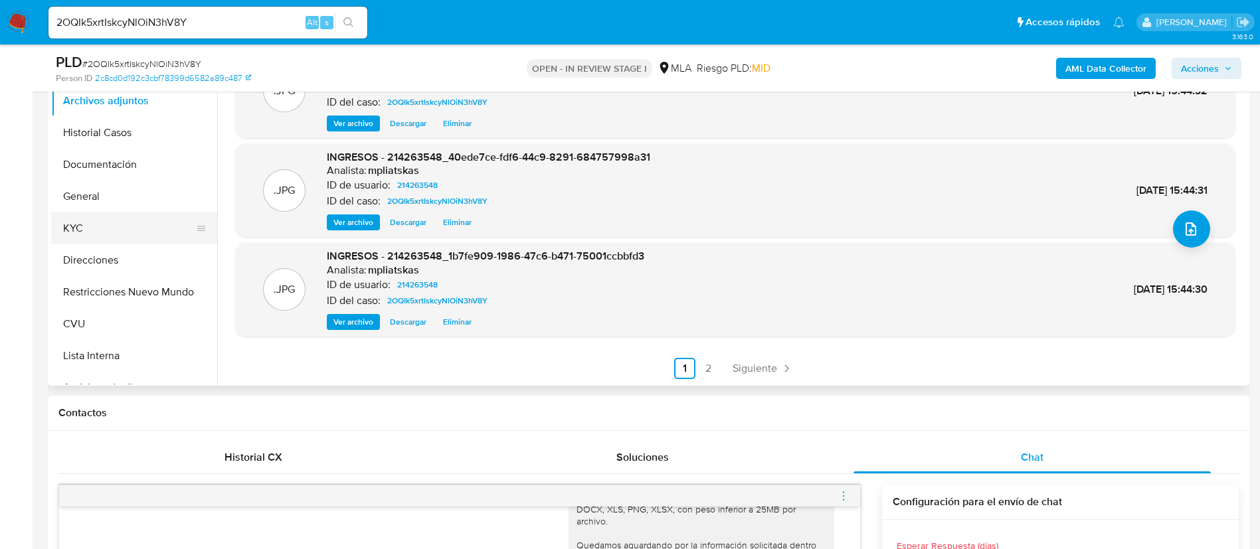
click at [124, 228] on button "KYC" at bounding box center [128, 229] width 155 height 32
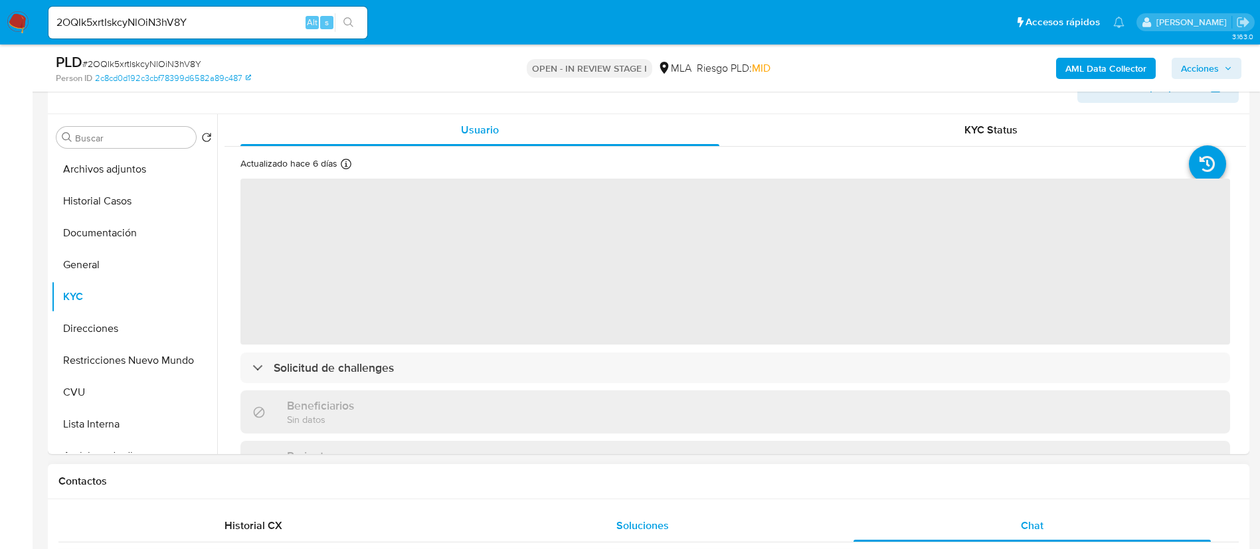
scroll to position [199, 0]
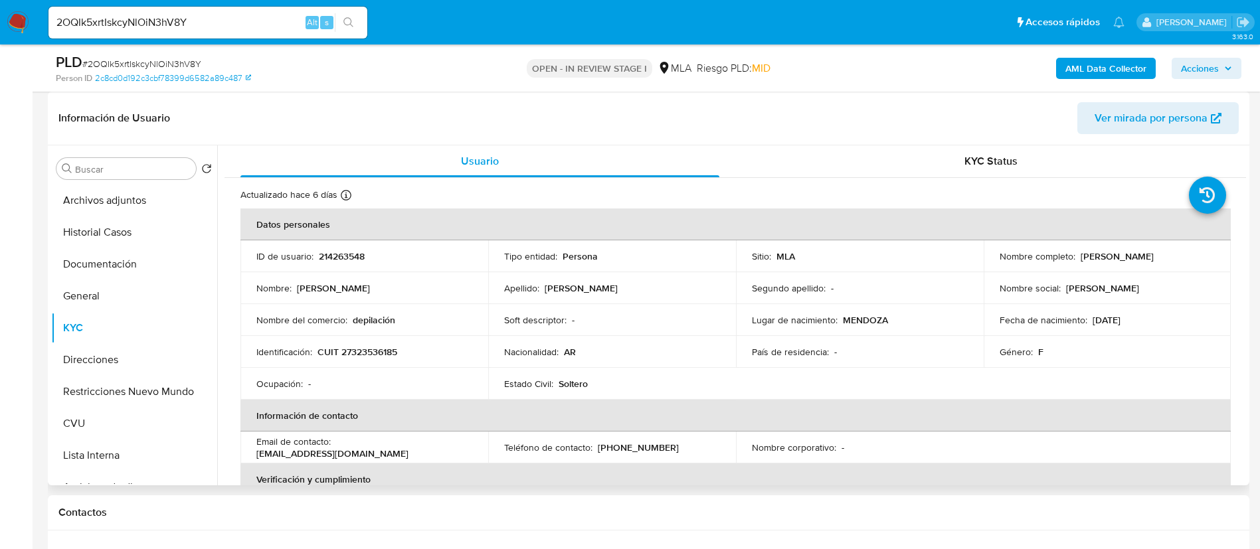
click at [372, 346] on p "CUIT 27323536185" at bounding box center [358, 352] width 80 height 12
copy p "27323536185"
click at [1103, 58] on b "AML Data Collector" at bounding box center [1105, 68] width 81 height 21
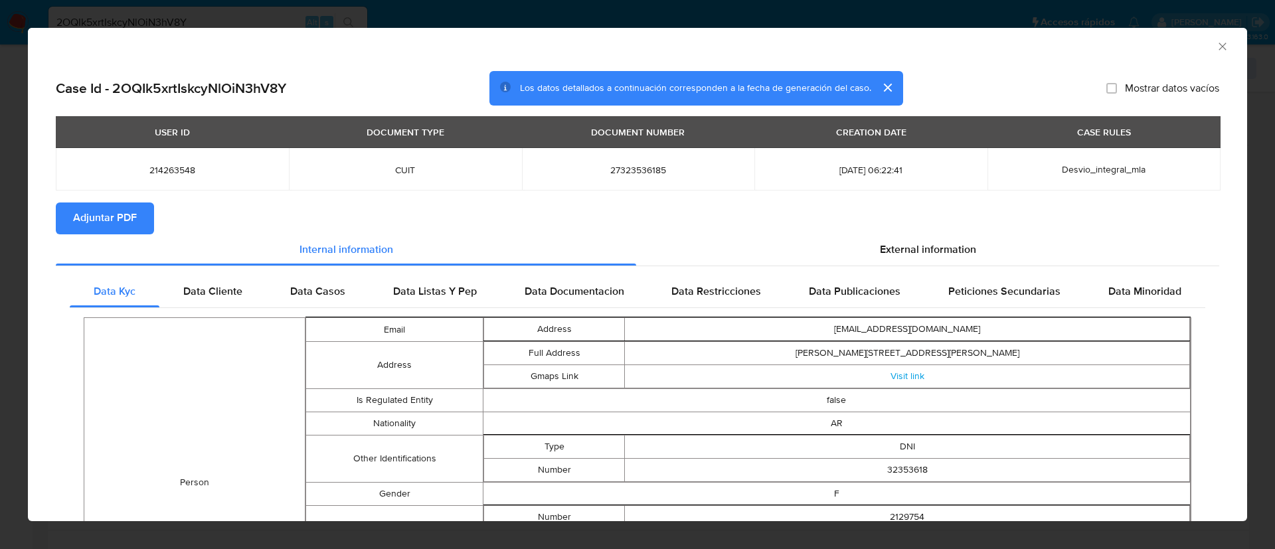
click at [123, 220] on span "Adjuntar PDF" at bounding box center [105, 218] width 64 height 29
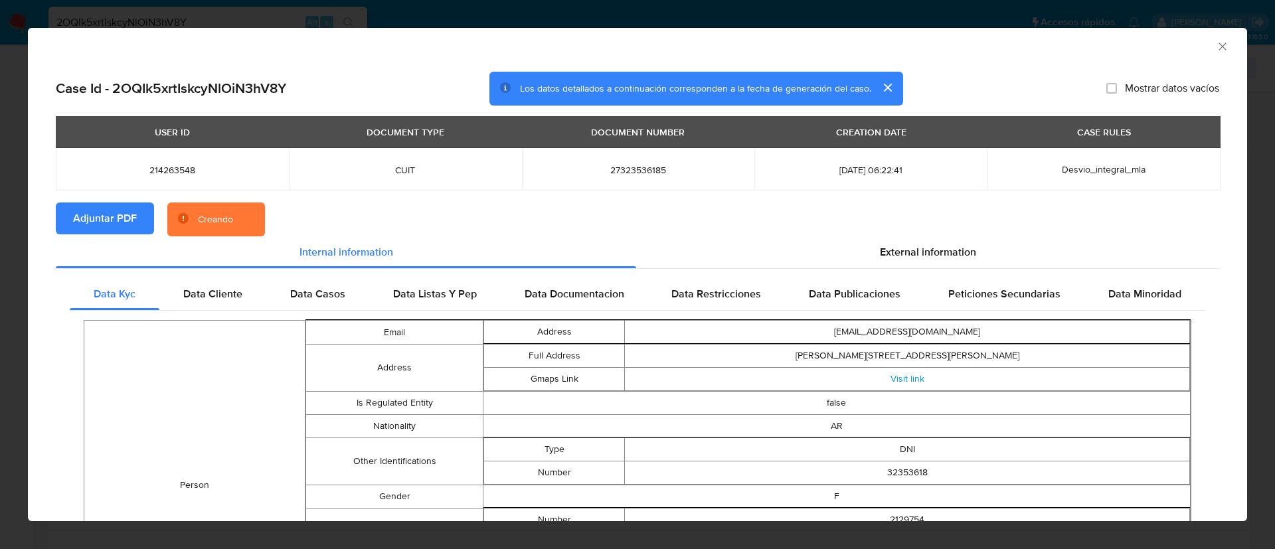
click at [167, 174] on span "214263548" at bounding box center [172, 170] width 201 height 12
click at [165, 172] on span "214263548" at bounding box center [172, 170] width 201 height 12
click at [155, 165] on span "214263548" at bounding box center [172, 170] width 201 height 12
copy span "214263548"
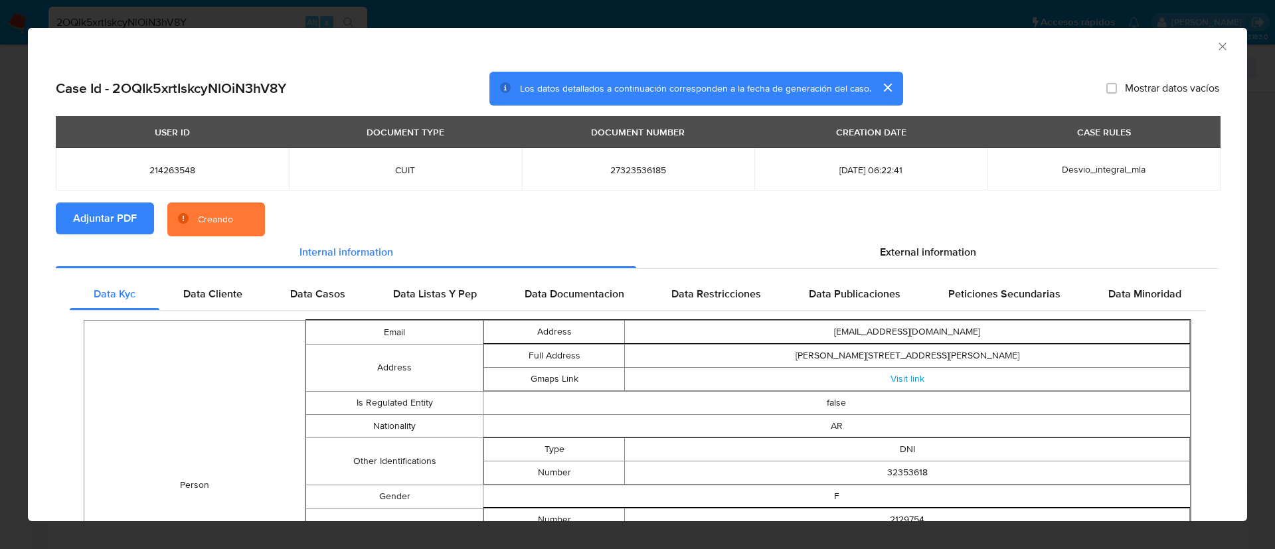
click at [391, 217] on section "Adjuntar PDF Creando" at bounding box center [638, 220] width 1164 height 35
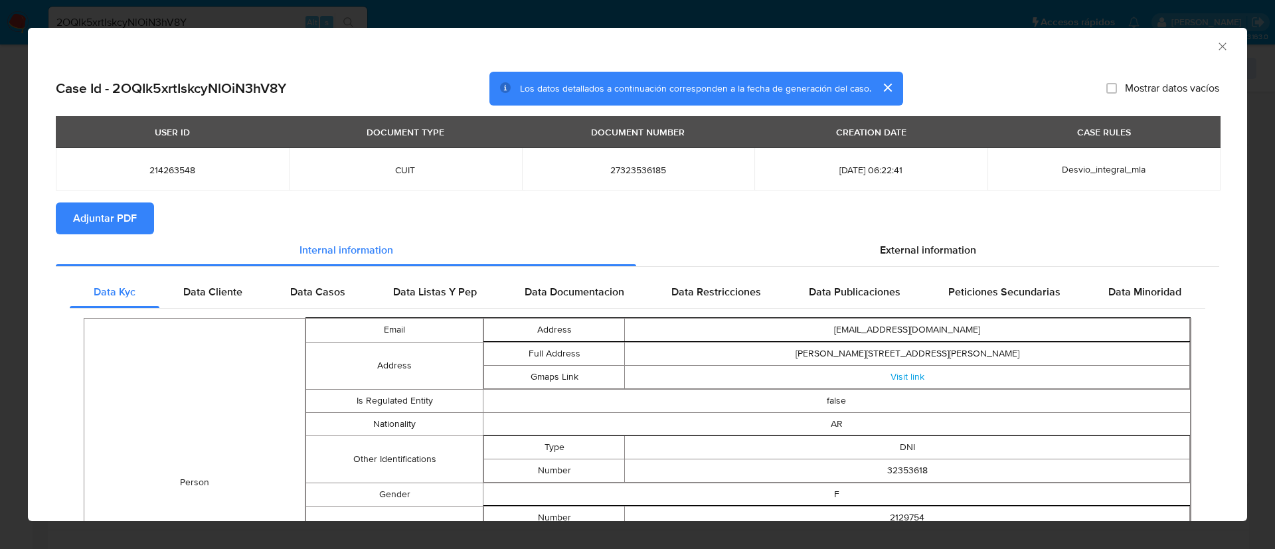
click at [1216, 49] on icon "Cerrar ventana" at bounding box center [1222, 46] width 13 height 13
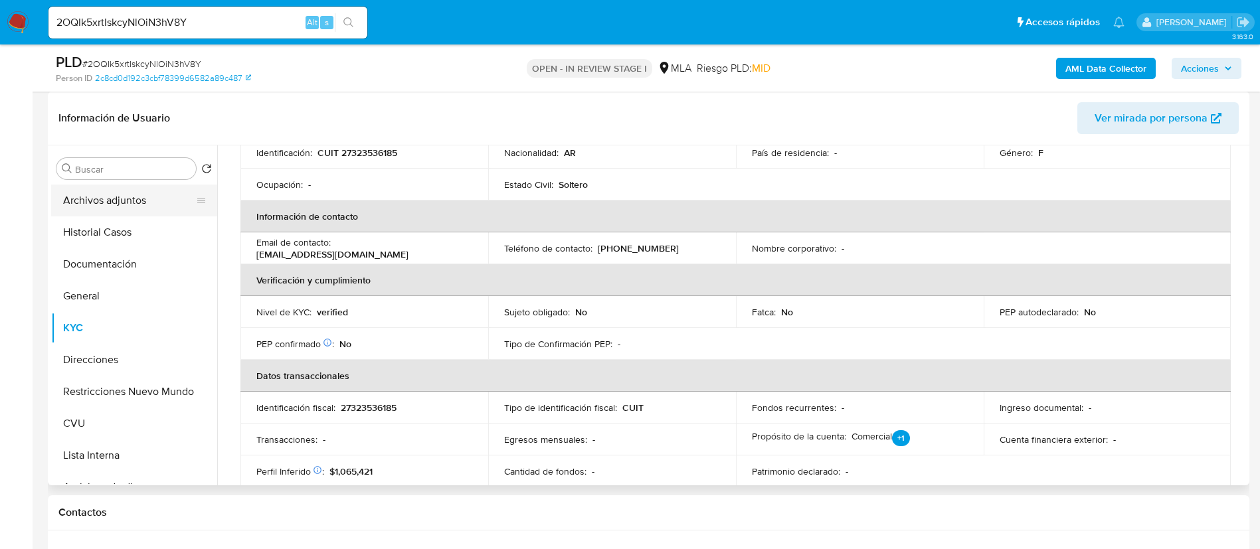
click at [98, 205] on button "Archivos adjuntos" at bounding box center [128, 201] width 155 height 32
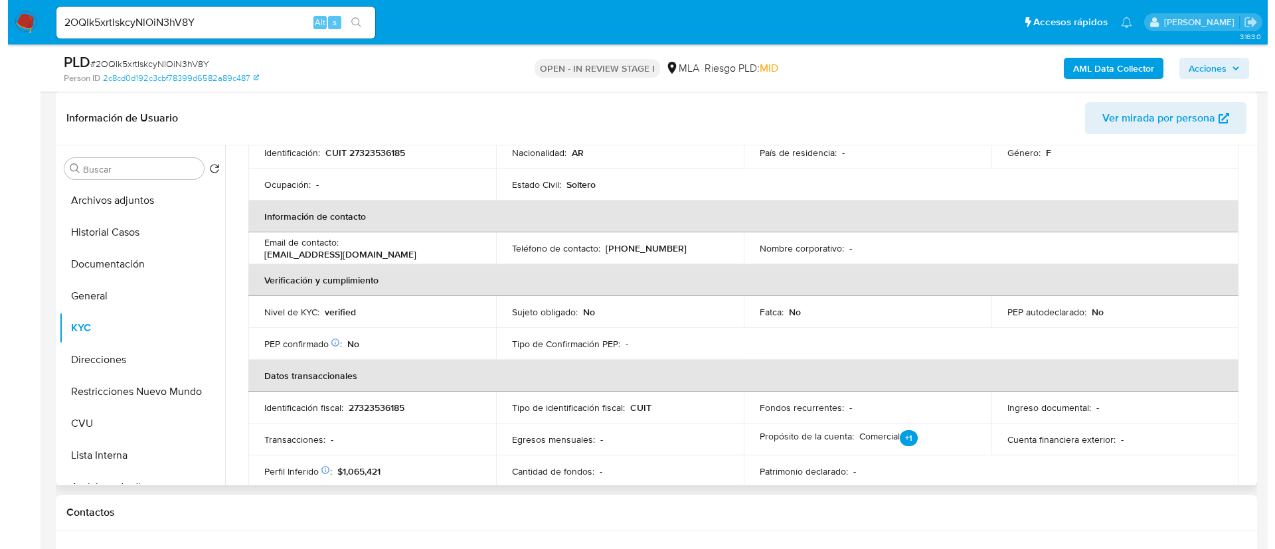
scroll to position [0, 0]
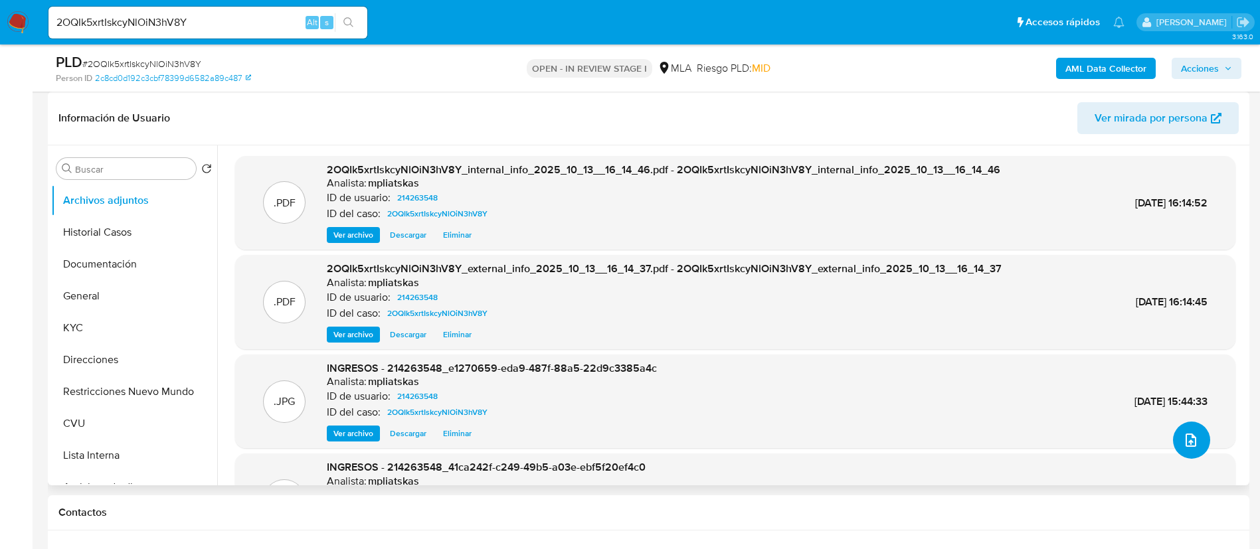
click at [1197, 442] on button "upload-file" at bounding box center [1191, 440] width 37 height 37
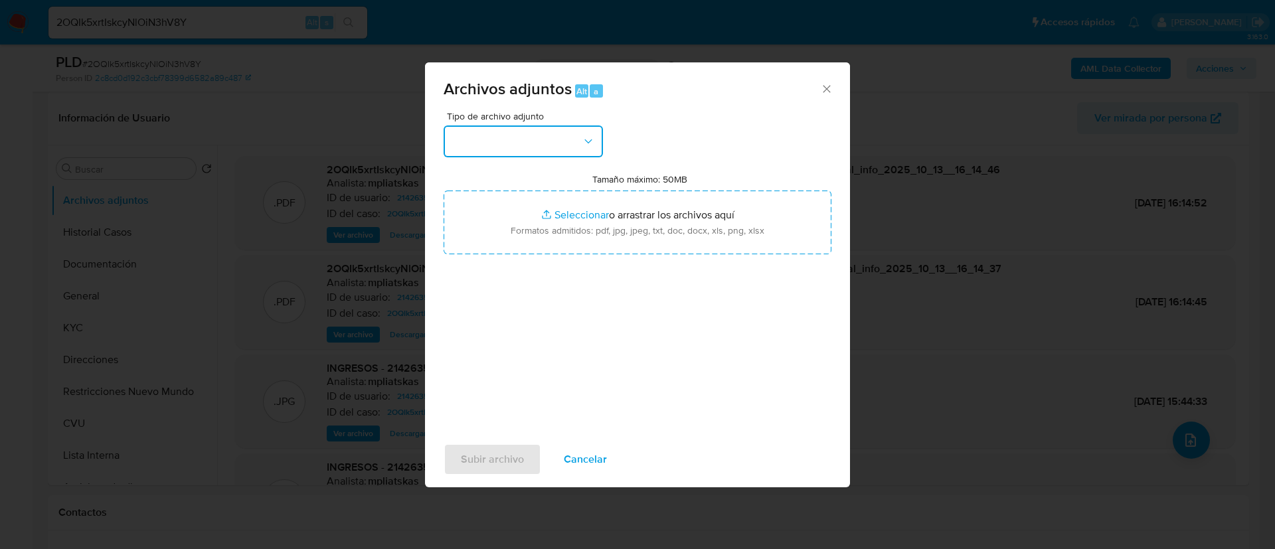
click at [513, 126] on button "button" at bounding box center [523, 142] width 159 height 32
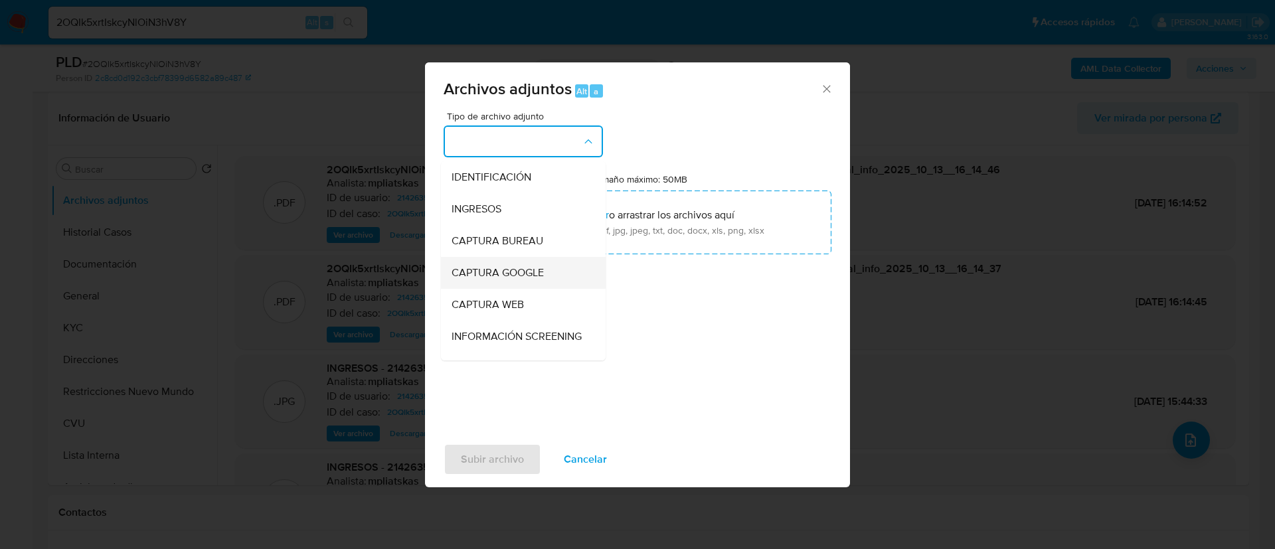
scroll to position [100, 0]
click at [500, 349] on div "OTROS" at bounding box center [520, 333] width 136 height 32
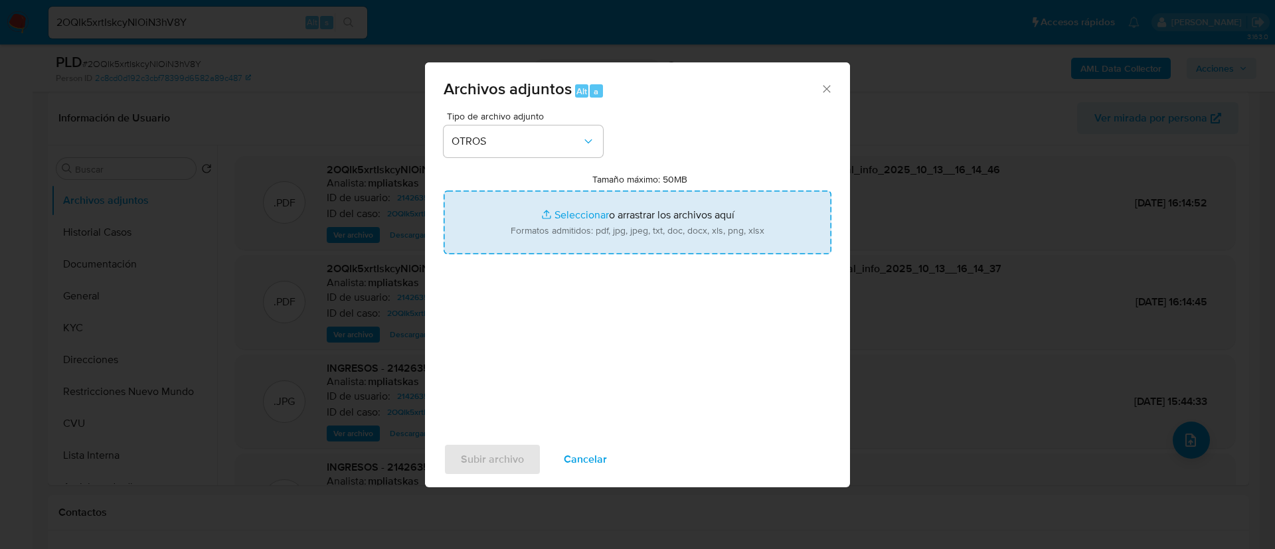
click at [552, 232] on input "Tamaño máximo: 50MB Seleccionar archivos" at bounding box center [638, 223] width 388 height 64
type input "C:\fakepath\214263548_1ecca2e5-5df7-49b2-9fed-fe19f76bcfcd.pdf"
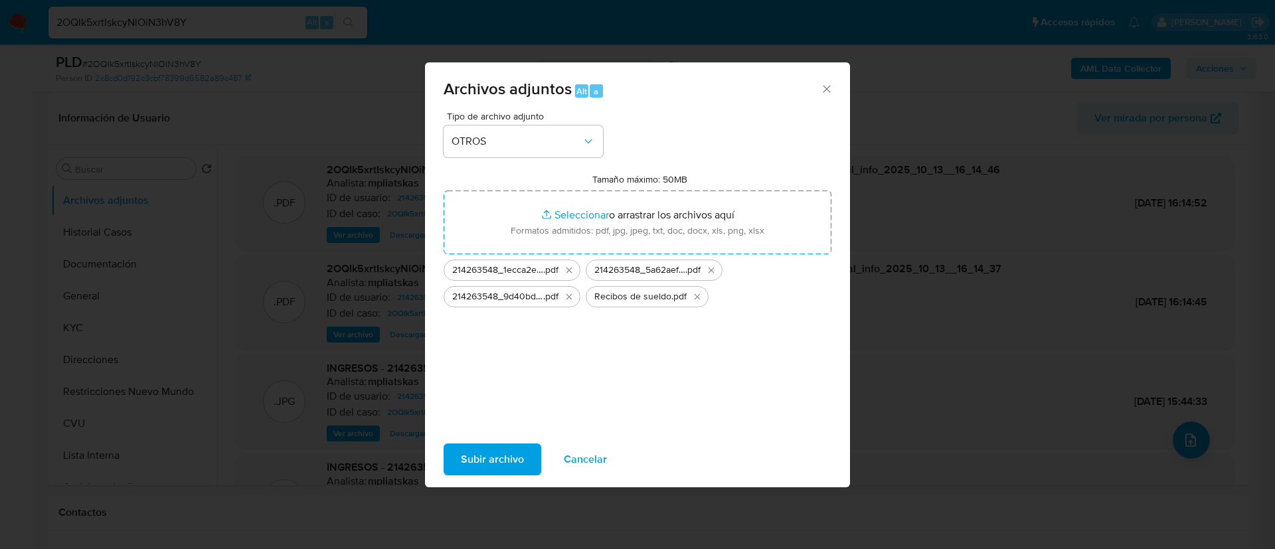
drag, startPoint x: 552, startPoint y: 232, endPoint x: 517, endPoint y: 454, distance: 223.9
click at [517, 454] on span "Subir archivo" at bounding box center [492, 459] width 63 height 29
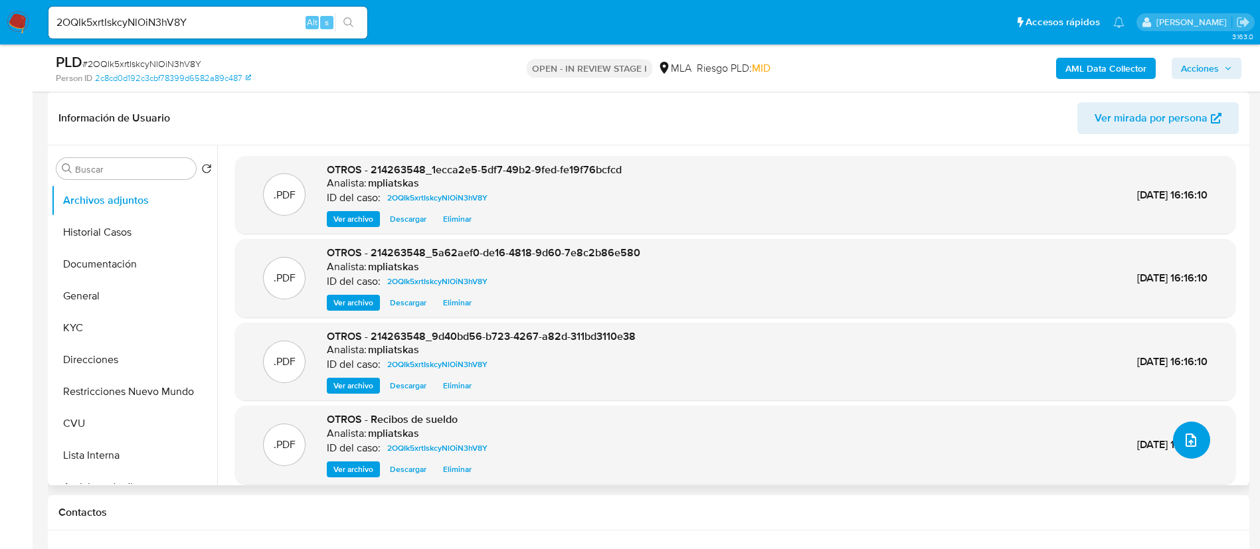
click at [1188, 444] on icon "upload-file" at bounding box center [1191, 440] width 11 height 13
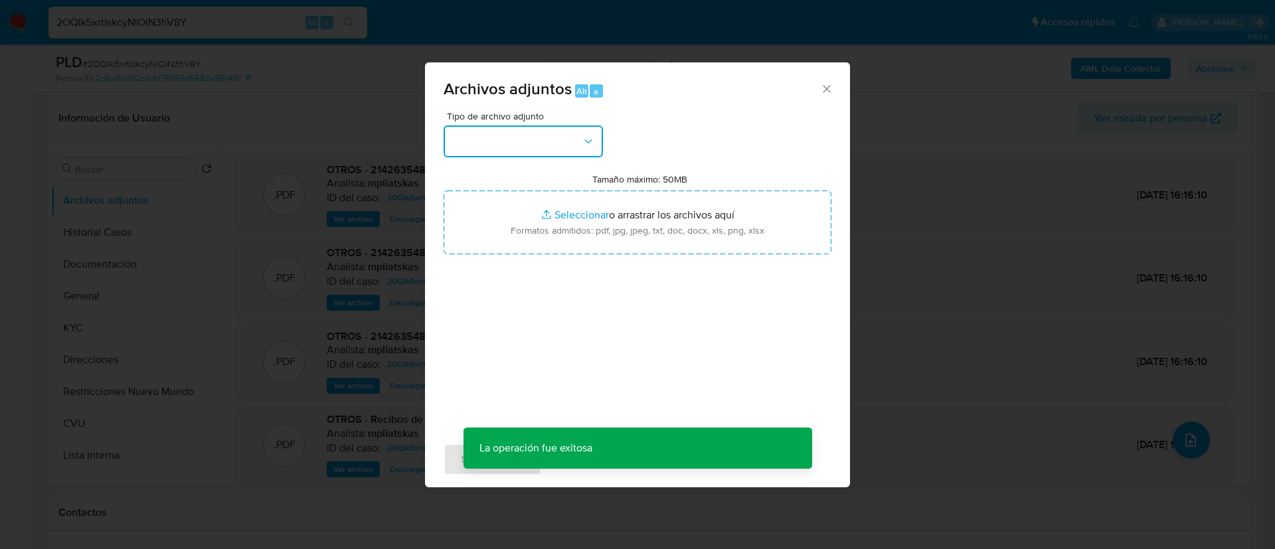
click at [494, 141] on button "button" at bounding box center [523, 142] width 159 height 32
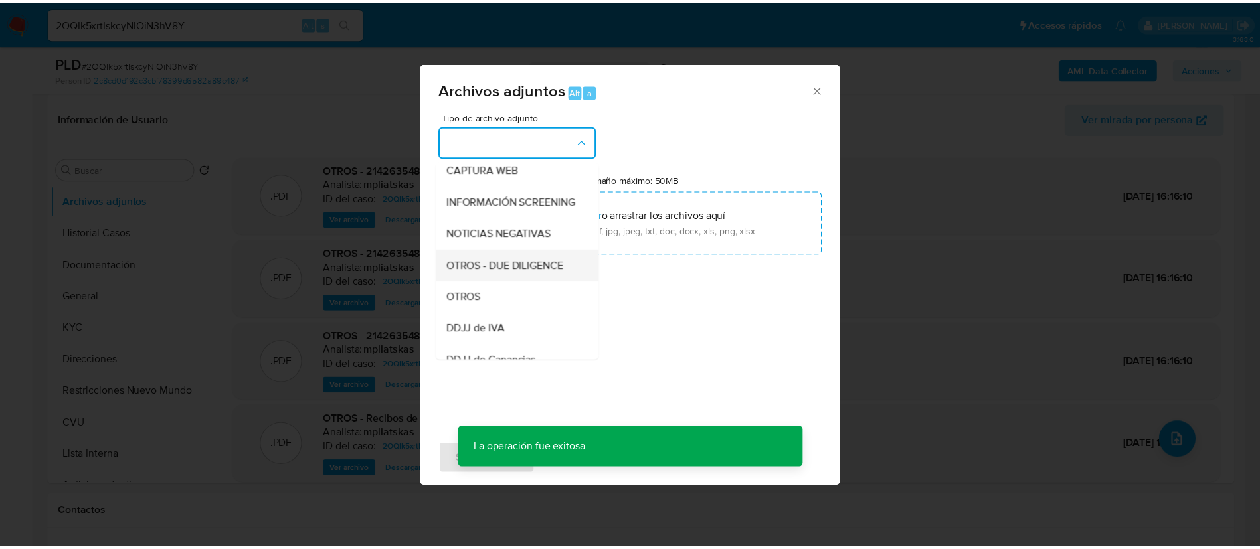
scroll to position [199, 0]
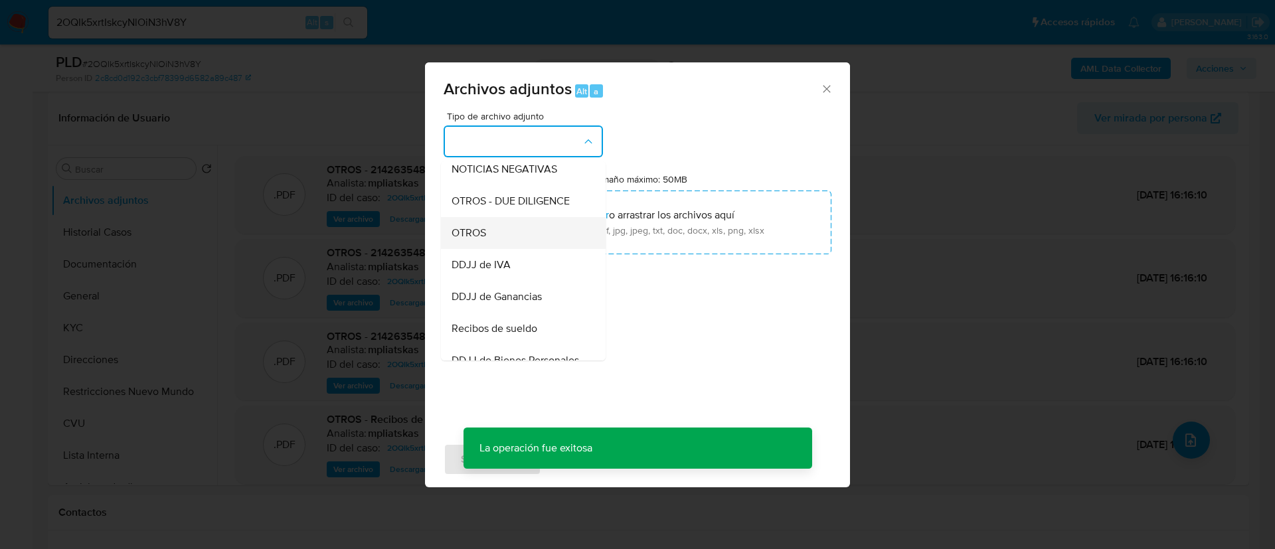
click at [515, 244] on div "OTROS" at bounding box center [520, 233] width 136 height 32
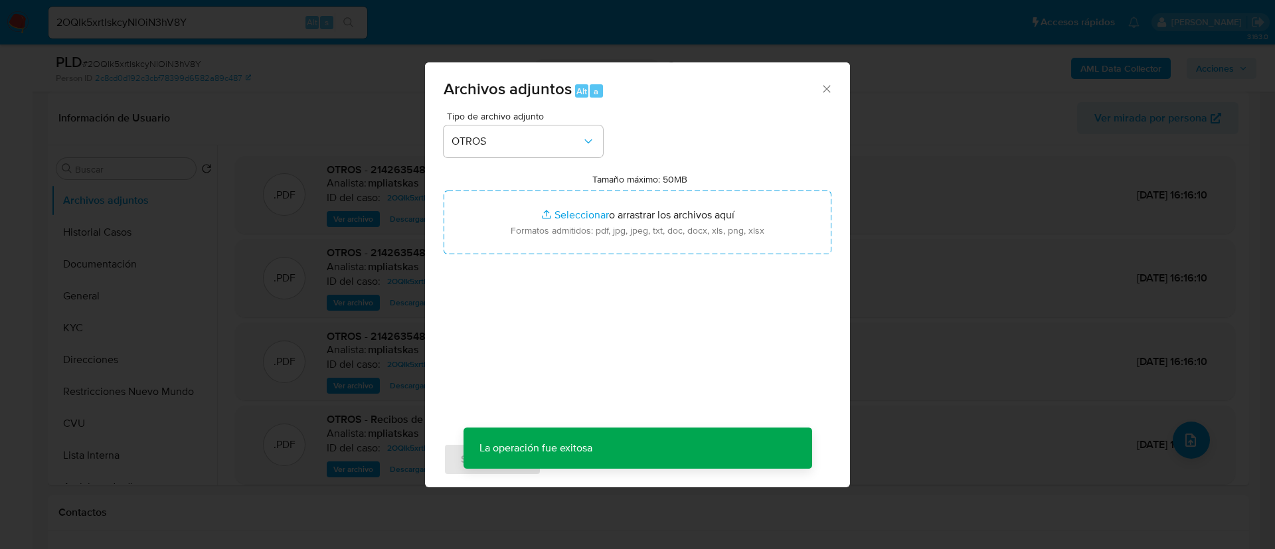
click at [515, 244] on input "Tamaño máximo: 50MB Seleccionar archivos" at bounding box center [638, 223] width 388 height 64
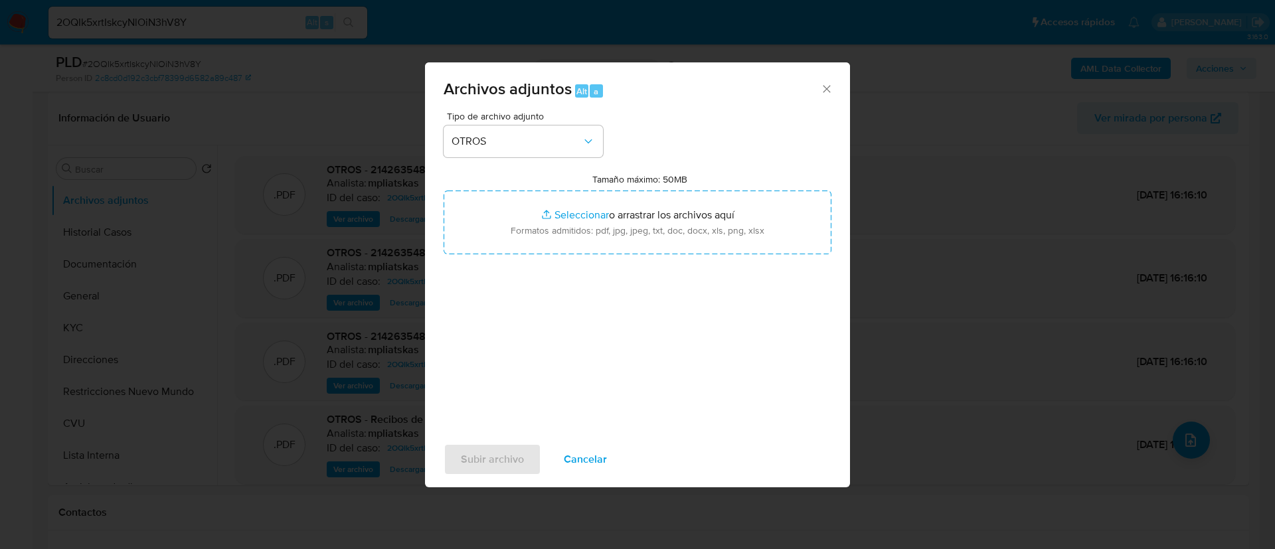
type input "C:\fakepath\214263548 Movimientos.xlsx"
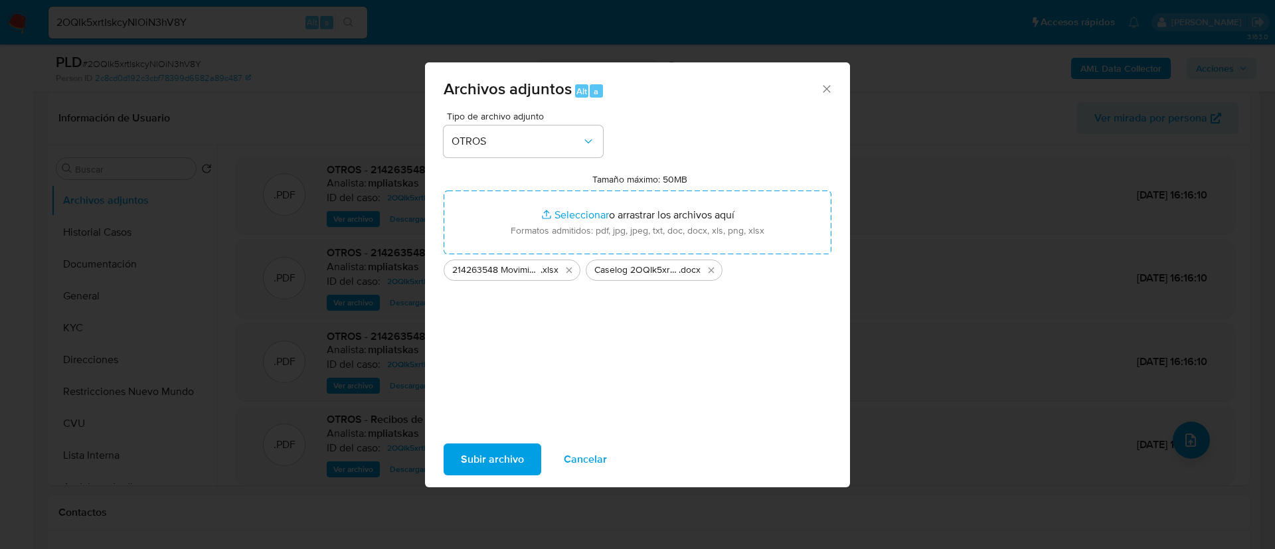
click at [475, 458] on span "Subir archivo" at bounding box center [492, 459] width 63 height 29
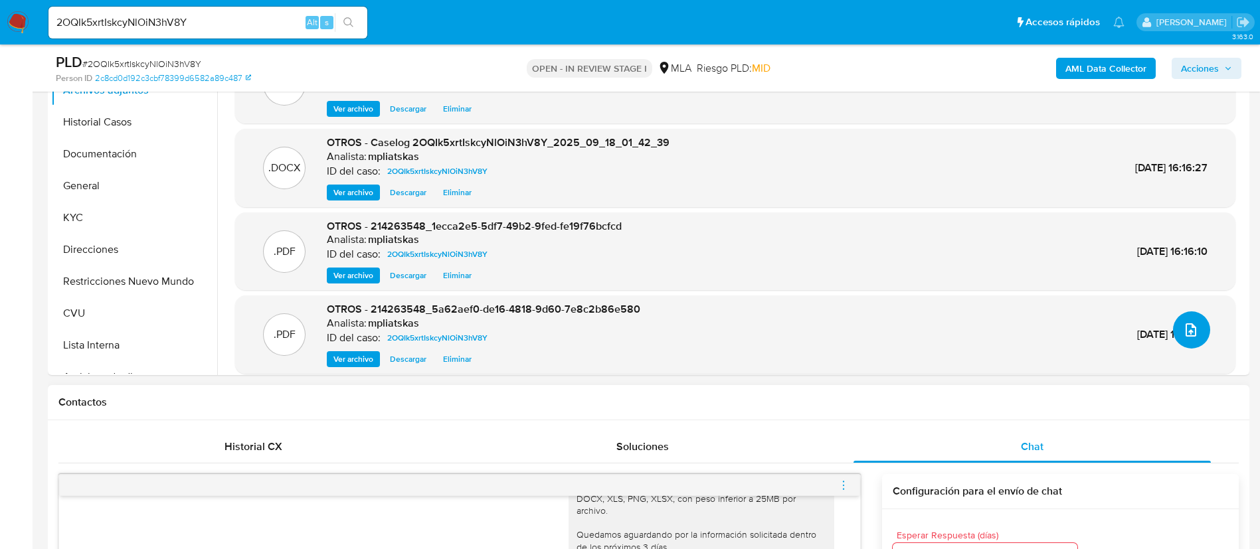
scroll to position [697, 0]
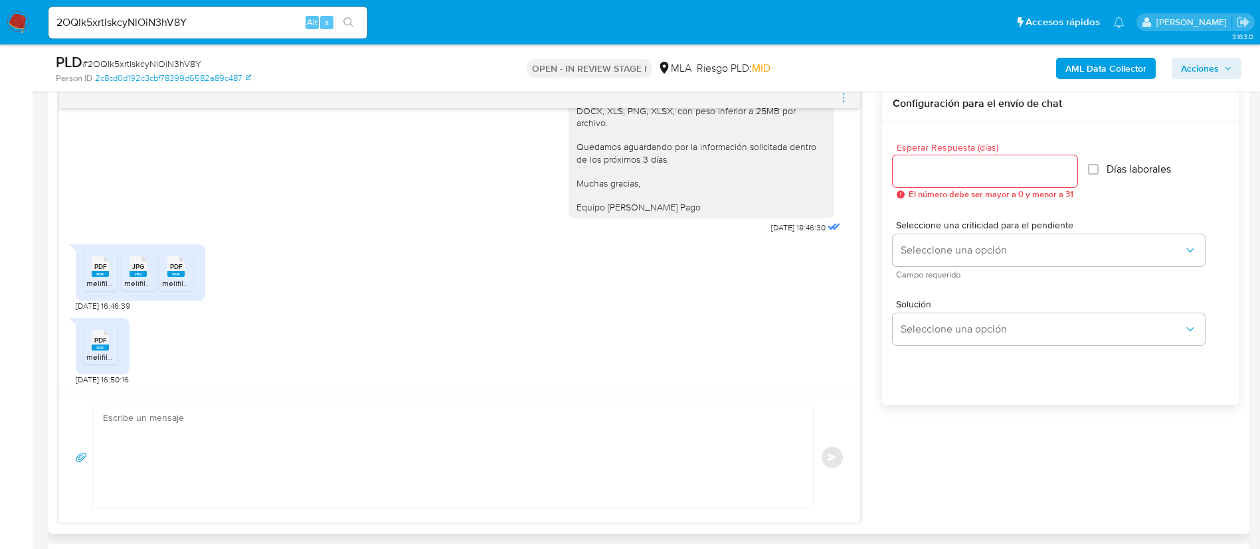
click at [673, 466] on textarea at bounding box center [449, 458] width 693 height 102
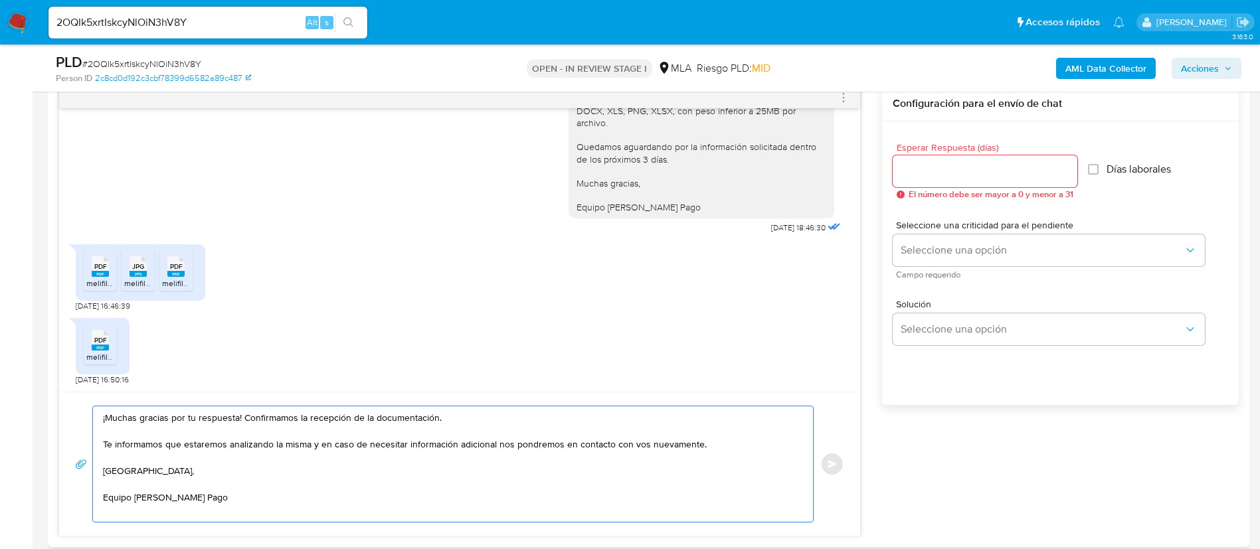
type textarea "¡Muchas gracias por tu respuesta! Confirmamos la recepción de la documentación.…"
click at [953, 178] on input "Esperar Respuesta (días)" at bounding box center [985, 171] width 185 height 17
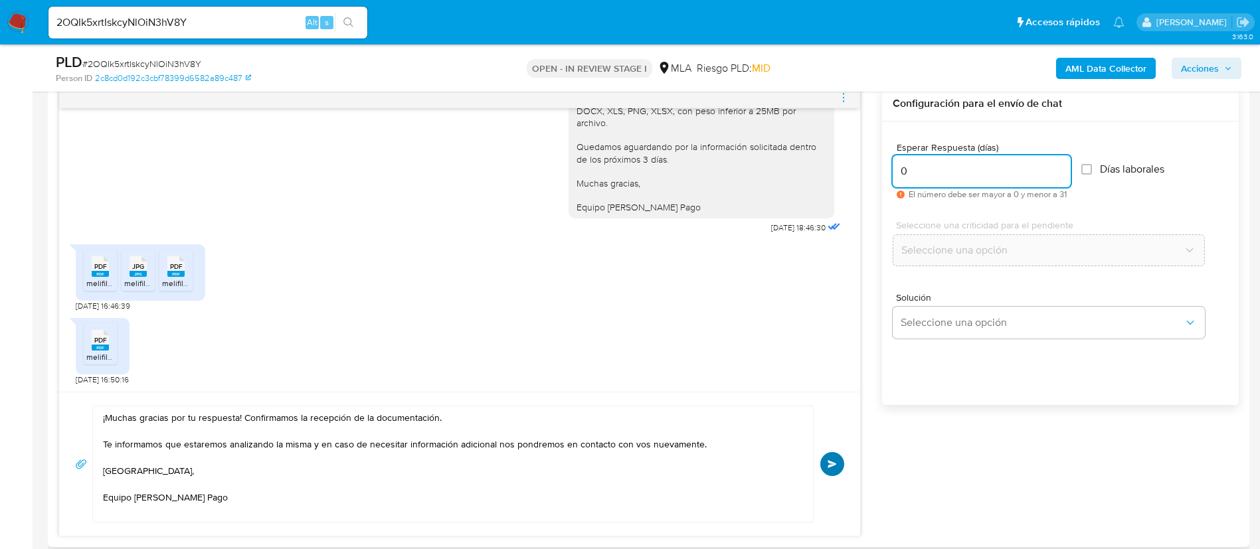
type input "0"
click at [831, 466] on span "Enviar" at bounding box center [832, 464] width 9 height 8
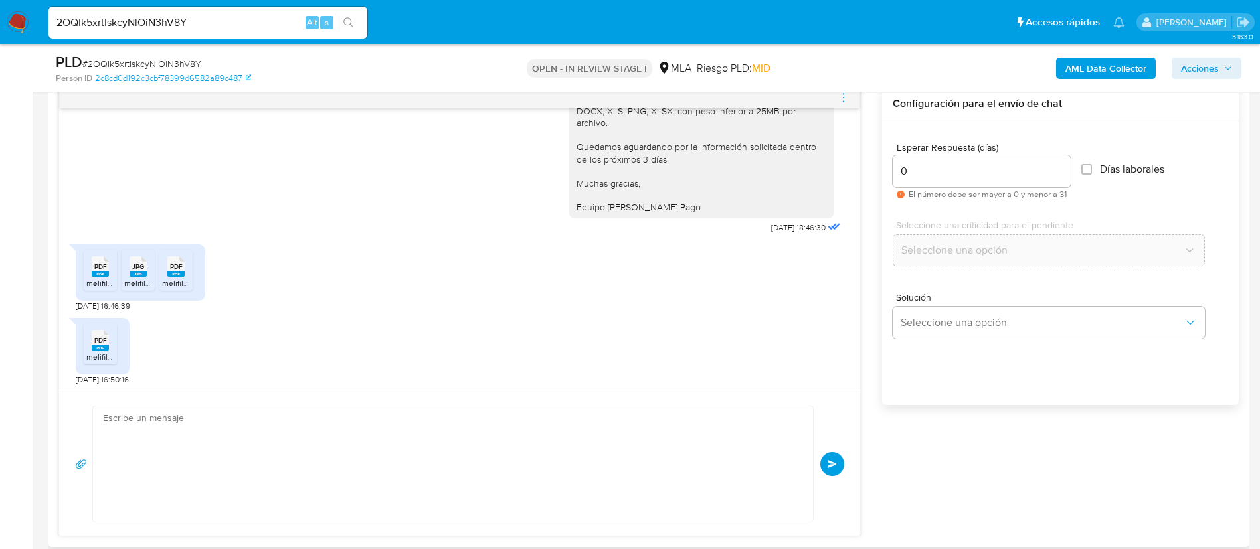
scroll to position [1576, 0]
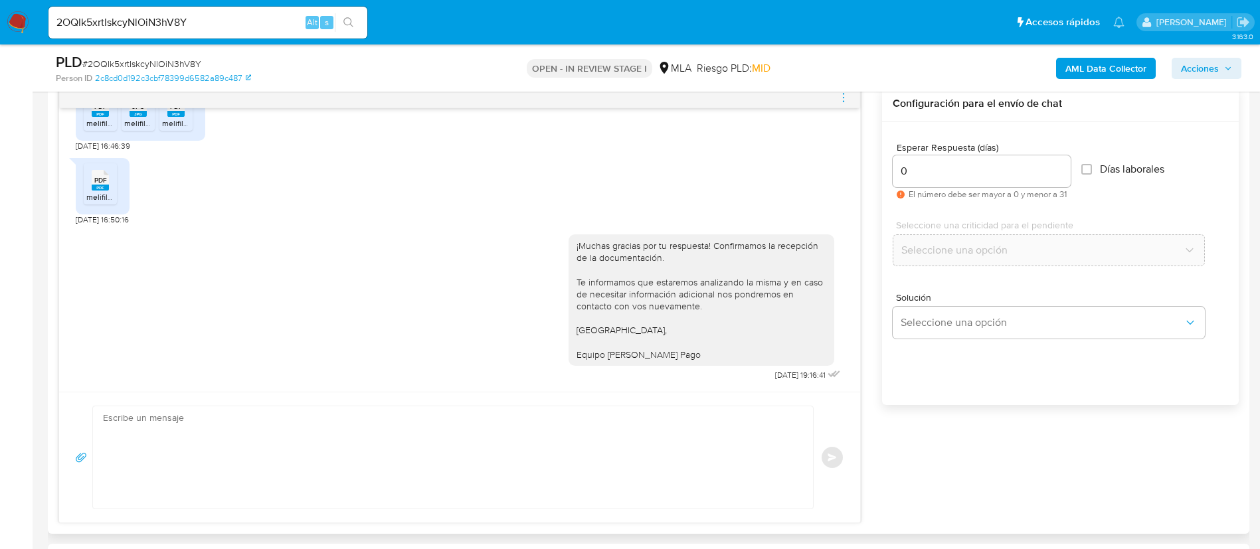
click at [842, 98] on icon "menu-action" at bounding box center [844, 98] width 12 height 12
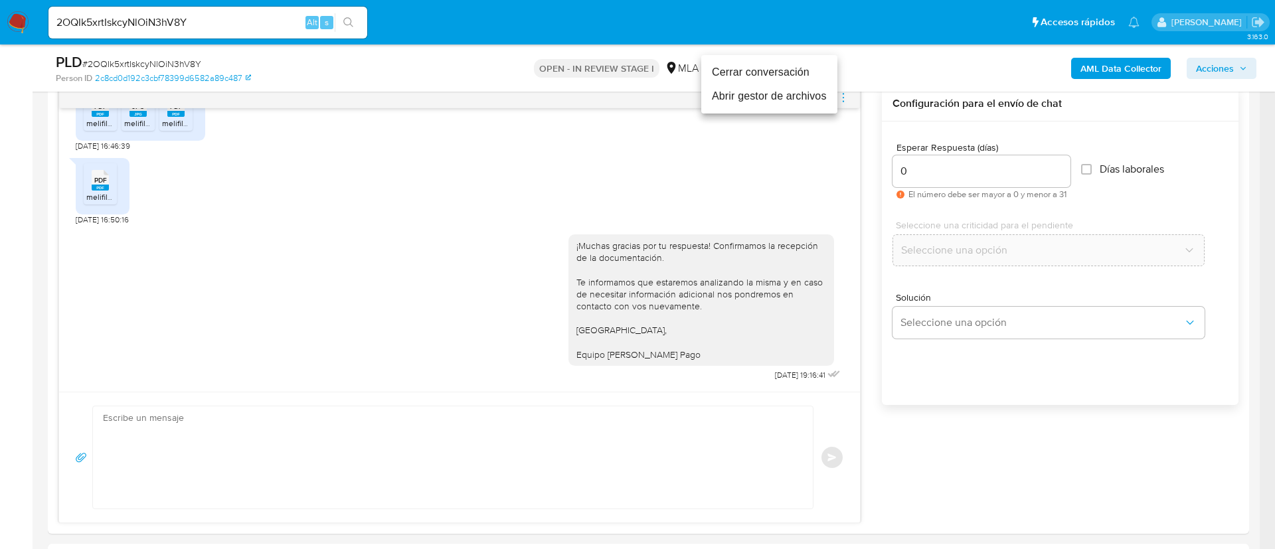
click at [771, 79] on li "Cerrar conversación" at bounding box center [769, 72] width 136 height 24
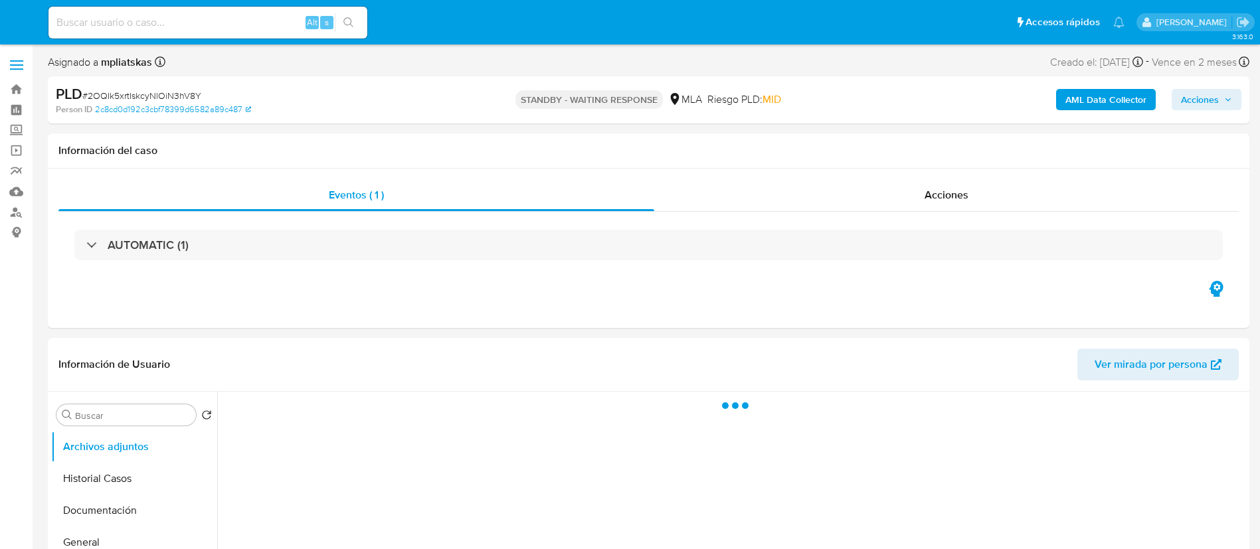
select select "10"
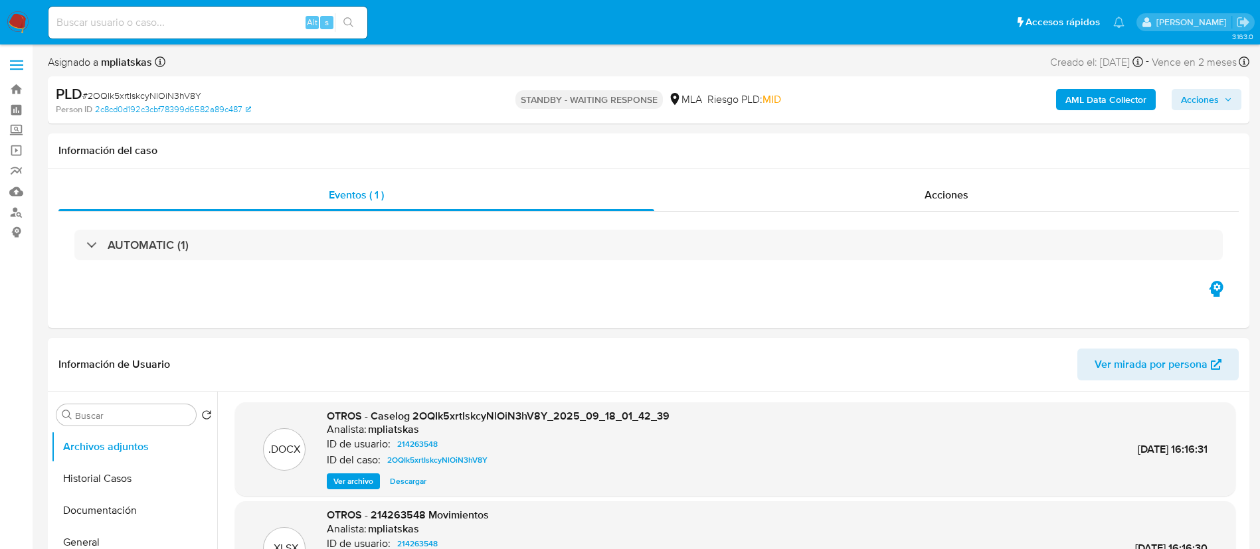
click at [270, 21] on input at bounding box center [207, 22] width 319 height 17
paste input "r2CZiQo8qIzEP2R7j3PwDSUw"
type input "r2CZiQo8qIzEP2R7j3PwDSUw"
click at [343, 20] on icon "search-icon" at bounding box center [348, 22] width 11 height 11
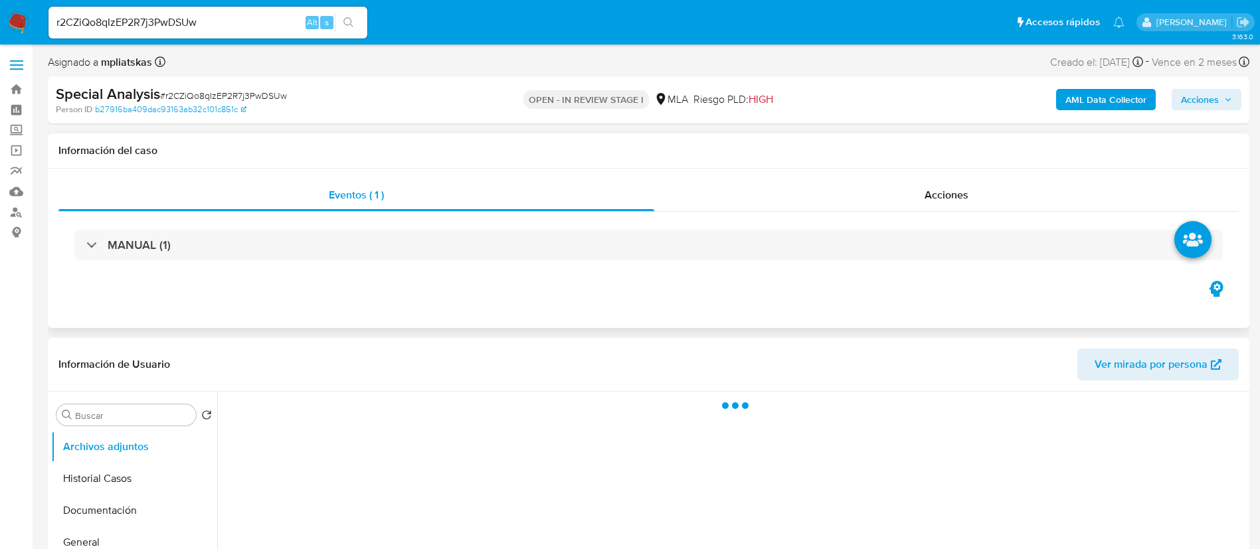
scroll to position [100, 0]
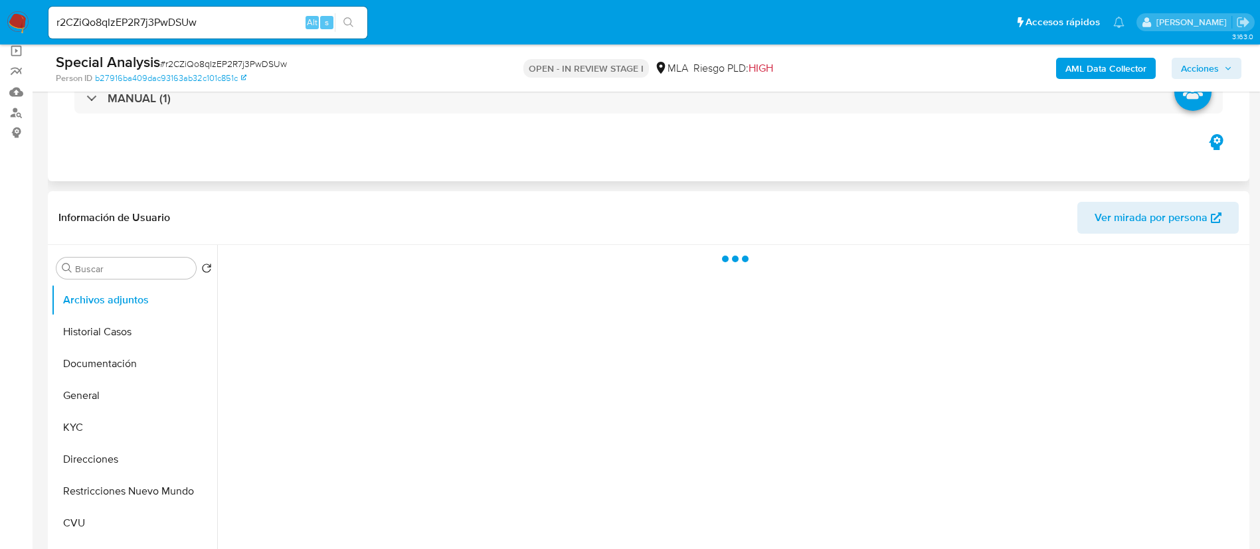
select select "10"
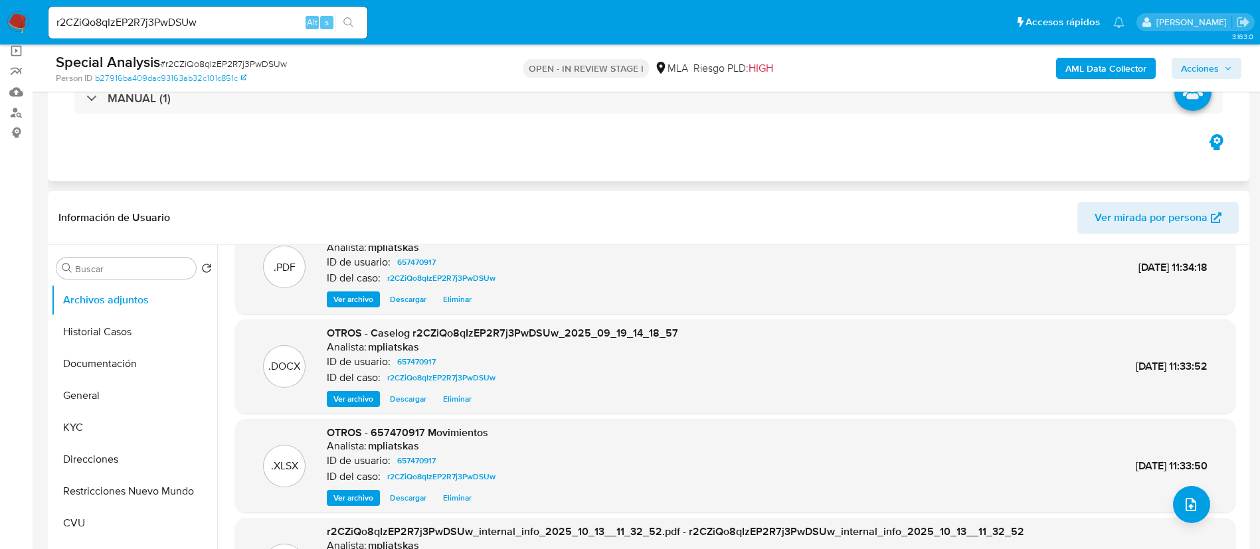
scroll to position [54, 0]
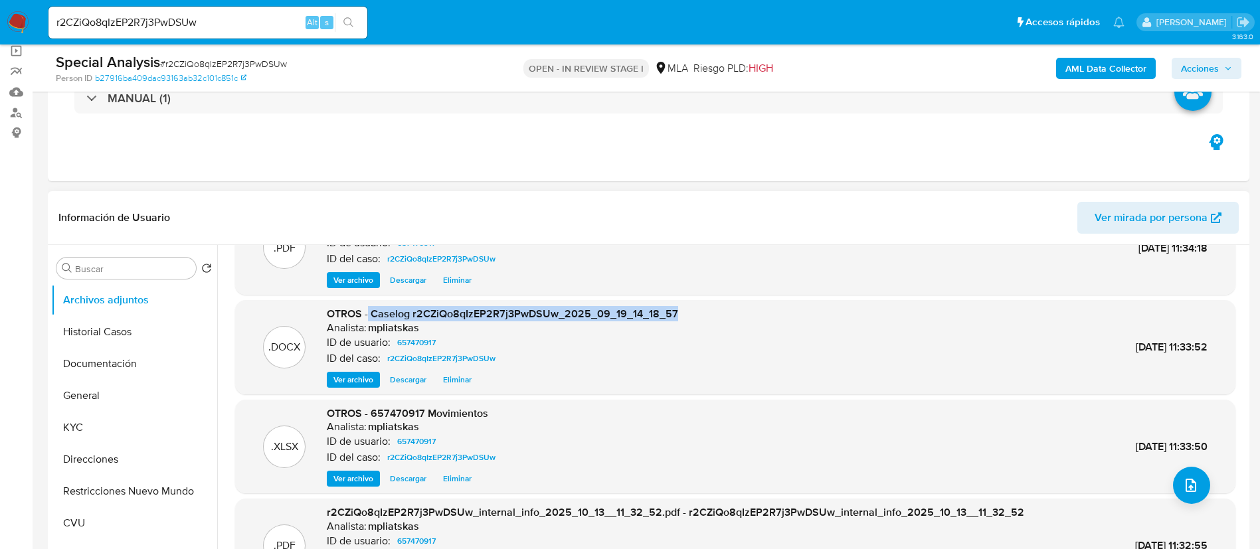
drag, startPoint x: 368, startPoint y: 310, endPoint x: 674, endPoint y: 303, distance: 305.6
click at [674, 303] on div ".DOCX OTROS - Caselog r2CZiQo8qIzEP2R7j3PwDSUw_2025_09_19_14_18_57 Analista: mp…" at bounding box center [735, 347] width 1000 height 94
copy span "Caselog r2CZiQo8qIzEP2R7j3PwDSUw_2025_09_19_14_18_57"
click at [1208, 58] on span "Acciones" at bounding box center [1200, 68] width 38 height 21
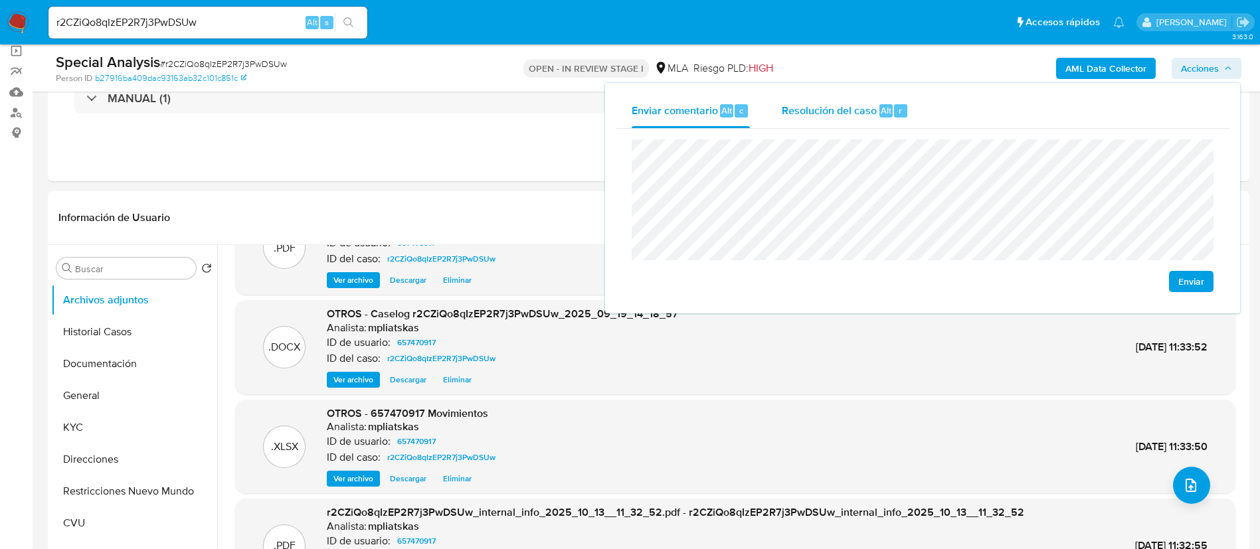
click at [864, 108] on span "Resolución del caso" at bounding box center [829, 109] width 95 height 15
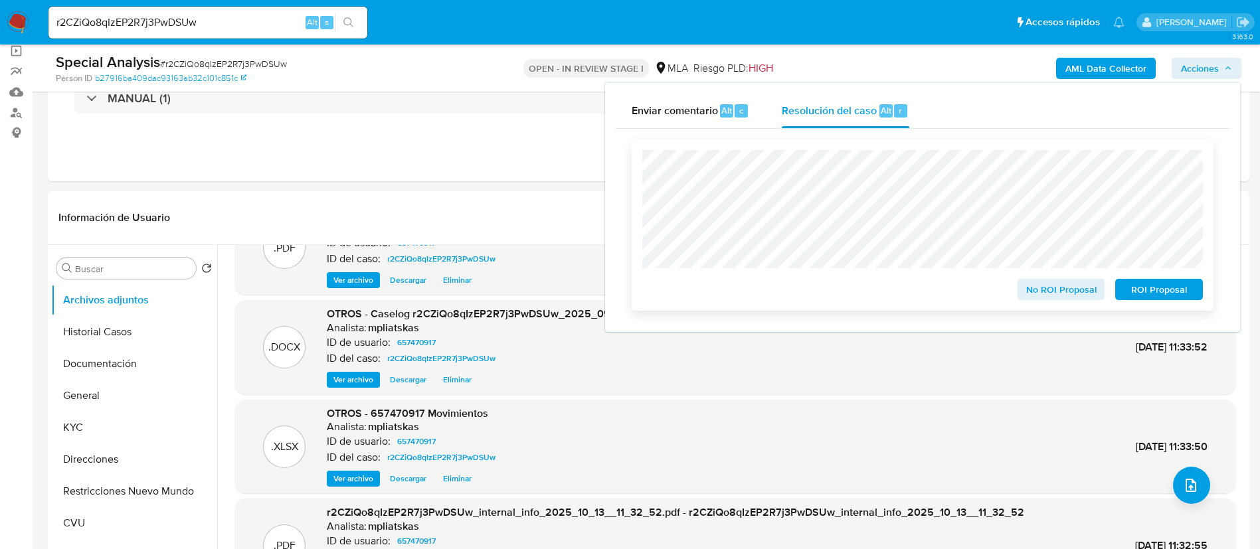
click at [1056, 306] on div "No ROI Proposal ROI Proposal" at bounding box center [923, 224] width 582 height 171
click at [1051, 294] on span "No ROI Proposal" at bounding box center [1061, 289] width 69 height 19
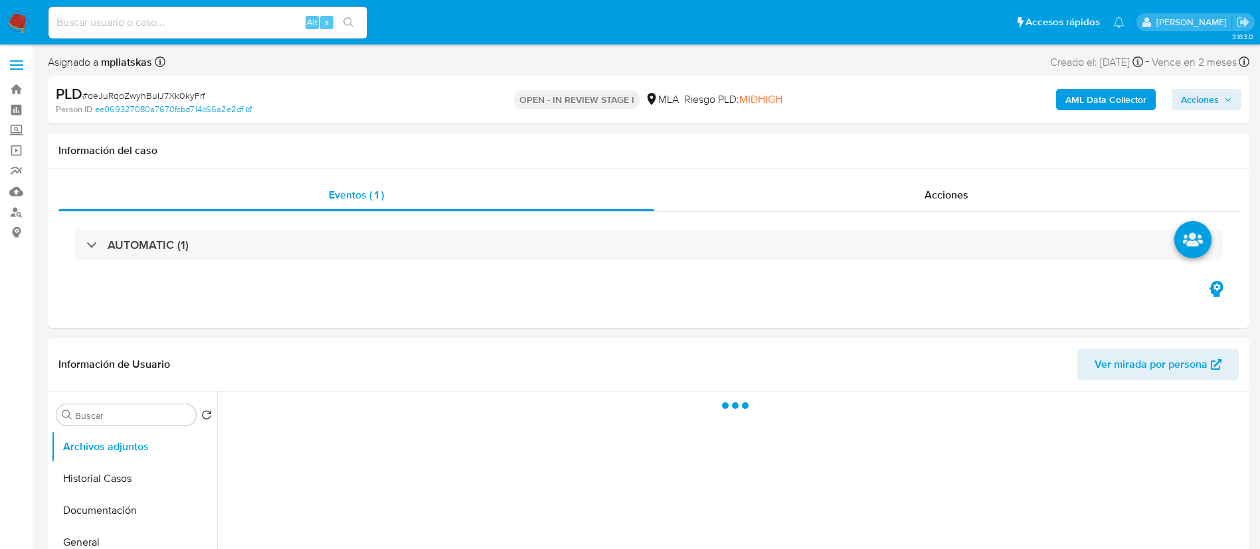
select select "10"
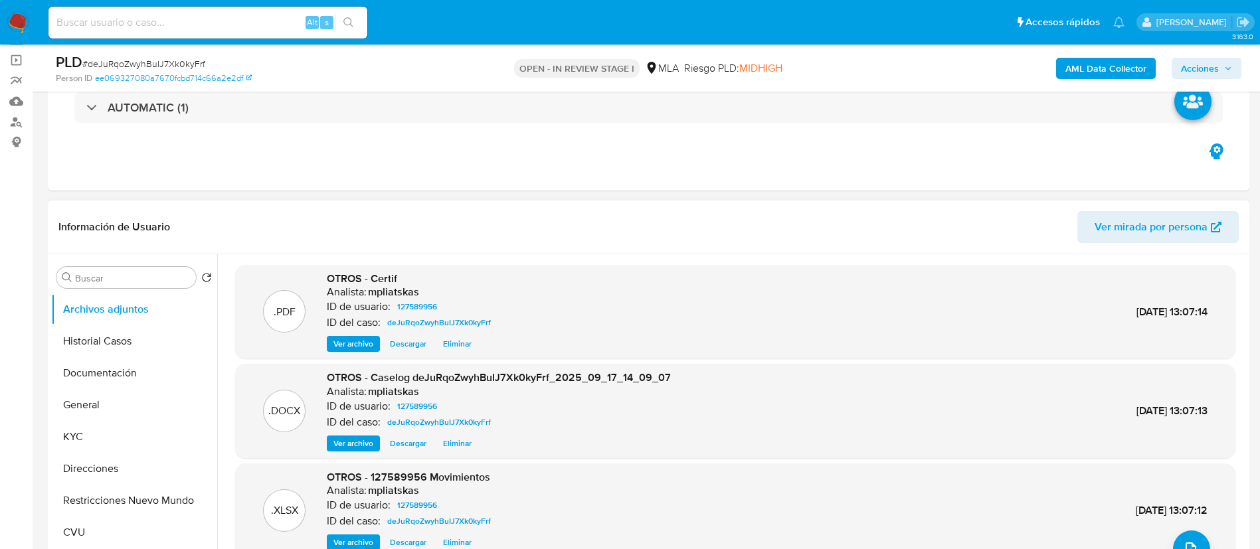
scroll to position [100, 0]
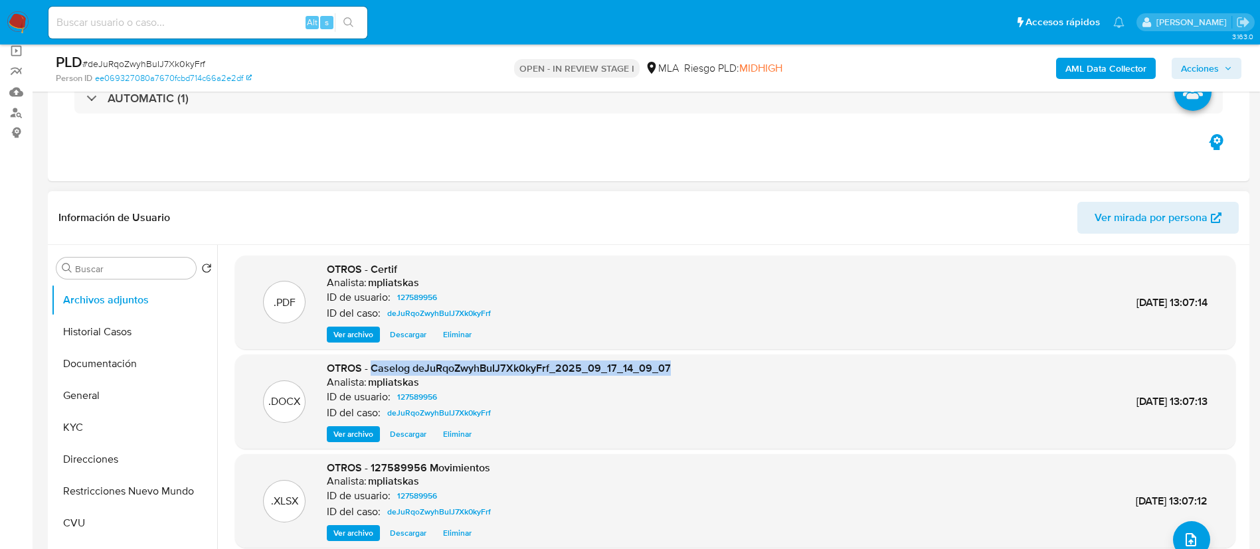
drag, startPoint x: 371, startPoint y: 369, endPoint x: 694, endPoint y: 356, distance: 323.8
click at [694, 356] on div ".DOCX OTROS - Caselog deJuRqoZwyhBuIJ7Xk0kyFrf_2025_09_17_14_09_07 Analista: mp…" at bounding box center [735, 402] width 1000 height 94
copy span "Caselog deJuRqoZwyhBuIJ7Xk0kyFrf_2025_09_17_14_09_07"
click at [1218, 70] on span "Acciones" at bounding box center [1200, 68] width 38 height 21
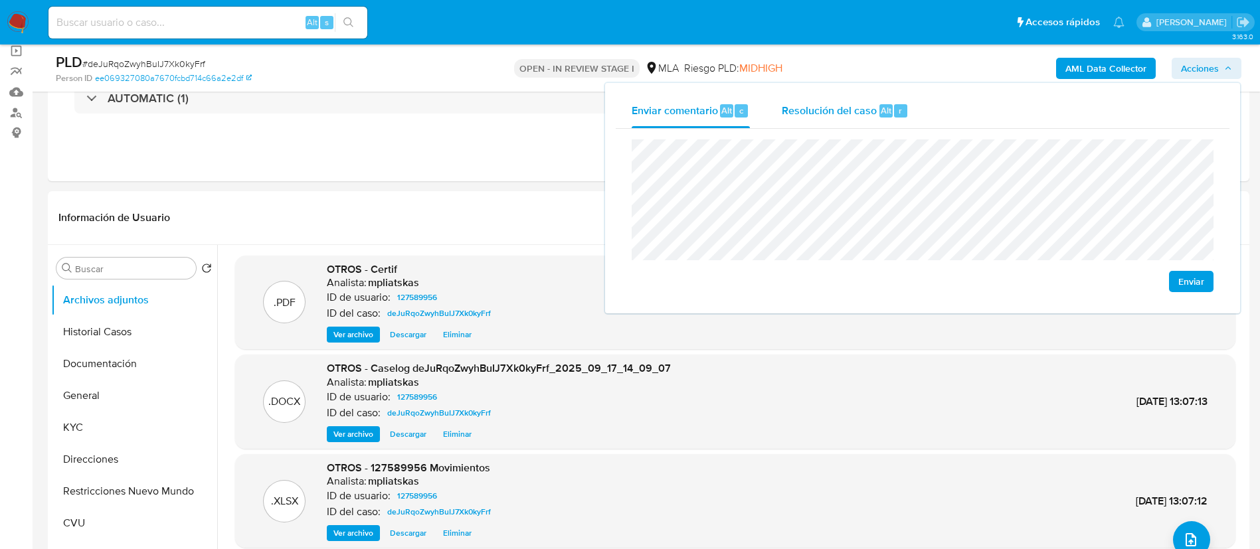
click at [859, 114] on span "Resolución del caso" at bounding box center [829, 109] width 95 height 15
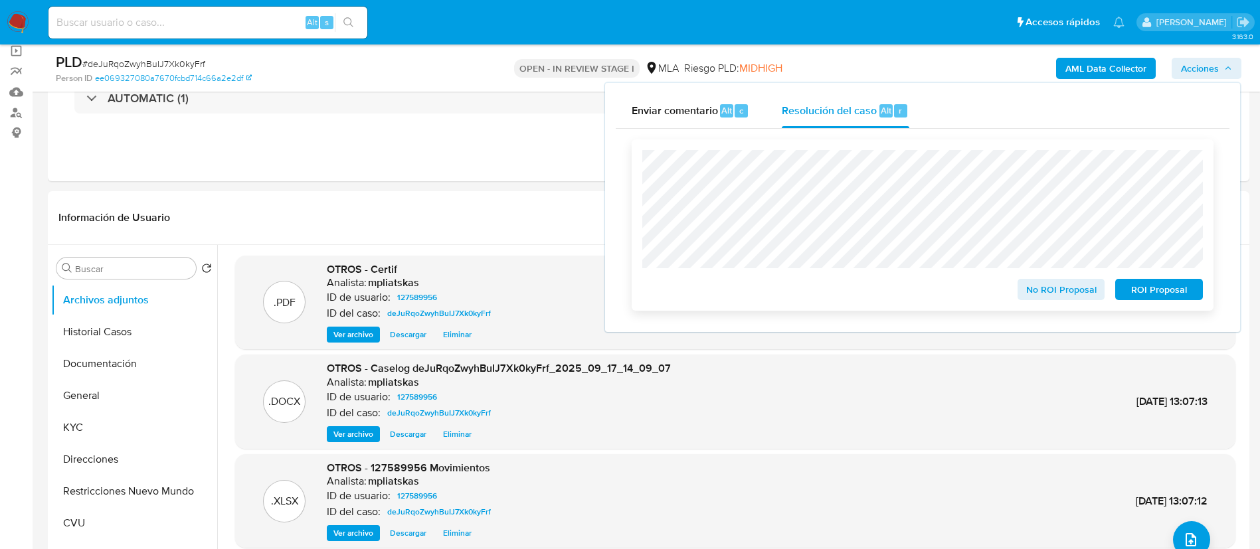
click at [1029, 299] on span "No ROI Proposal" at bounding box center [1061, 289] width 69 height 19
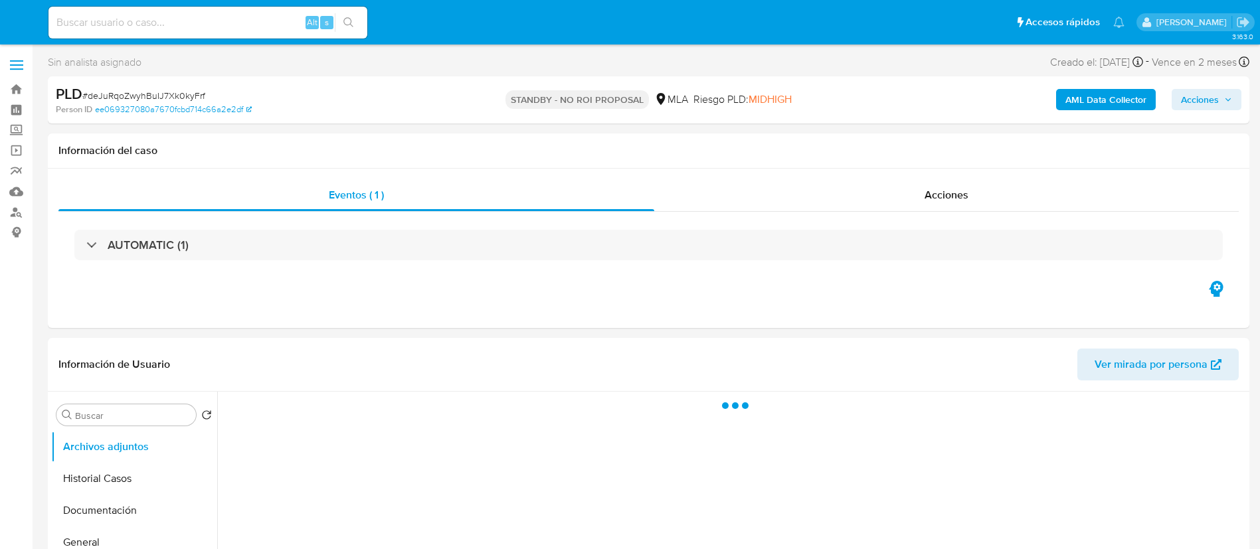
select select "10"
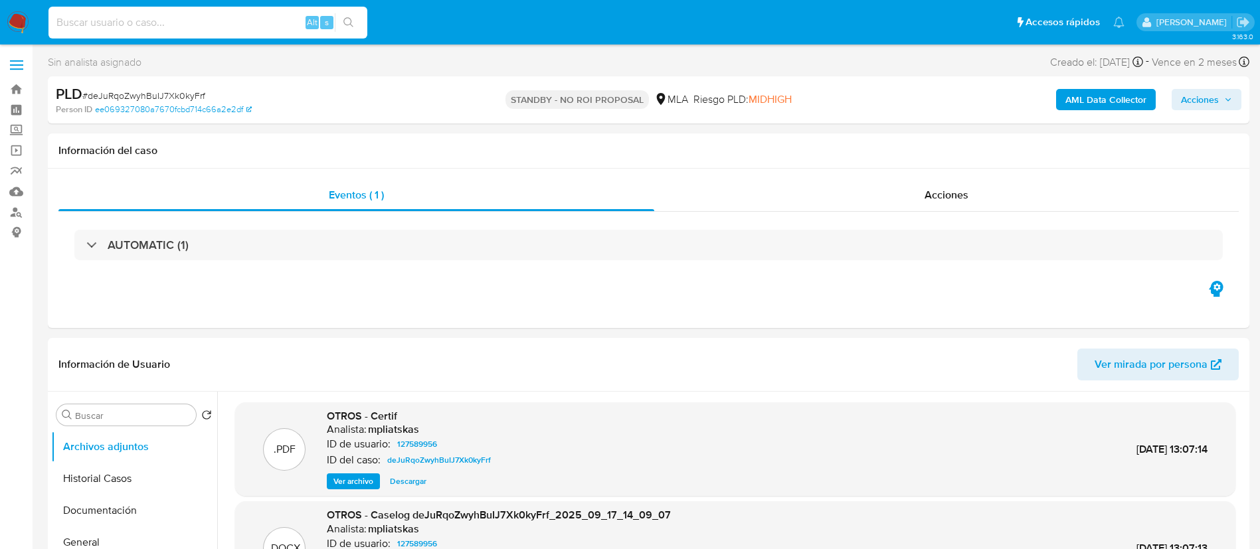
click at [266, 26] on input at bounding box center [207, 22] width 319 height 17
paste input "Hwlv5vwJo4uHXUYpwxFV0Wzh"
type input "Hwlv5vwJo4uHXUYpwxFV0Wzh"
click at [341, 21] on button "search-icon" at bounding box center [348, 22] width 27 height 19
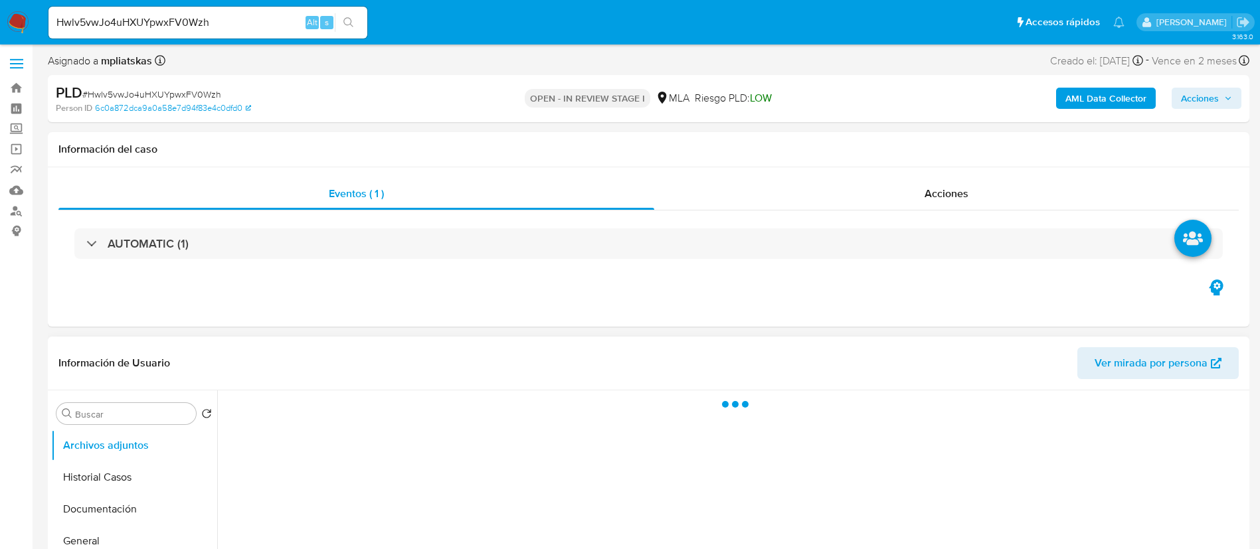
select select "10"
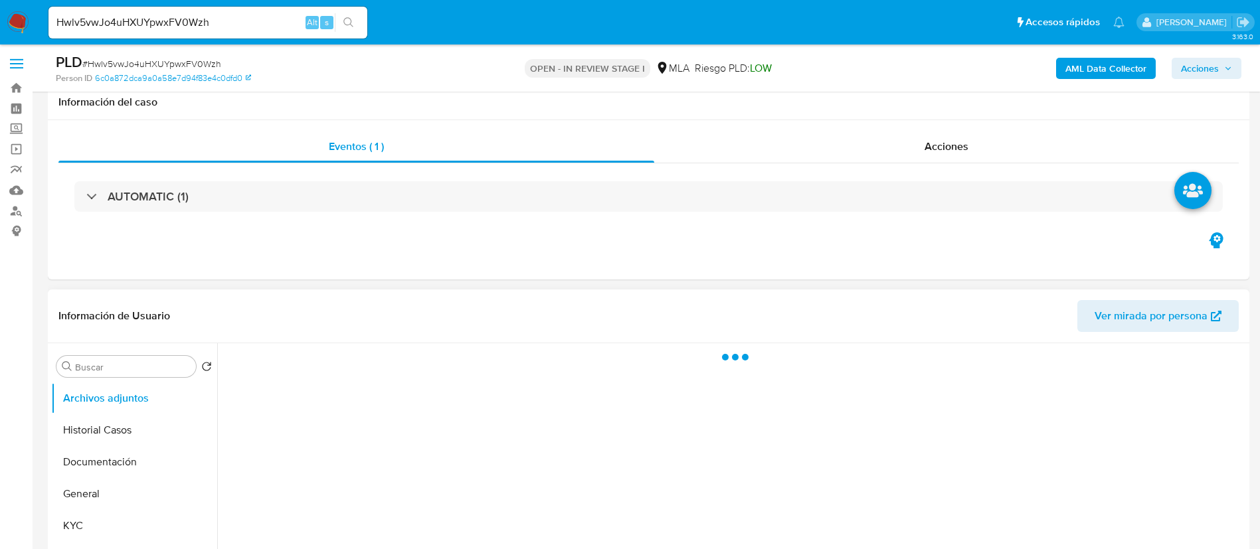
scroll to position [100, 0]
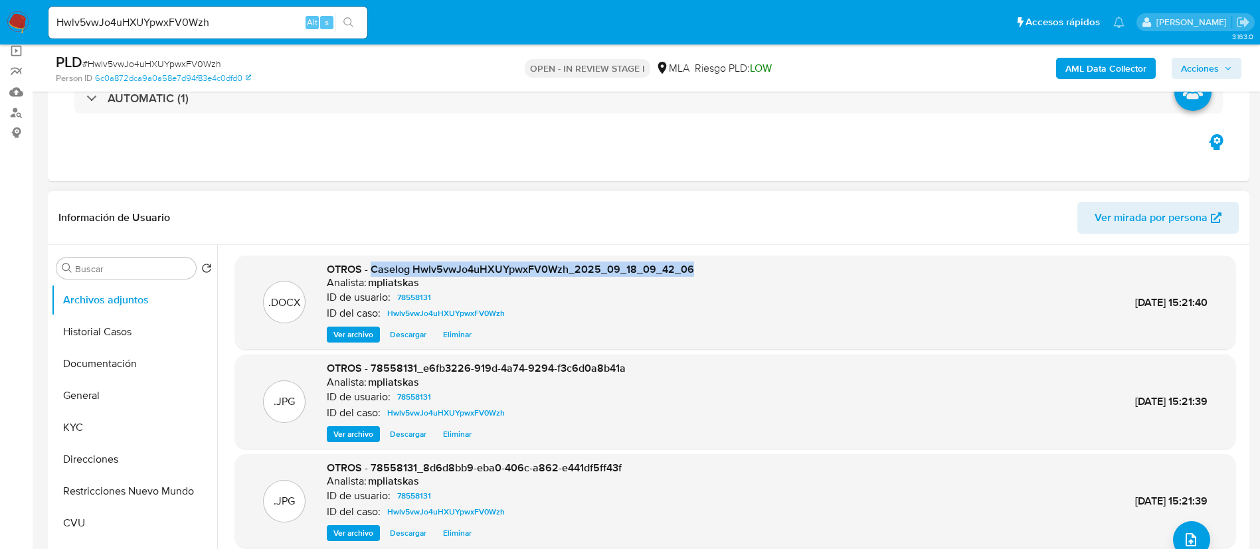
drag, startPoint x: 372, startPoint y: 266, endPoint x: 723, endPoint y: 254, distance: 350.9
click at [723, 254] on div ".DOCX OTROS - Caselog Hwlv5vwJo4uHXUYpwxFV0Wzh_2025_09_18_09_42_06 Analista: mp…" at bounding box center [731, 415] width 1029 height 340
copy span "Caselog Hwlv5vwJo4uHXUYpwxFV0Wzh_2025_09_18_09_42_06"
click at [1204, 61] on span "Acciones" at bounding box center [1200, 68] width 38 height 21
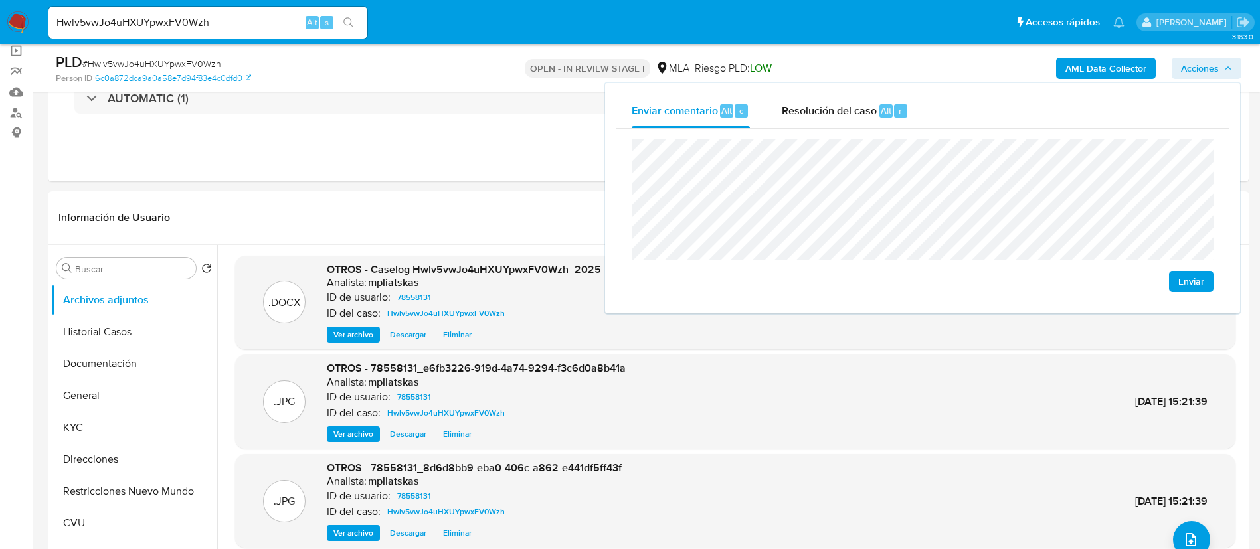
click at [886, 116] on span "Alt" at bounding box center [886, 110] width 11 height 13
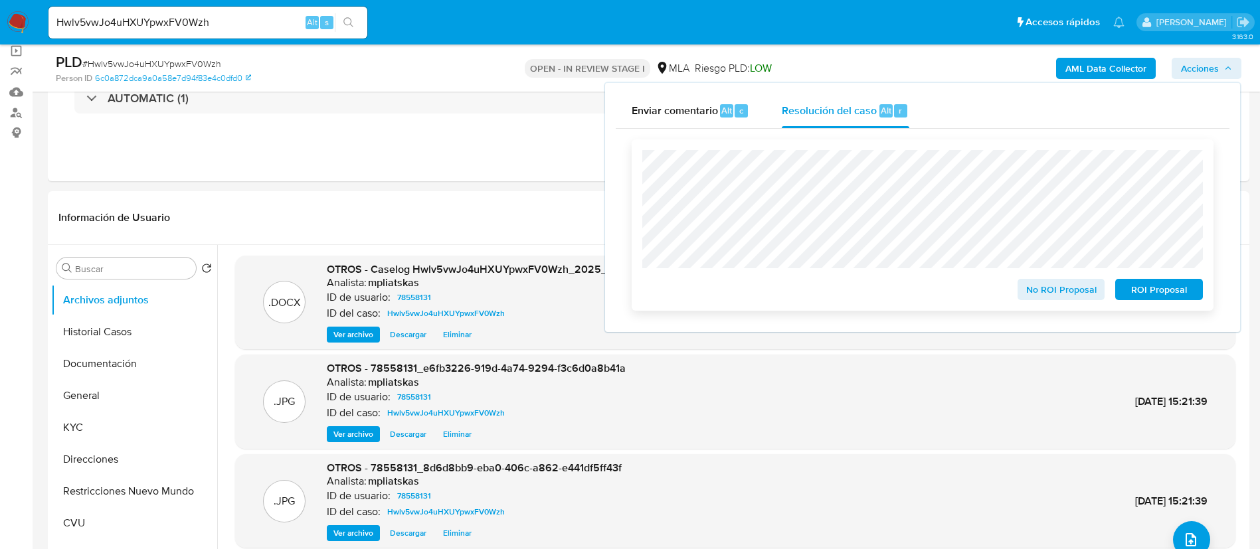
click at [1044, 286] on span "No ROI Proposal" at bounding box center [1061, 289] width 69 height 19
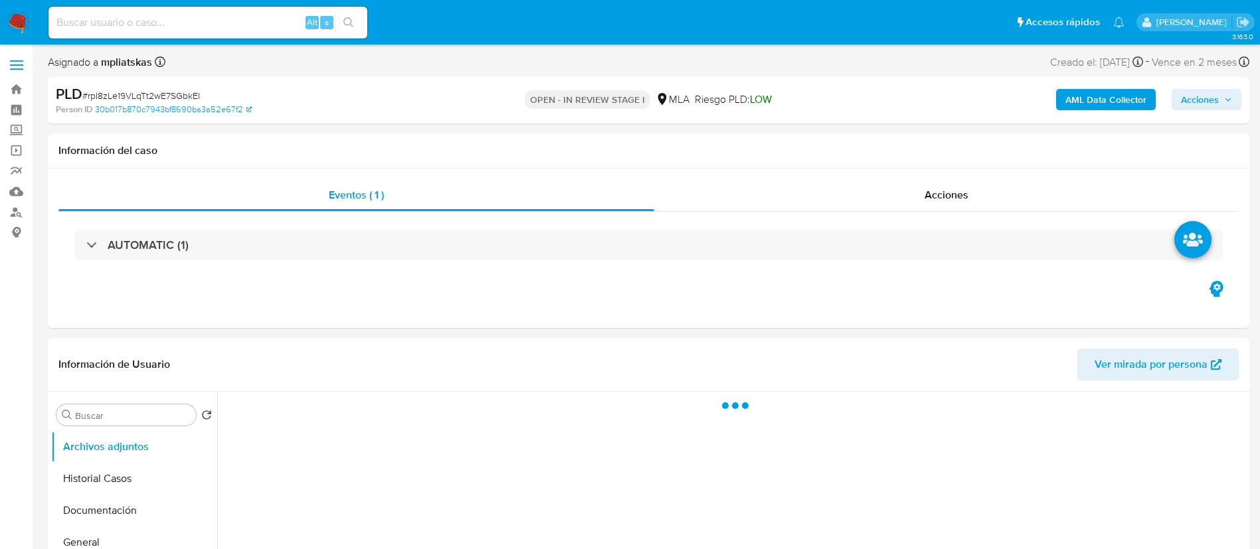
select select "10"
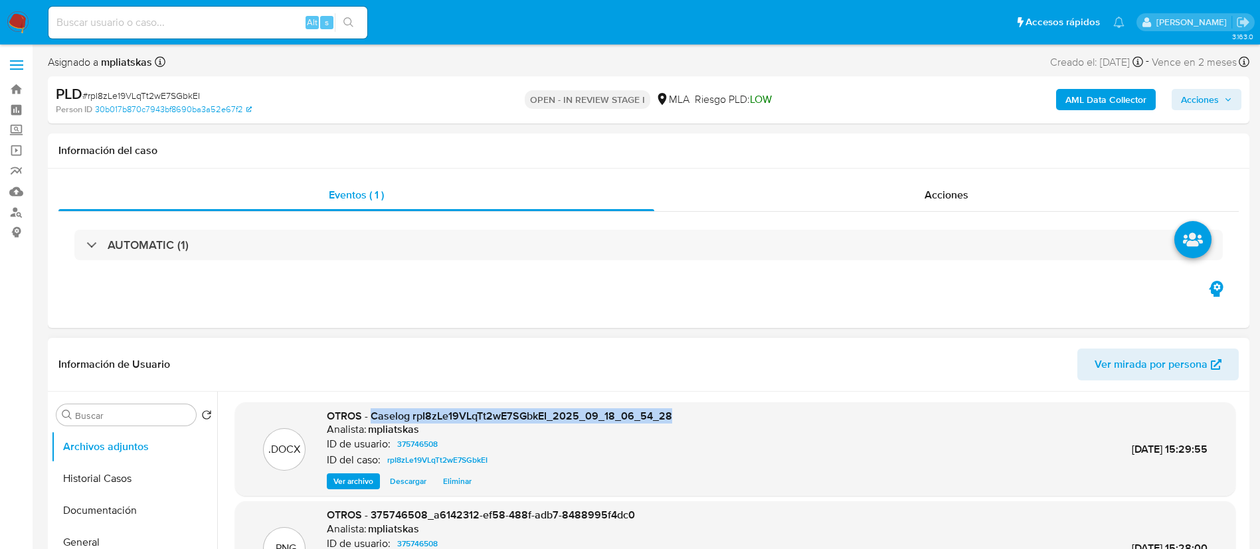
drag, startPoint x: 369, startPoint y: 417, endPoint x: 711, endPoint y: 403, distance: 341.7
click at [711, 403] on div ".DOCX OTROS - Caselog rpI8zLe19VLqTt2wE7SGbkEI_2025_09_18_06_54_28 Analista: mp…" at bounding box center [735, 450] width 1000 height 94
copy span "Caselog rpI8zLe19VLqTt2wE7SGbkEI_2025_09_18_06_54_28"
click at [1205, 107] on span "Acciones" at bounding box center [1200, 99] width 38 height 21
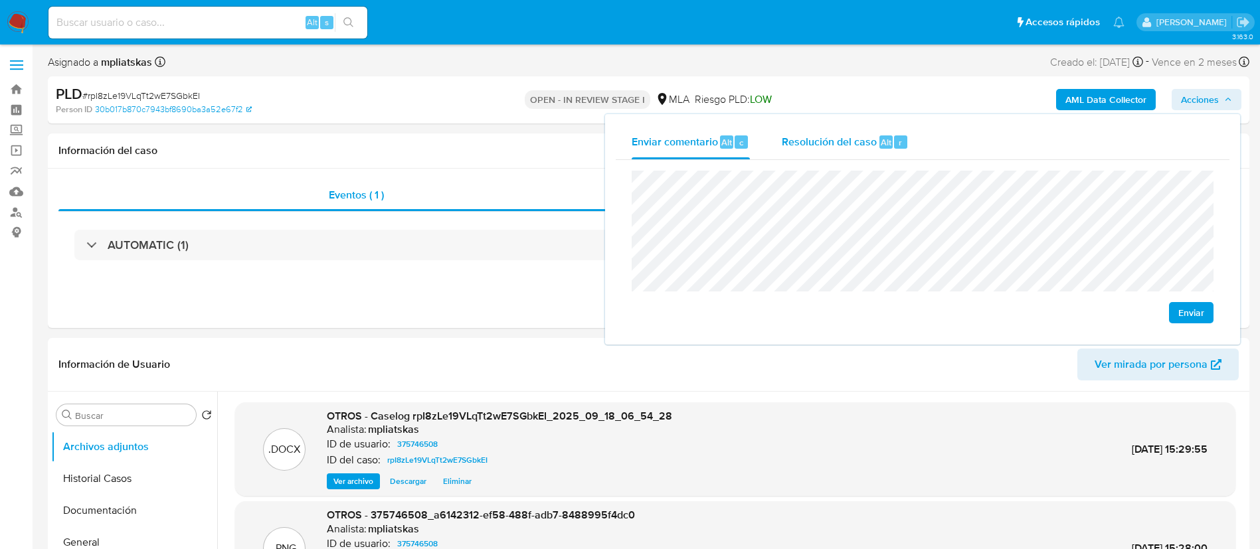
click at [909, 139] on button "Resolución del caso Alt r" at bounding box center [845, 142] width 159 height 35
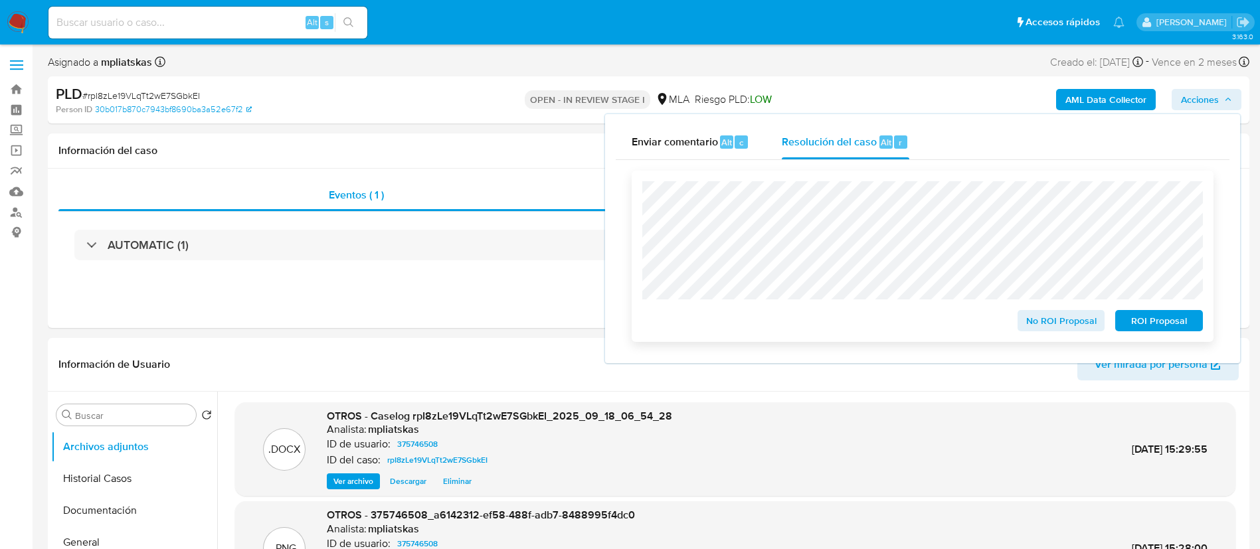
click at [1061, 329] on span "No ROI Proposal" at bounding box center [1061, 321] width 69 height 19
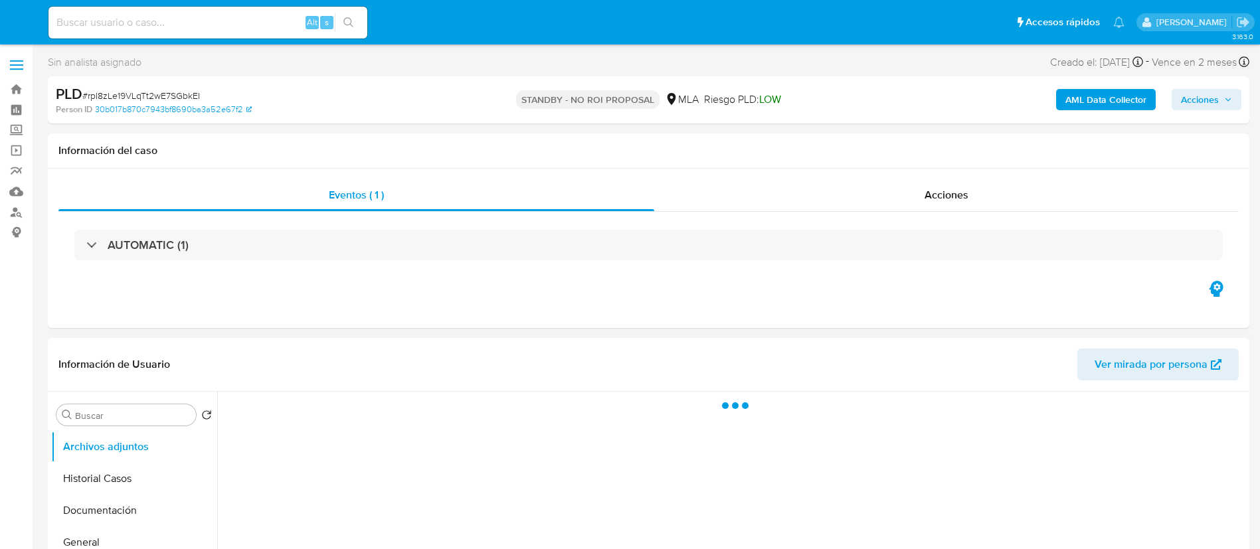
select select "10"
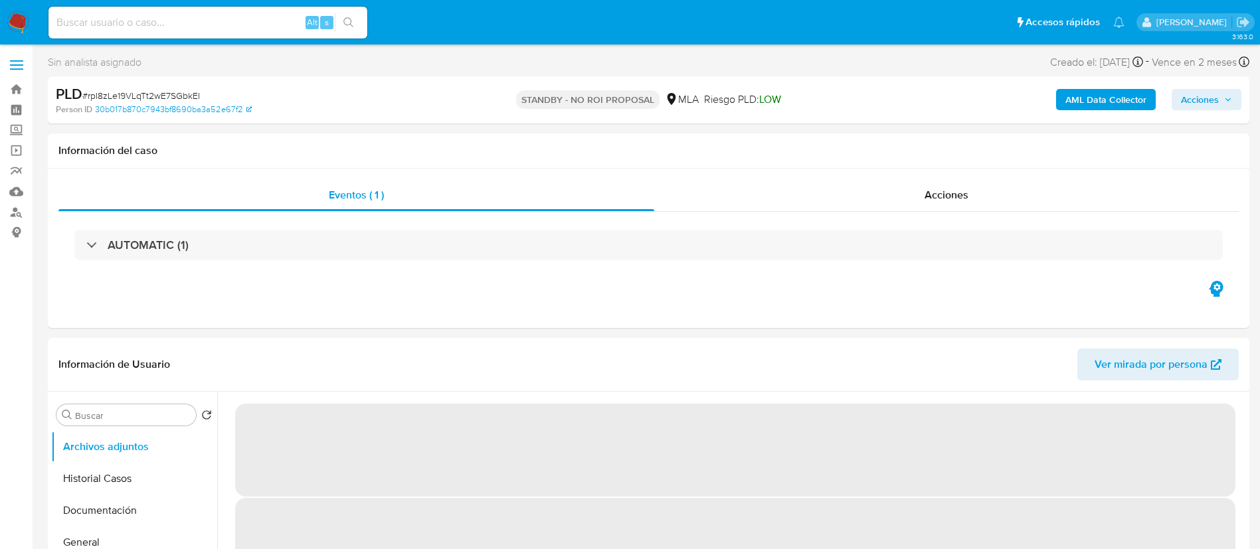
click at [236, 27] on input at bounding box center [207, 22] width 319 height 17
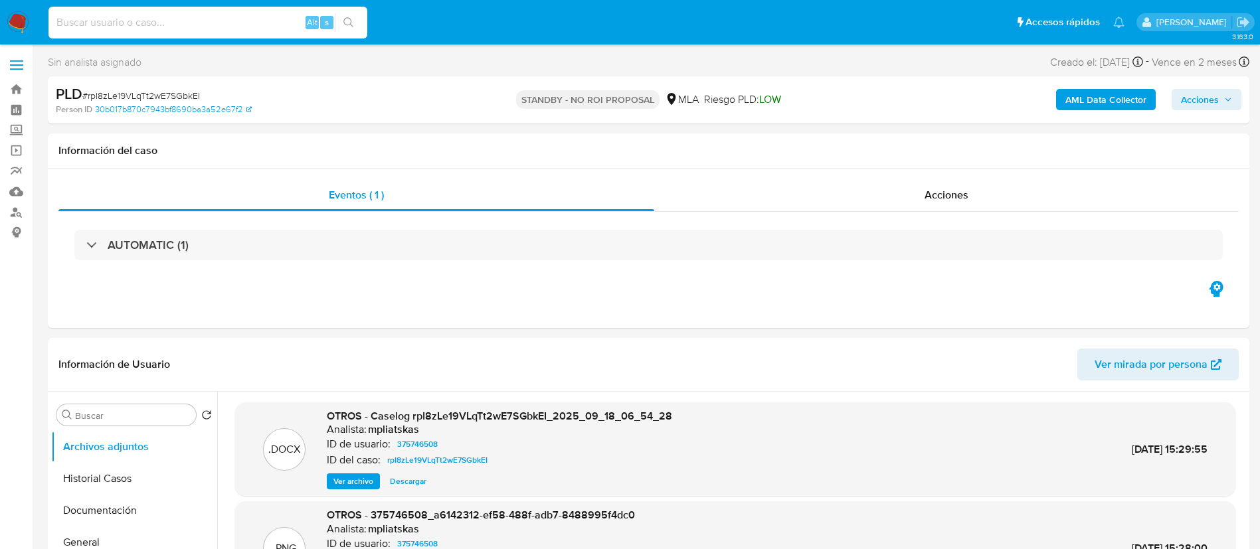
paste input "VxX5cvIplOKx0DPz1YcZkq9y"
type input "VxX5cvIplOKx0DPz1YcZkq9y"
click at [355, 27] on button "search-icon" at bounding box center [348, 22] width 27 height 19
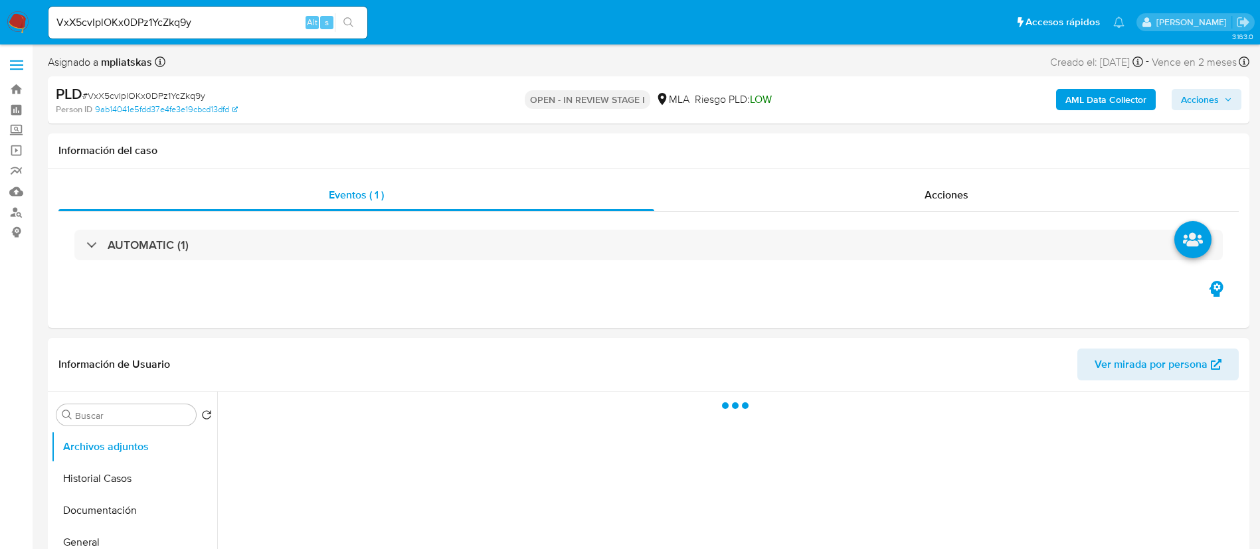
select select "10"
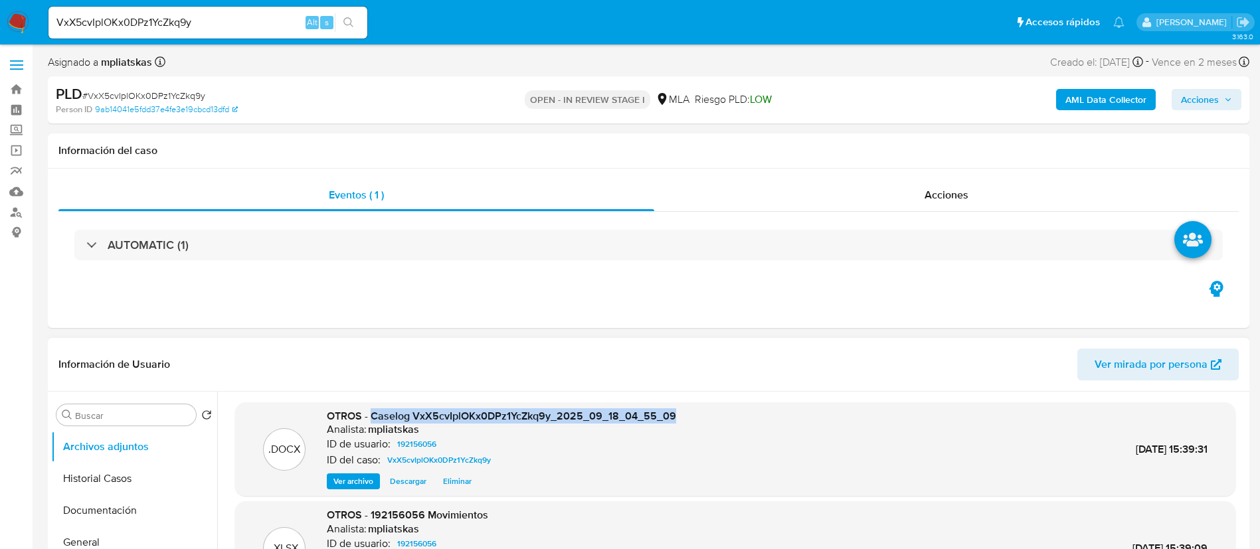
drag, startPoint x: 373, startPoint y: 412, endPoint x: 690, endPoint y: 411, distance: 317.5
click at [690, 411] on div ".DOCX OTROS - Caselog VxX5cvIplOKx0DPz1YcZkq9y_2025_09_18_04_55_09 Analista: mp…" at bounding box center [735, 449] width 987 height 81
copy span "Caselog VxX5cvIplOKx0DPz1YcZkq9y_2025_09_18_04_55_09"
click at [1184, 101] on span "Acciones" at bounding box center [1200, 99] width 38 height 21
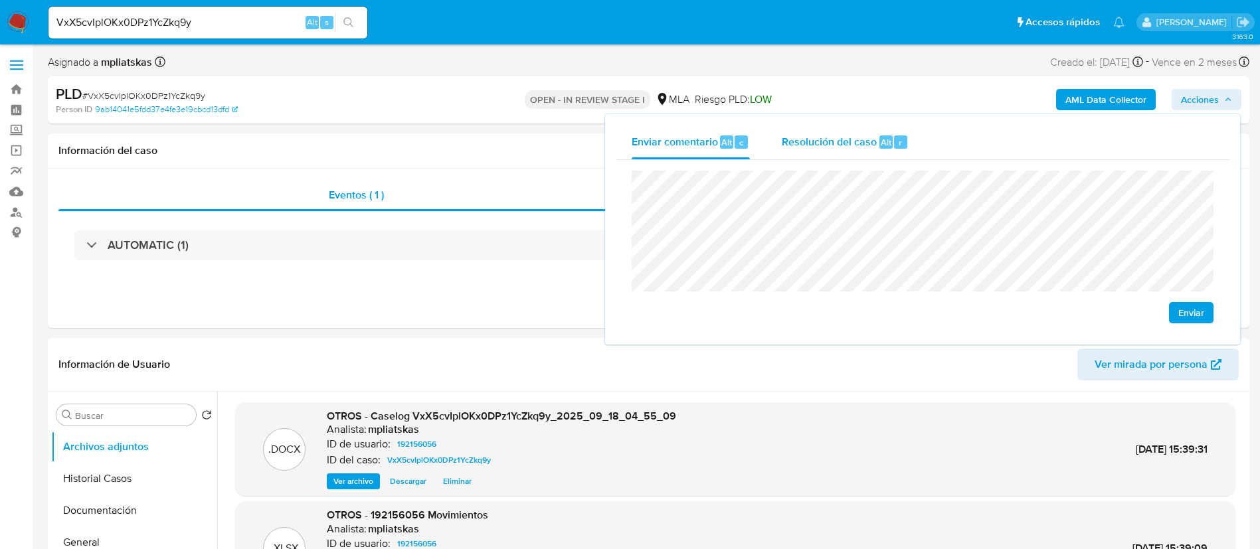
drag, startPoint x: 848, startPoint y: 120, endPoint x: 852, endPoint y: 152, distance: 32.8
click at [848, 120] on div "Enviar comentario Alt c Resolución del caso Alt r Enviar" at bounding box center [922, 229] width 635 height 230
click at [828, 152] on div "Resolución del caso Alt r" at bounding box center [845, 142] width 127 height 35
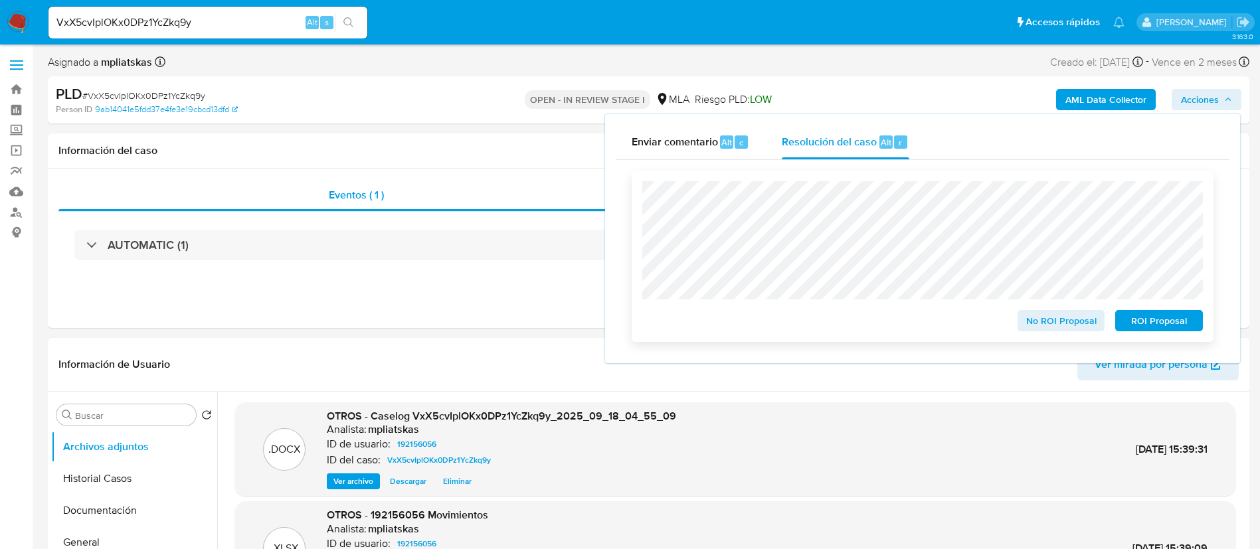
click at [1027, 325] on span "No ROI Proposal" at bounding box center [1061, 321] width 69 height 19
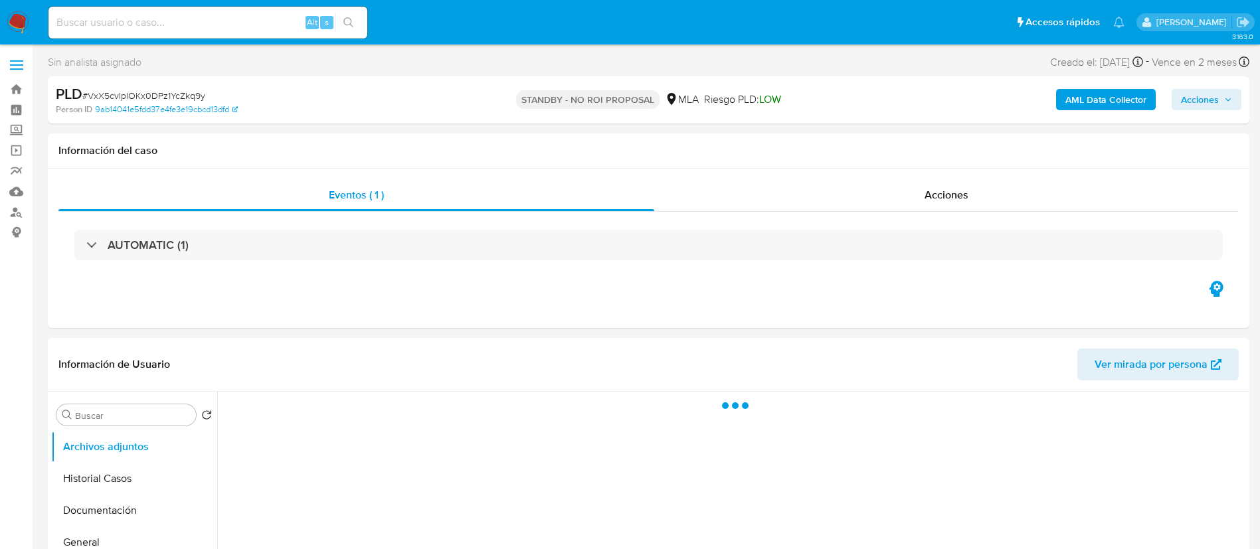
click at [290, 31] on input at bounding box center [207, 22] width 319 height 17
paste input "2OQIk5xrtIskcyNlOiN3hV8Y"
type input "2OQIk5xrtIskcyNlOiN3hV8Y"
click at [341, 25] on button "search-icon" at bounding box center [348, 22] width 27 height 19
select select "10"
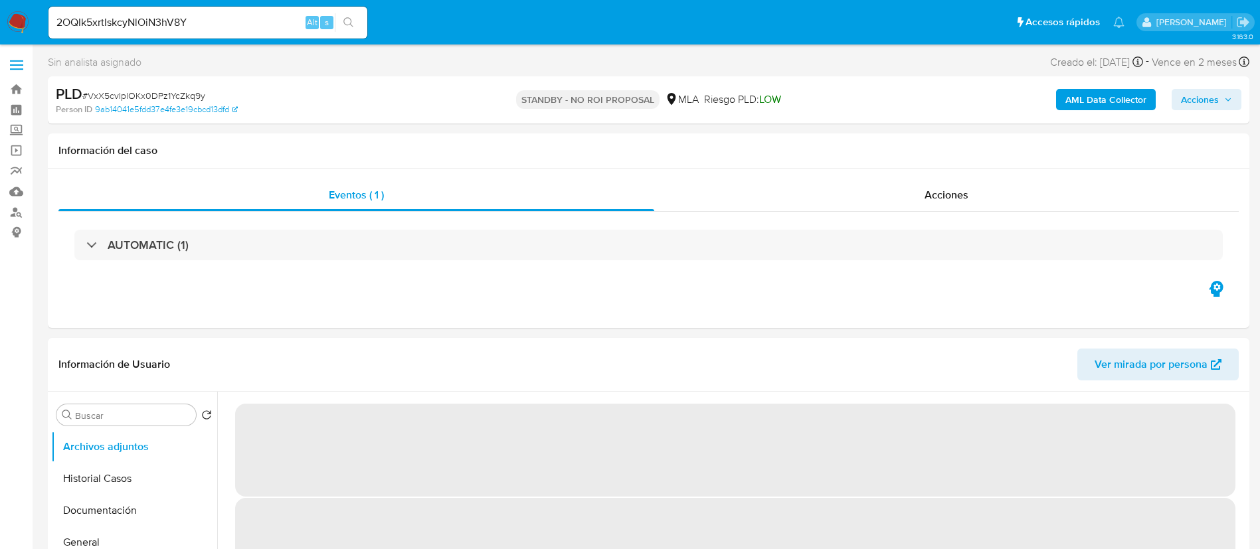
click at [348, 27] on icon "search-icon" at bounding box center [348, 22] width 11 height 11
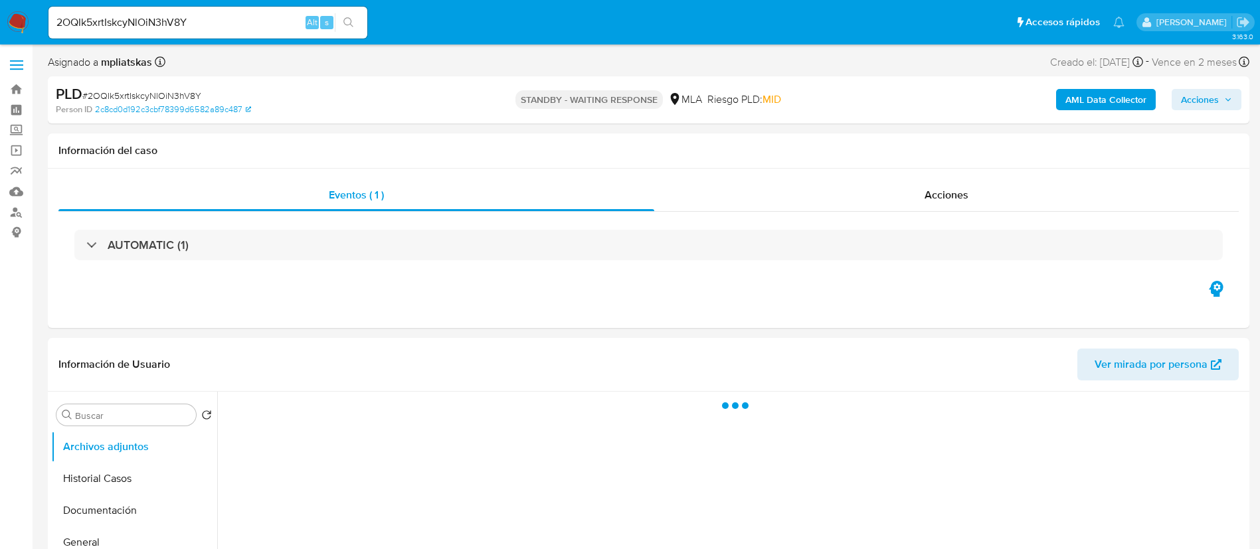
select select "10"
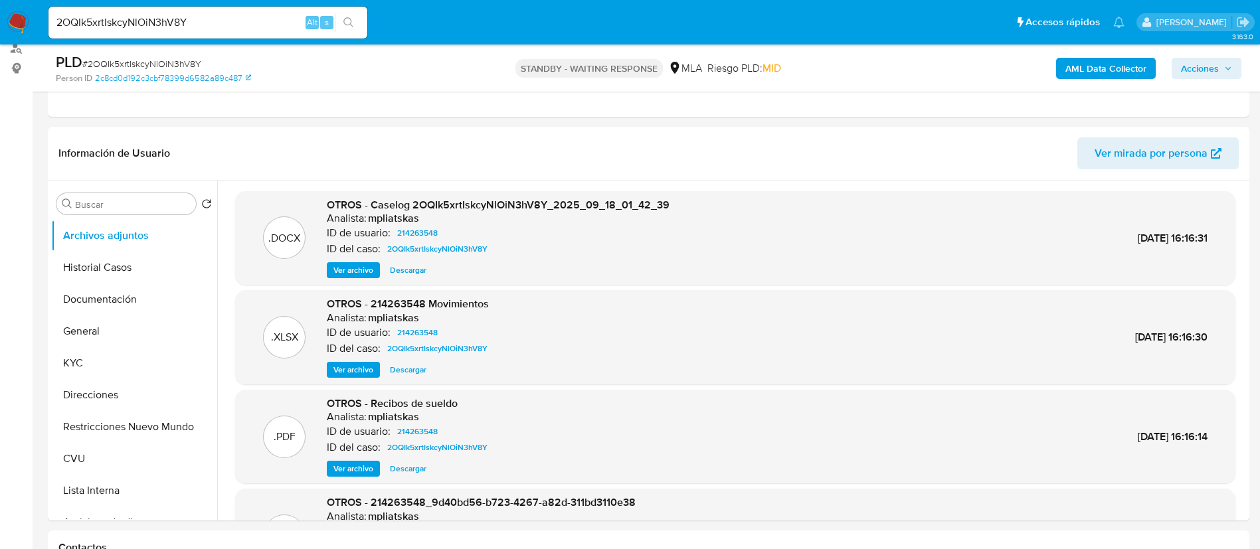
scroll to position [199, 0]
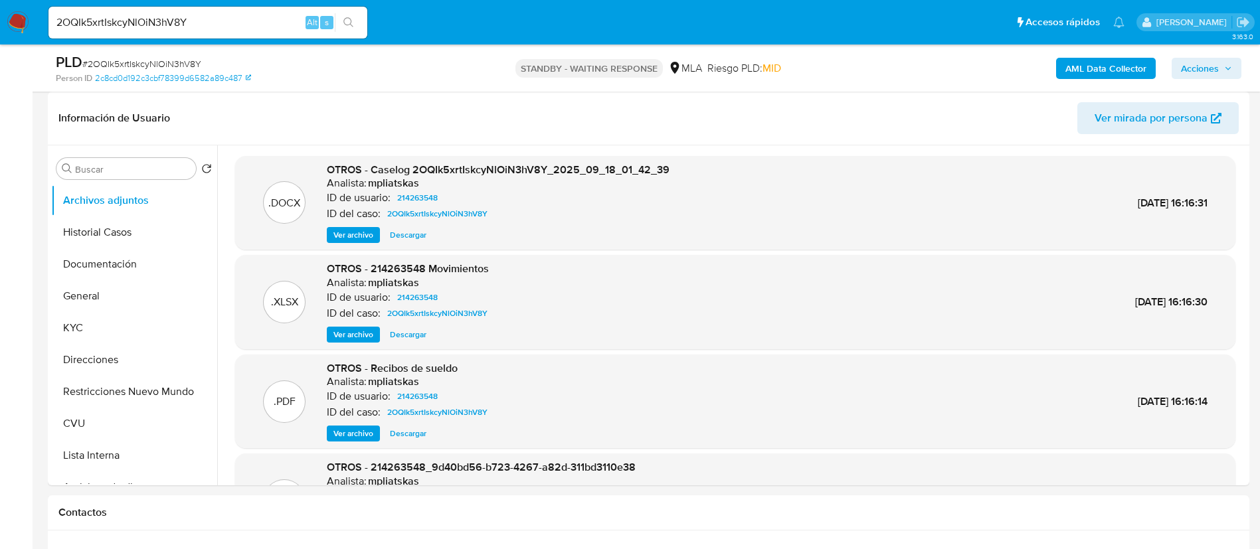
click at [236, 31] on div "2OQIk5xrtIskcyNlOiN3hV8Y Alt s" at bounding box center [207, 23] width 319 height 32
click at [232, 25] on input "2OQIk5xrtIskcyNlOiN3hV8Y" at bounding box center [207, 22] width 319 height 17
paste input "358193936"
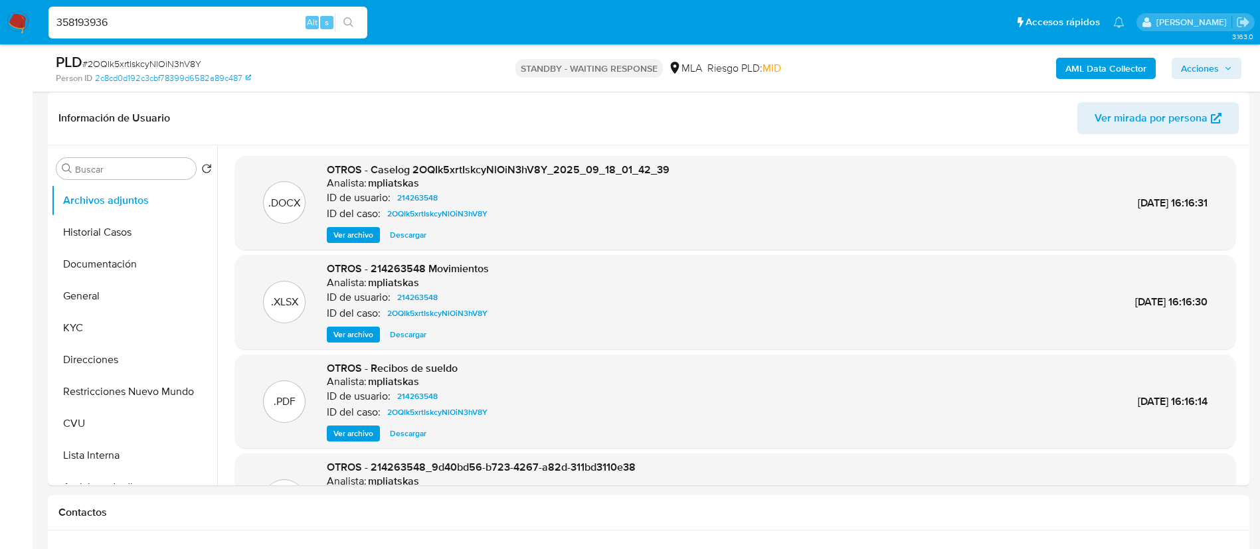
type input "358193936"
click at [337, 23] on button "search-icon" at bounding box center [348, 22] width 27 height 19
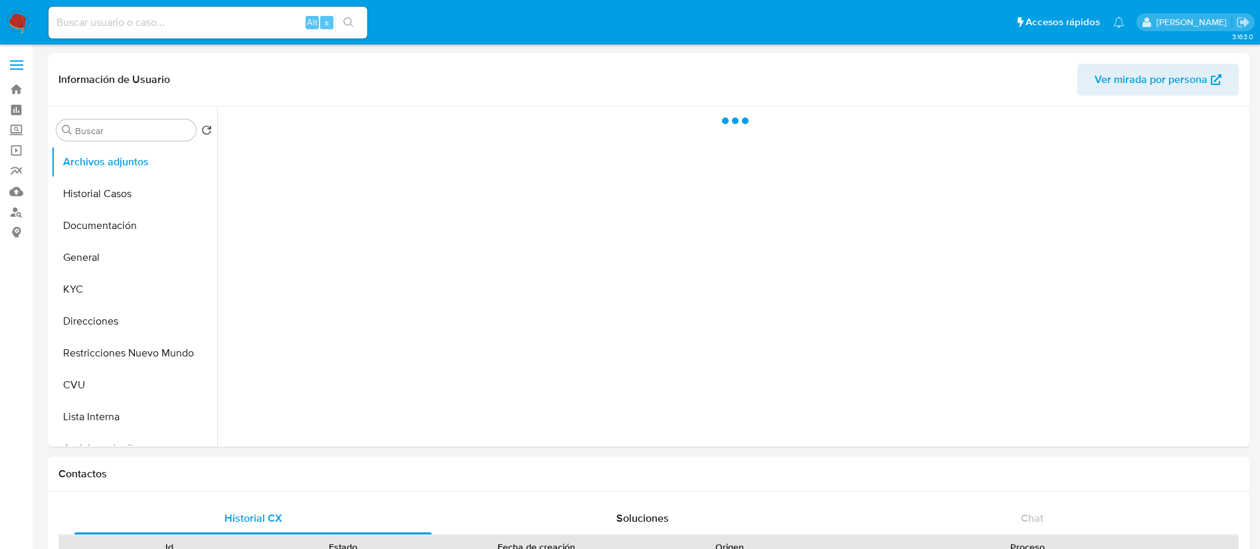
select select "10"
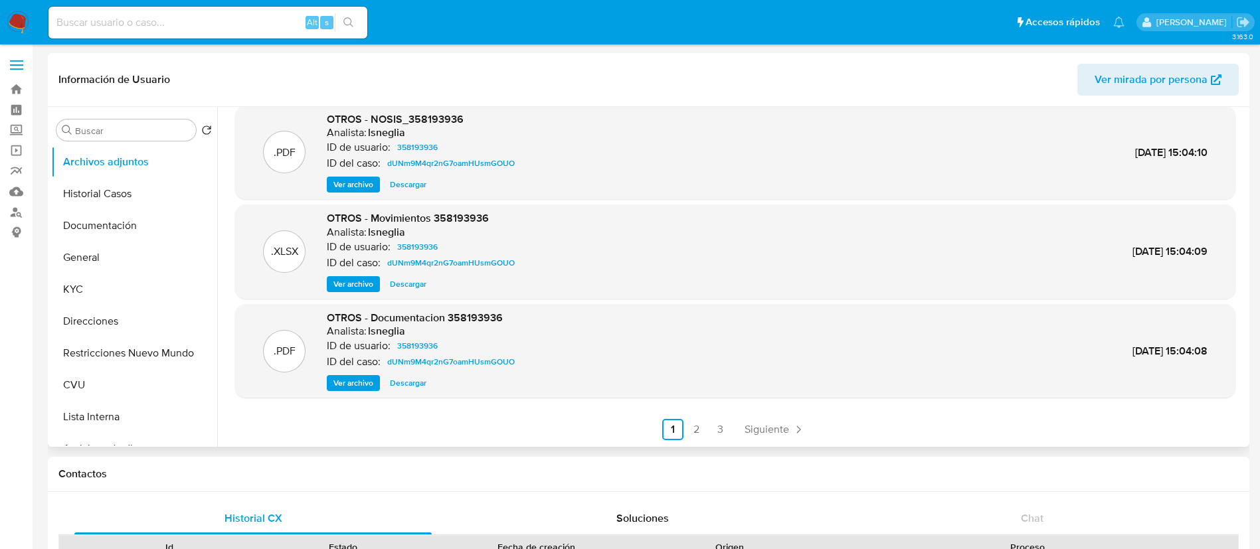
scroll to position [126, 0]
click at [698, 430] on link "2" at bounding box center [696, 429] width 21 height 21
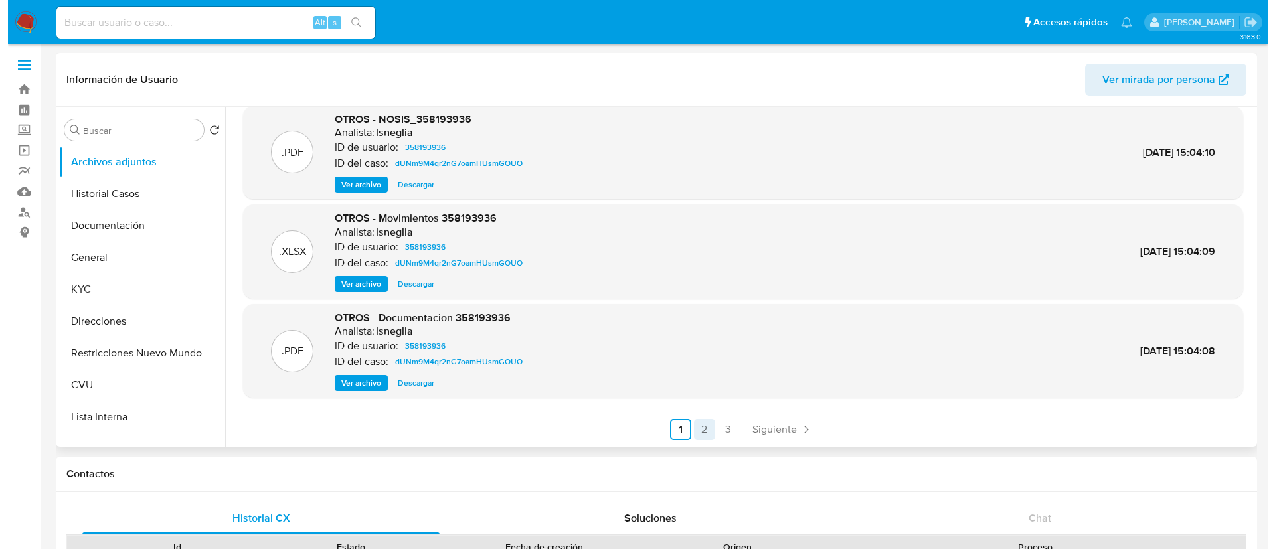
scroll to position [0, 0]
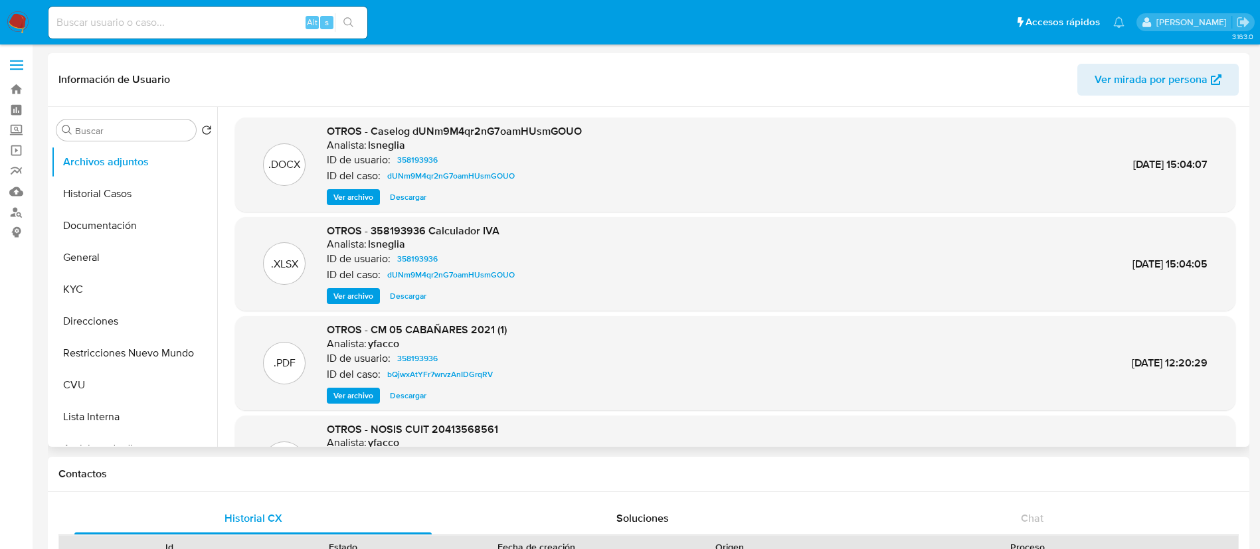
click at [361, 201] on span "Ver archivo" at bounding box center [353, 197] width 40 height 13
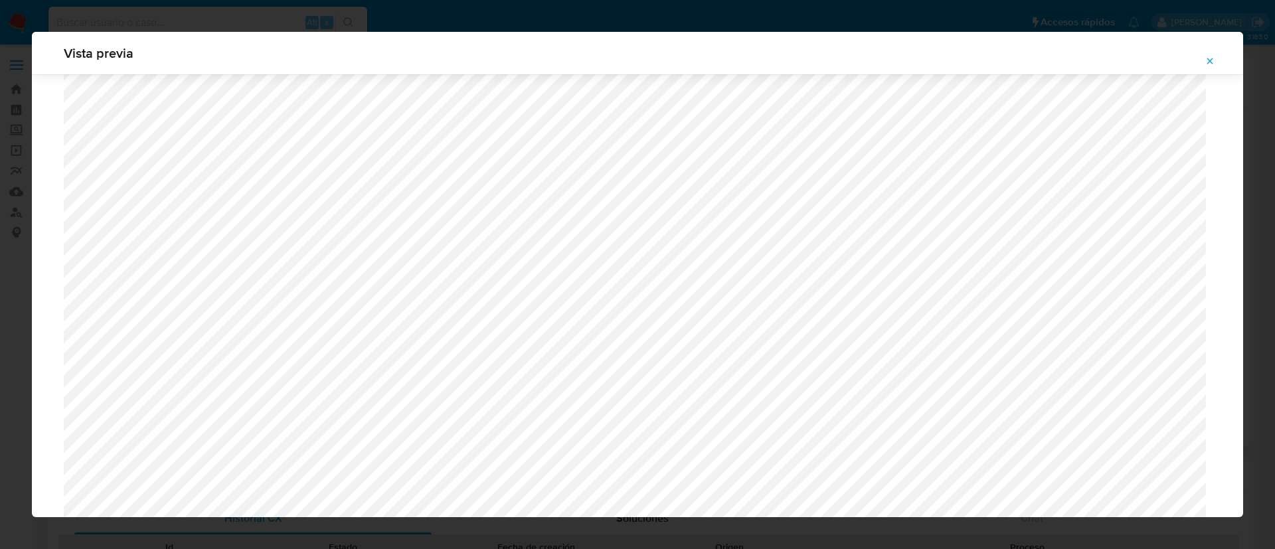
scroll to position [1069, 0]
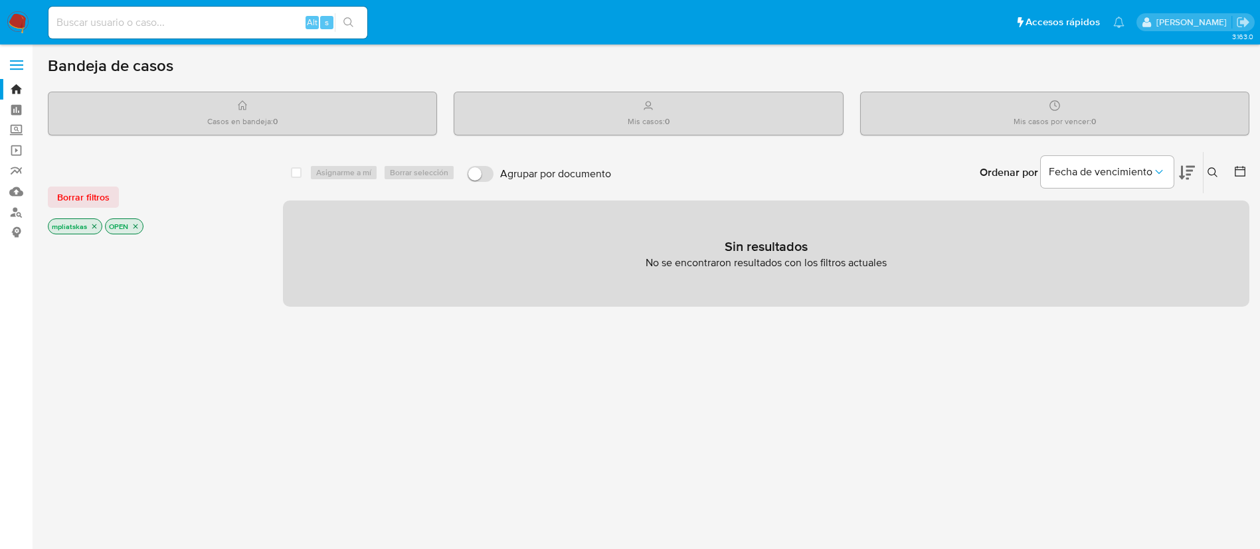
click at [17, 23] on img at bounding box center [18, 22] width 23 height 23
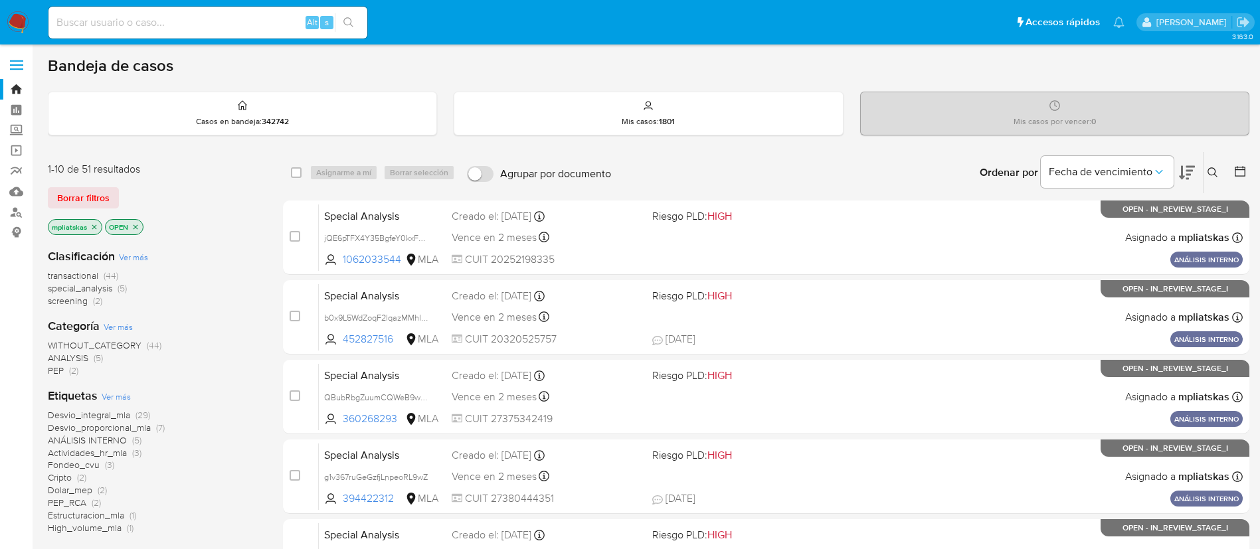
click at [94, 223] on icon "close-filter" at bounding box center [94, 227] width 8 height 8
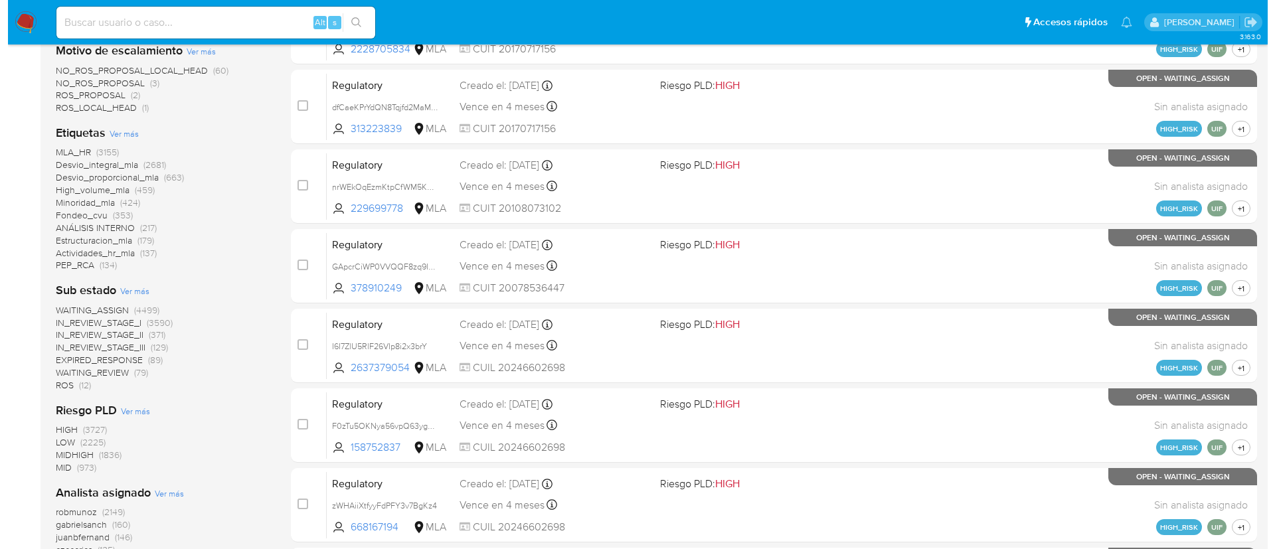
scroll to position [399, 0]
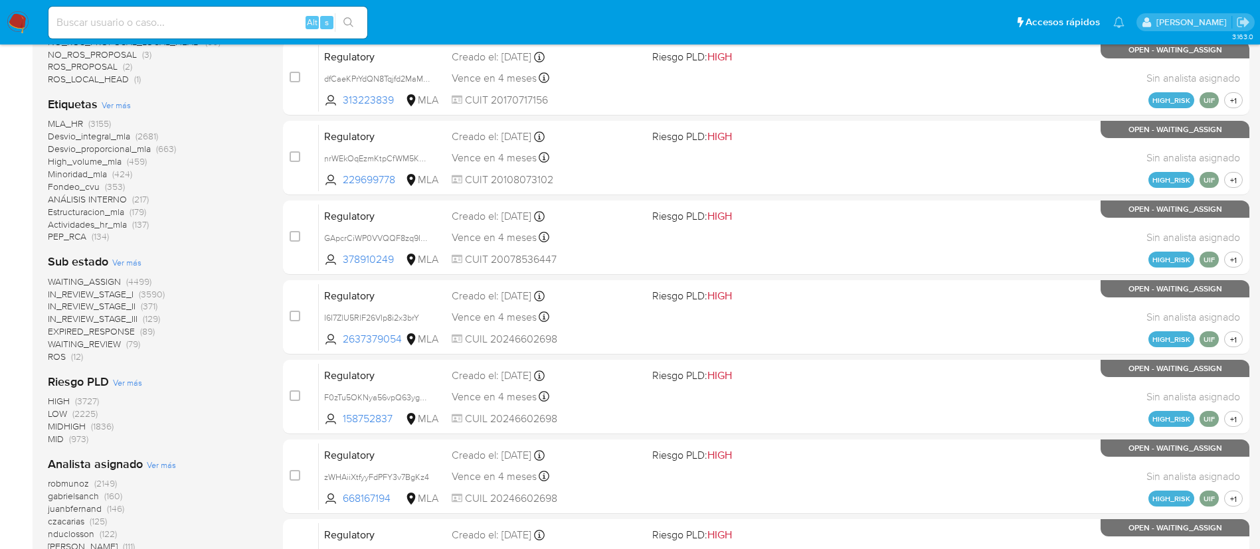
click at [169, 466] on span "Ver más" at bounding box center [161, 465] width 29 height 12
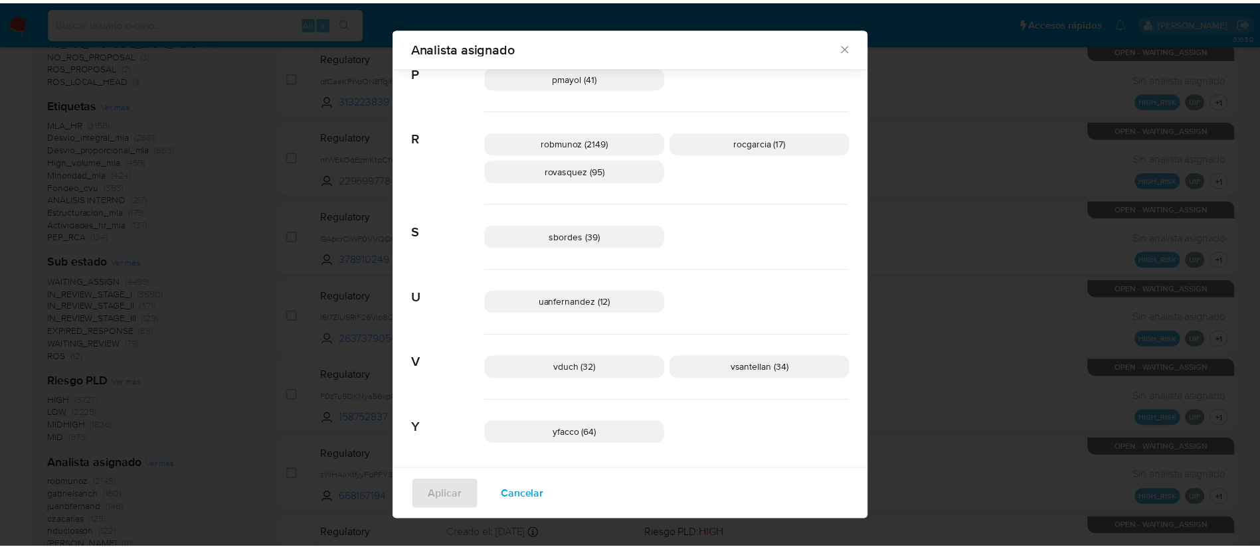
scroll to position [1053, 0]
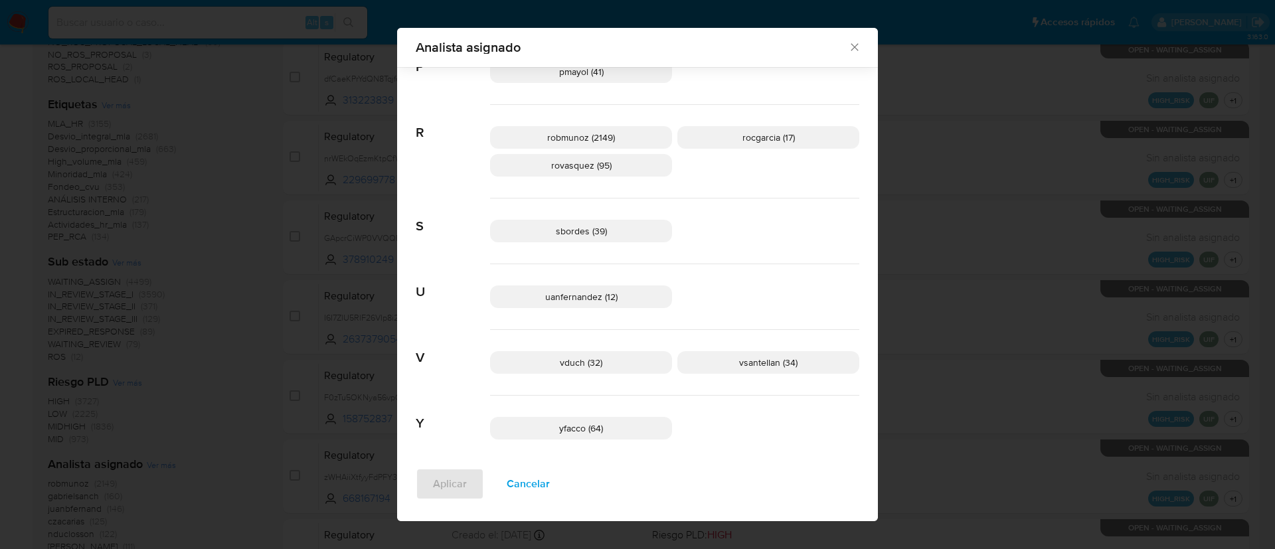
click at [848, 43] on icon "Cerrar" at bounding box center [854, 47] width 13 height 13
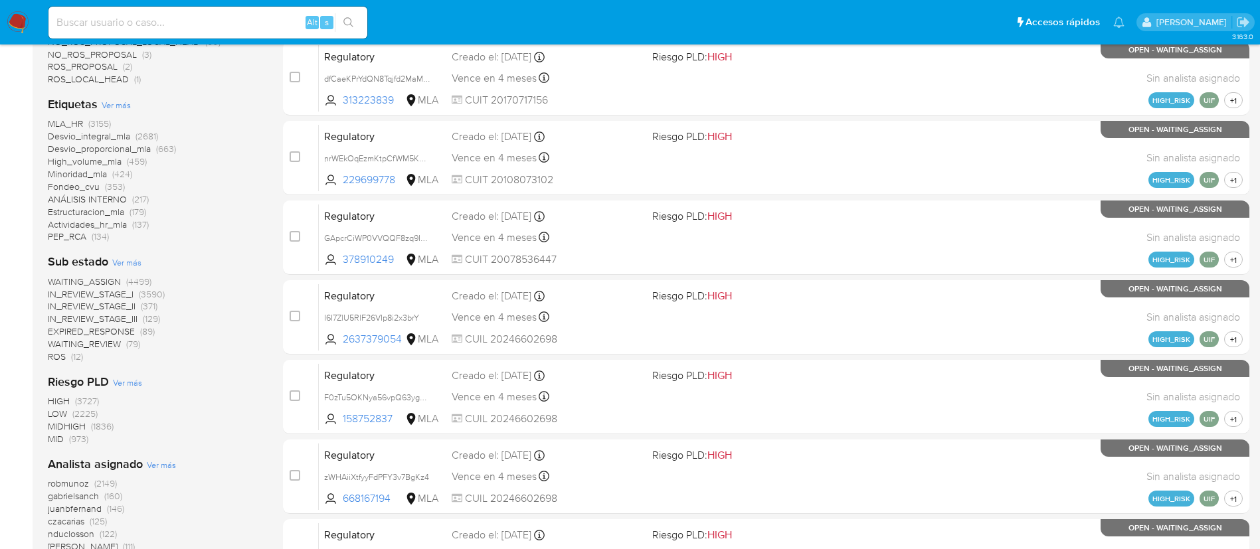
scroll to position [0, 0]
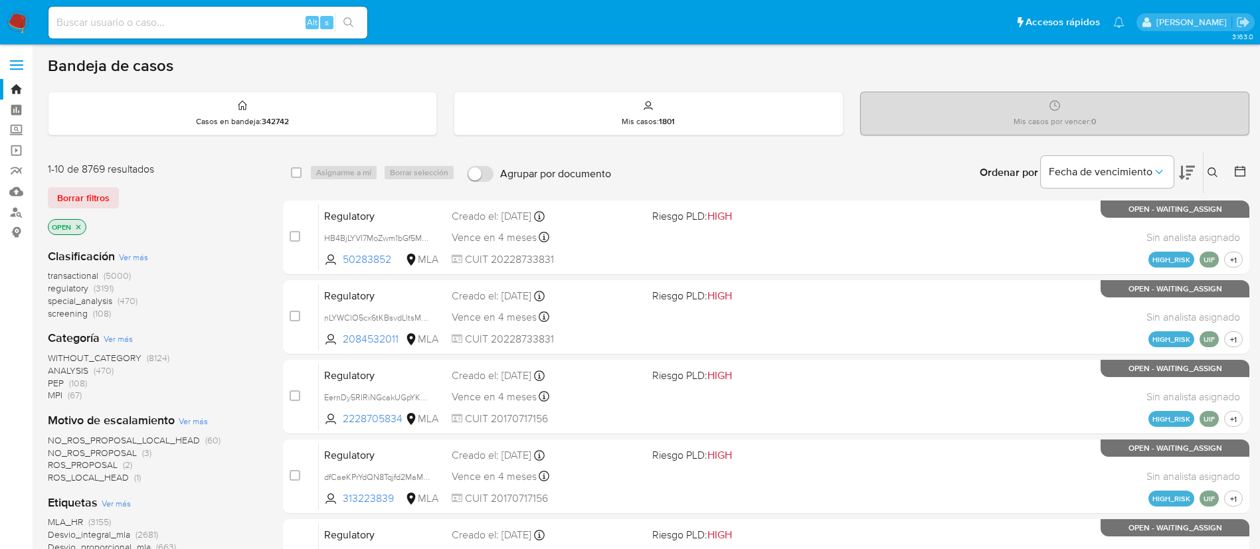
click at [20, 15] on img at bounding box center [18, 22] width 23 height 23
